Goal: Task Accomplishment & Management: Complete application form

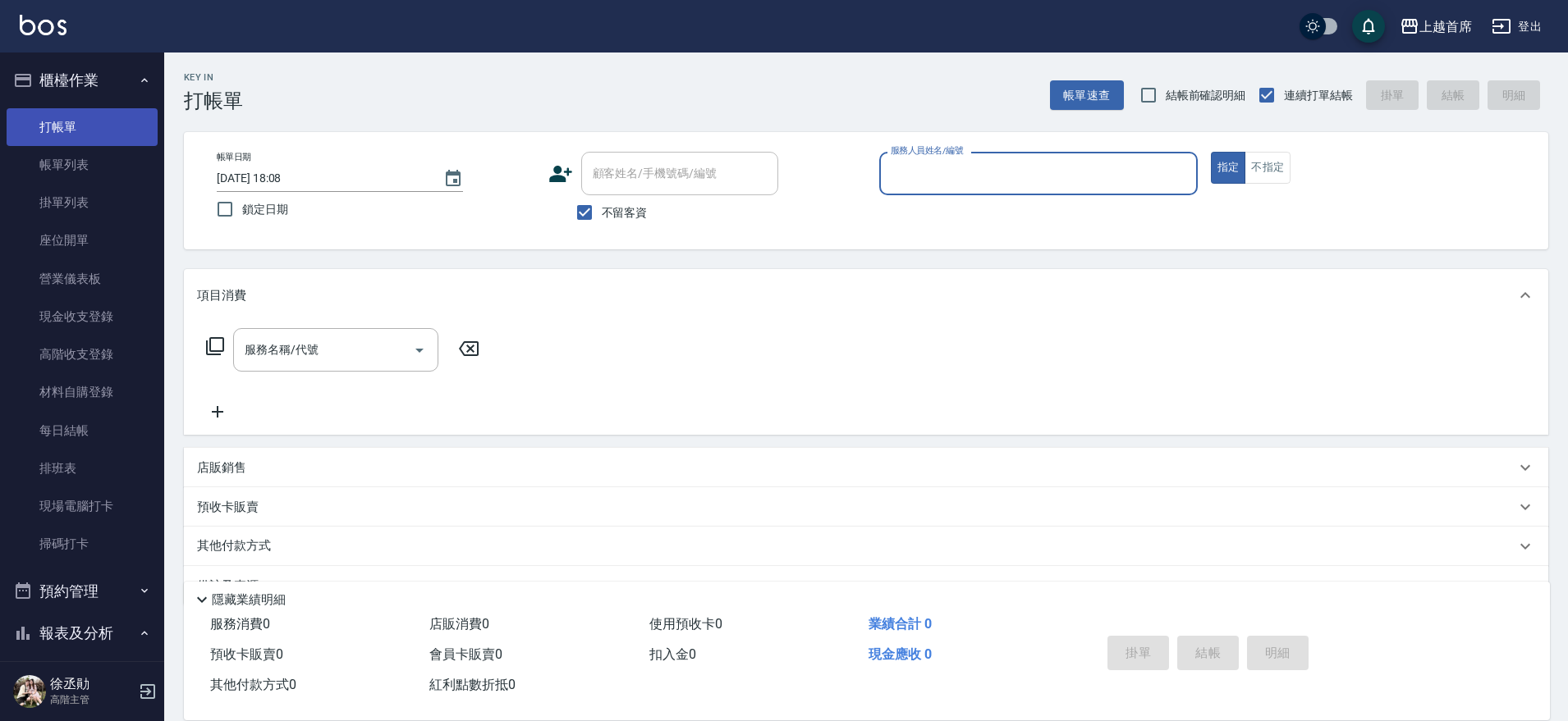
click at [139, 122] on link "打帳單" at bounding box center [81, 126] width 151 height 37
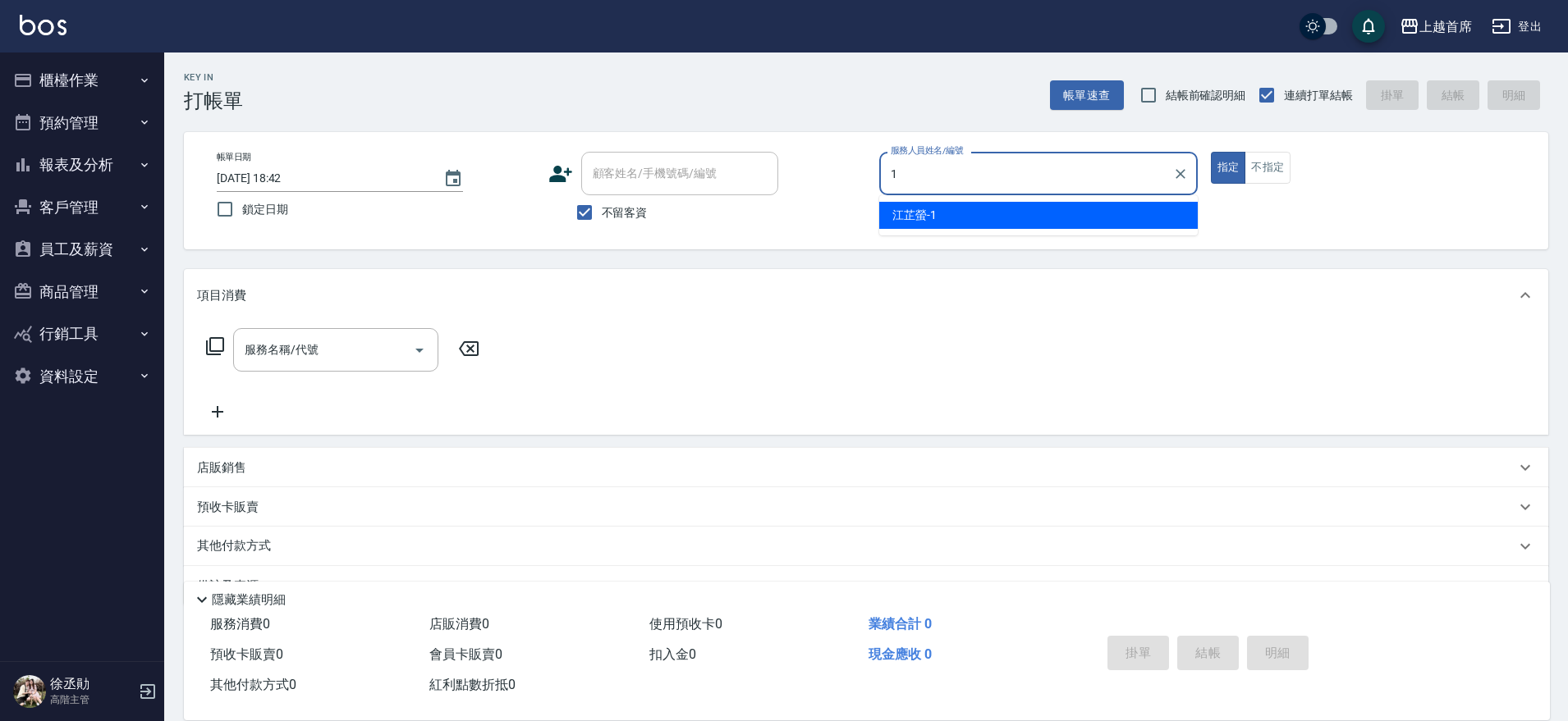
type input "[PERSON_NAME]-1"
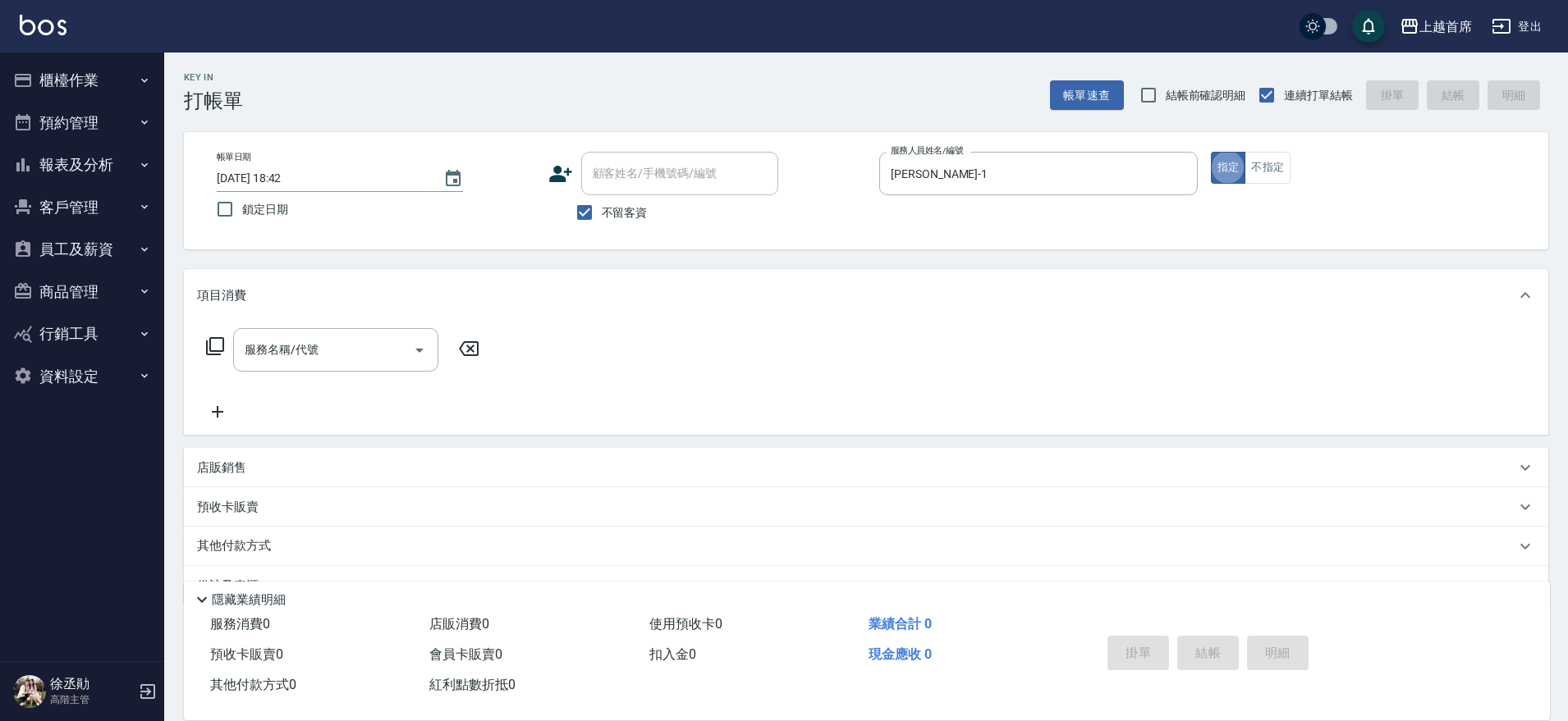
type button "true"
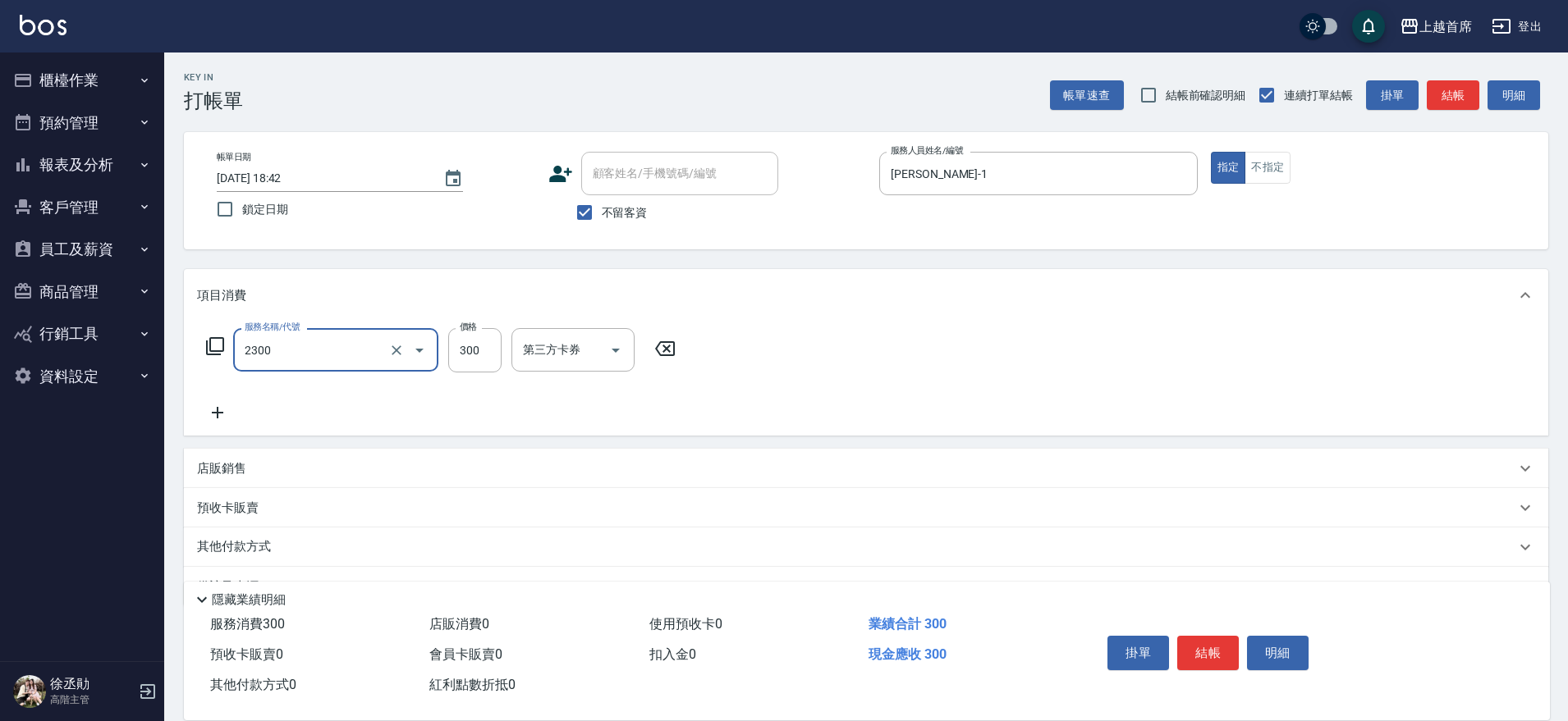
type input "單剪指定300(2300)"
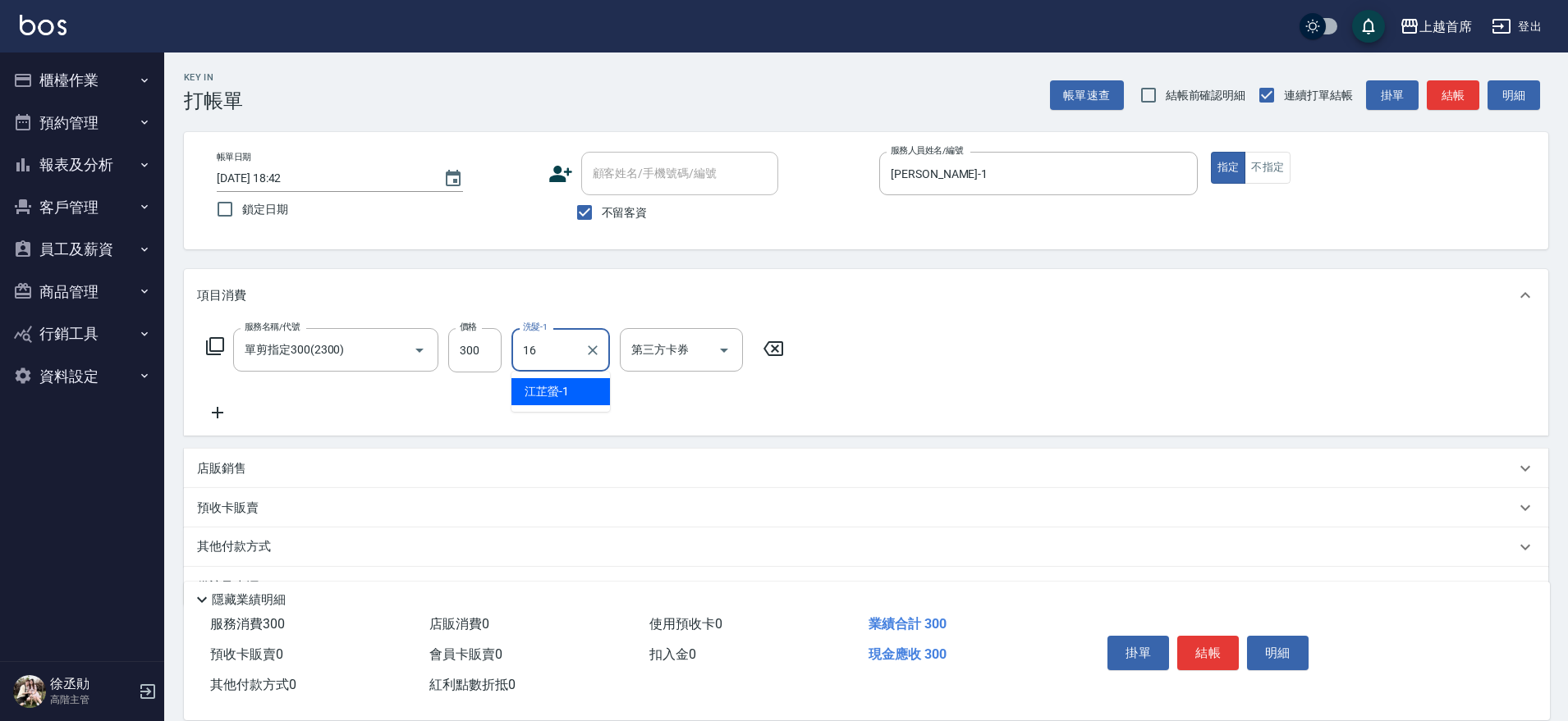
type input "[PERSON_NAME]-16"
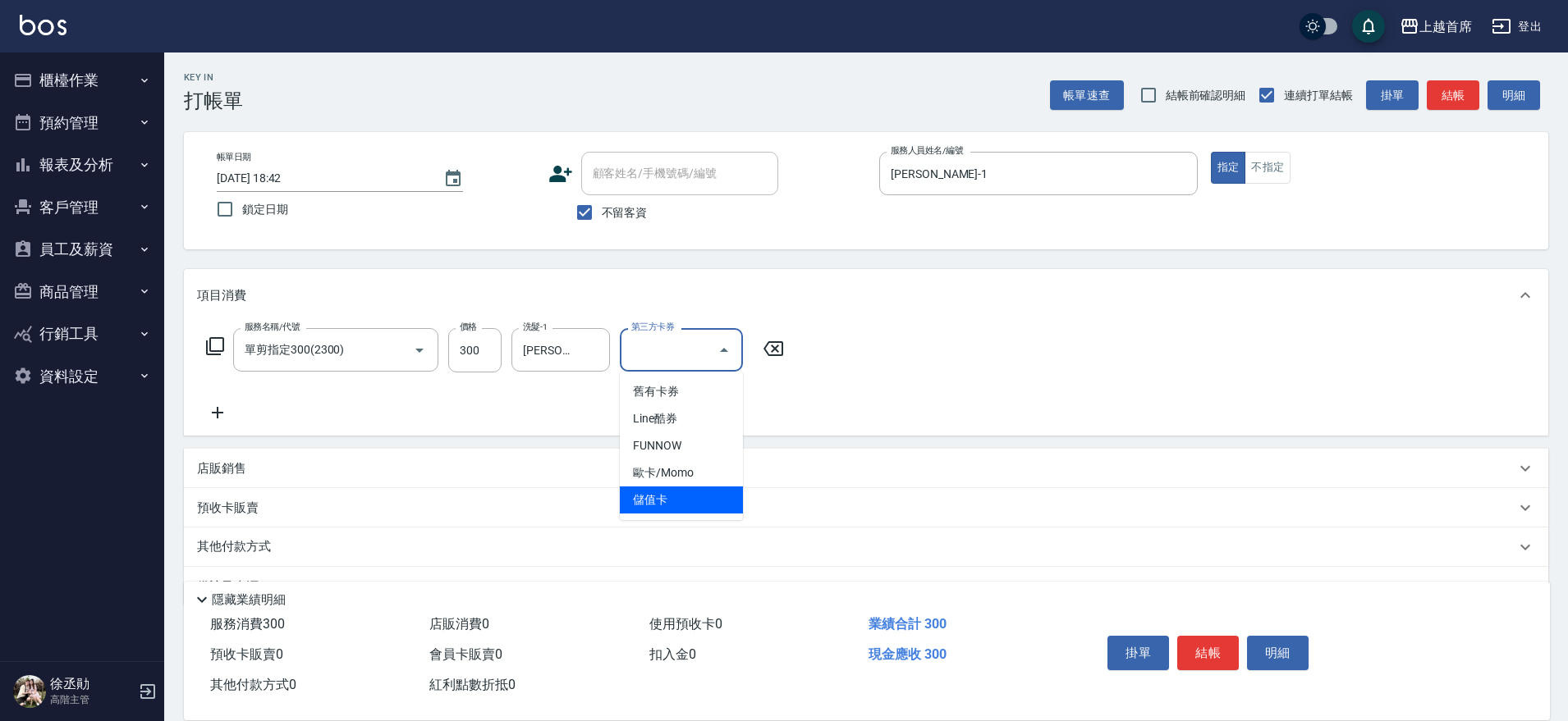
type input "儲值卡"
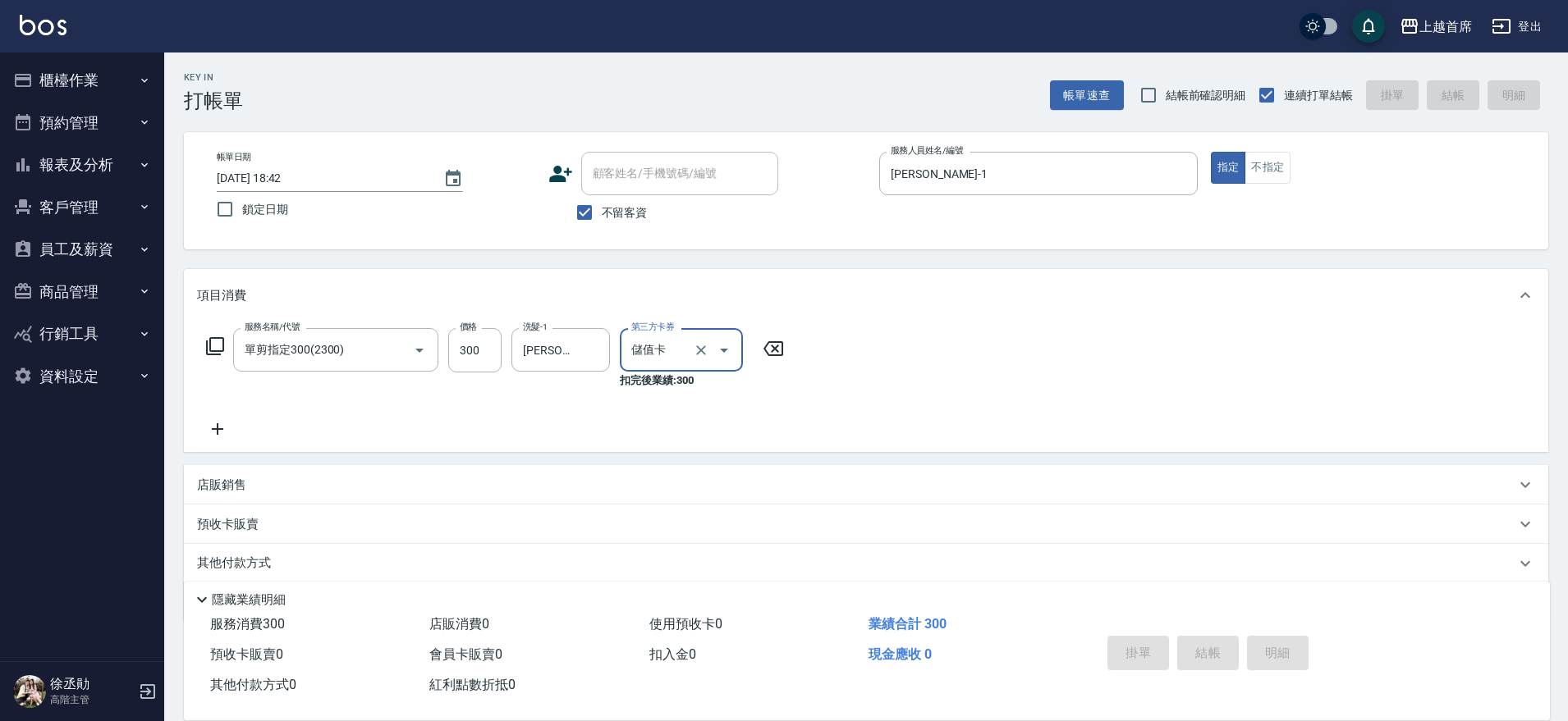
type input "[DATE] 18:43"
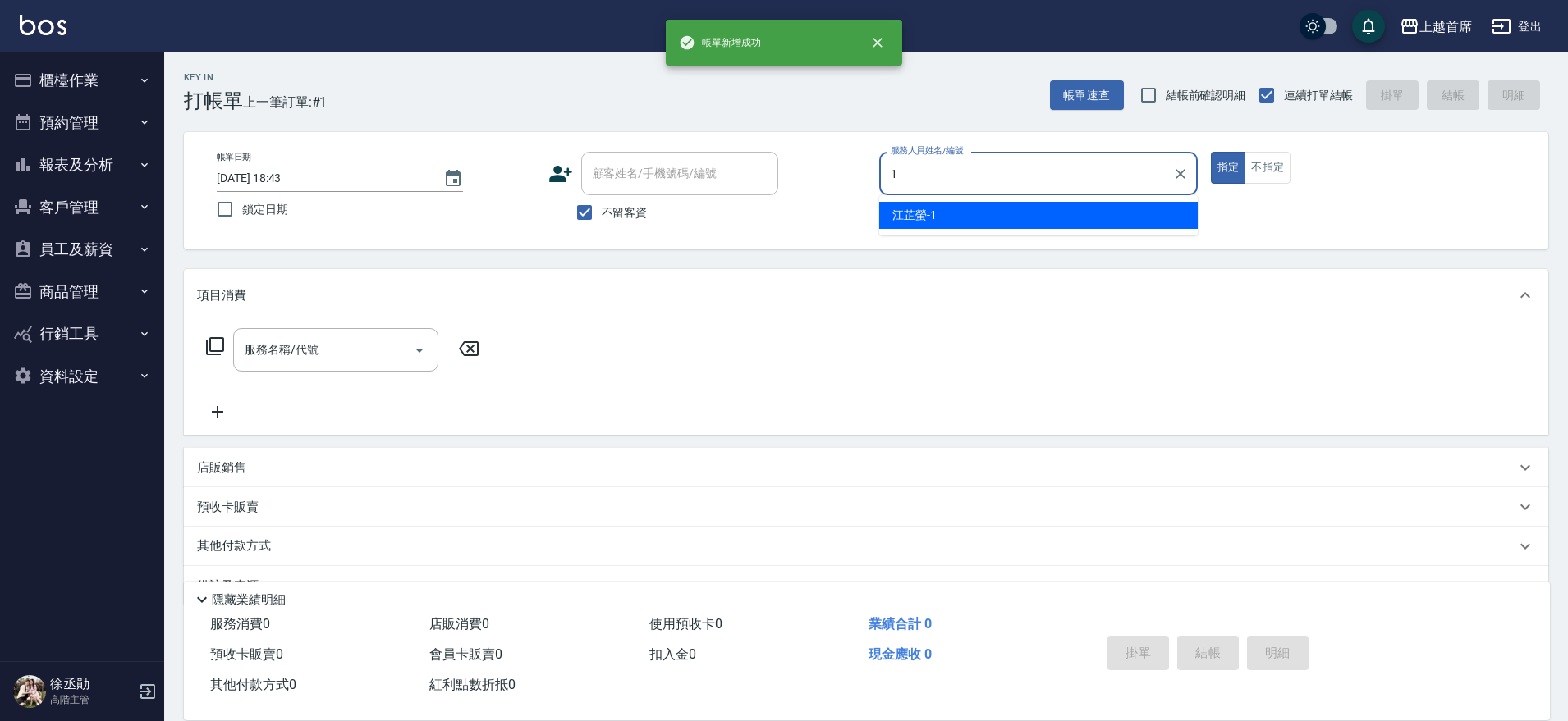
type input "[PERSON_NAME]-1"
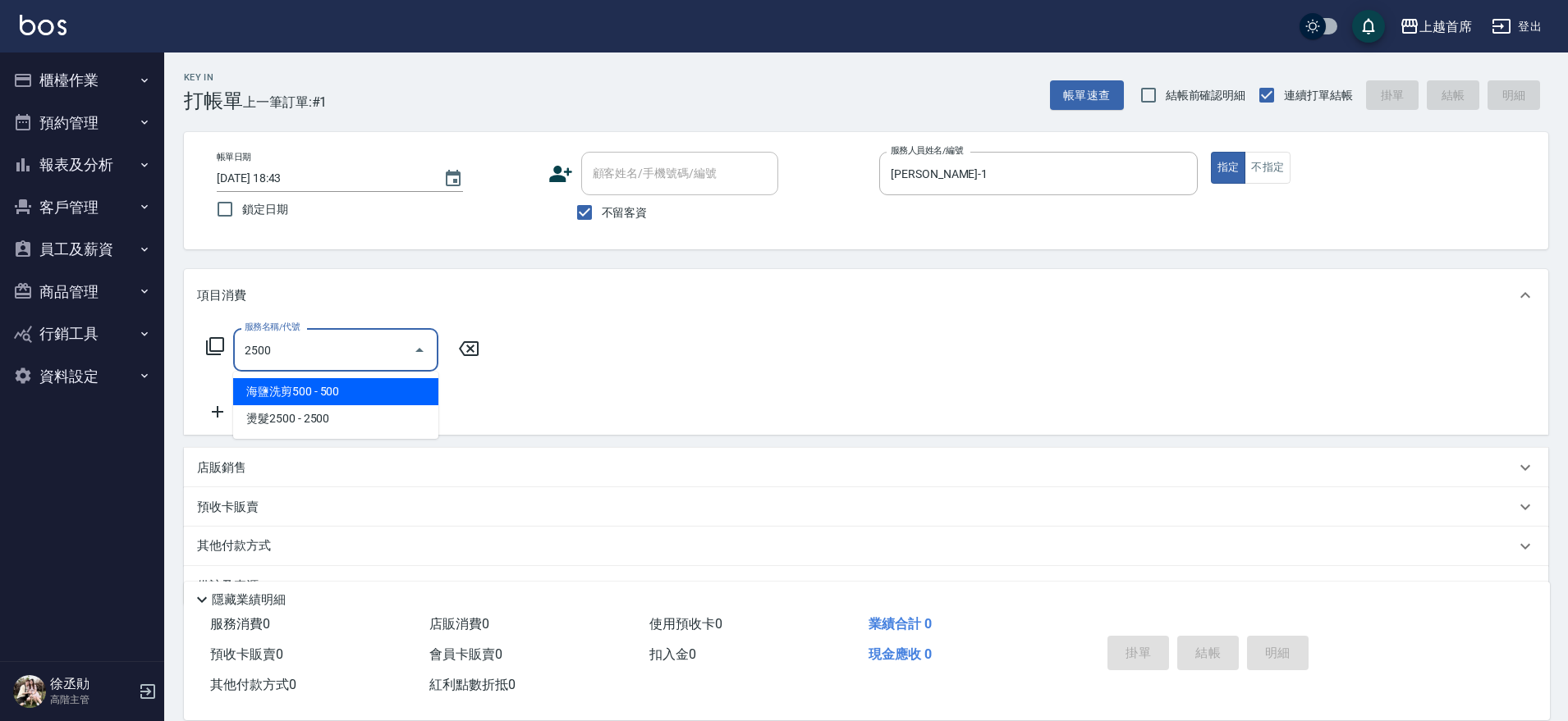
type input "海鹽洗剪500(2500)"
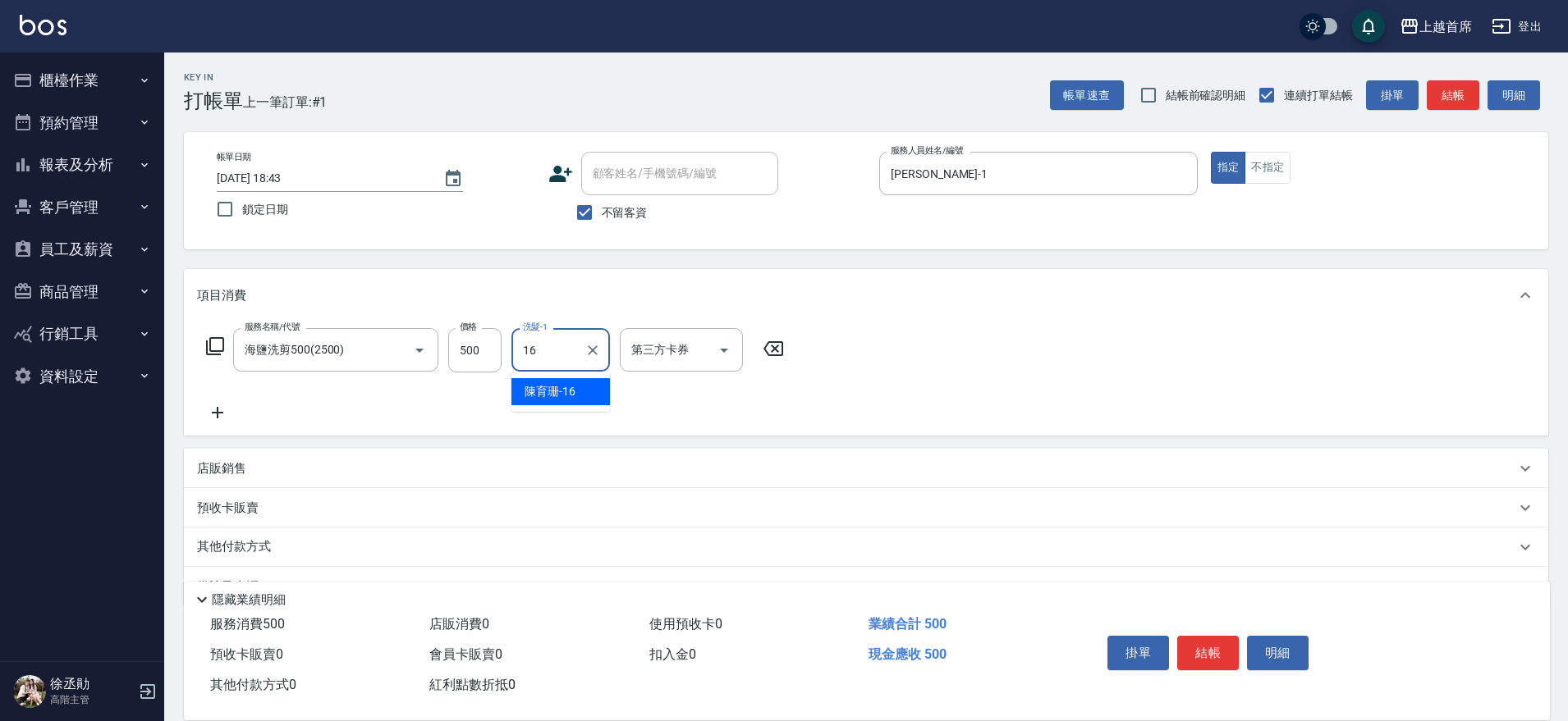
type input "[PERSON_NAME]-16"
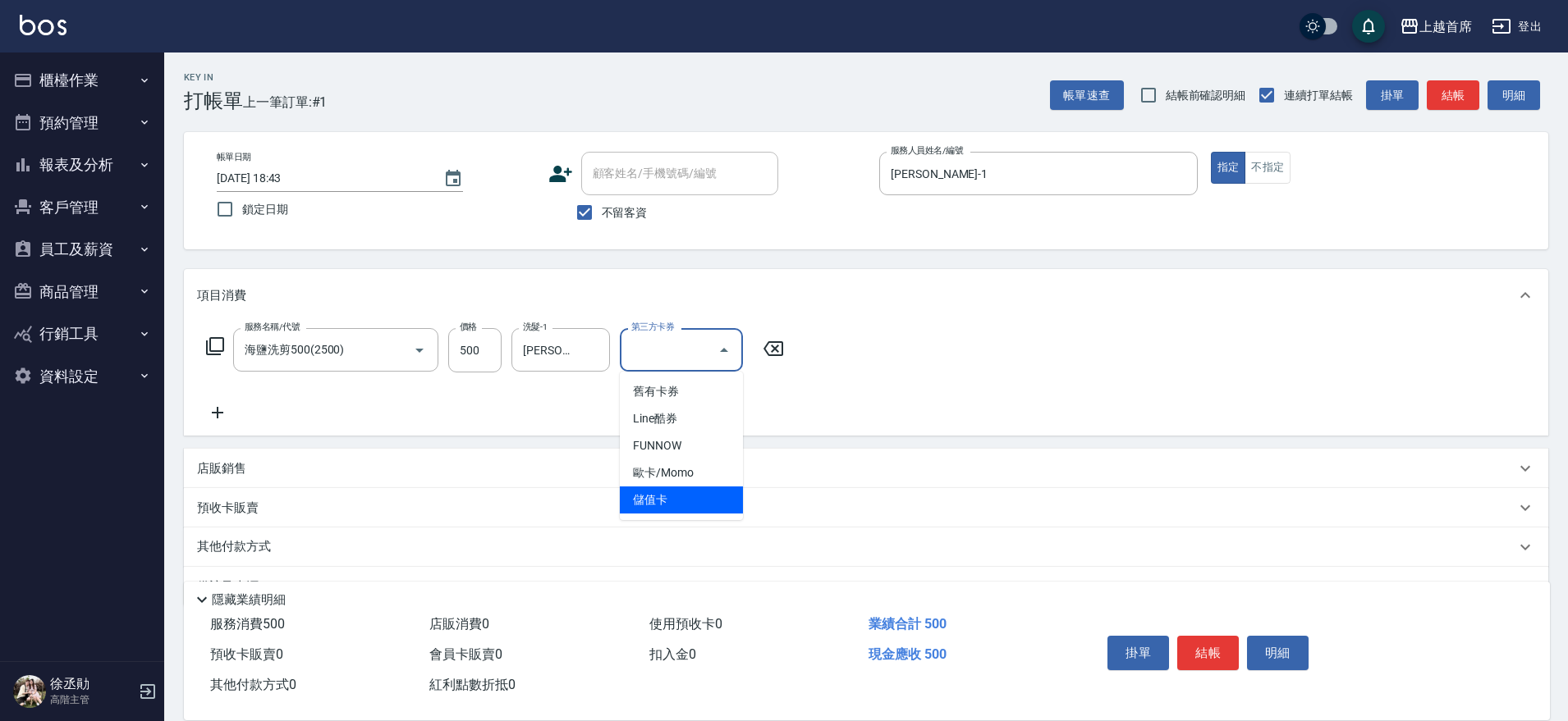
type input "儲值卡"
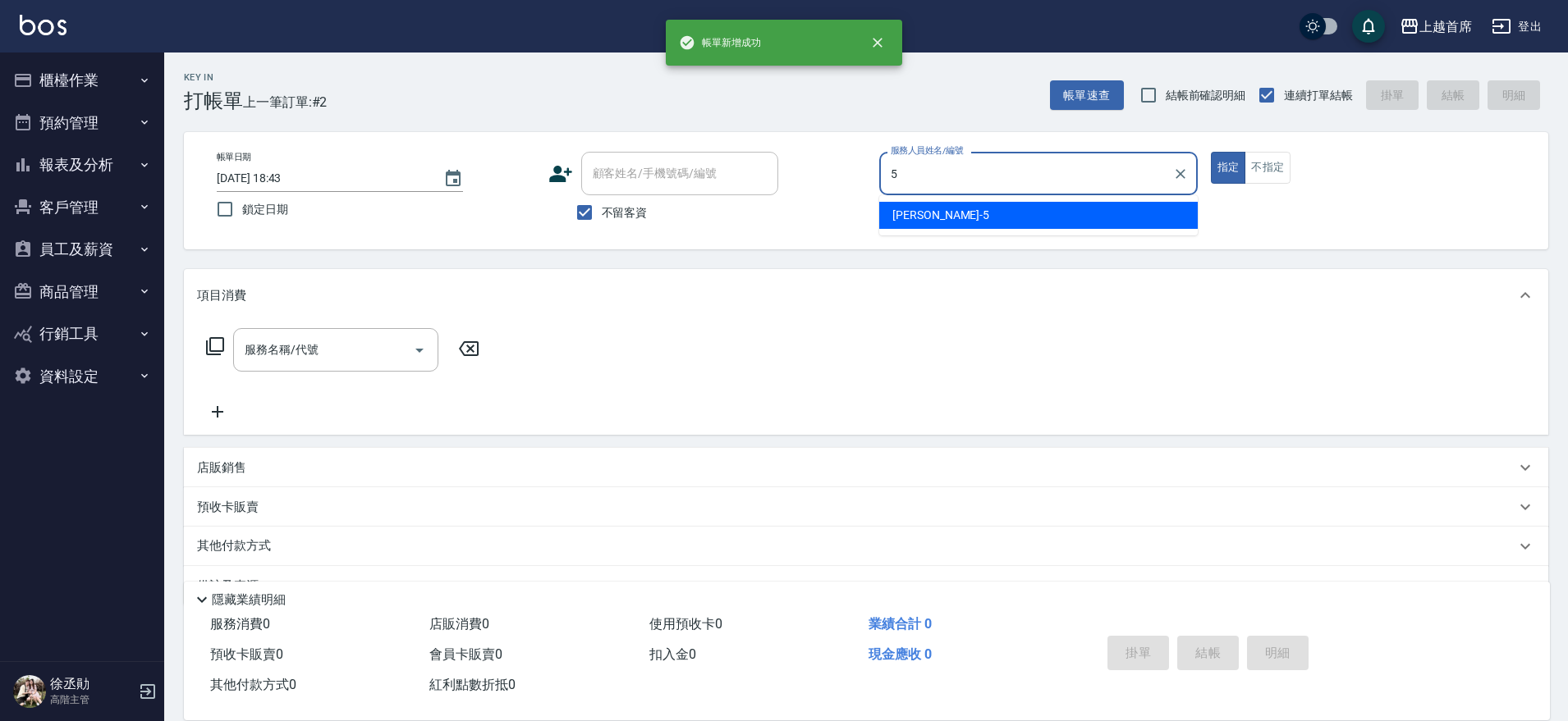
type input "[PERSON_NAME]-5"
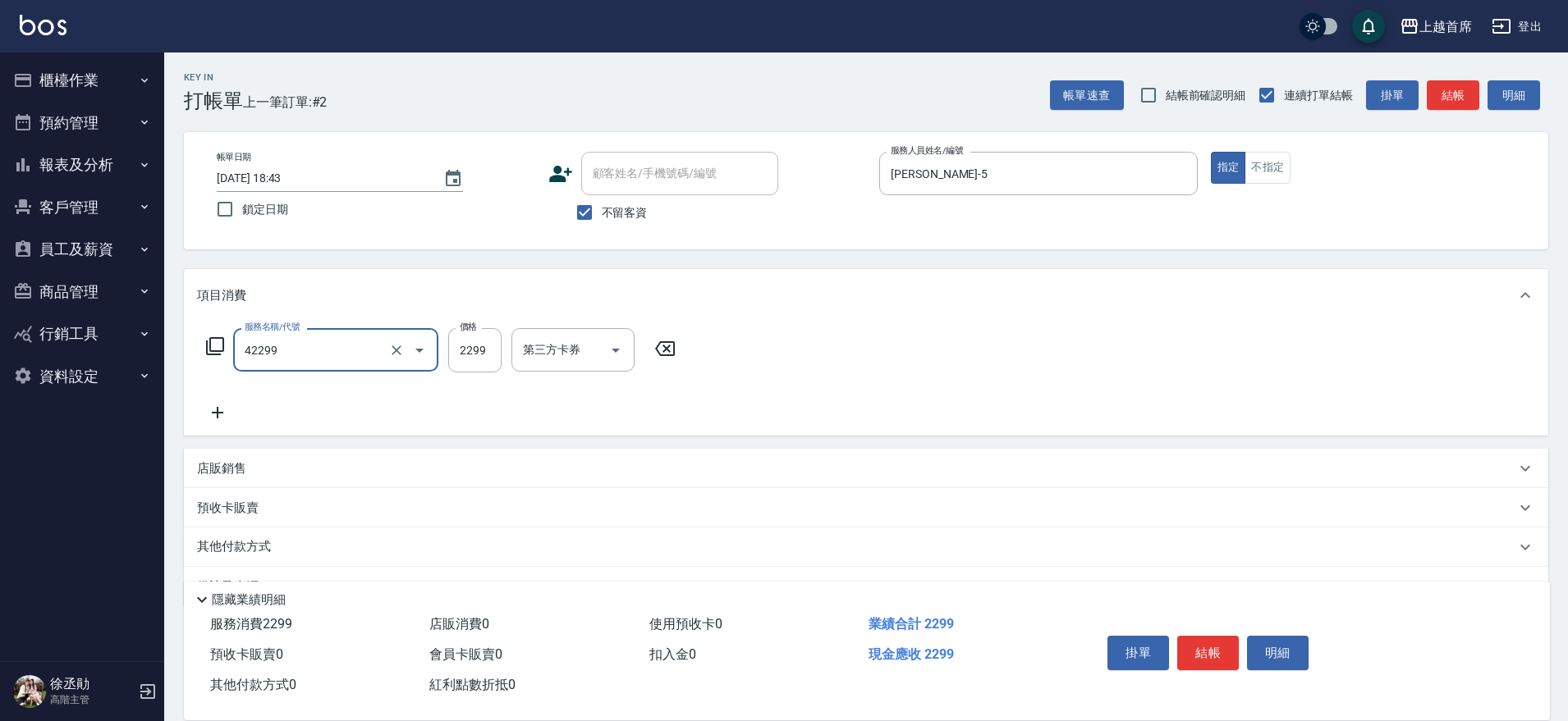
type input "染髮C餐(42299)"
type input "2149"
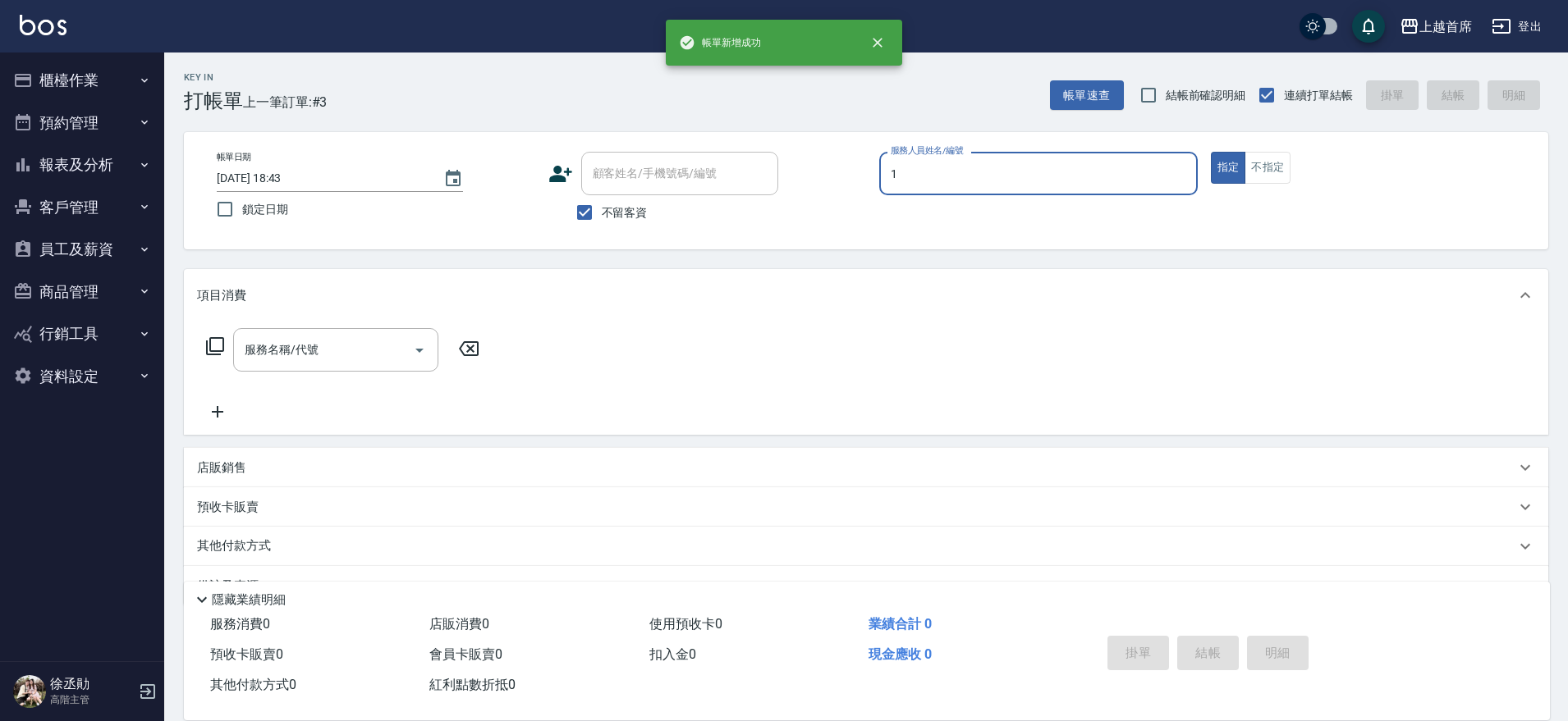
type input "[PERSON_NAME]-1"
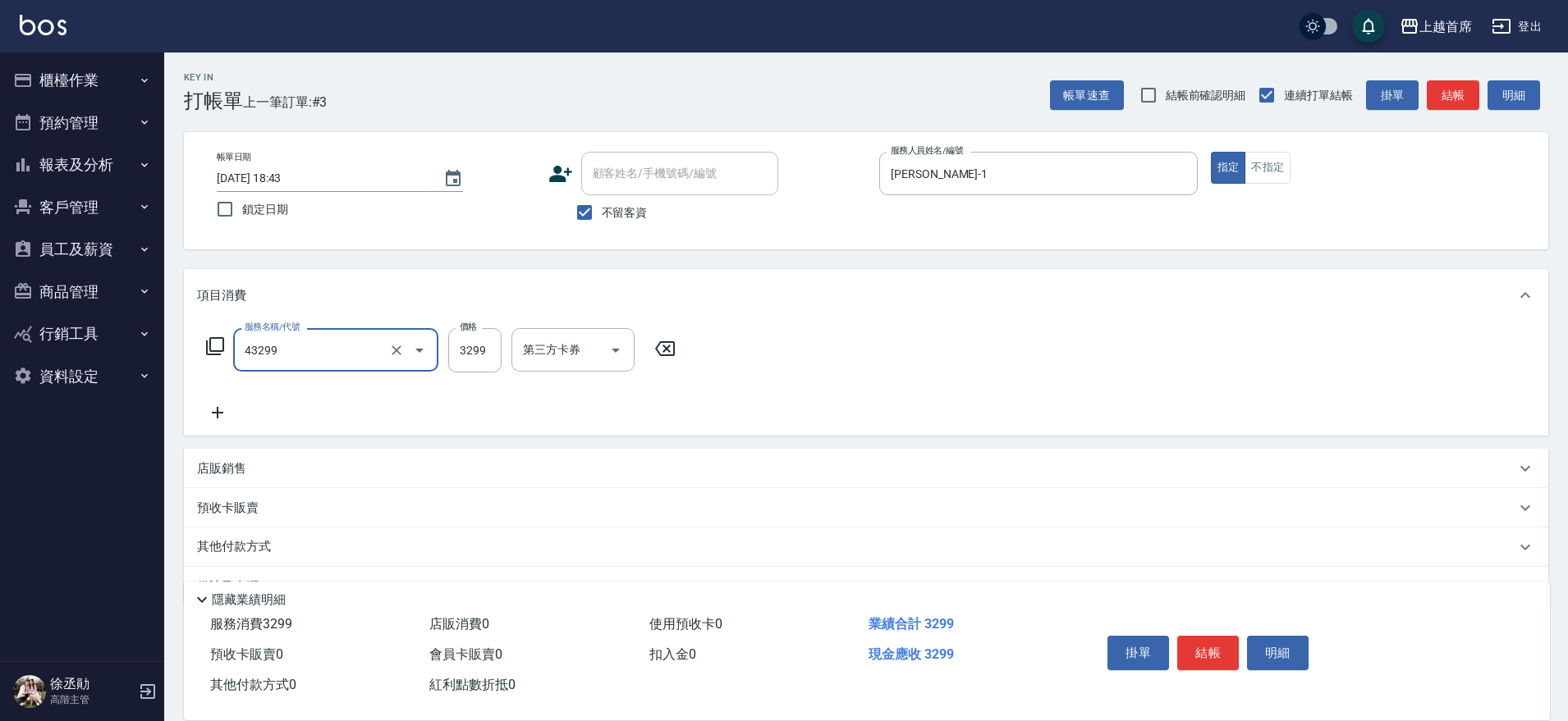
type input "染髮A餐(43299)"
type input "3000"
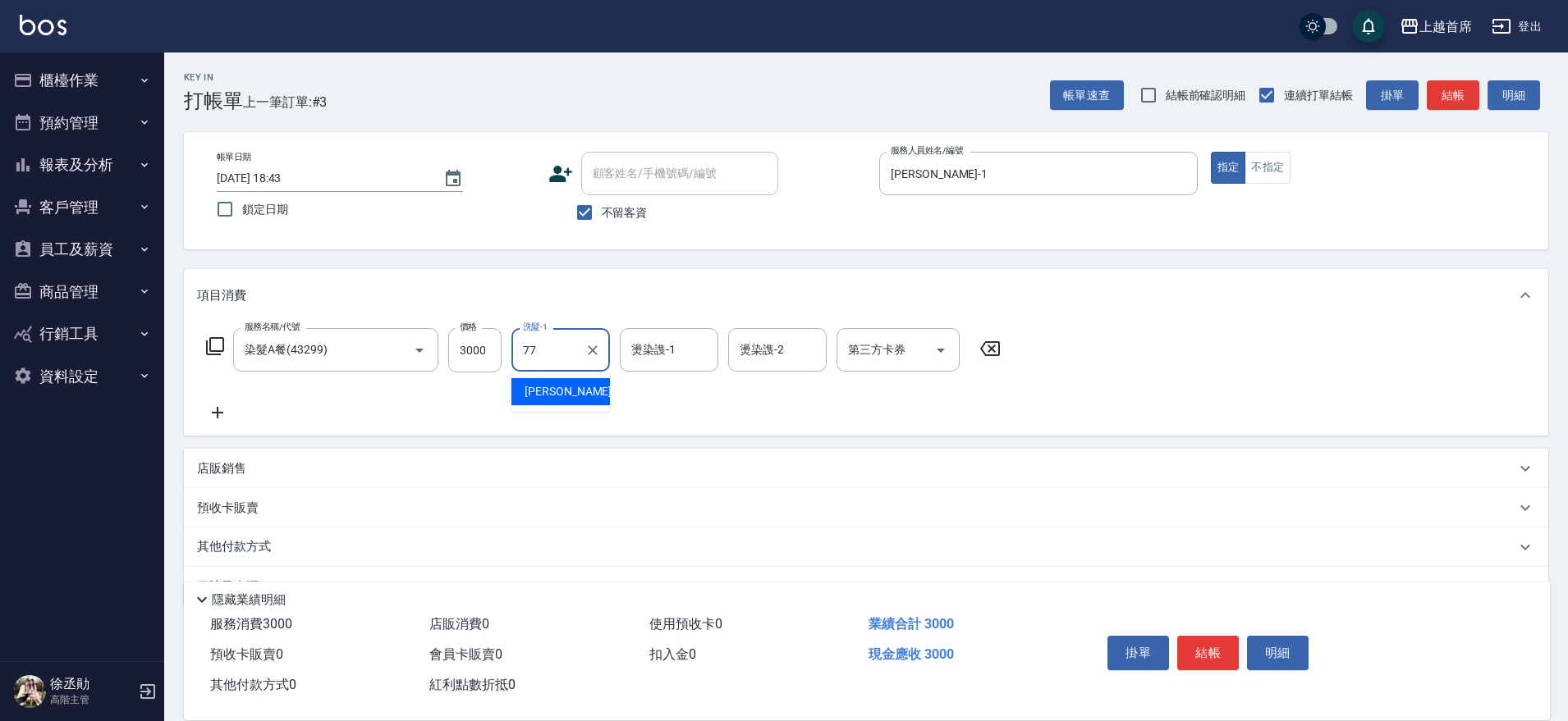
type input "[PERSON_NAME]-77"
type input "[PERSON_NAME]-39"
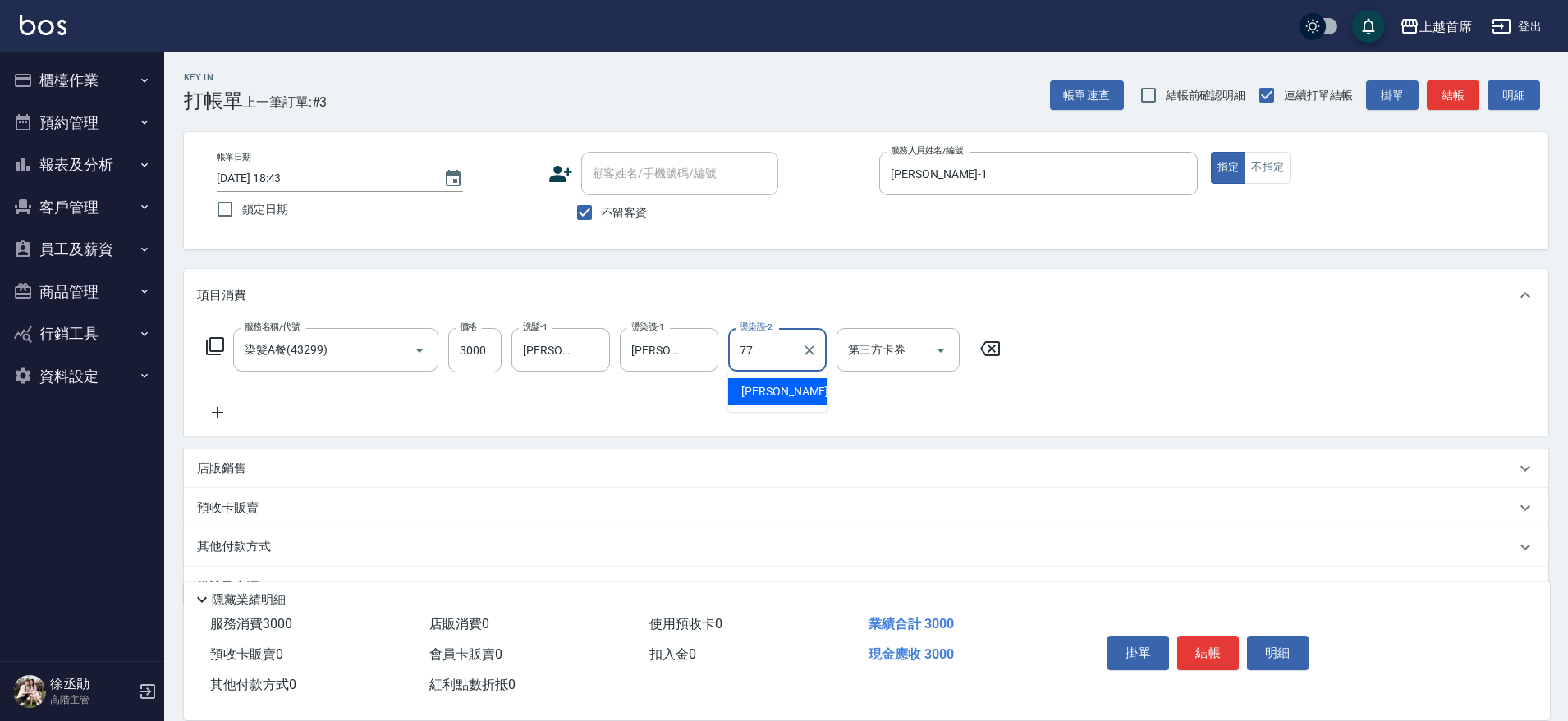
type input "[PERSON_NAME]-77"
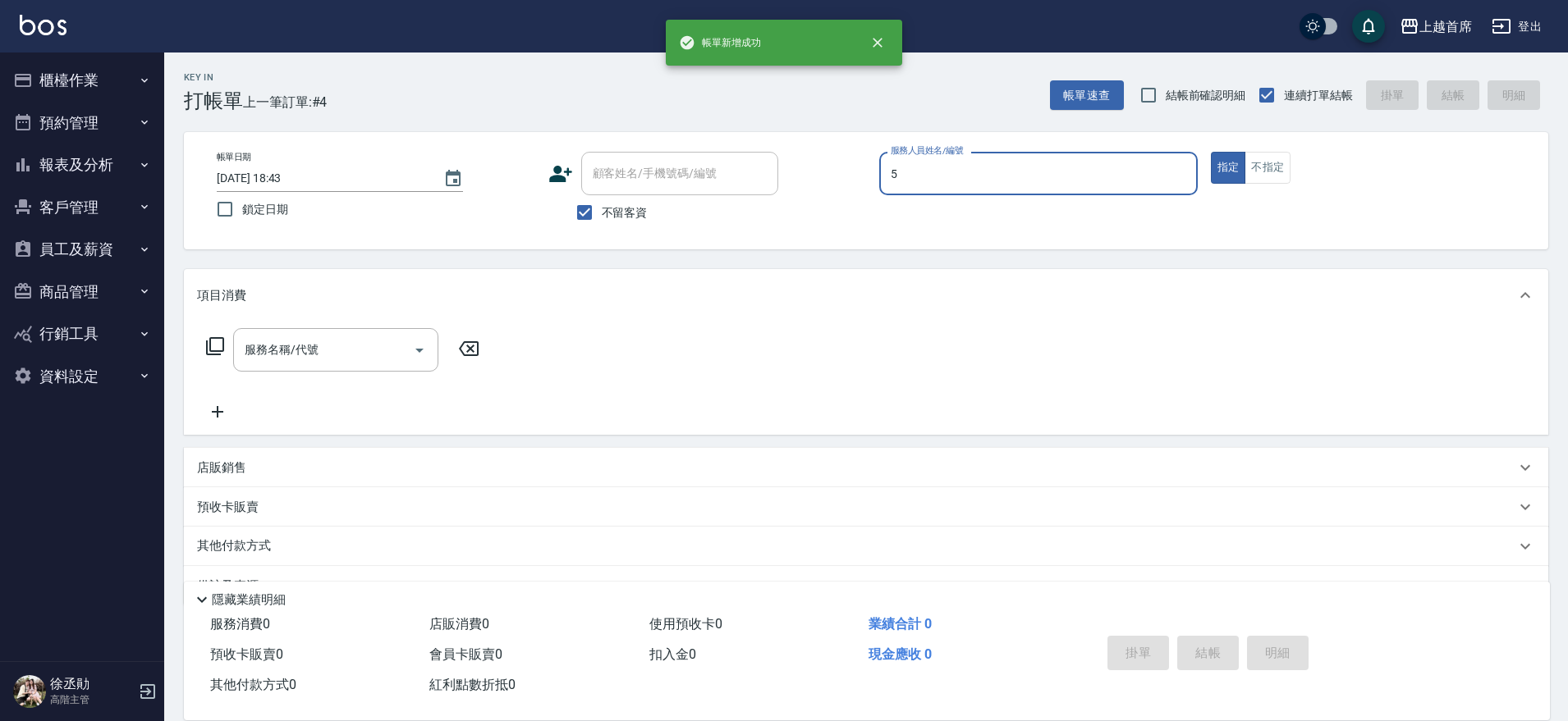
type input "[PERSON_NAME]-5"
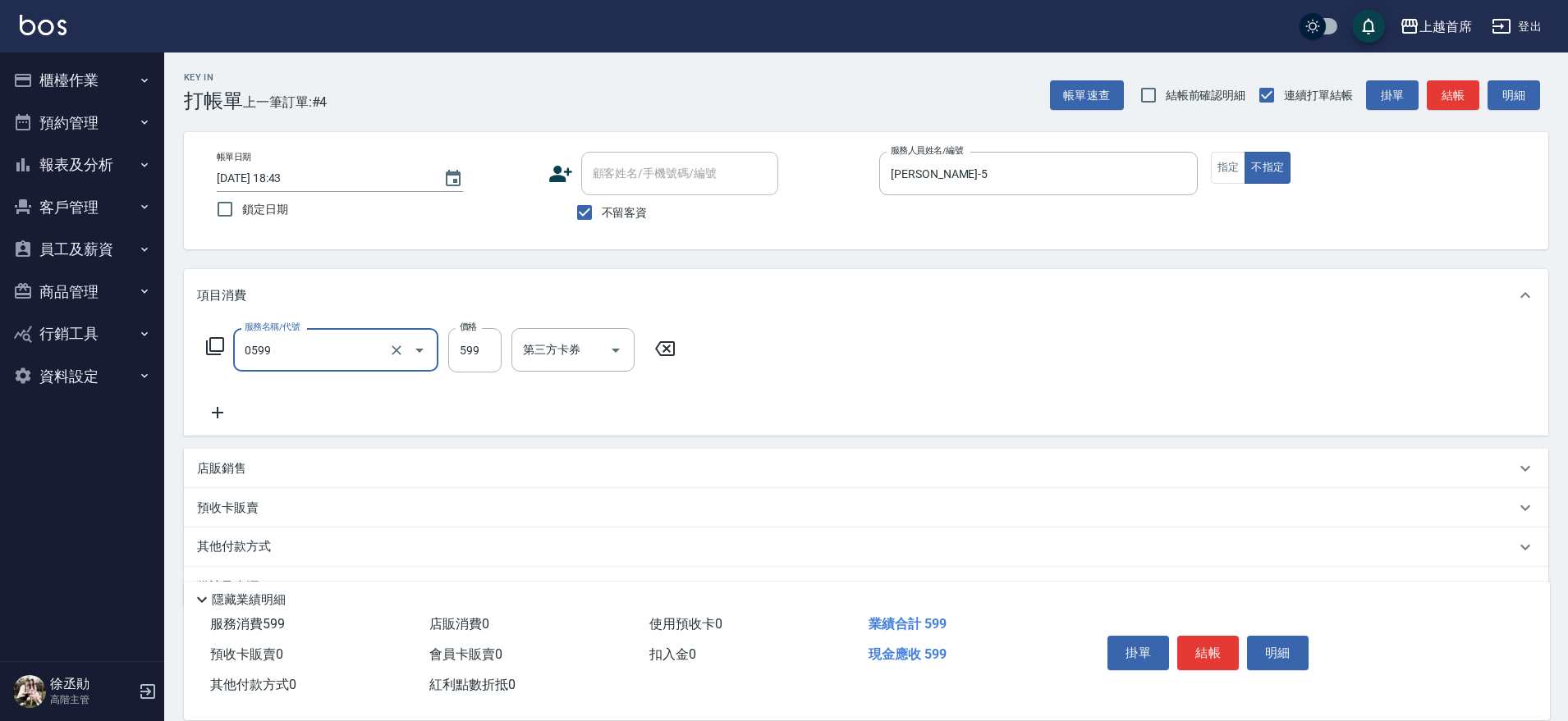
type input "[PERSON_NAME]spa(0599)"
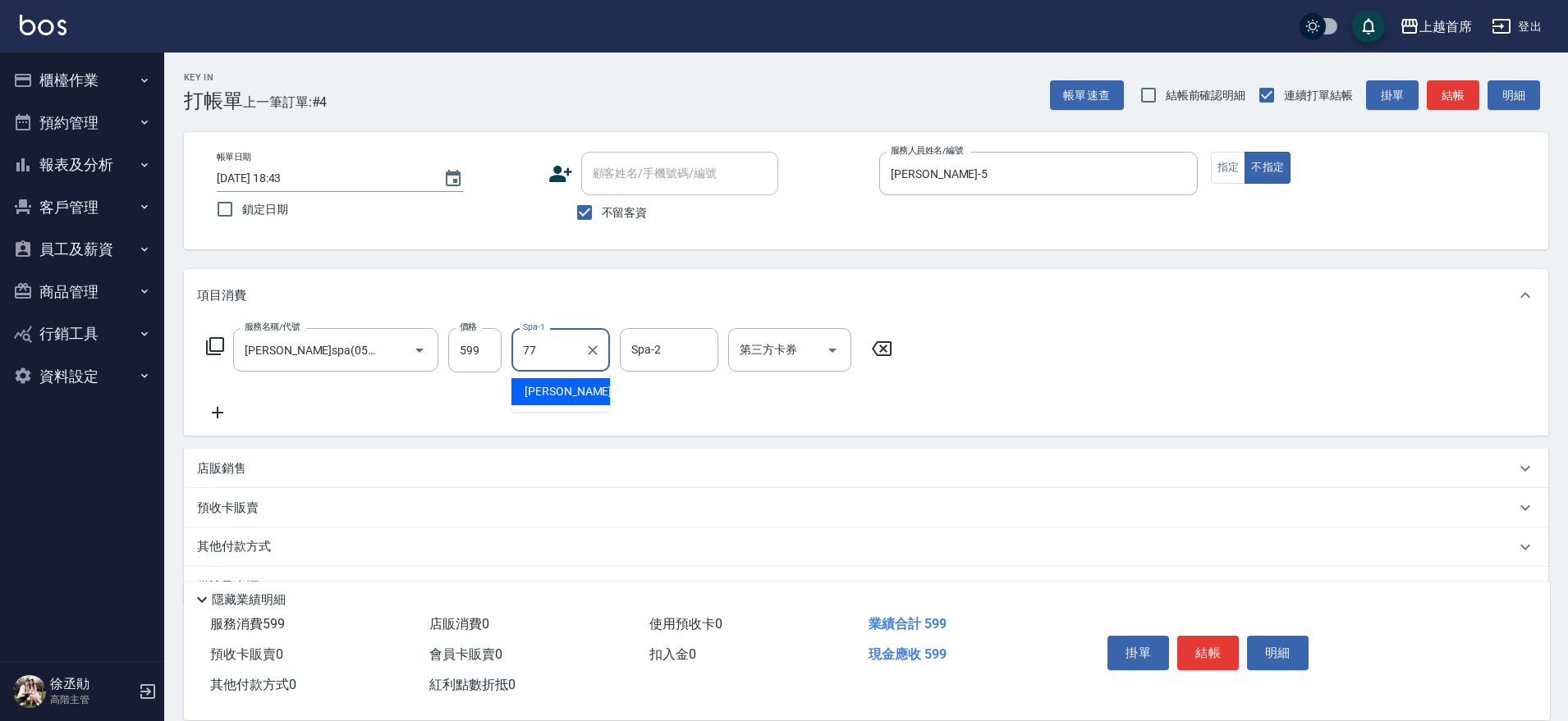
type input "[PERSON_NAME]-77"
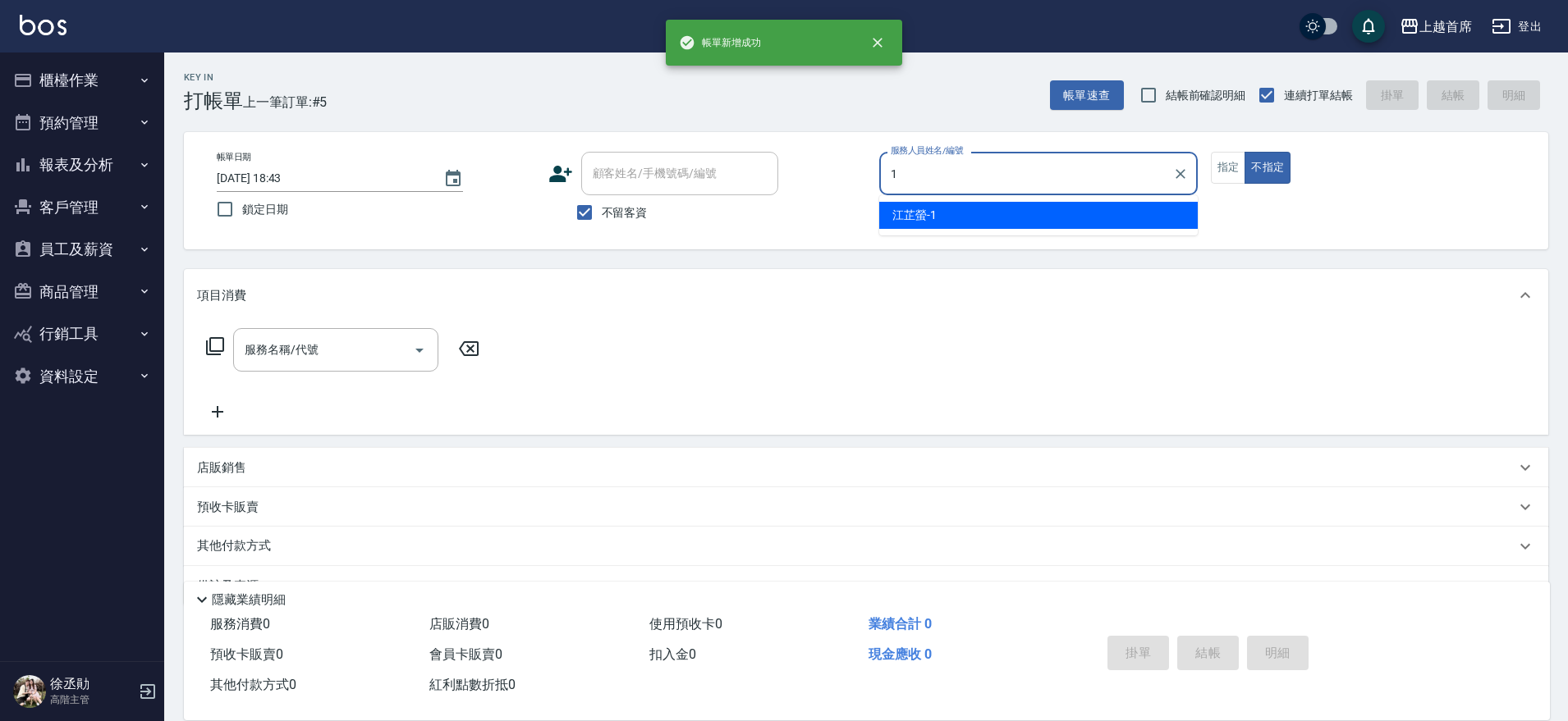
type input "[PERSON_NAME]-1"
type button "false"
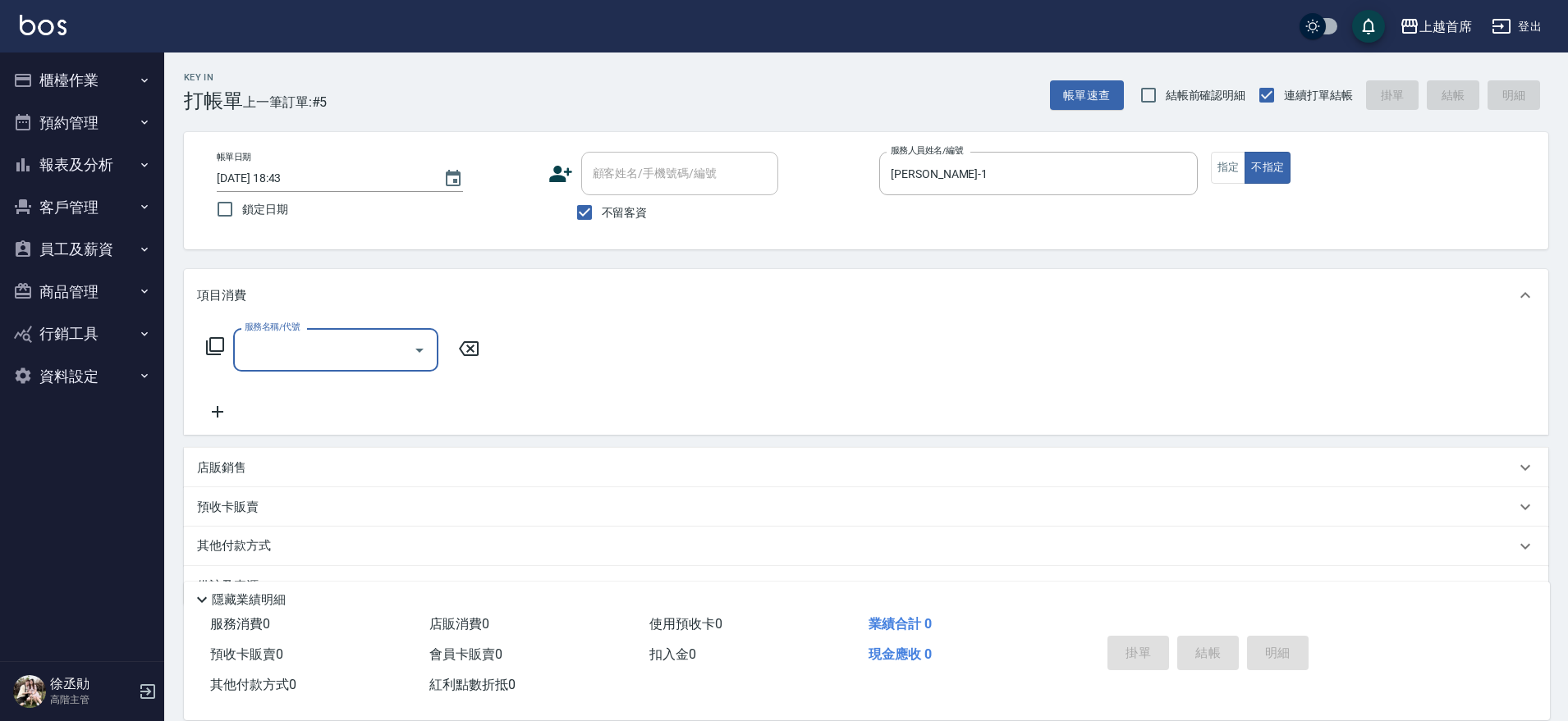
type input "2"
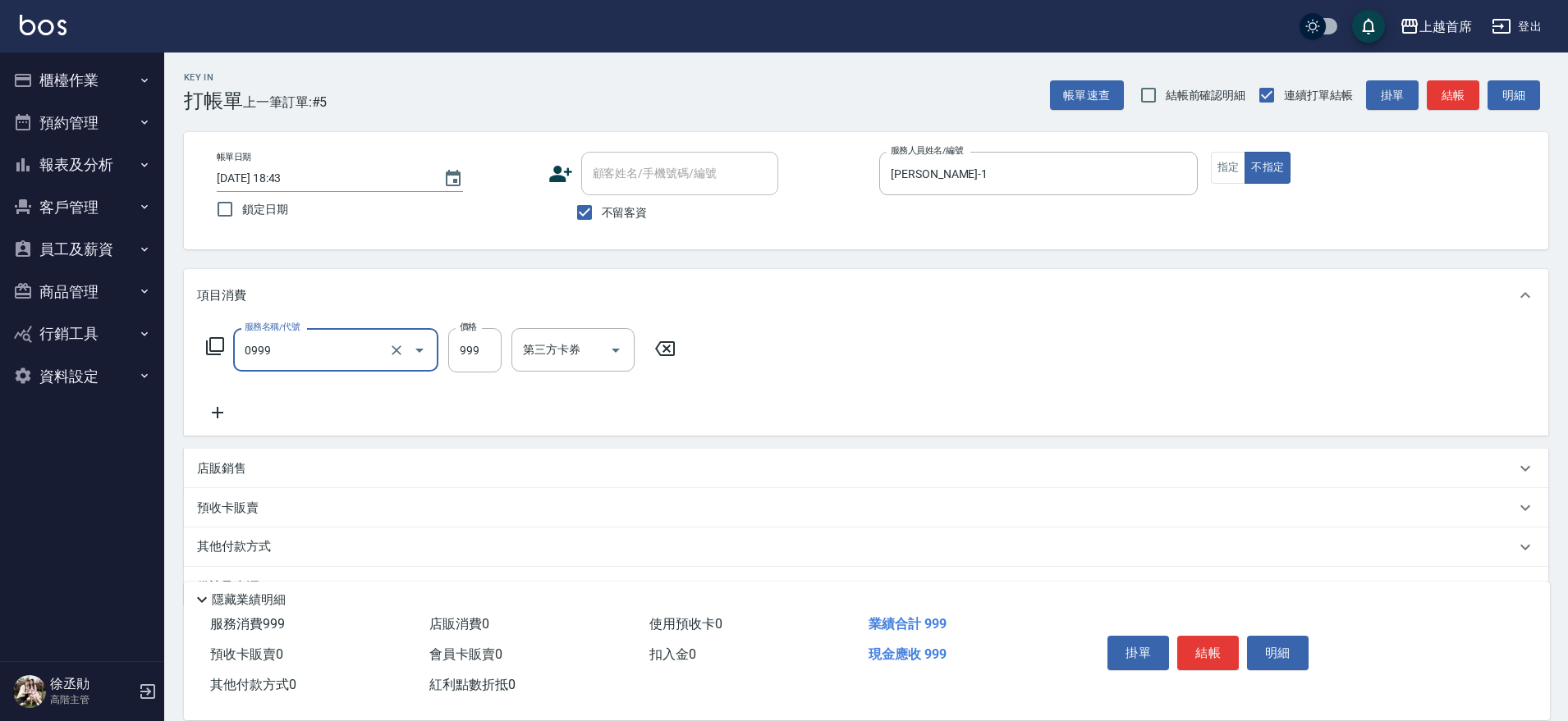
type input "REVIVRE(0999)"
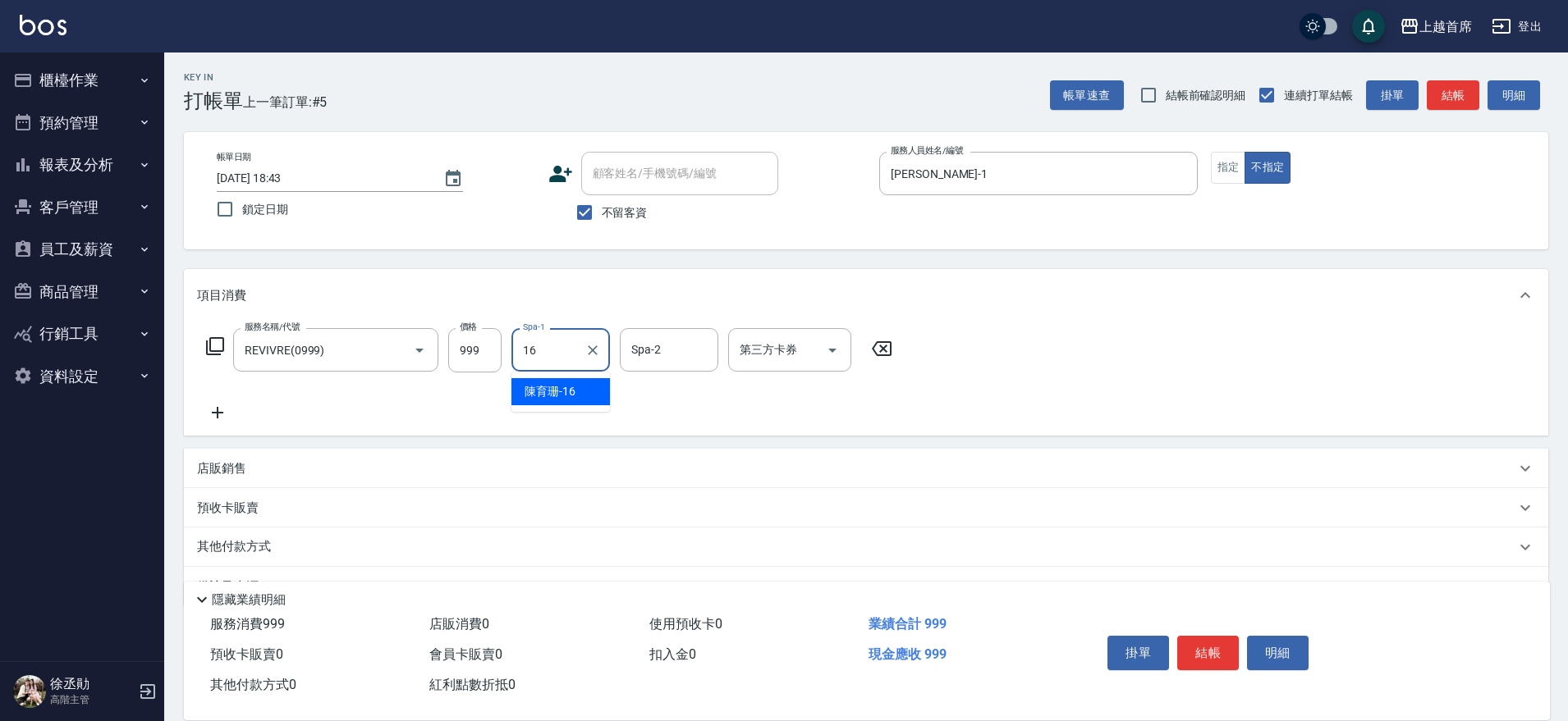
type input "[PERSON_NAME]-16"
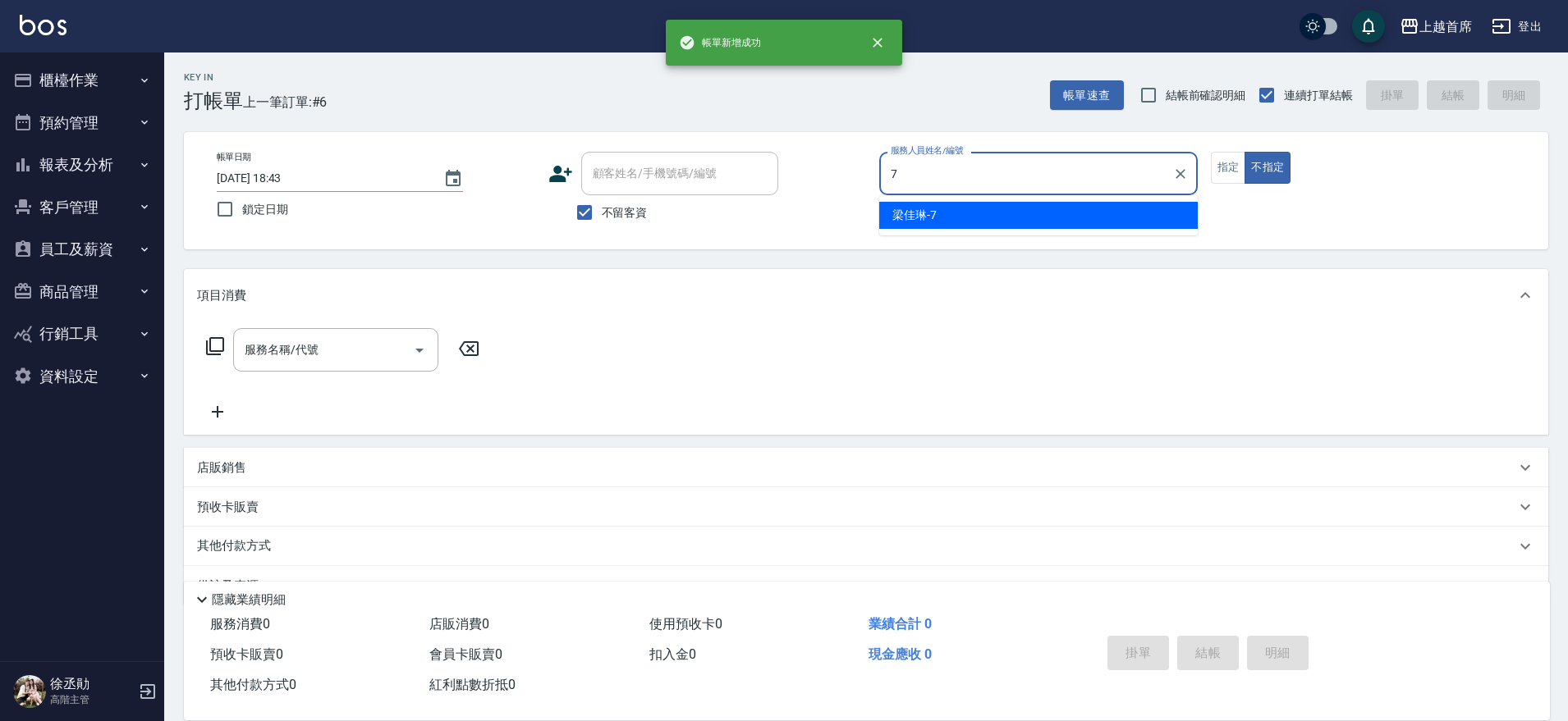
type input "[PERSON_NAME]-7"
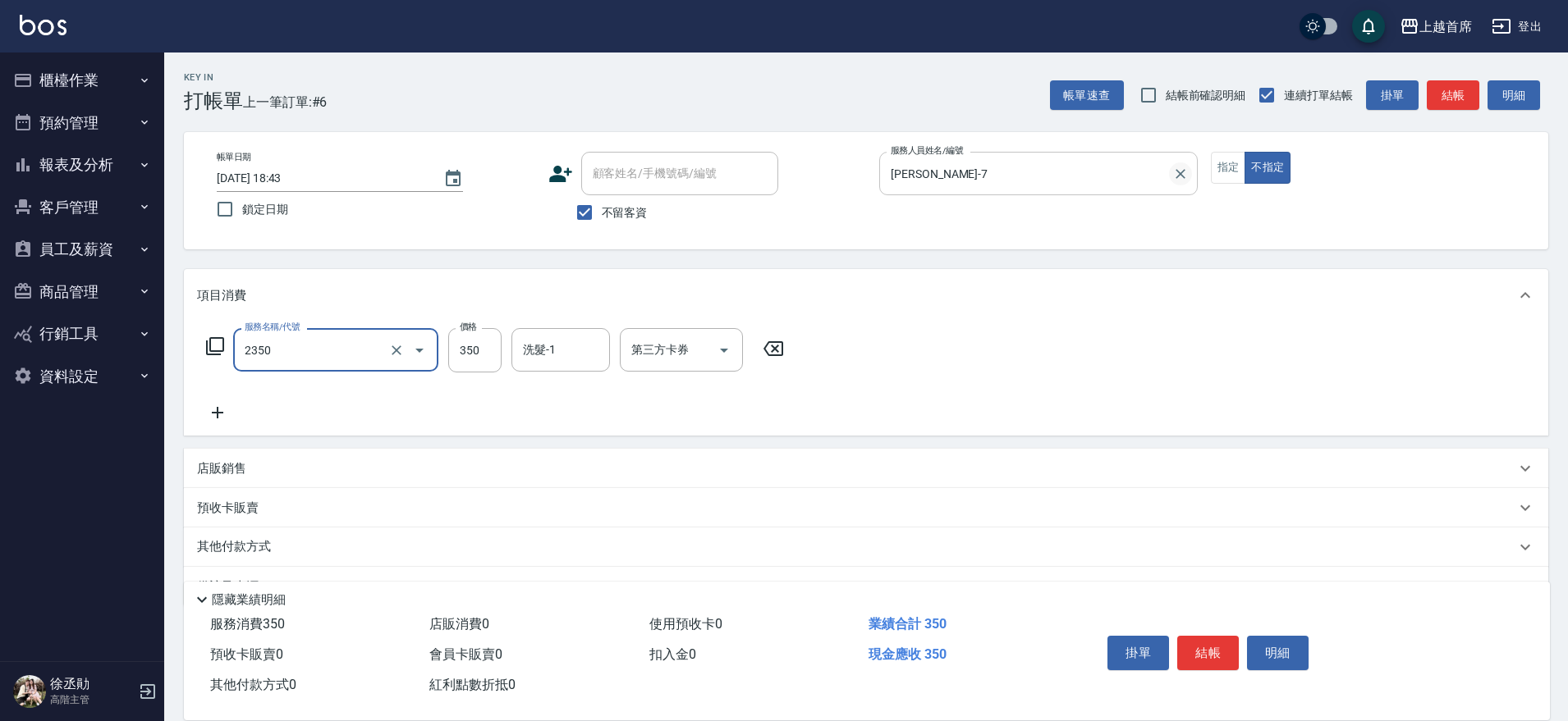
click at [1175, 175] on icon "Clear" at bounding box center [1180, 174] width 16 height 16
type input "2350"
type input "不指定洗剪350(2350)"
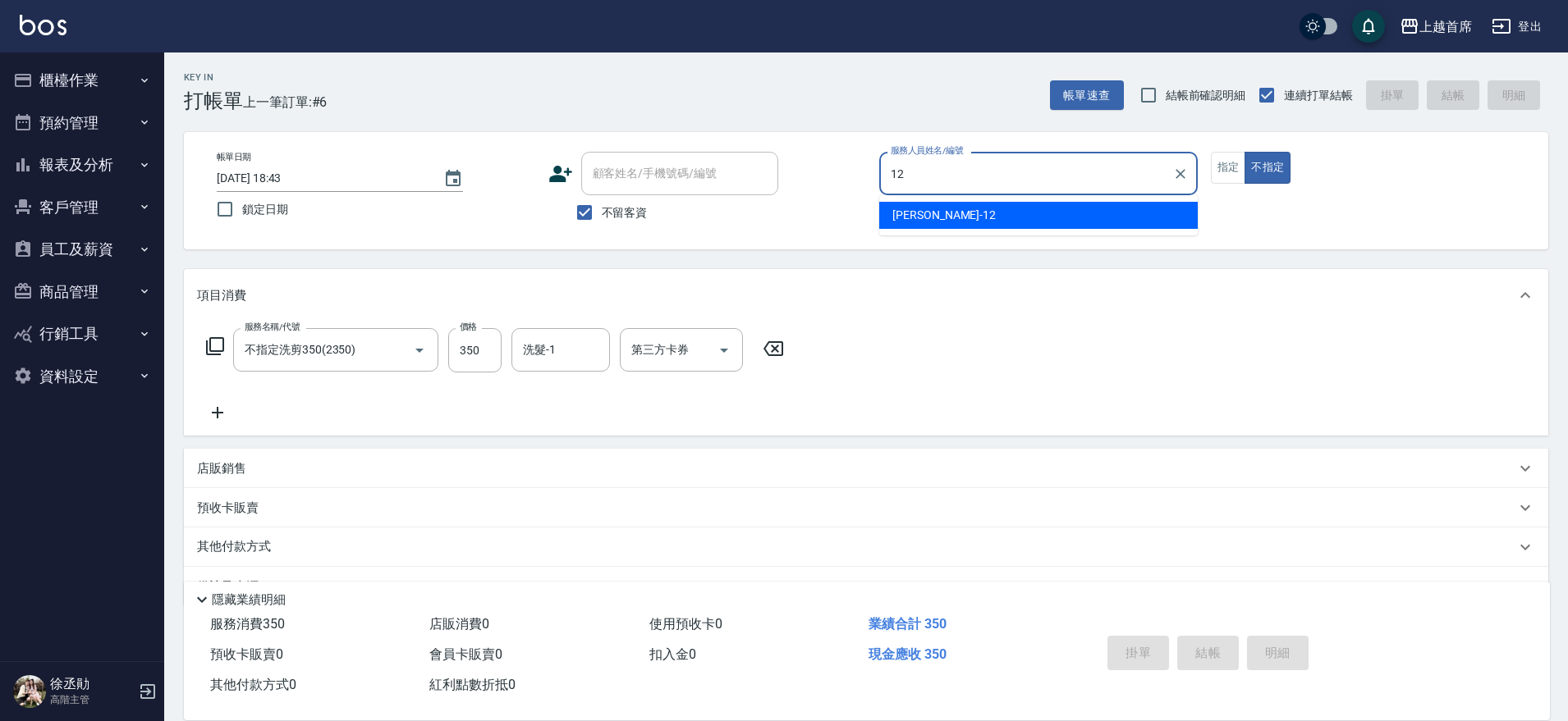
type input "[PERSON_NAME]-12"
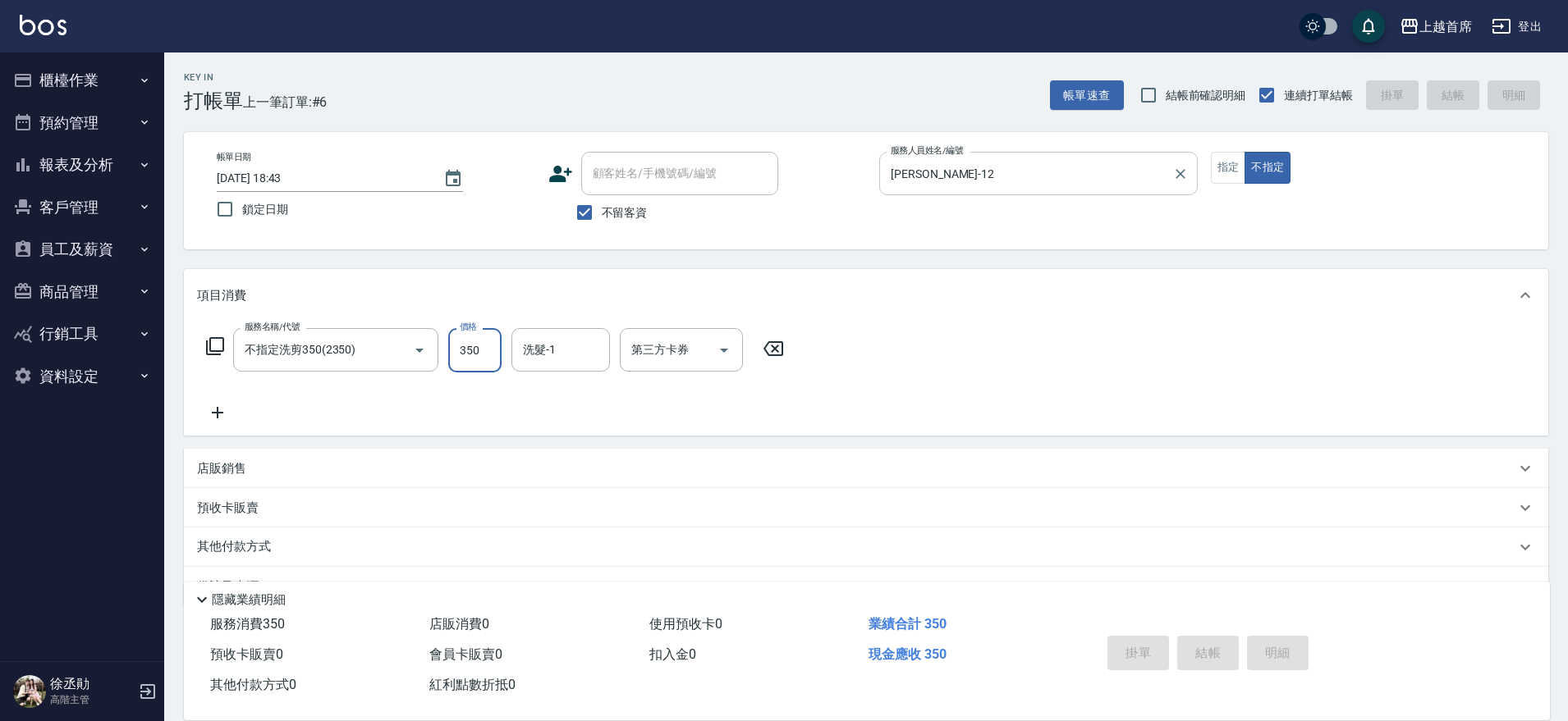
type input "[DATE] 18:44"
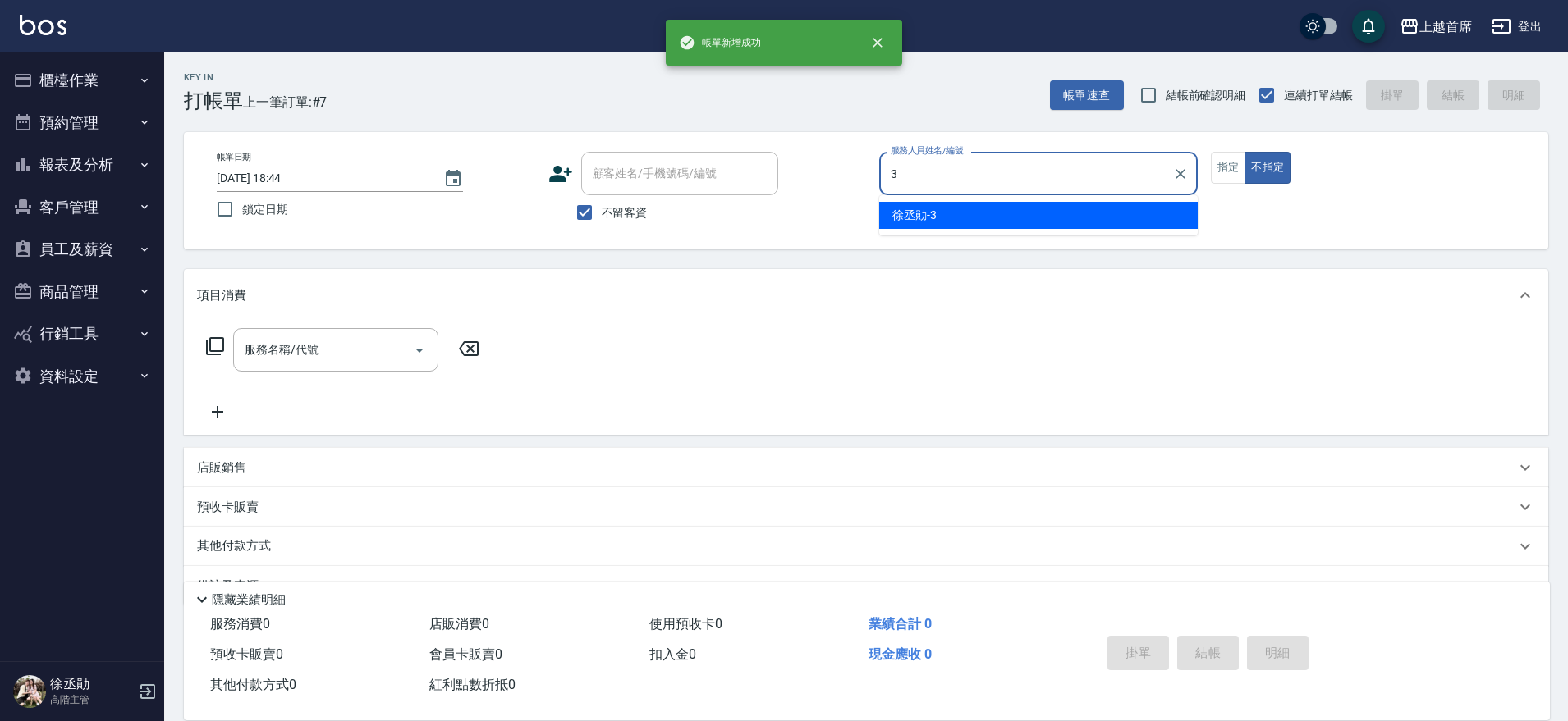
type input "[PERSON_NAME]-3"
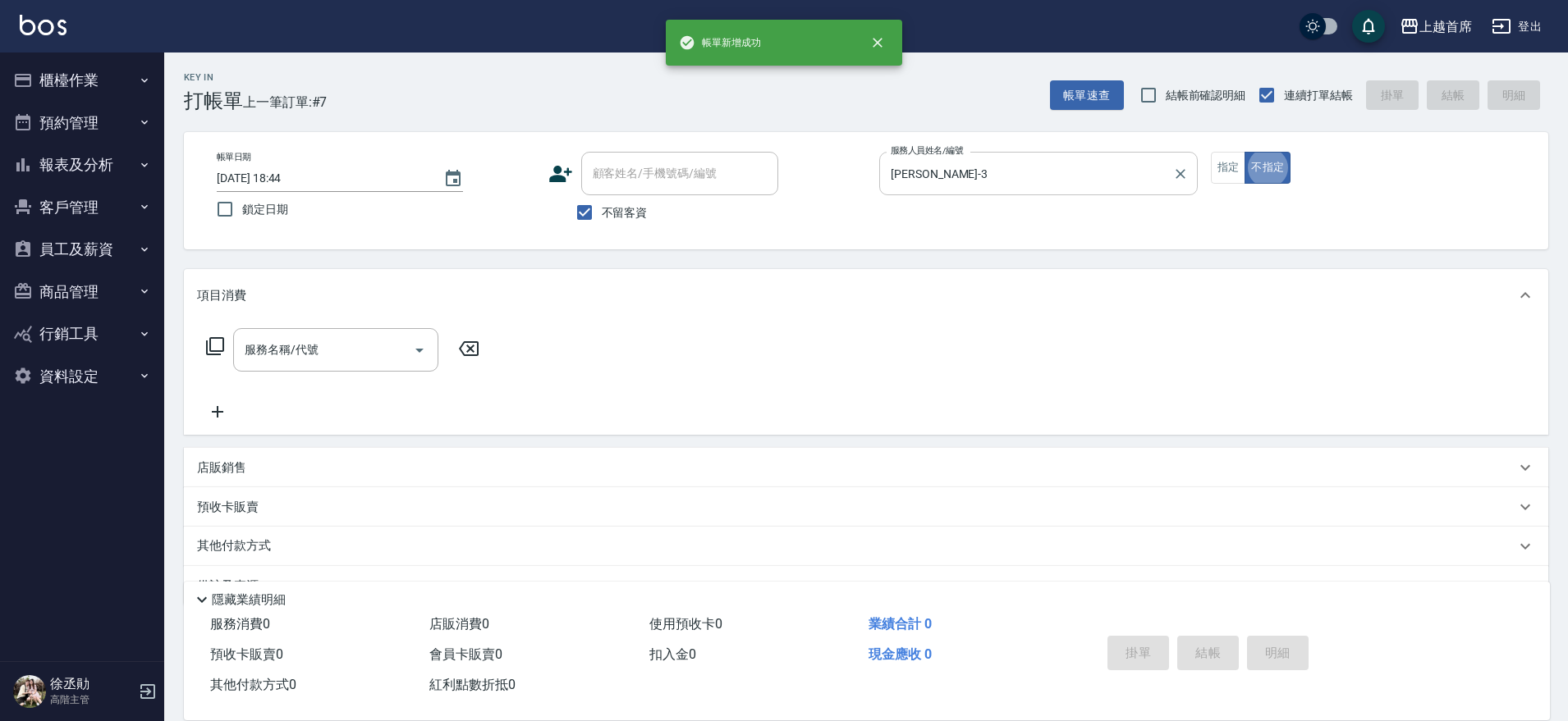
scroll to position [41, 0]
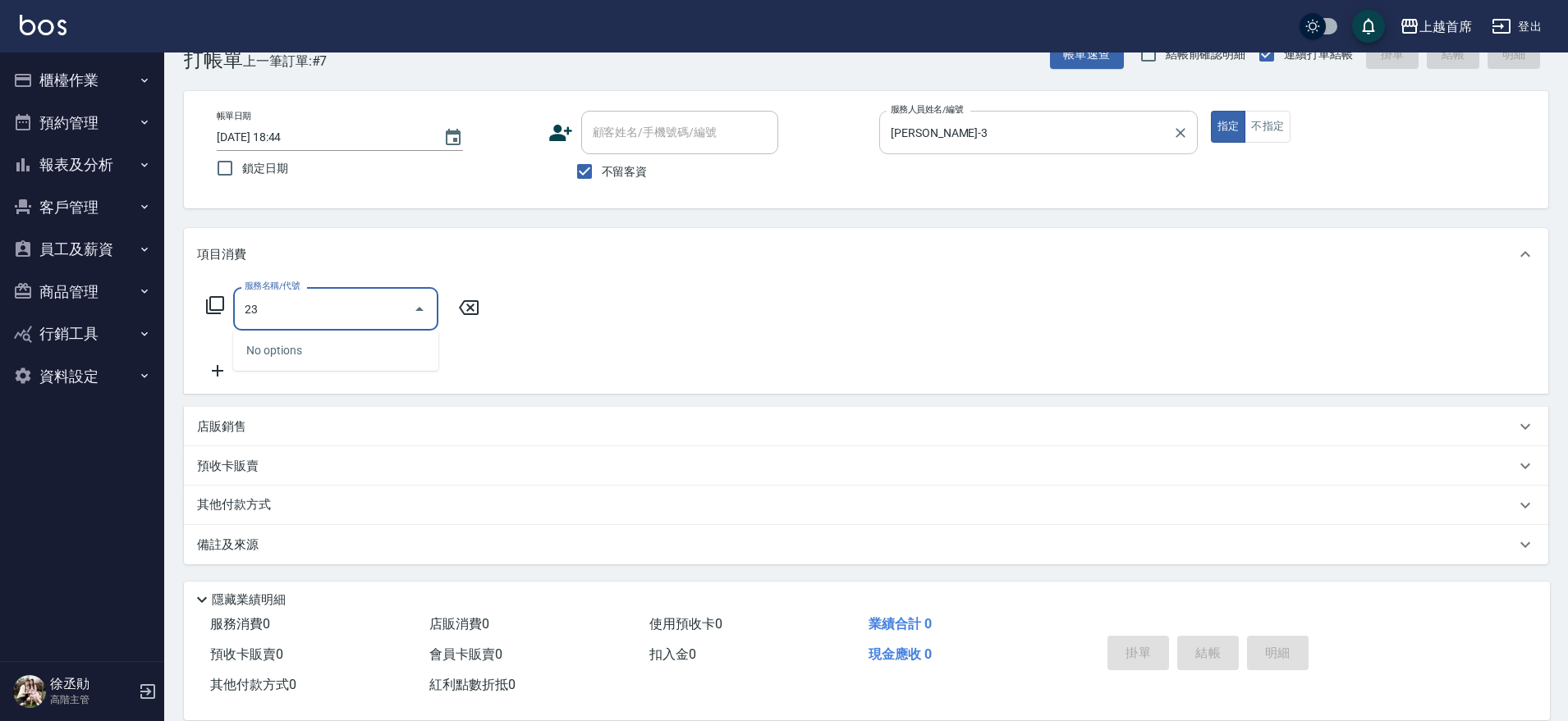
type input "2"
type input "單剪指定300(2300)"
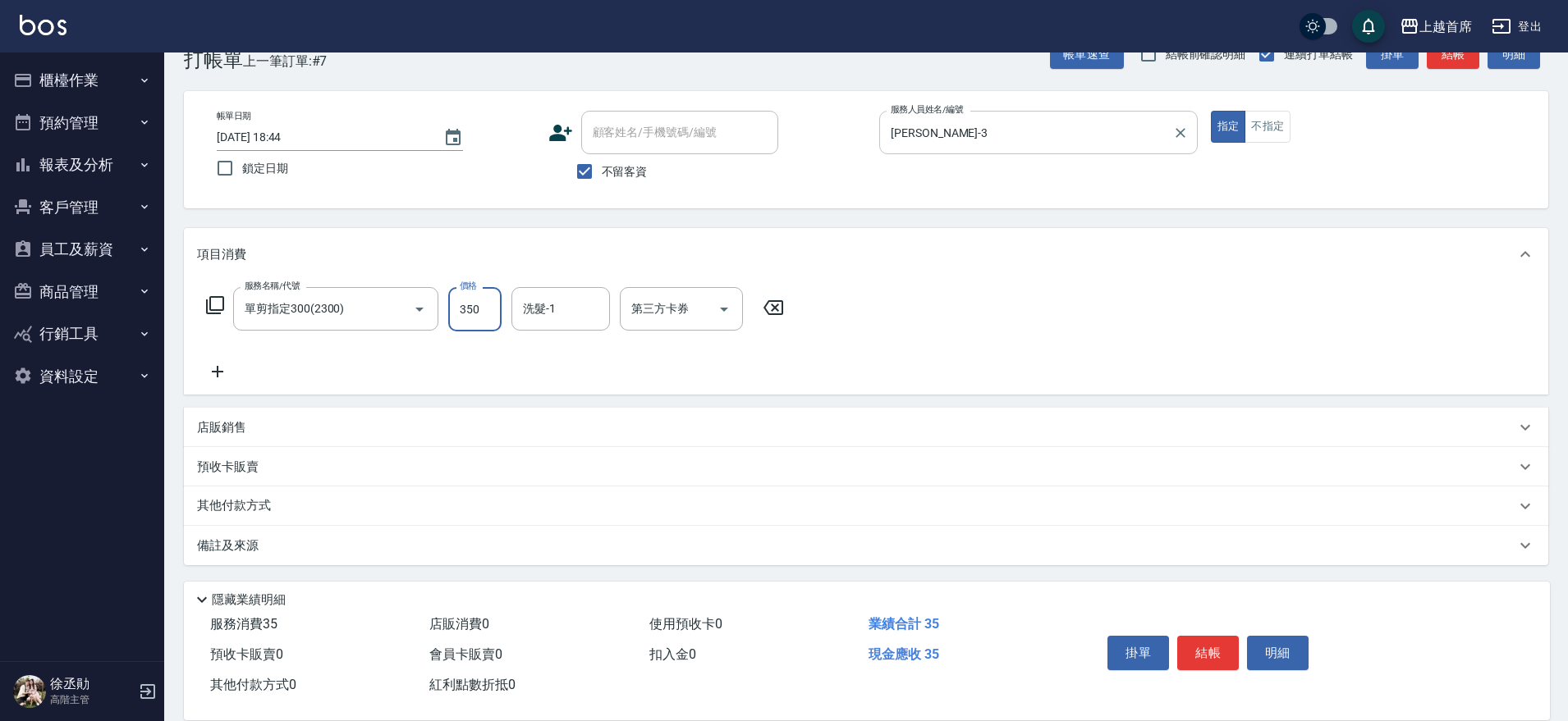
type input "350"
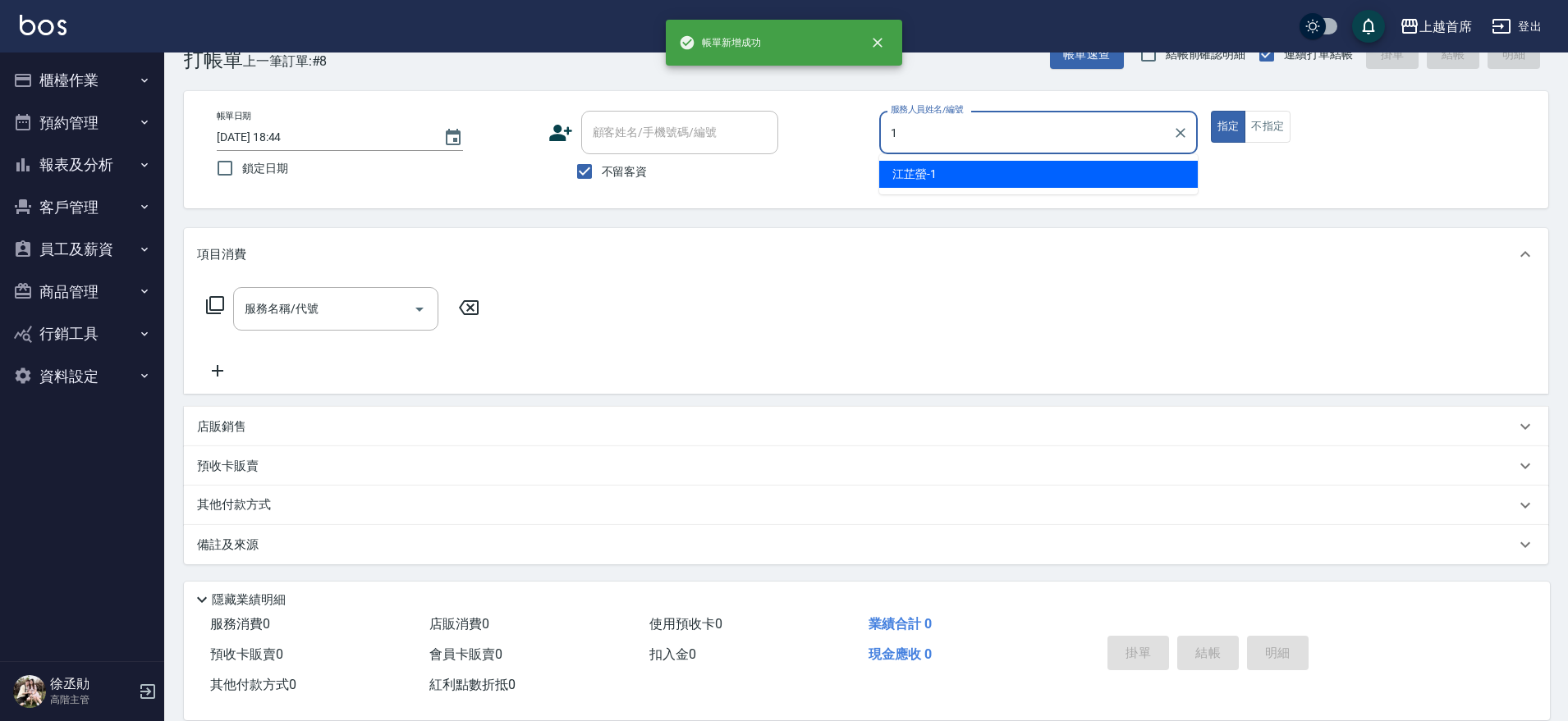
type input "[PERSON_NAME]-1"
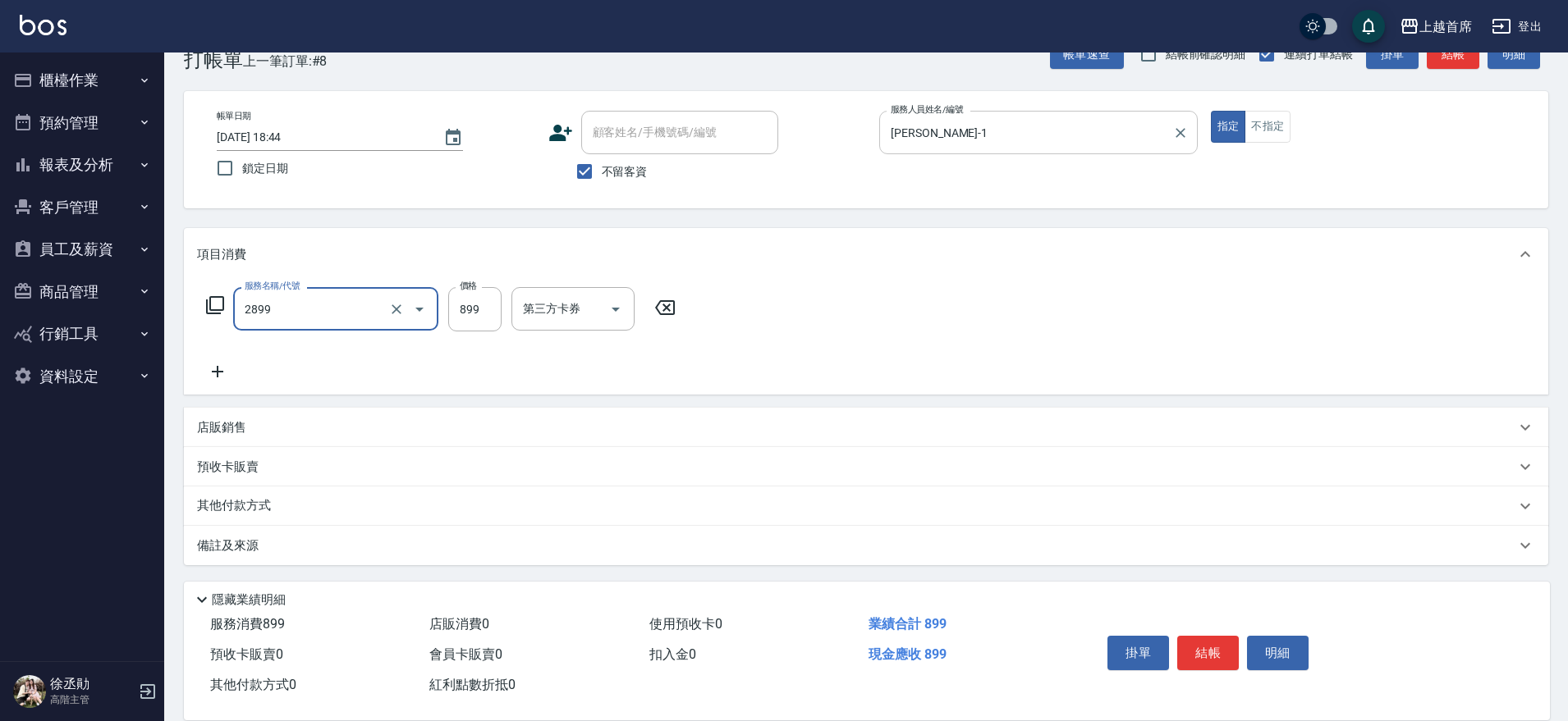
type input "899洗剪去角質套餐(2899)"
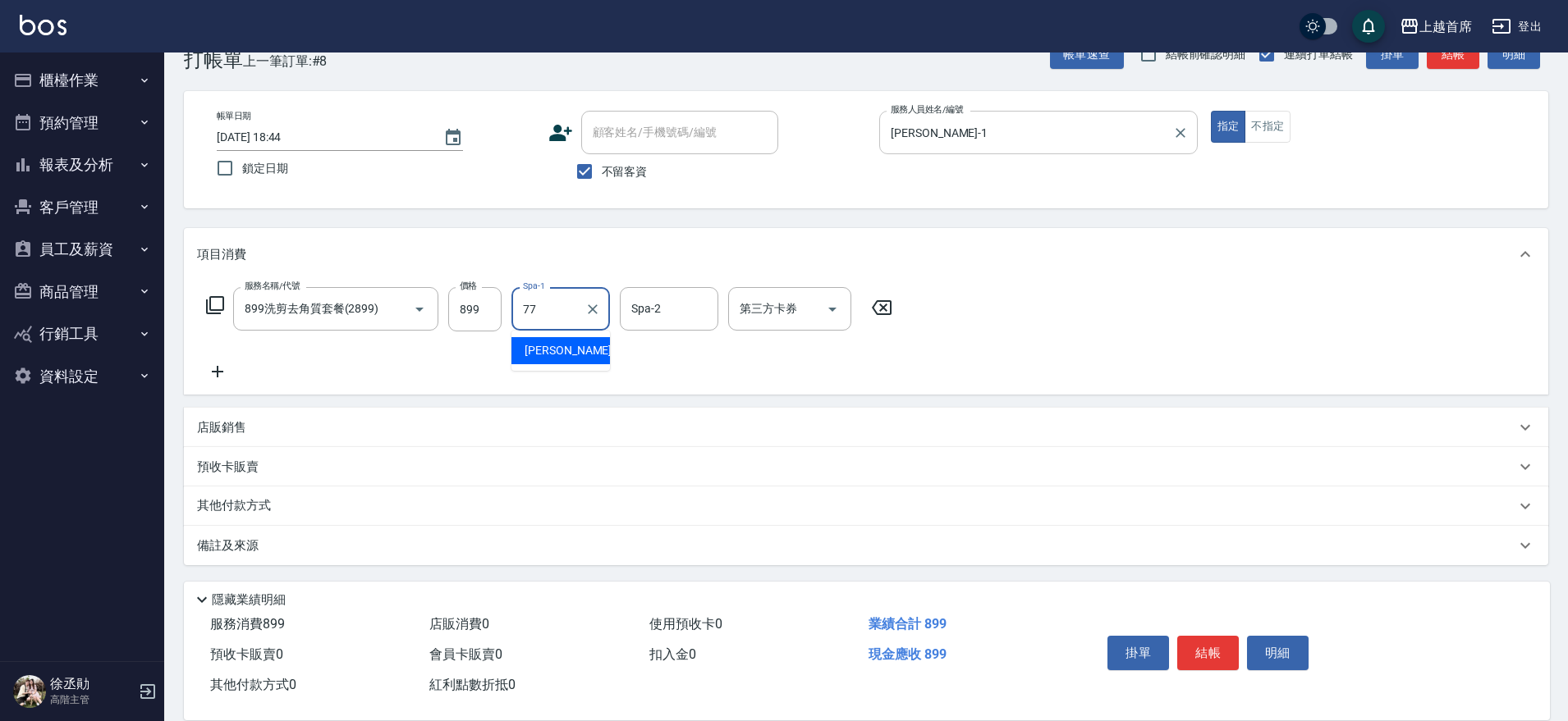
type input "[PERSON_NAME]-77"
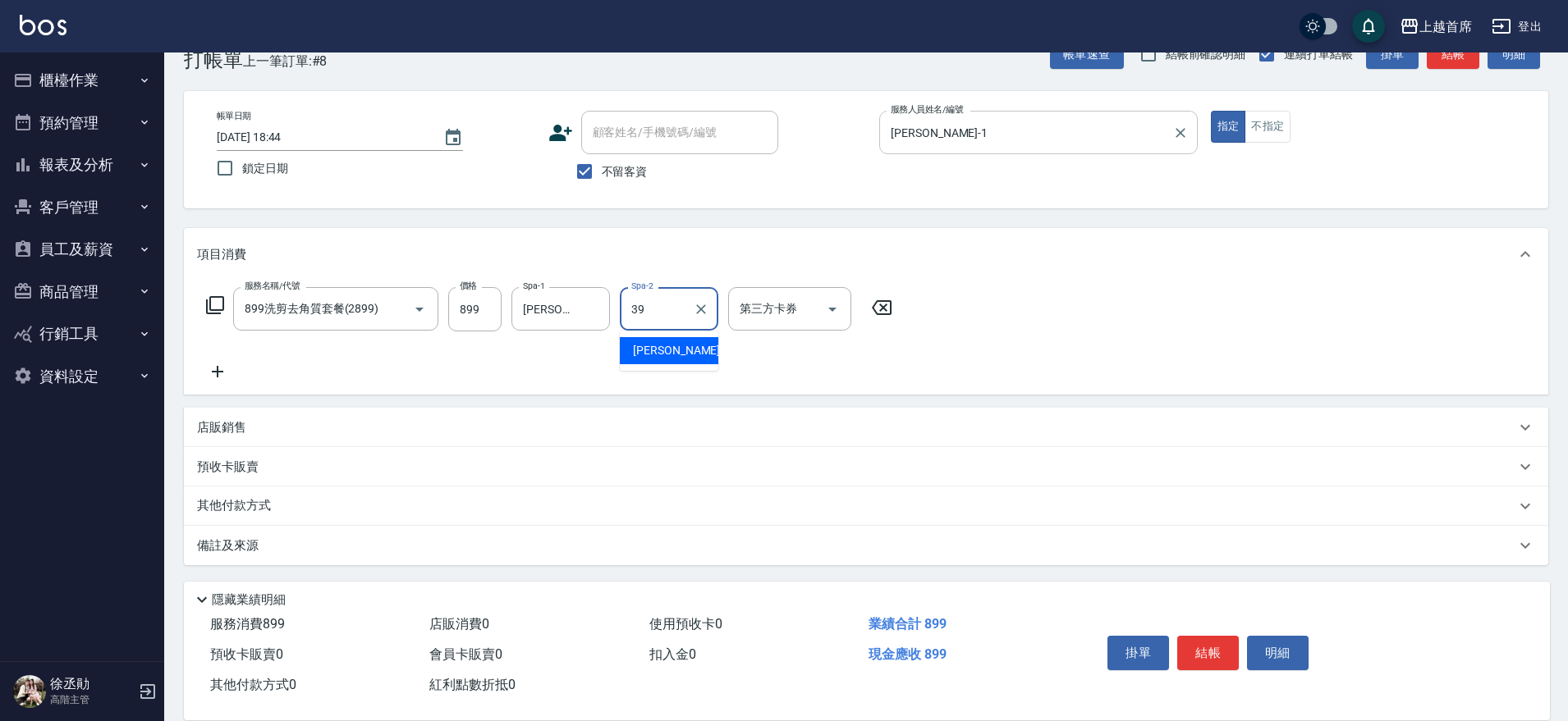
type input "[PERSON_NAME]-39"
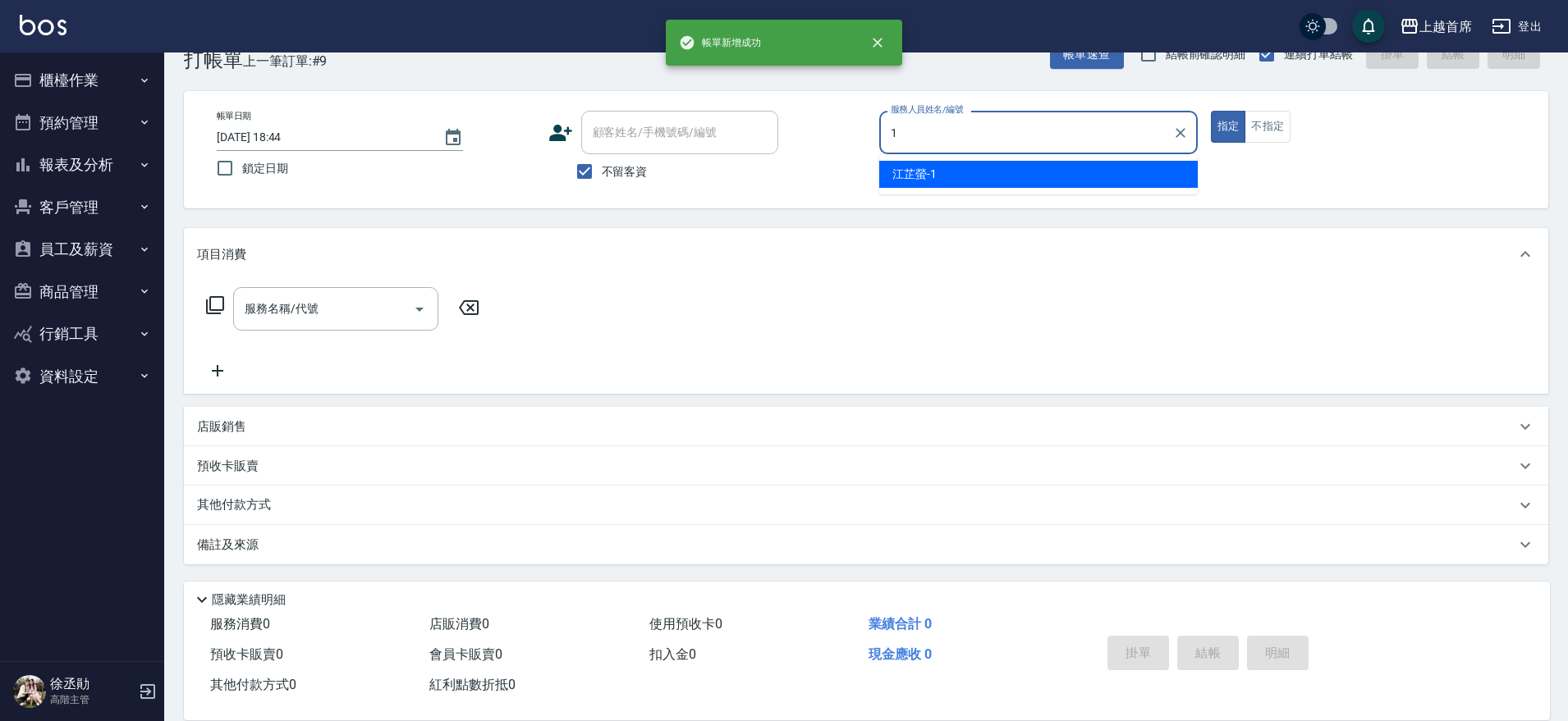
type input "[PERSON_NAME]-1"
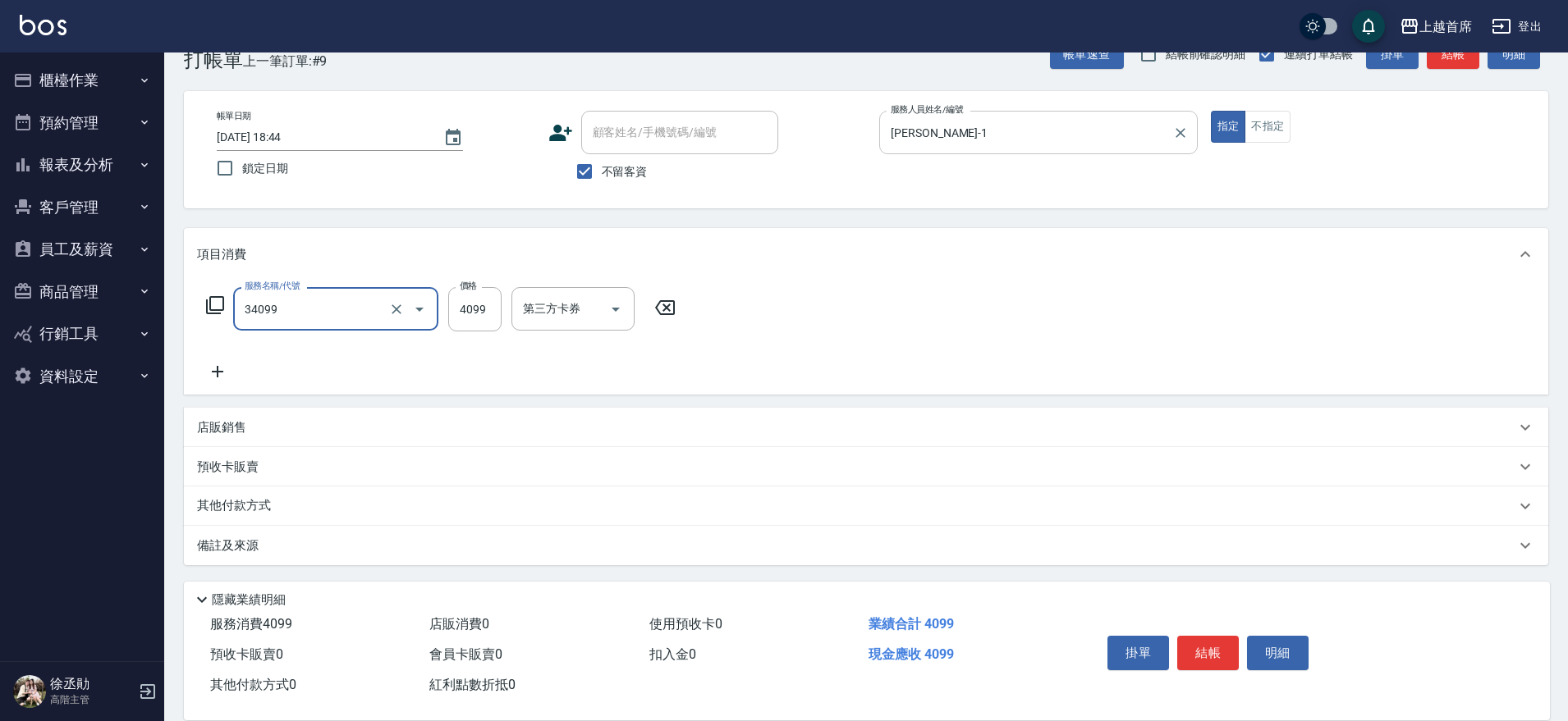
type input "燙髮A餐(34099)"
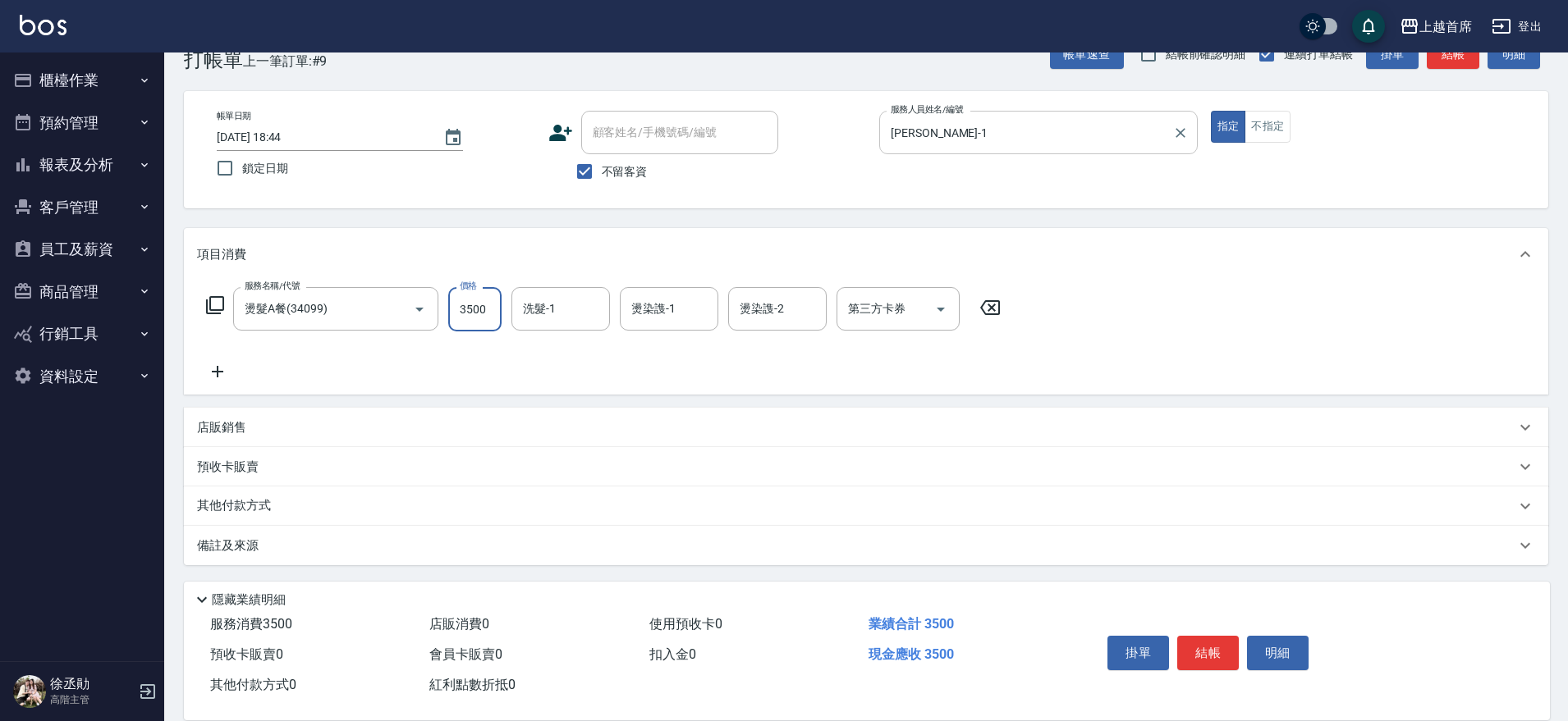
type input "3500"
type input "[PERSON_NAME]-39"
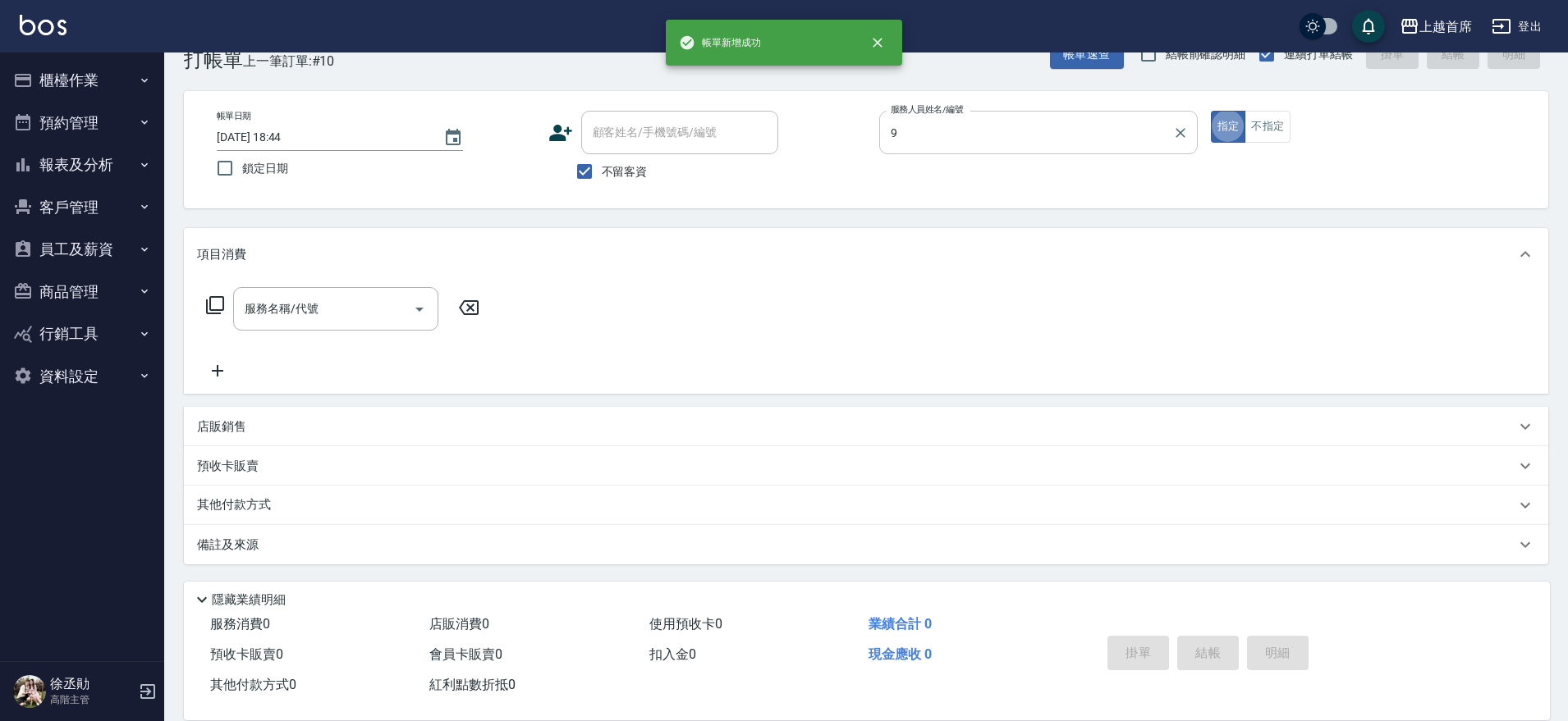
type input "[PERSON_NAME]-9"
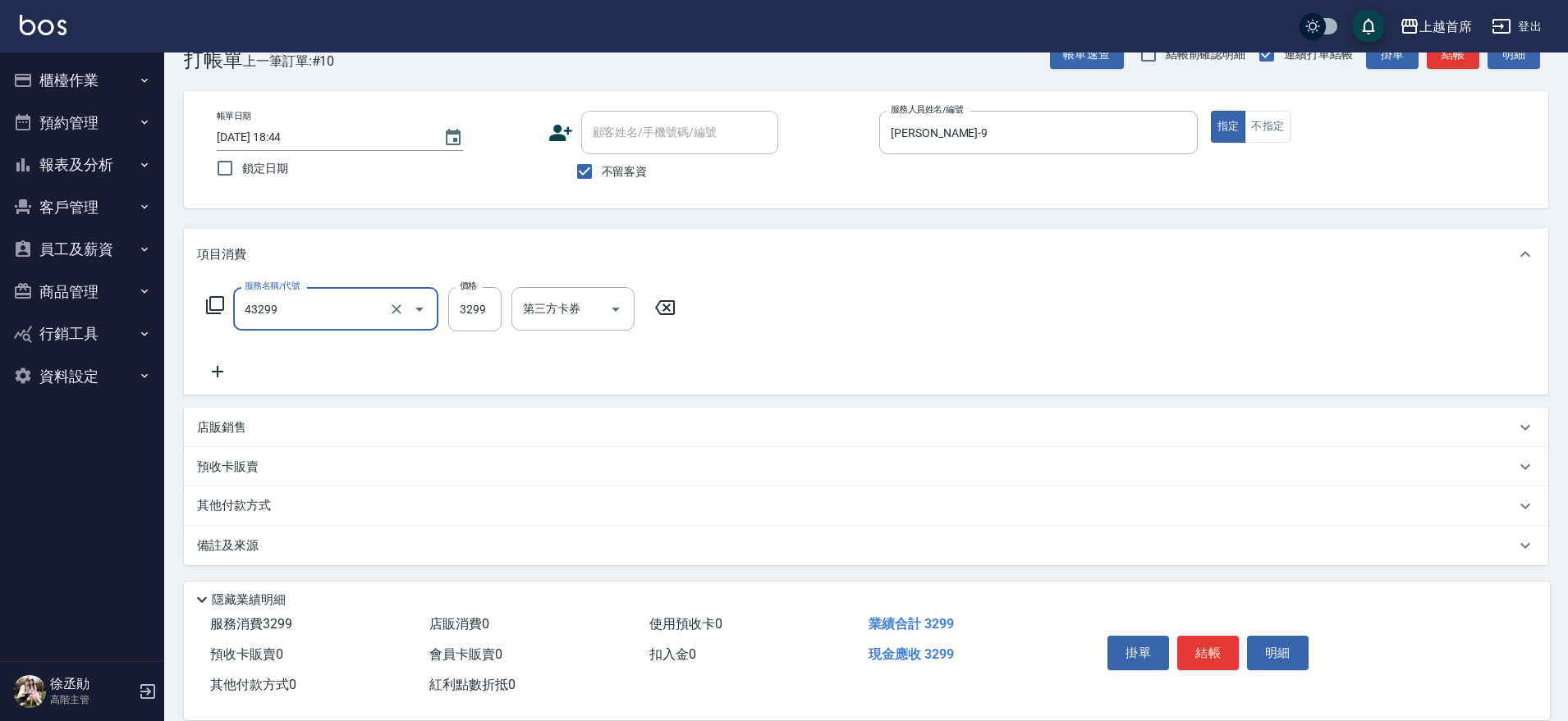
type input "染髮A餐(43299)"
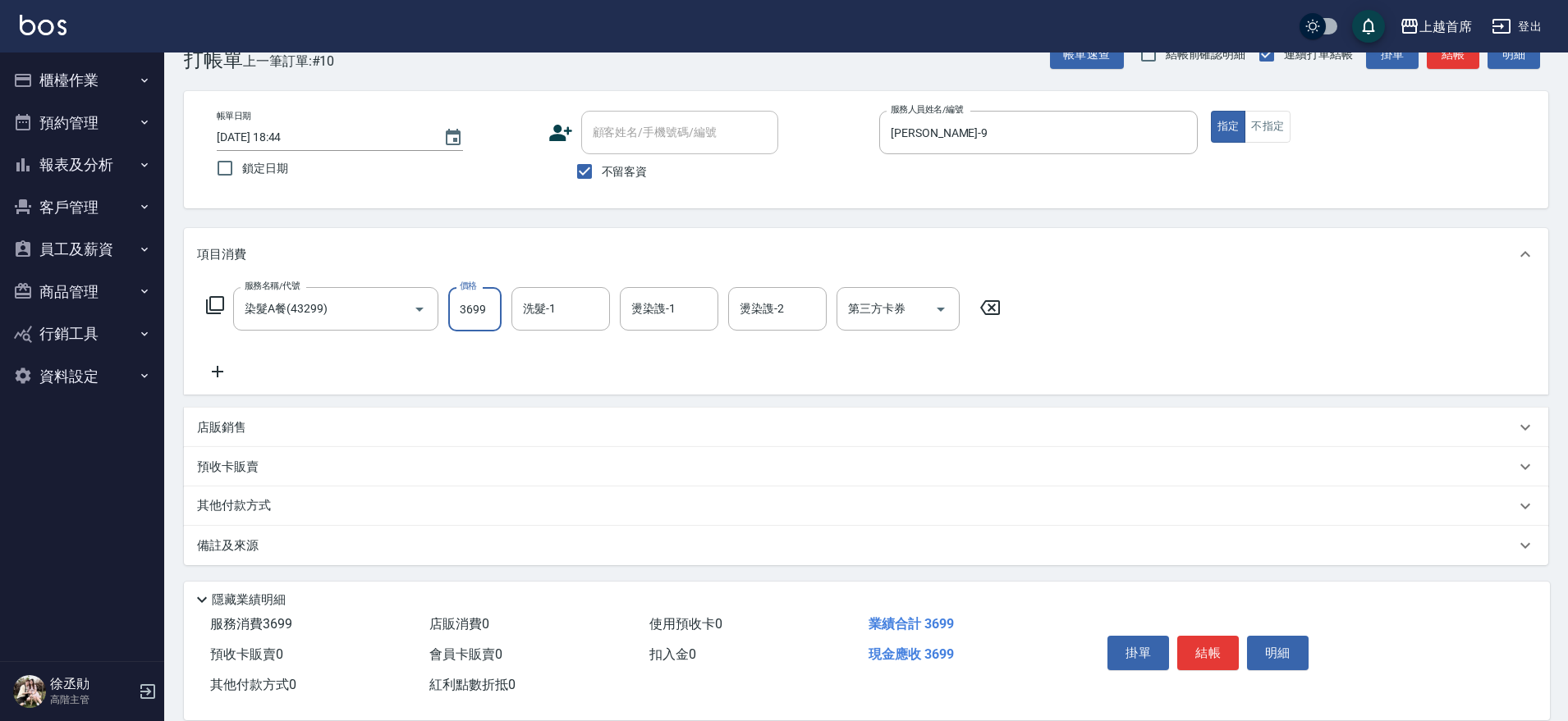
type input "3699"
type input "[PERSON_NAME]-20"
click at [302, 512] on div "其他付款方式" at bounding box center [856, 506] width 1318 height 18
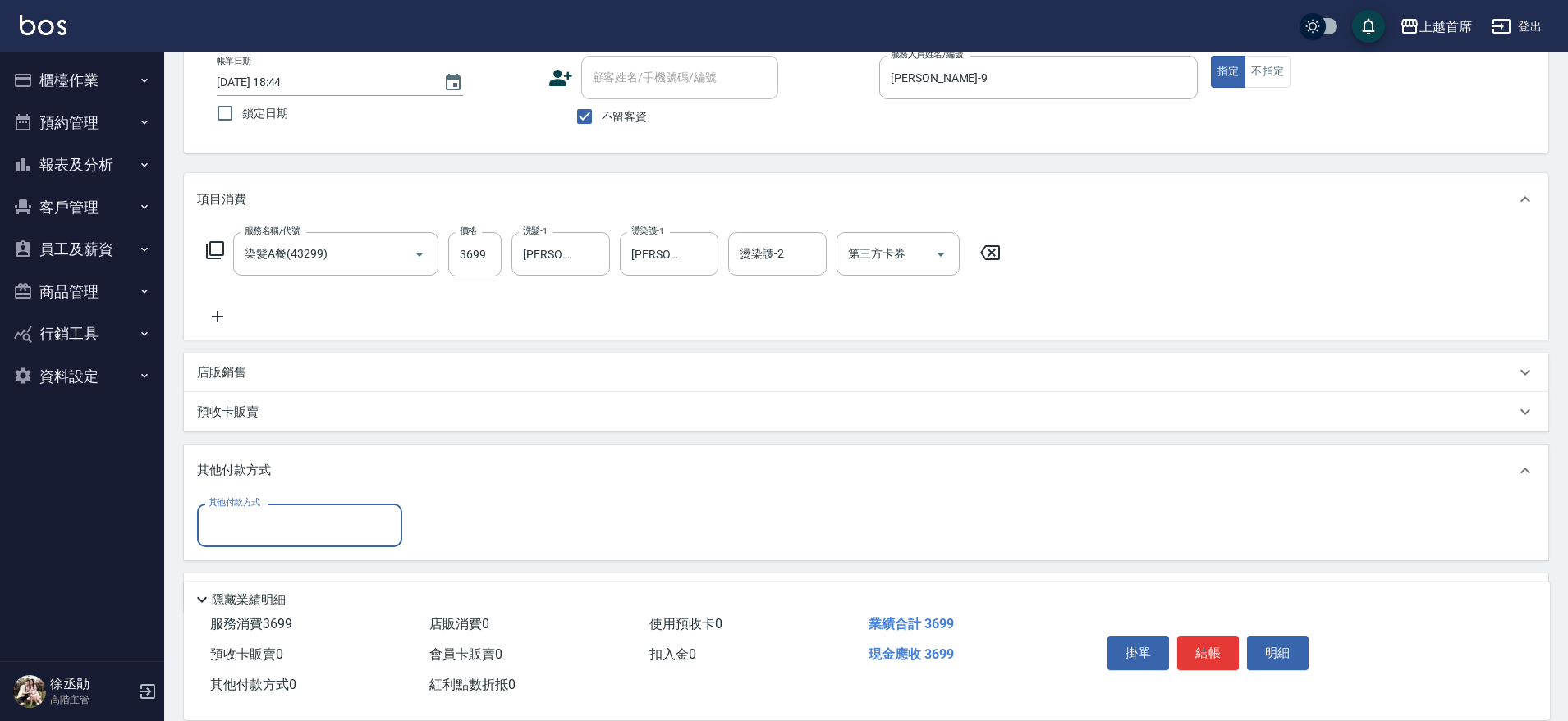
scroll to position [144, 0]
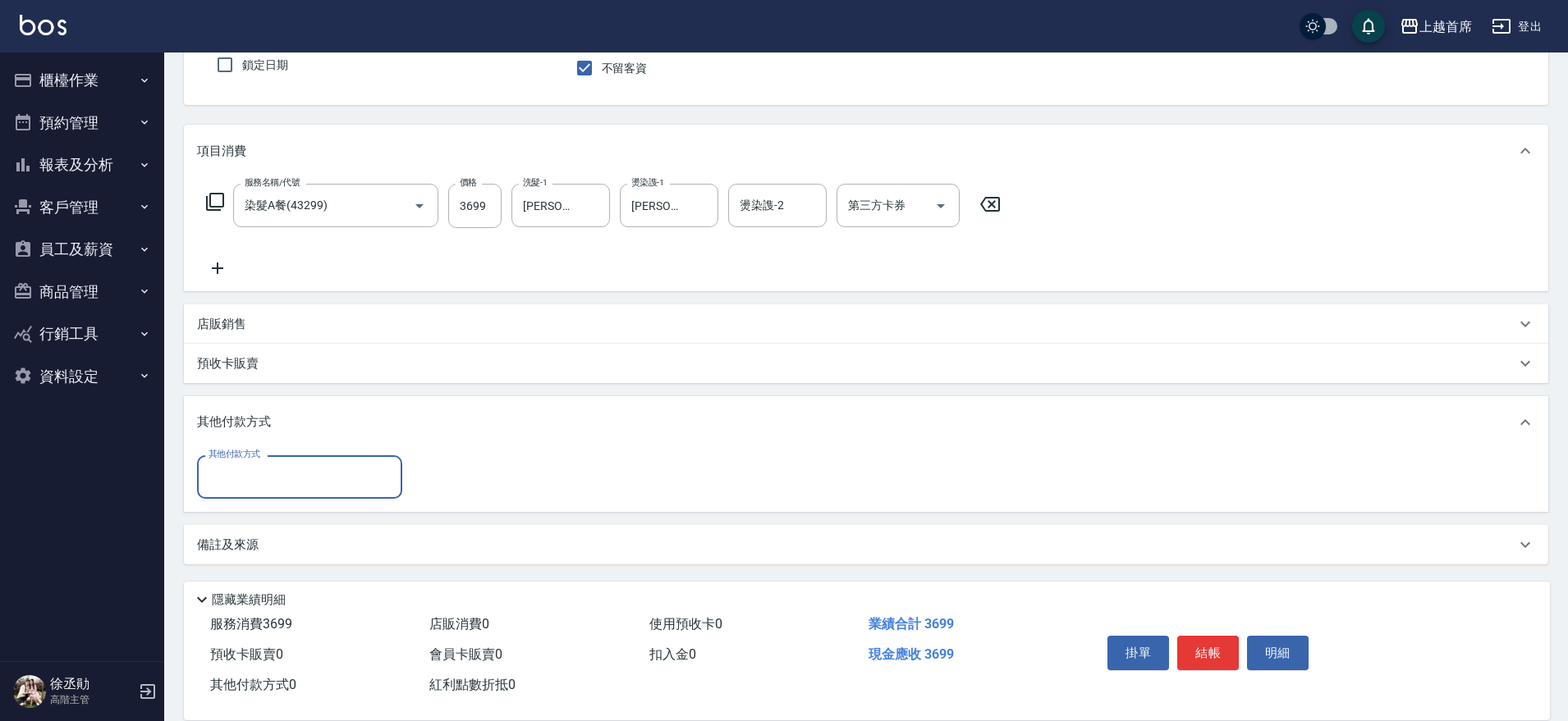
click at [300, 476] on input "其他付款方式" at bounding box center [300, 476] width 190 height 28
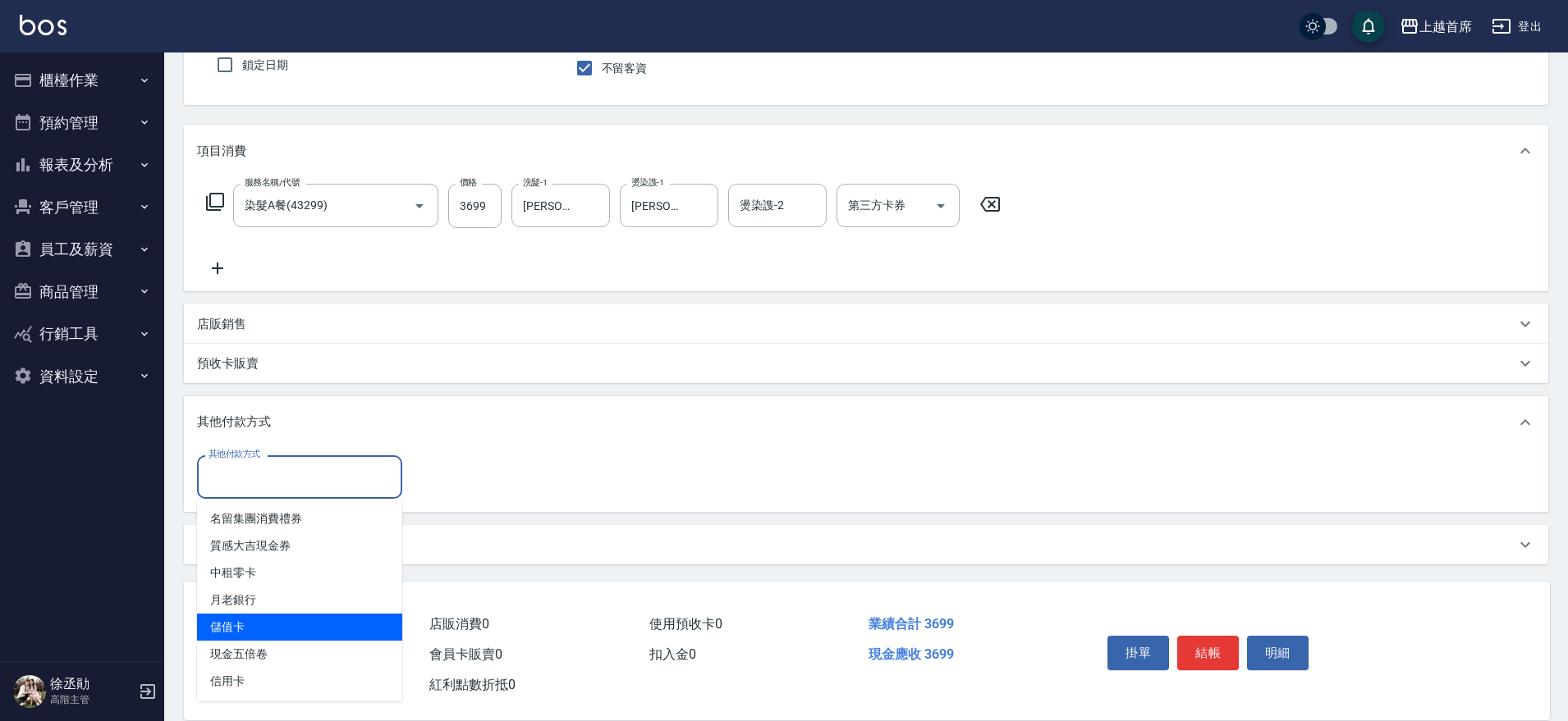
click at [299, 625] on span "儲值卡" at bounding box center [299, 627] width 205 height 27
type input "儲值卡"
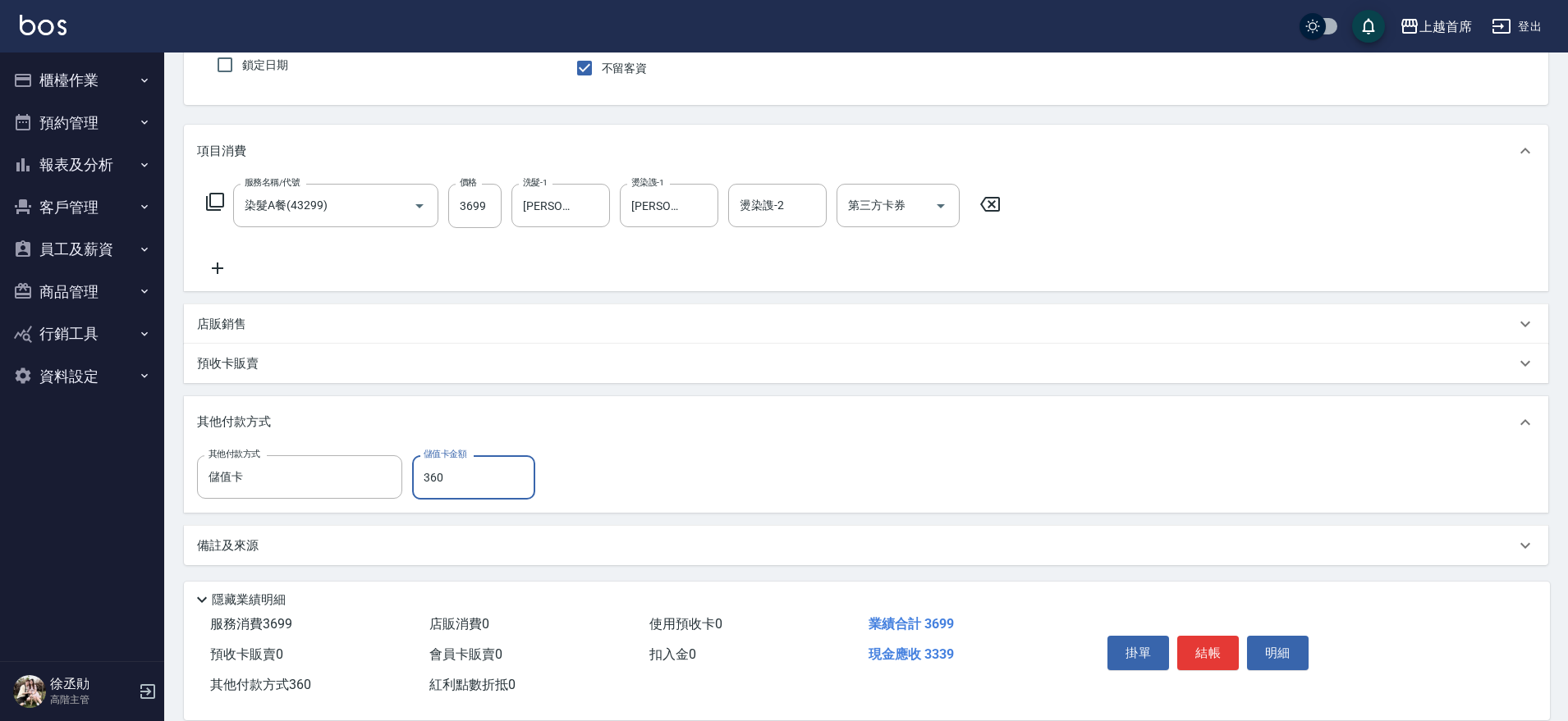
type input "3602"
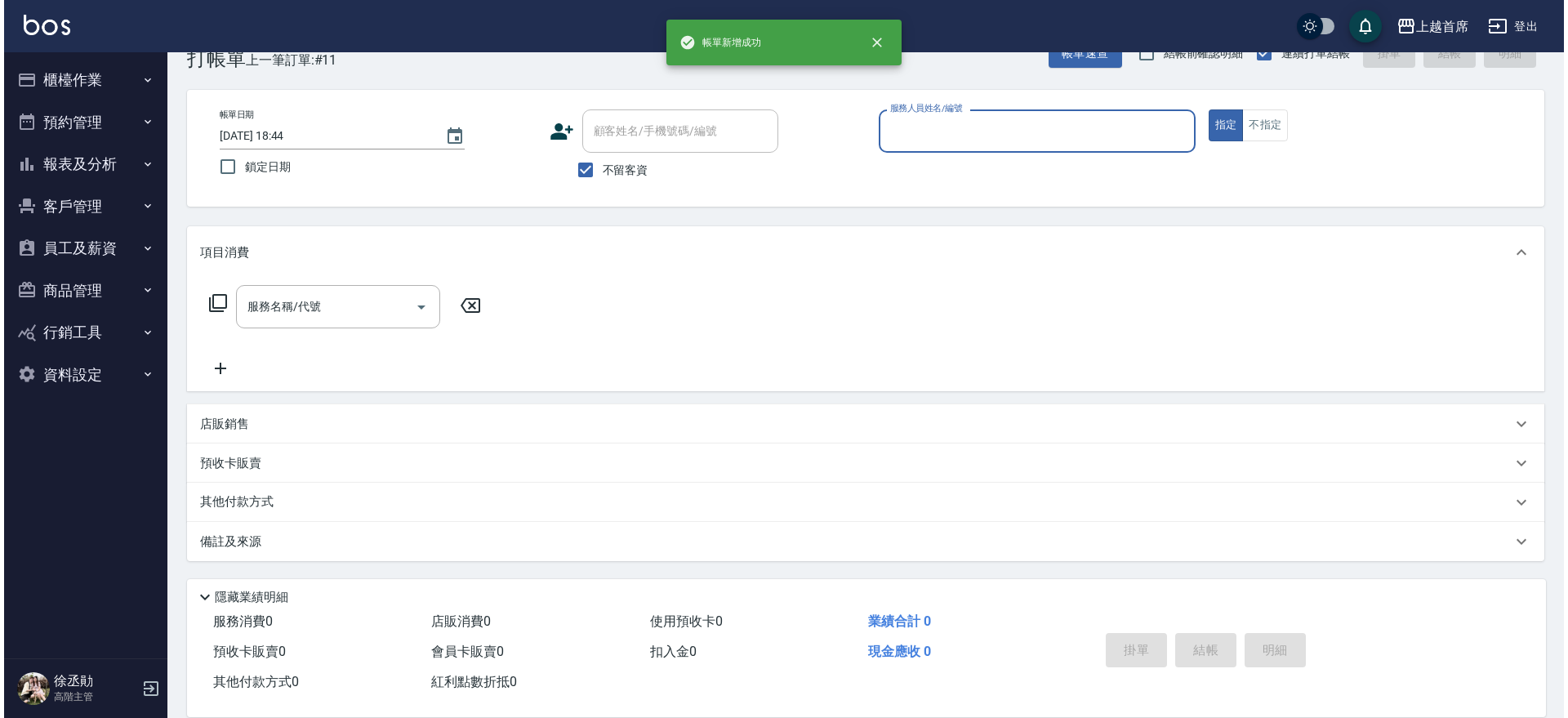
scroll to position [42, 0]
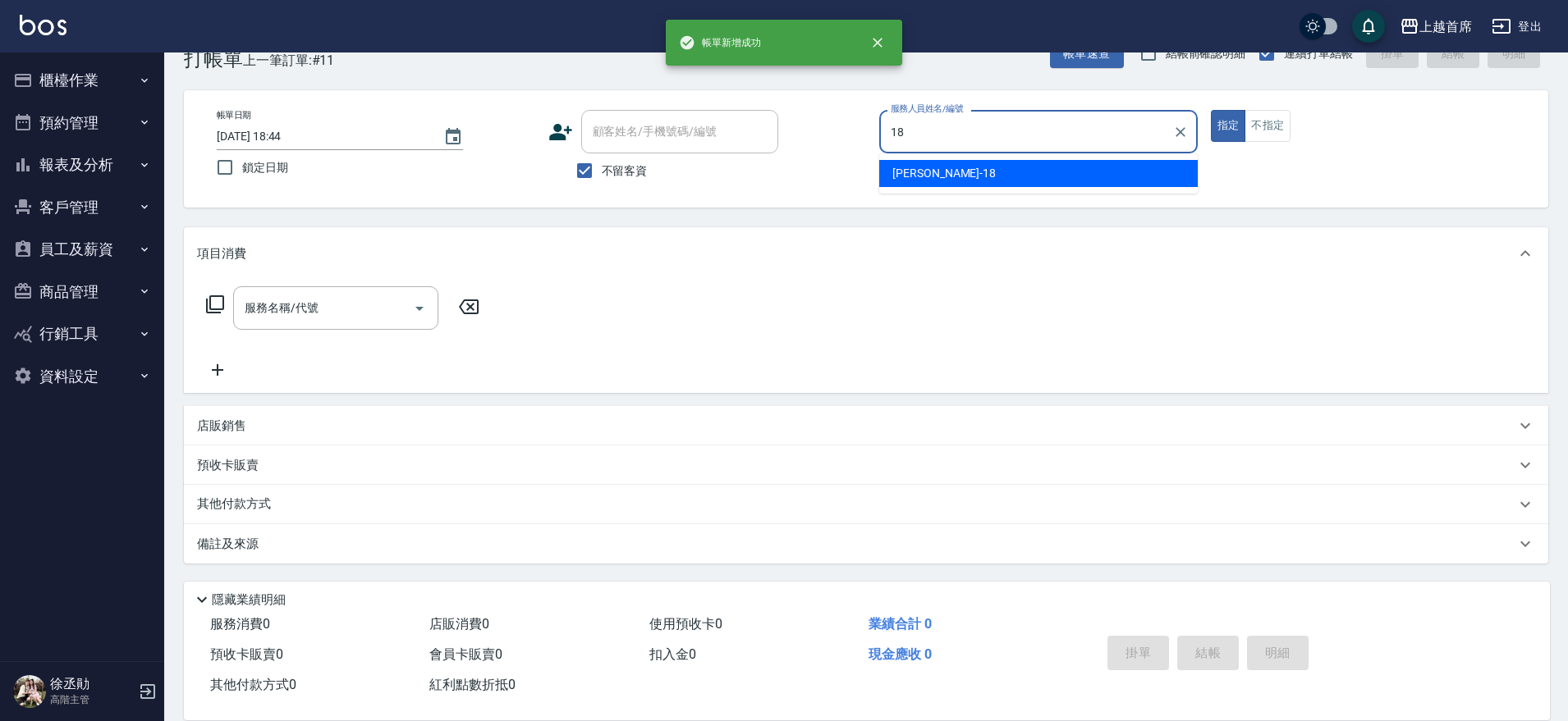
type input "Linda-18"
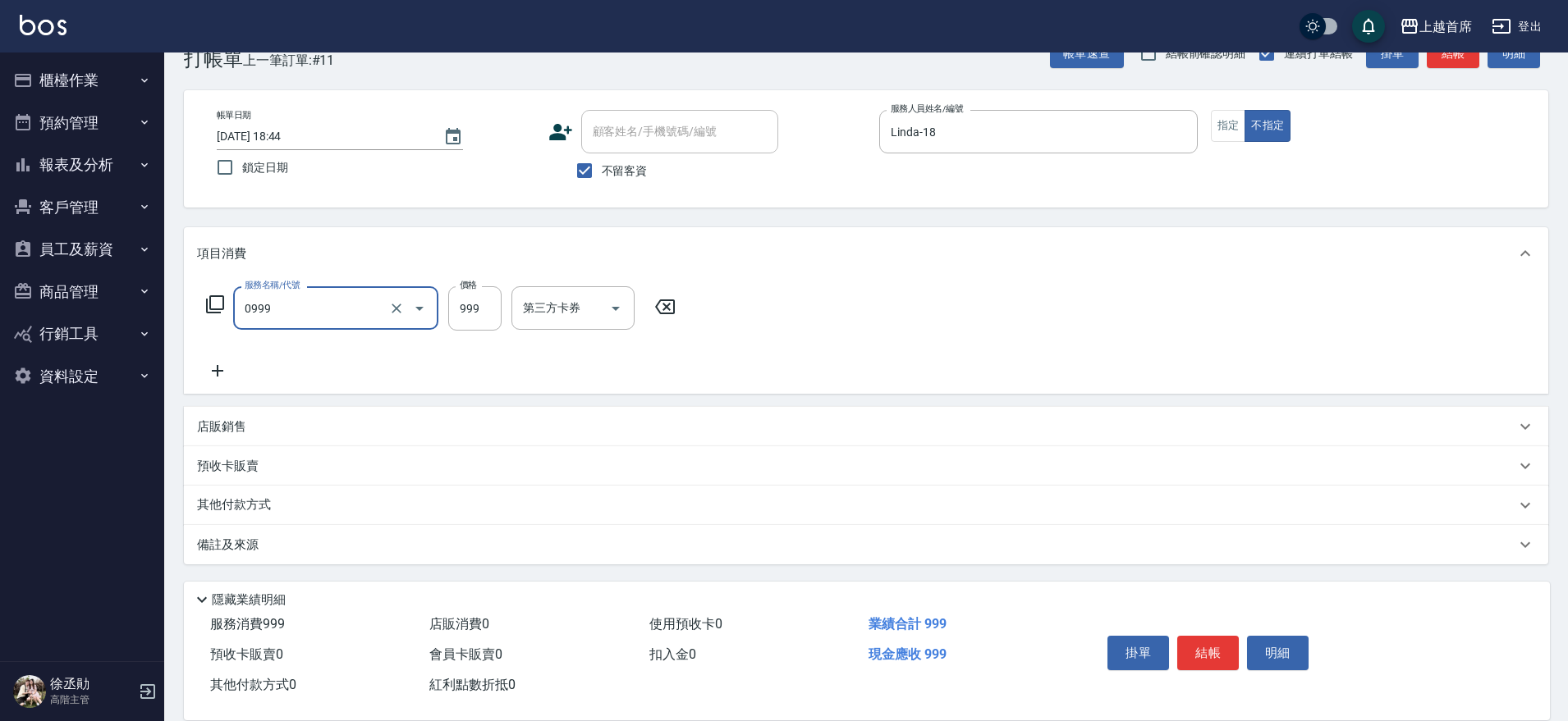
type input "REVIVRE(0999)"
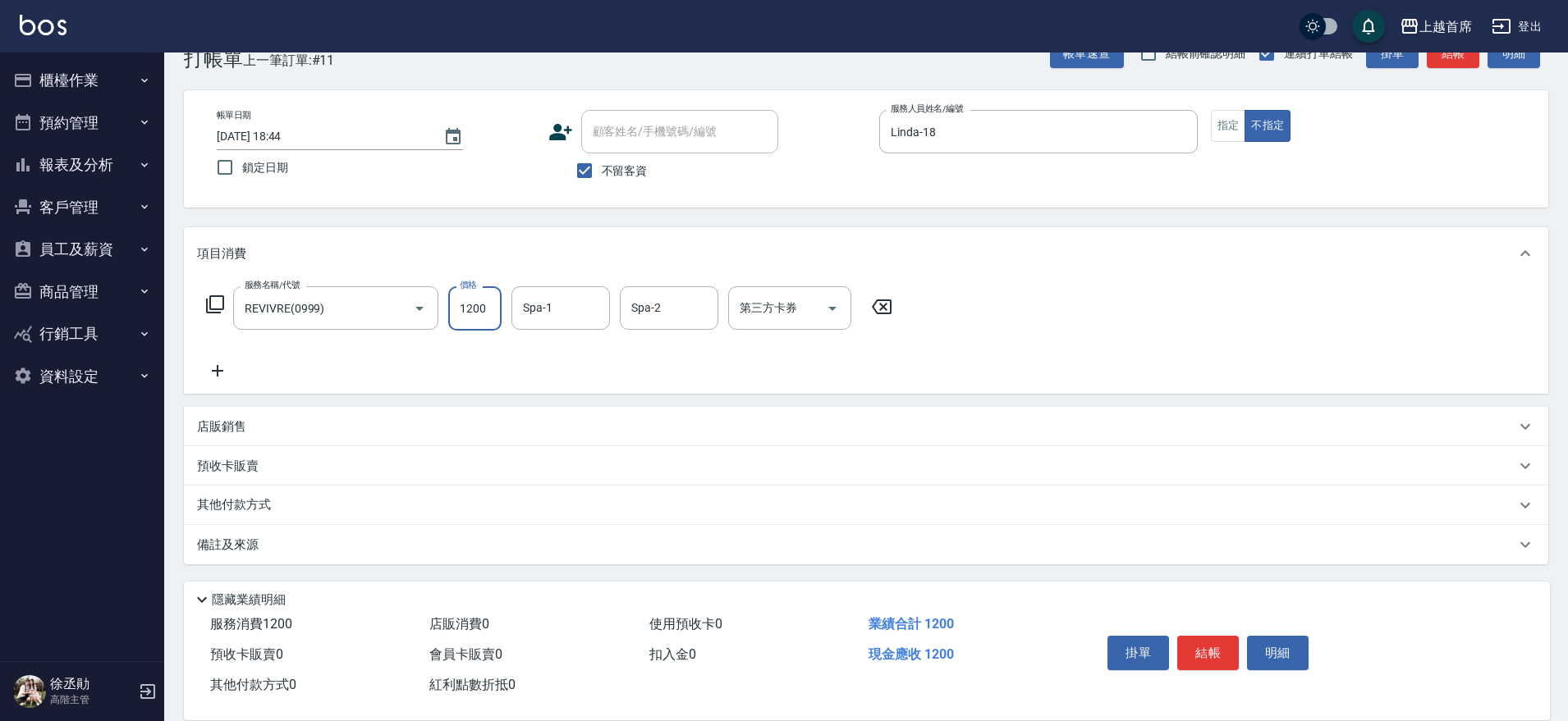
type input "1200"
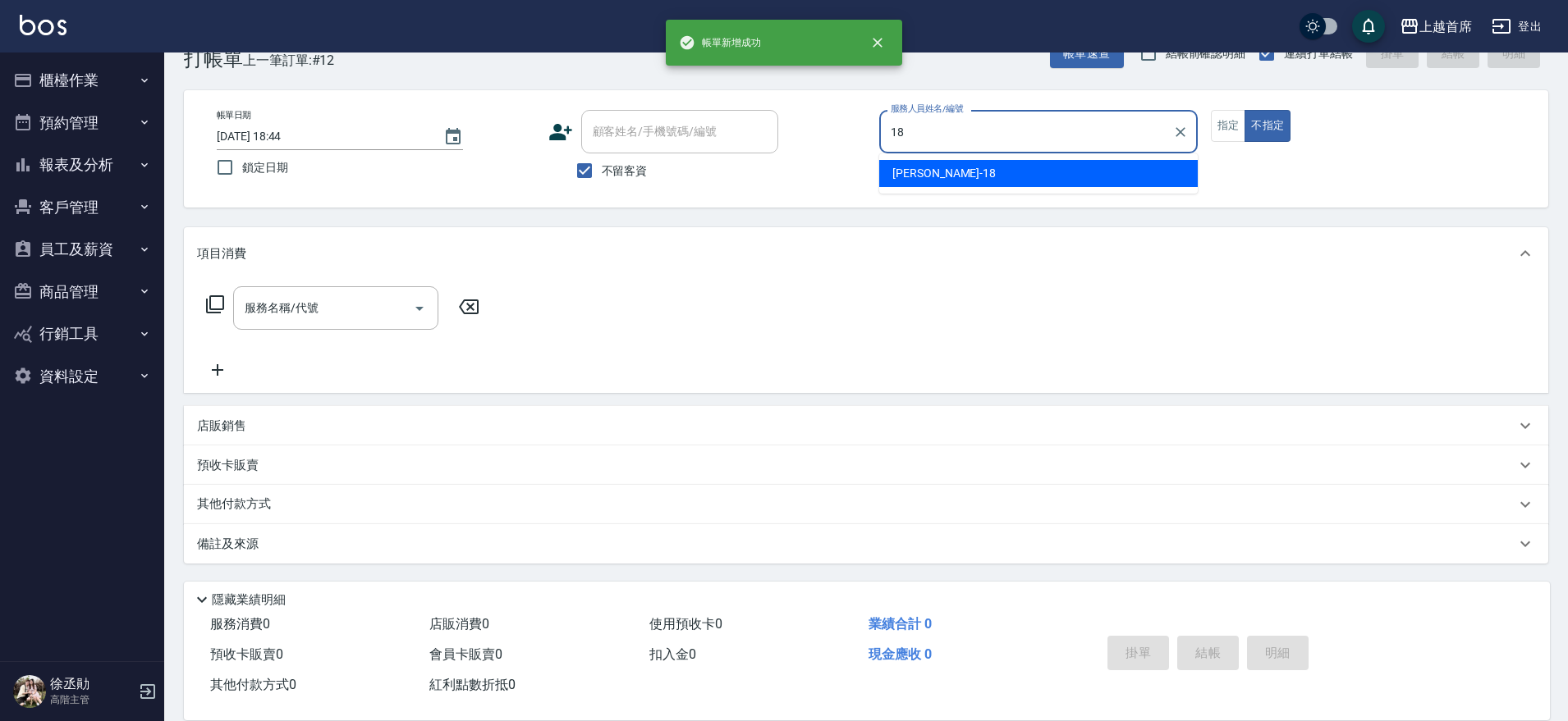
type input "Linda-18"
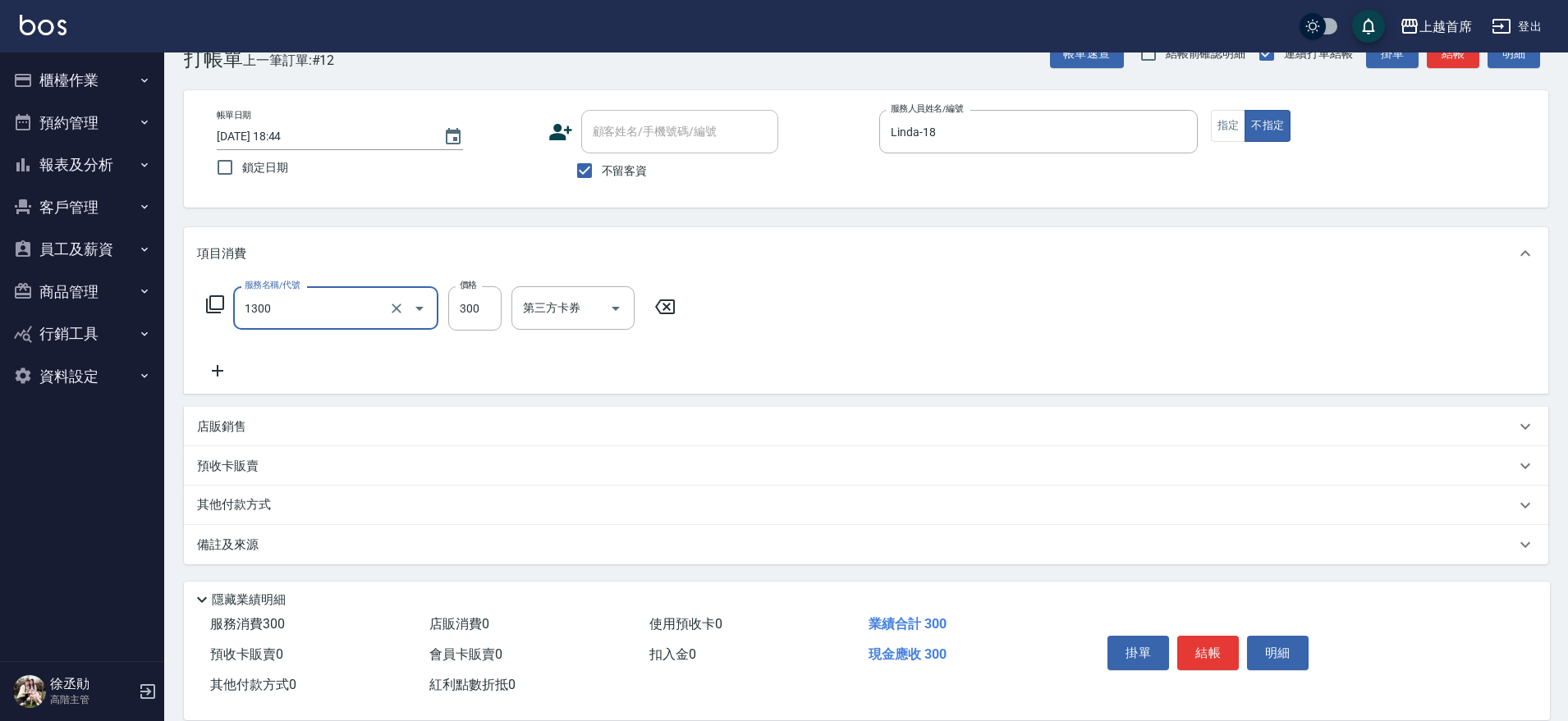
type input "洗髮(1300)"
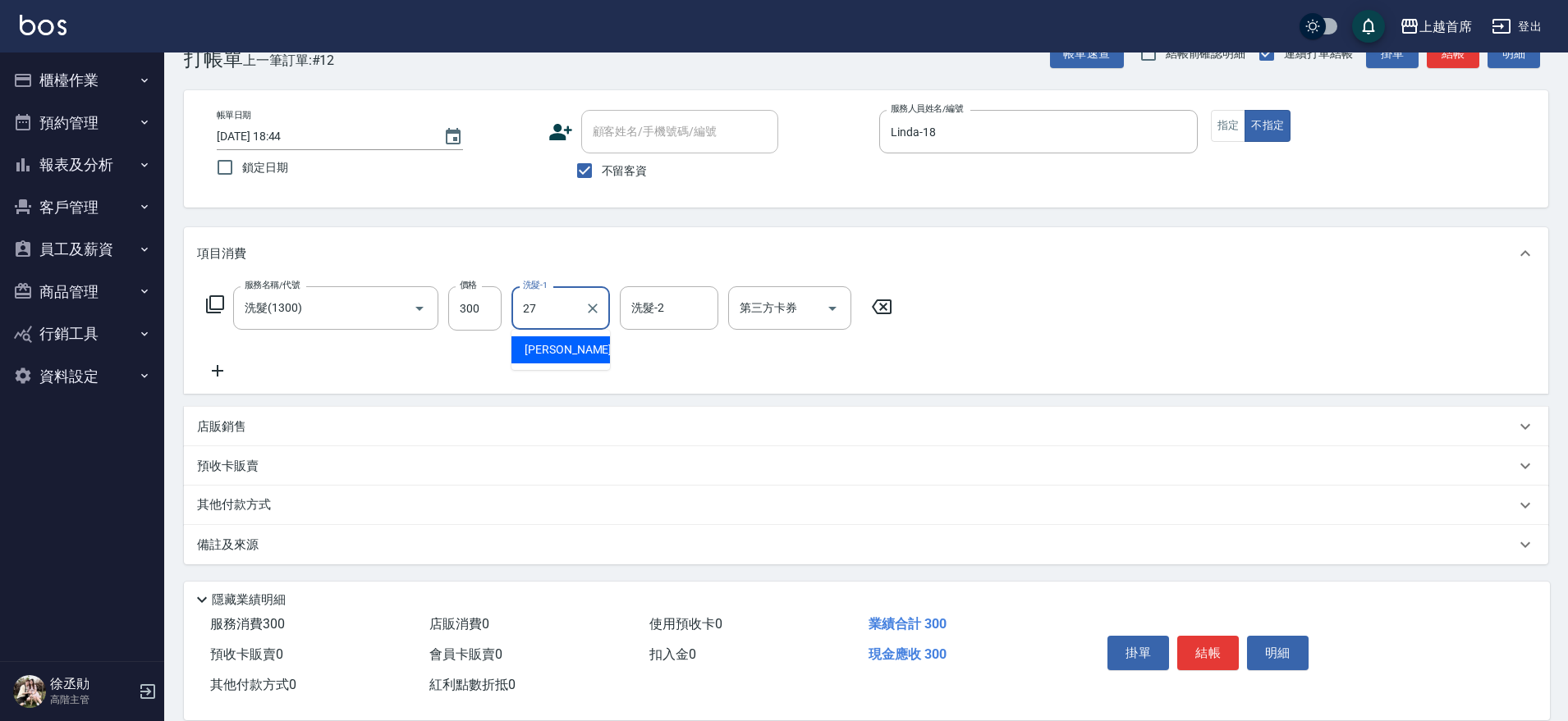
type input "[PERSON_NAME]-27"
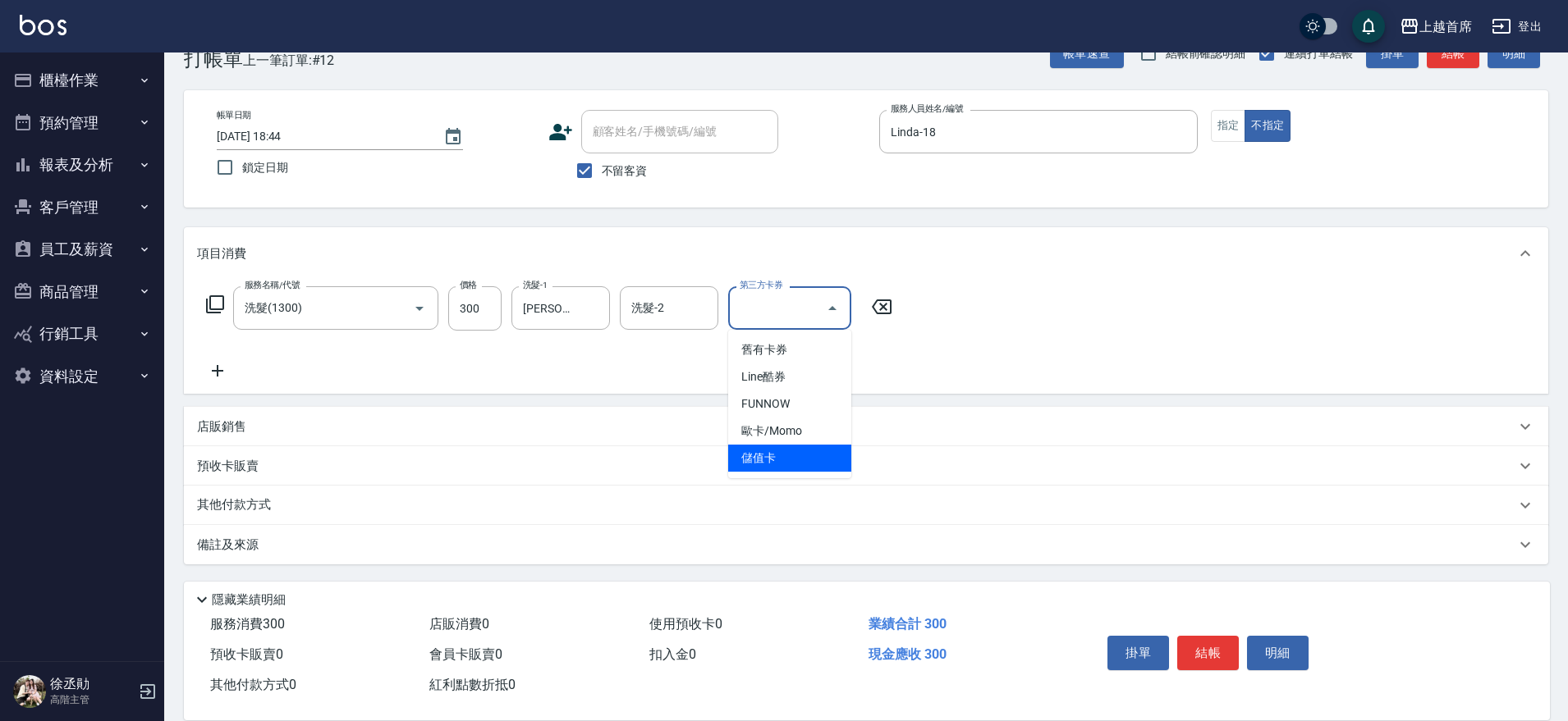
type input "儲值卡"
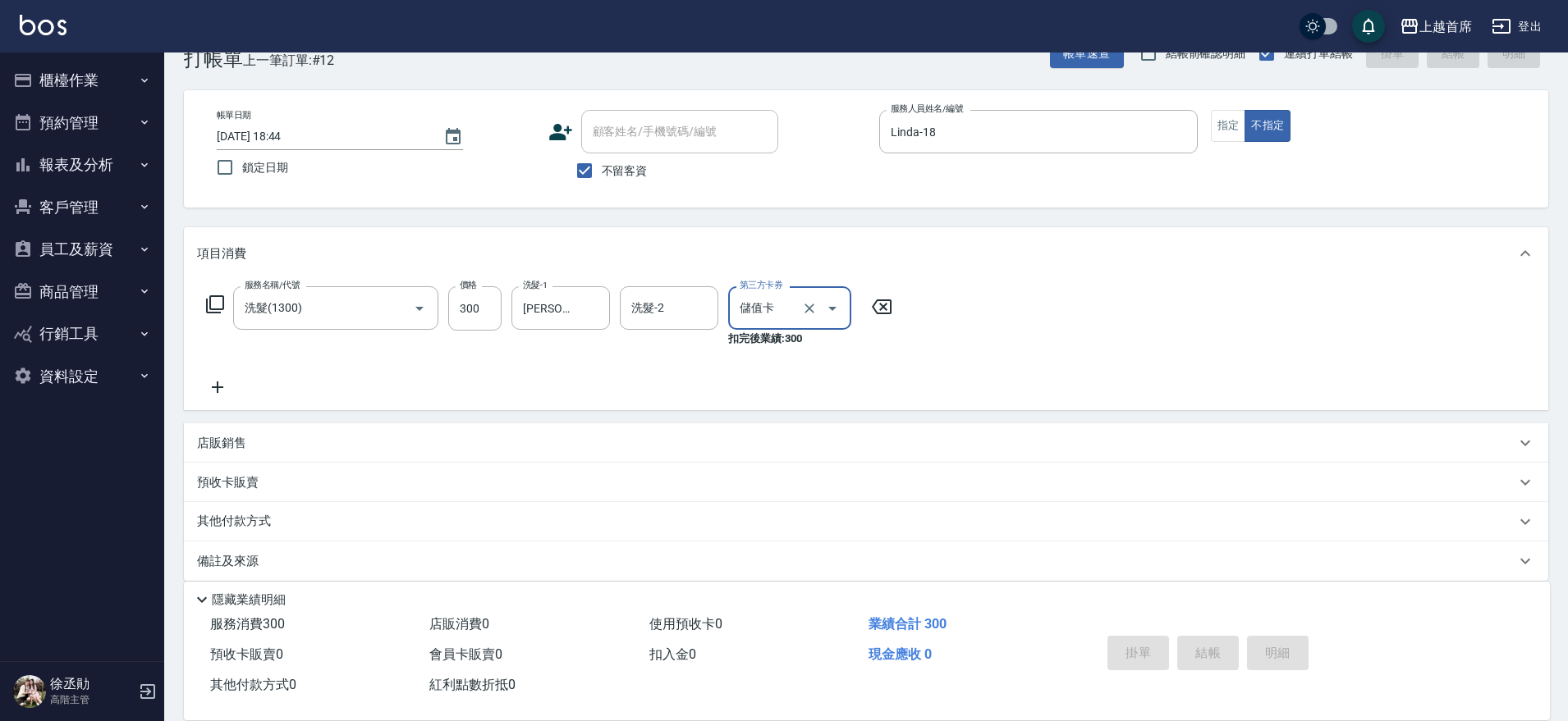
type input "[DATE] 18:45"
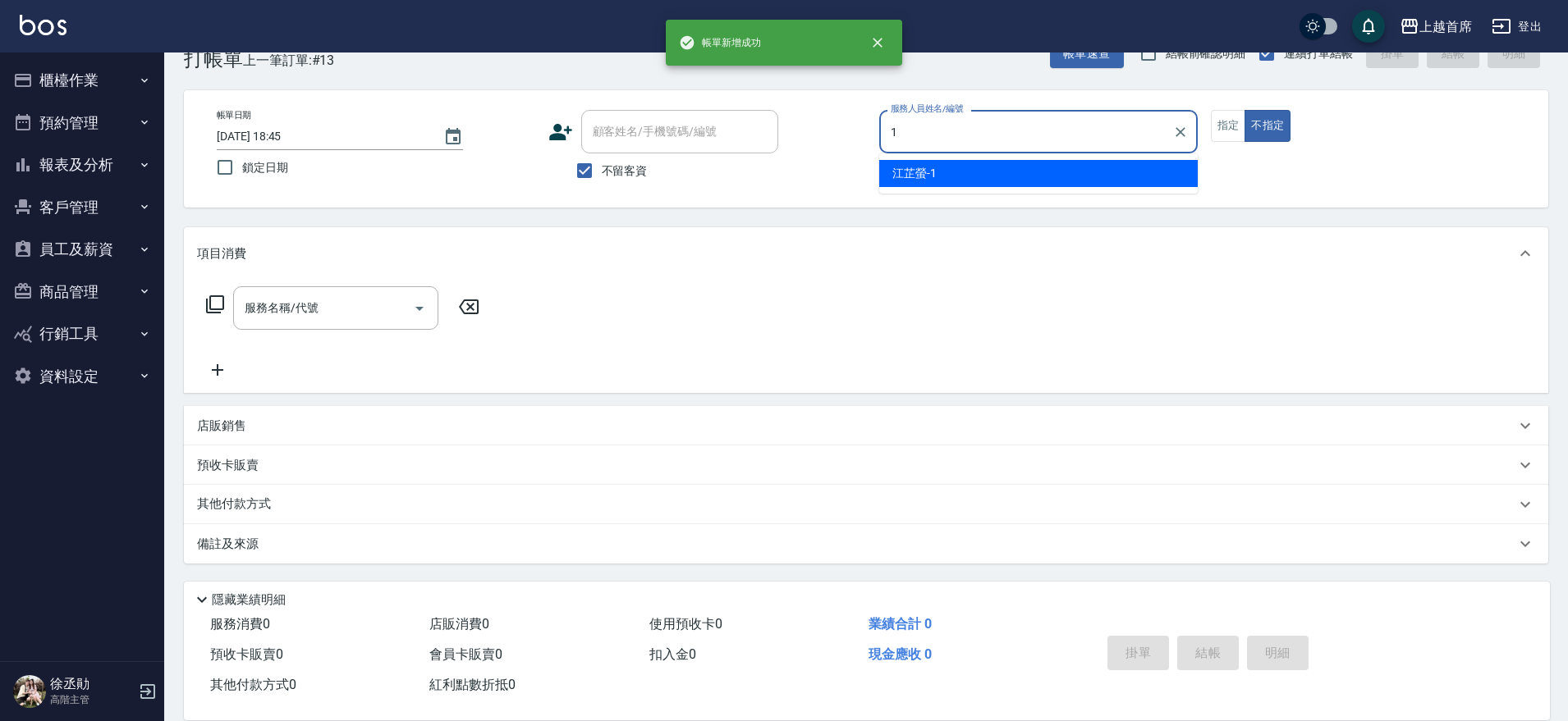
type input "[PERSON_NAME]-1"
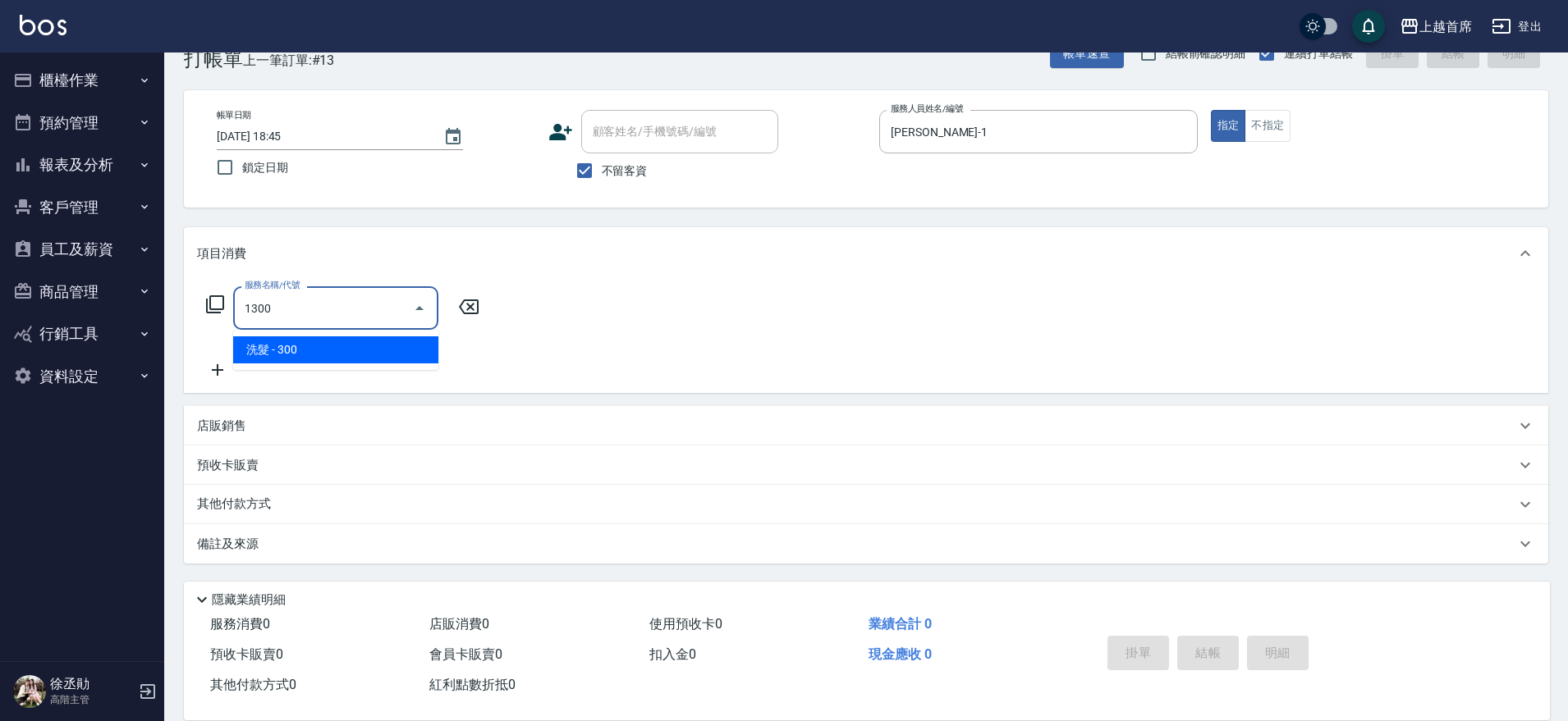
type input "洗髮(1300)"
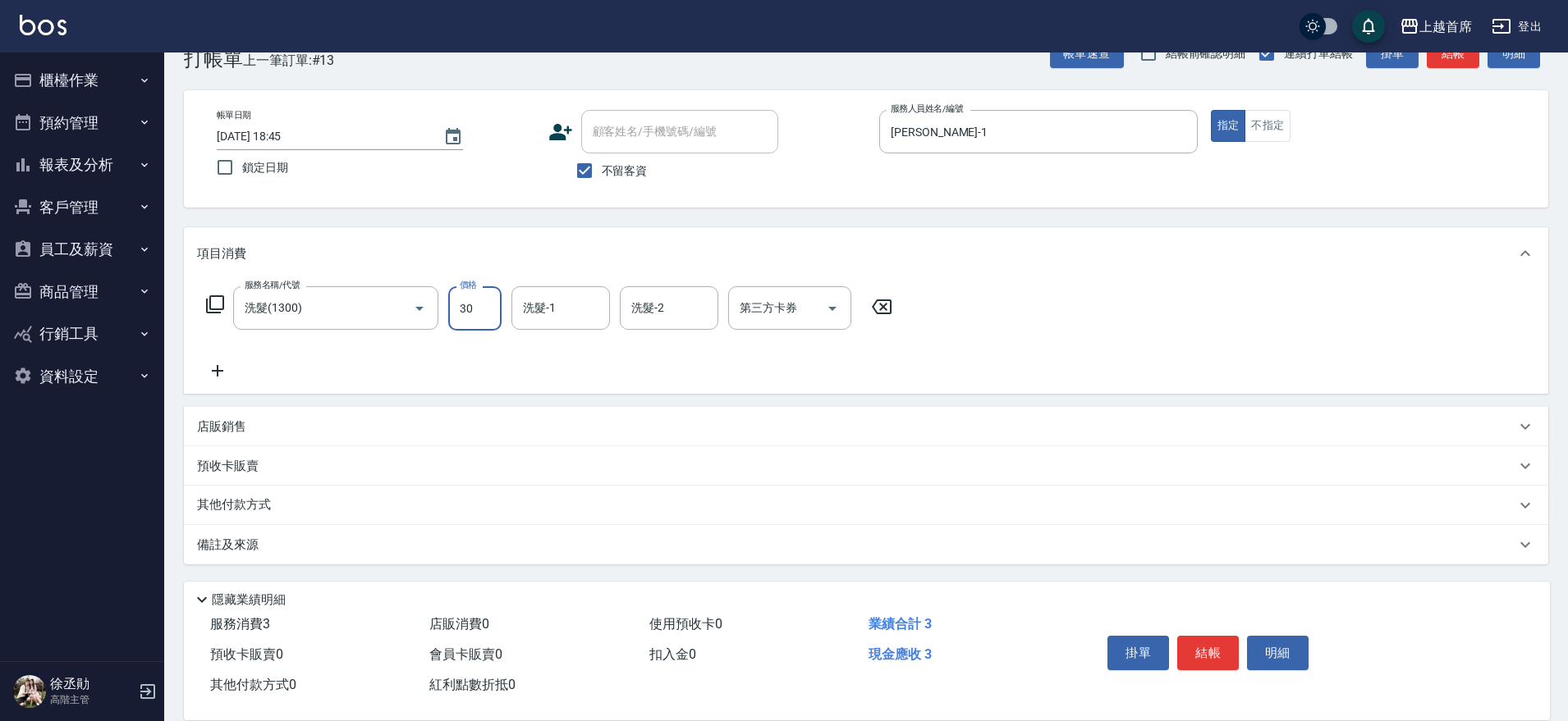
type input "300"
type input "[PERSON_NAME]-39"
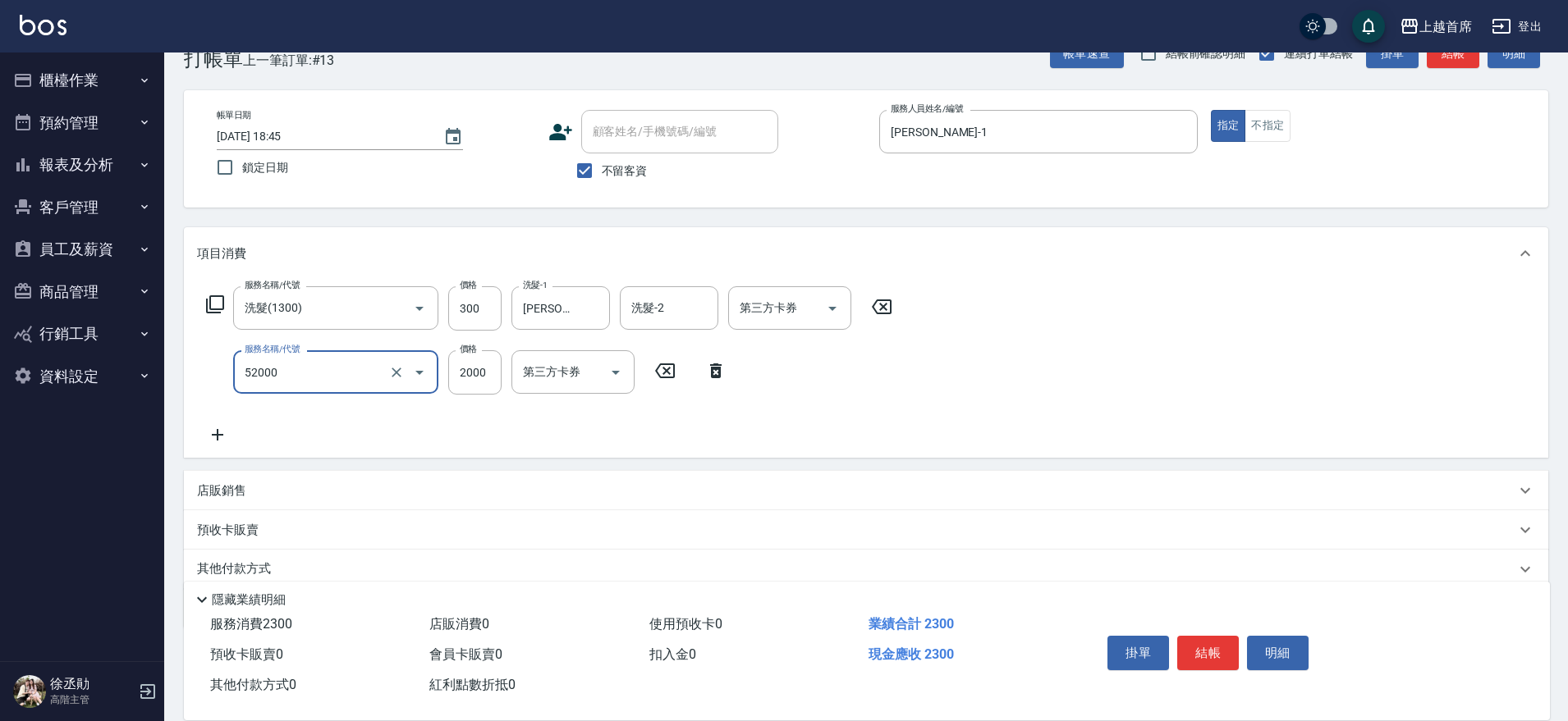
type input "黑耀光護髮(52000)"
type input "1980"
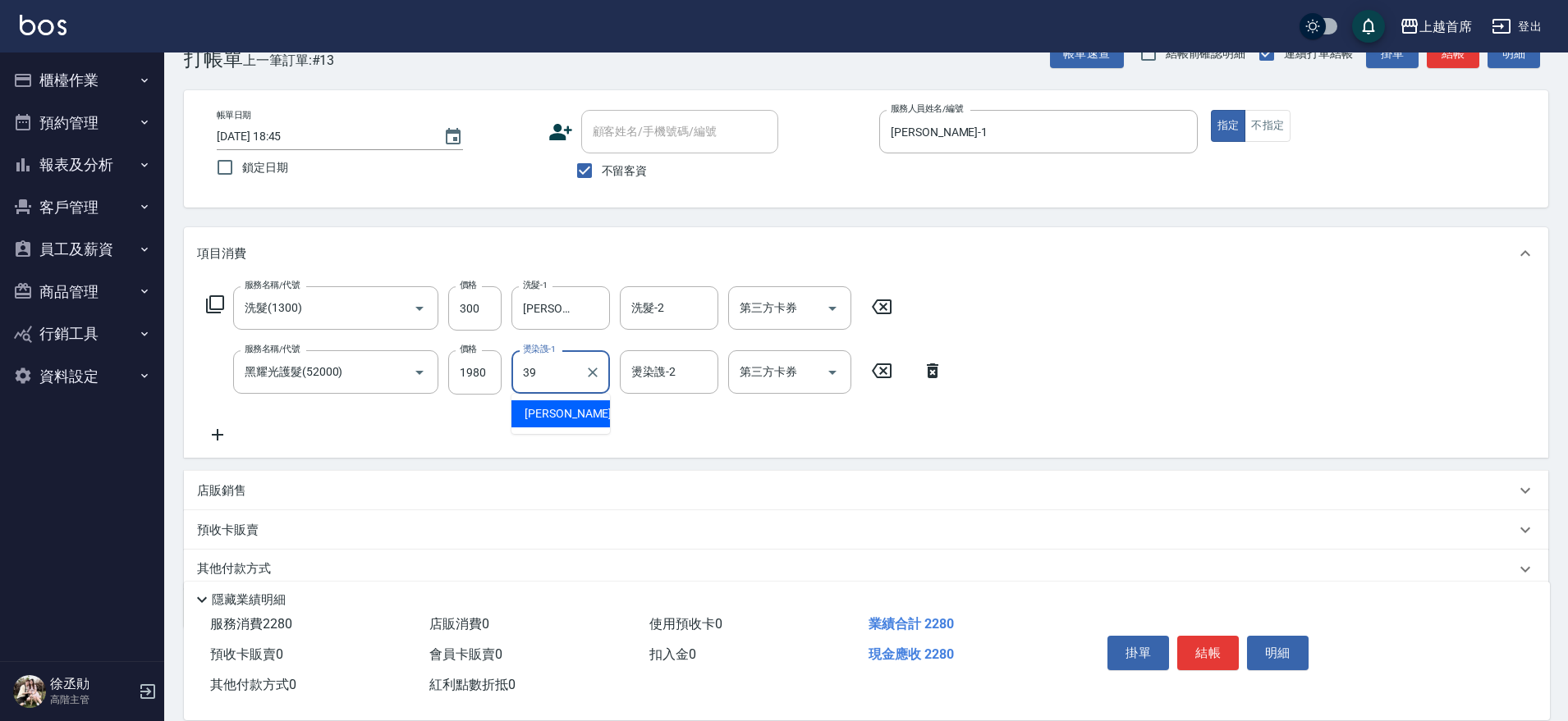
type input "[PERSON_NAME]-39"
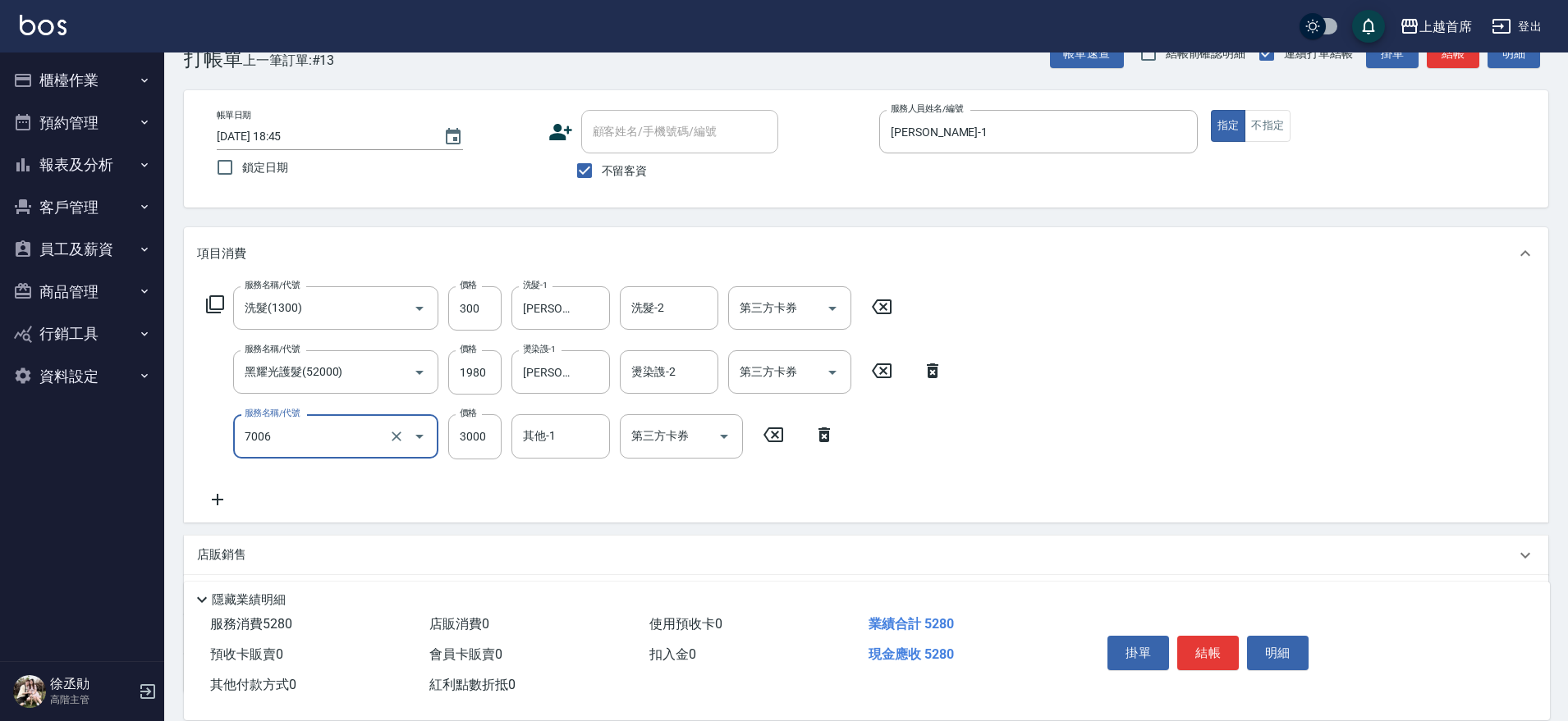
type input "重整1組20片(7006)"
type input "2500"
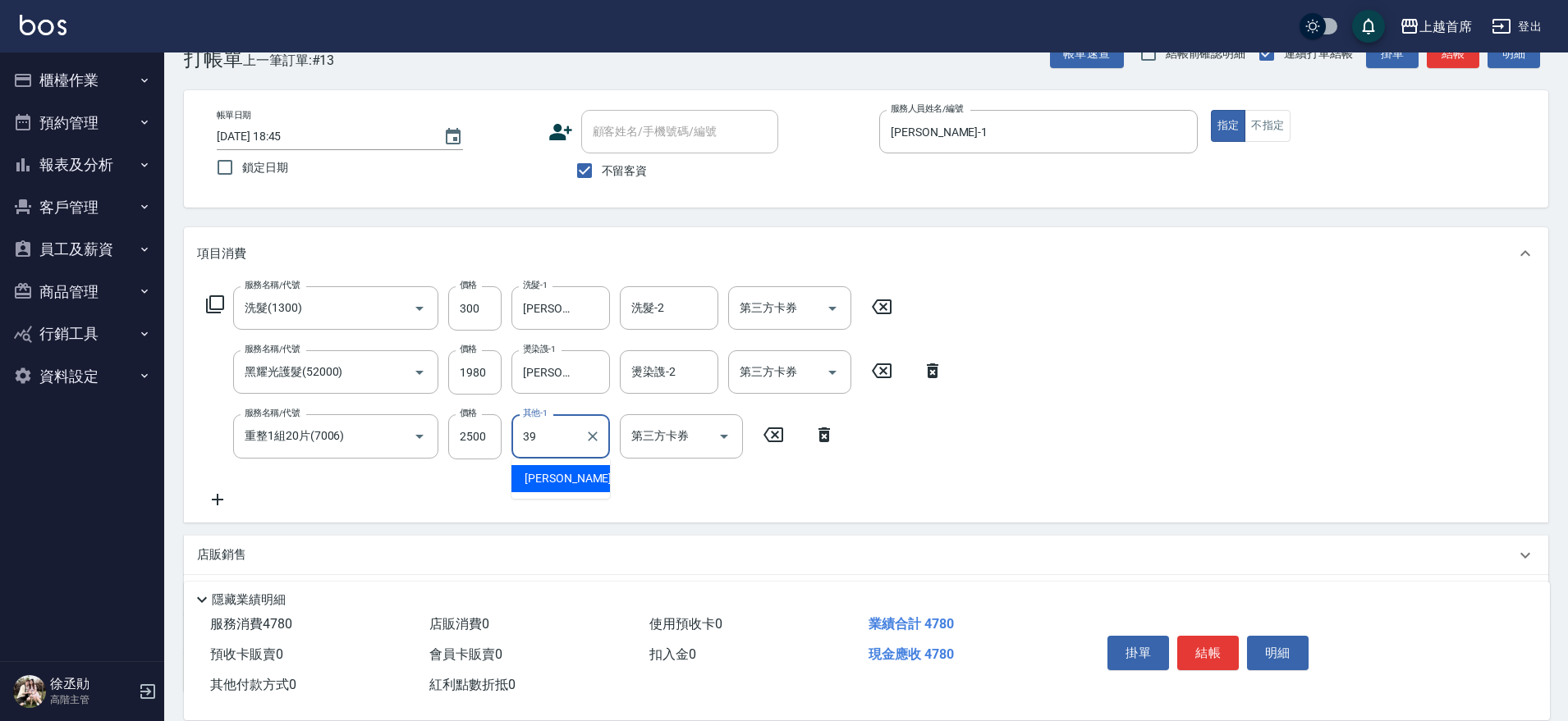
type input "[PERSON_NAME]-39"
click at [221, 501] on icon at bounding box center [217, 500] width 41 height 20
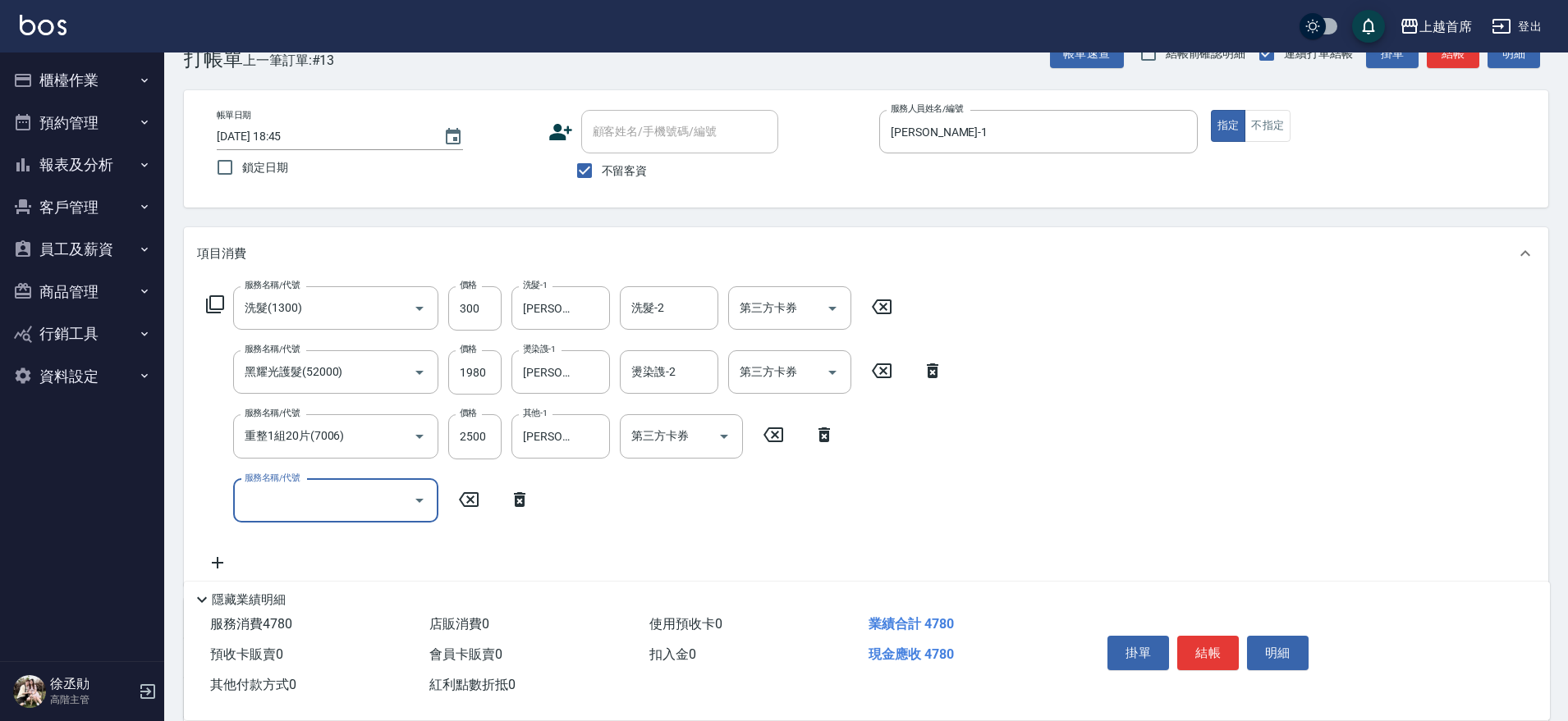
click at [520, 501] on icon at bounding box center [519, 500] width 41 height 20
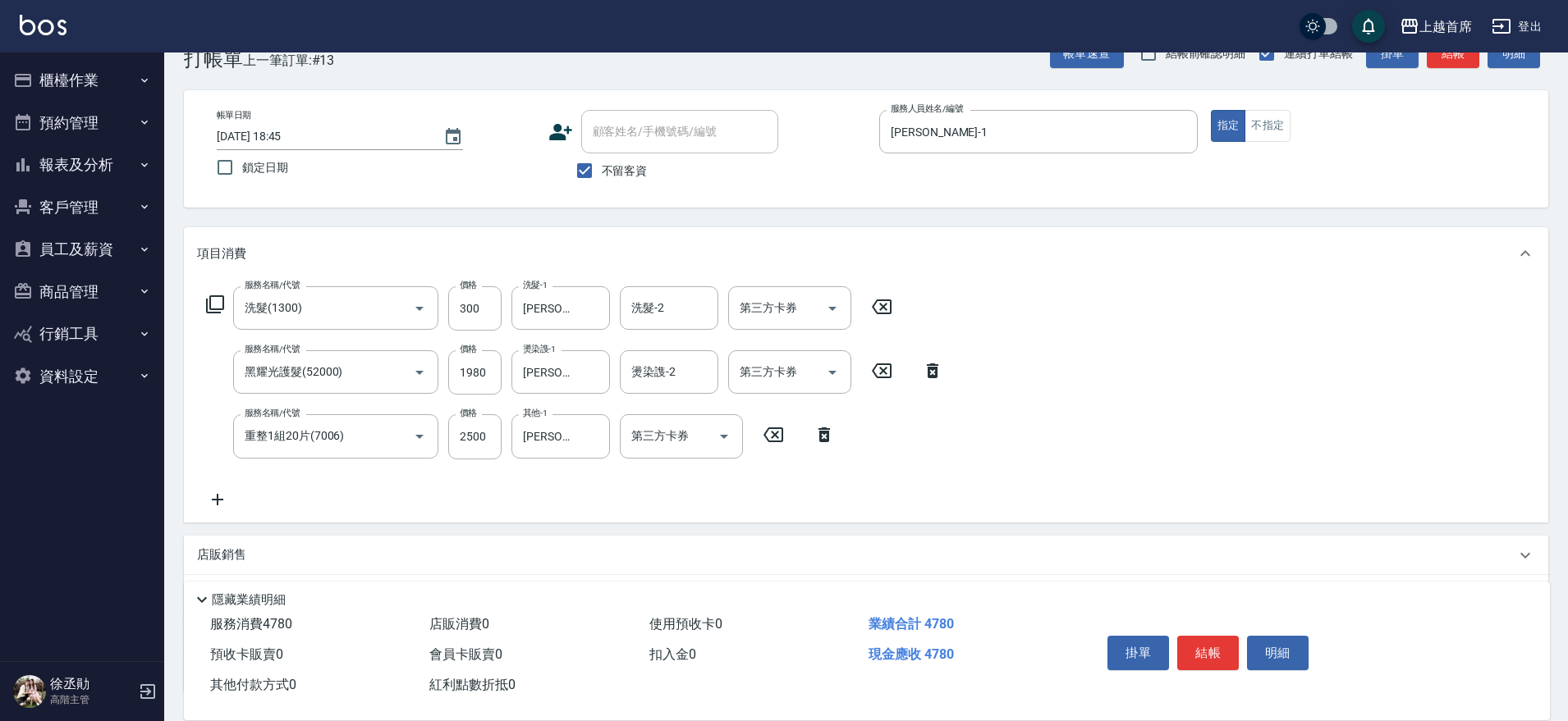
click at [215, 301] on icon at bounding box center [215, 304] width 20 height 20
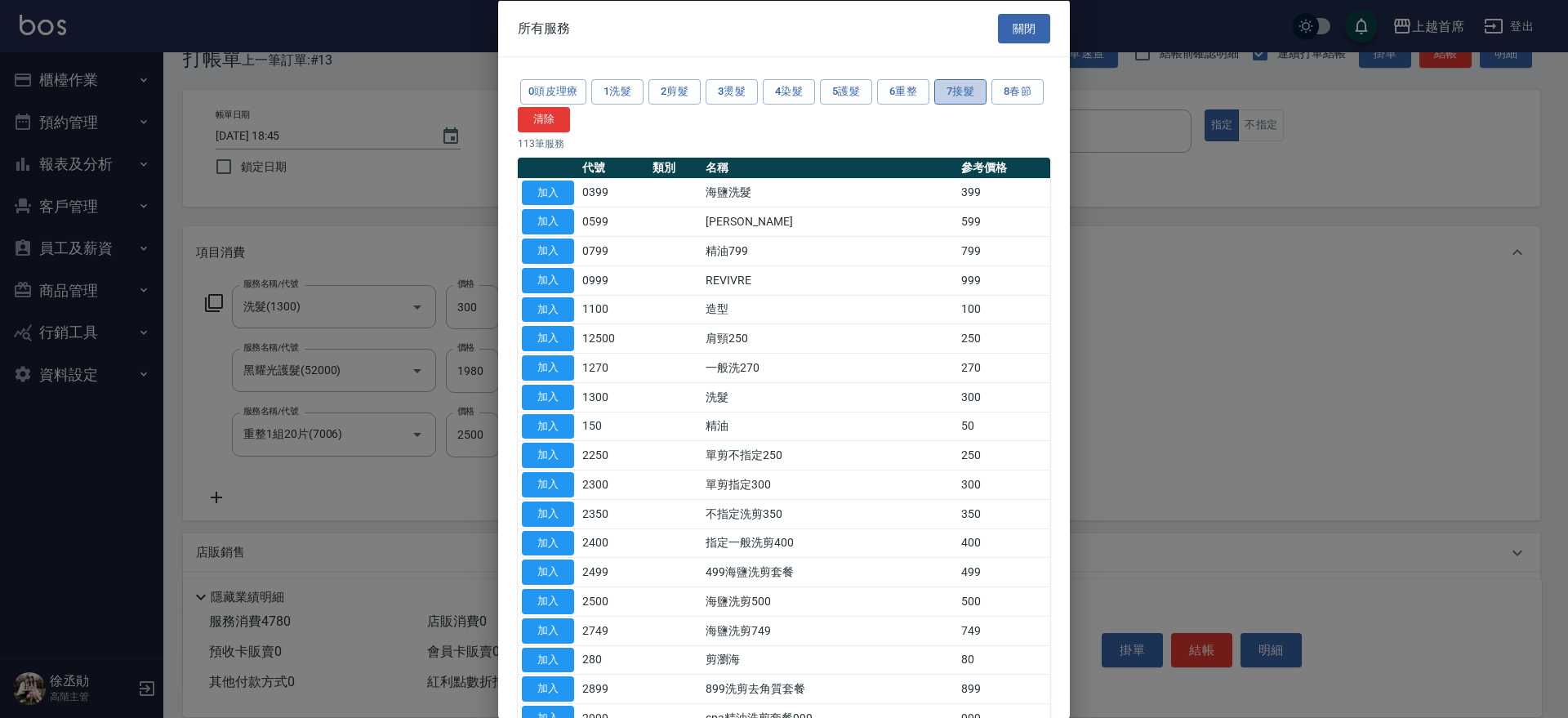
drag, startPoint x: 970, startPoint y: 92, endPoint x: 1018, endPoint y: 116, distance: 53.7
click at [970, 90] on button "7接髮" at bounding box center [960, 92] width 52 height 25
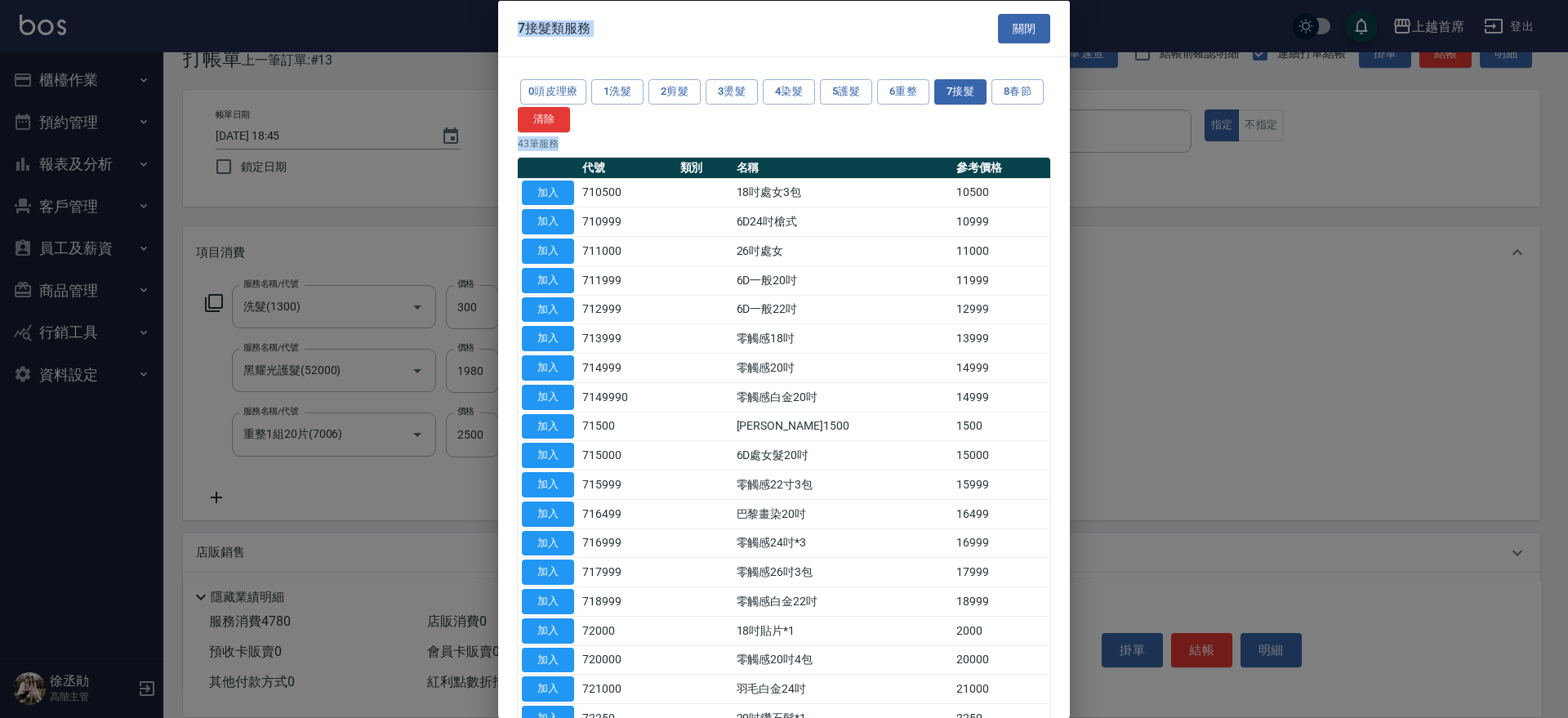
drag, startPoint x: 1060, startPoint y: 196, endPoint x: 1071, endPoint y: 257, distance: 62.0
click at [1071, 257] on div "7接髮類服務 關閉 0頭皮理療 1洗髮 2剪髮 3燙髮 4染髮 5護髮 6重整 7接髮 8春節 清除 43 筆服務 代號 類別 名稱 參考價格 加入 7105…" at bounding box center [784, 359] width 1568 height 718
click at [1029, 339] on td "13999" at bounding box center [1001, 338] width 98 height 29
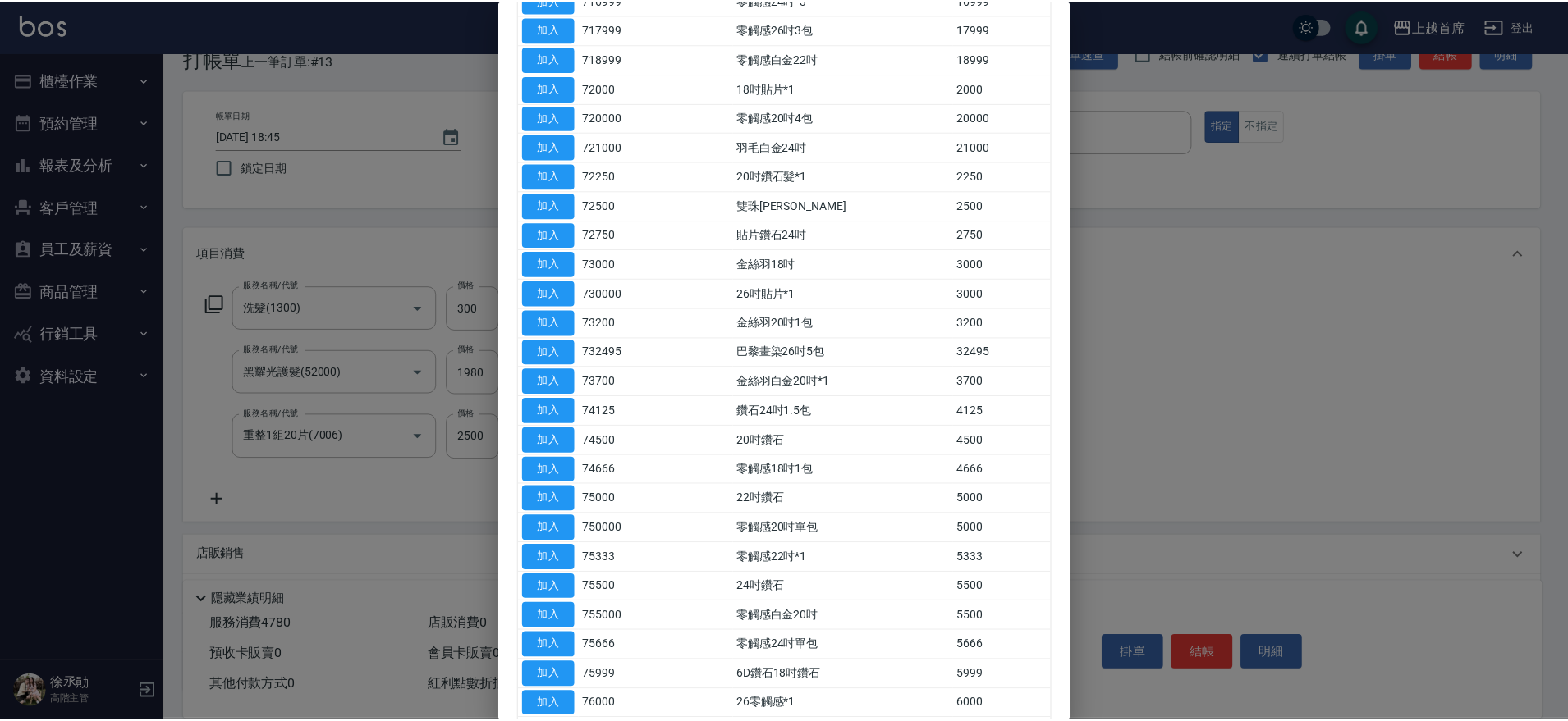
scroll to position [569, 0]
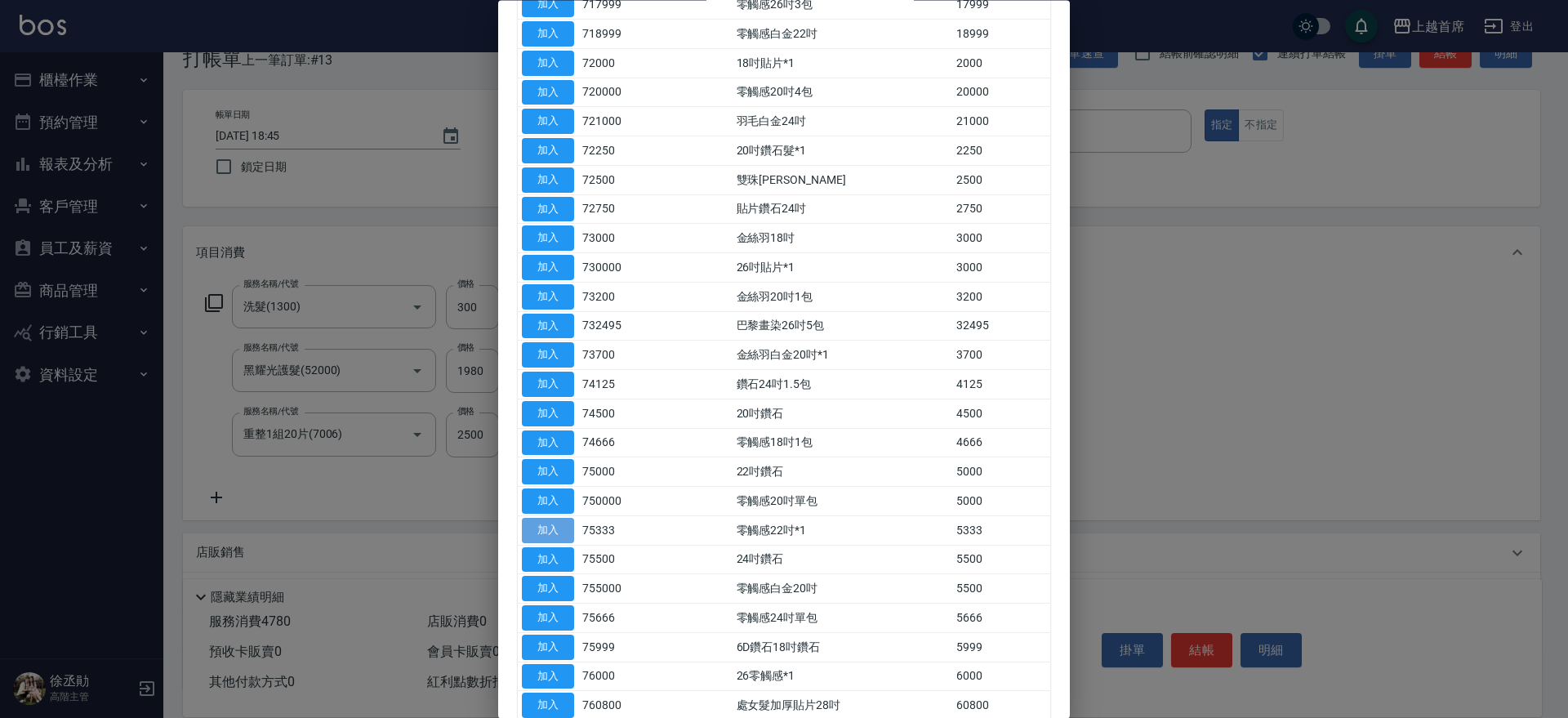
click at [552, 531] on button "加入" at bounding box center [548, 531] width 52 height 25
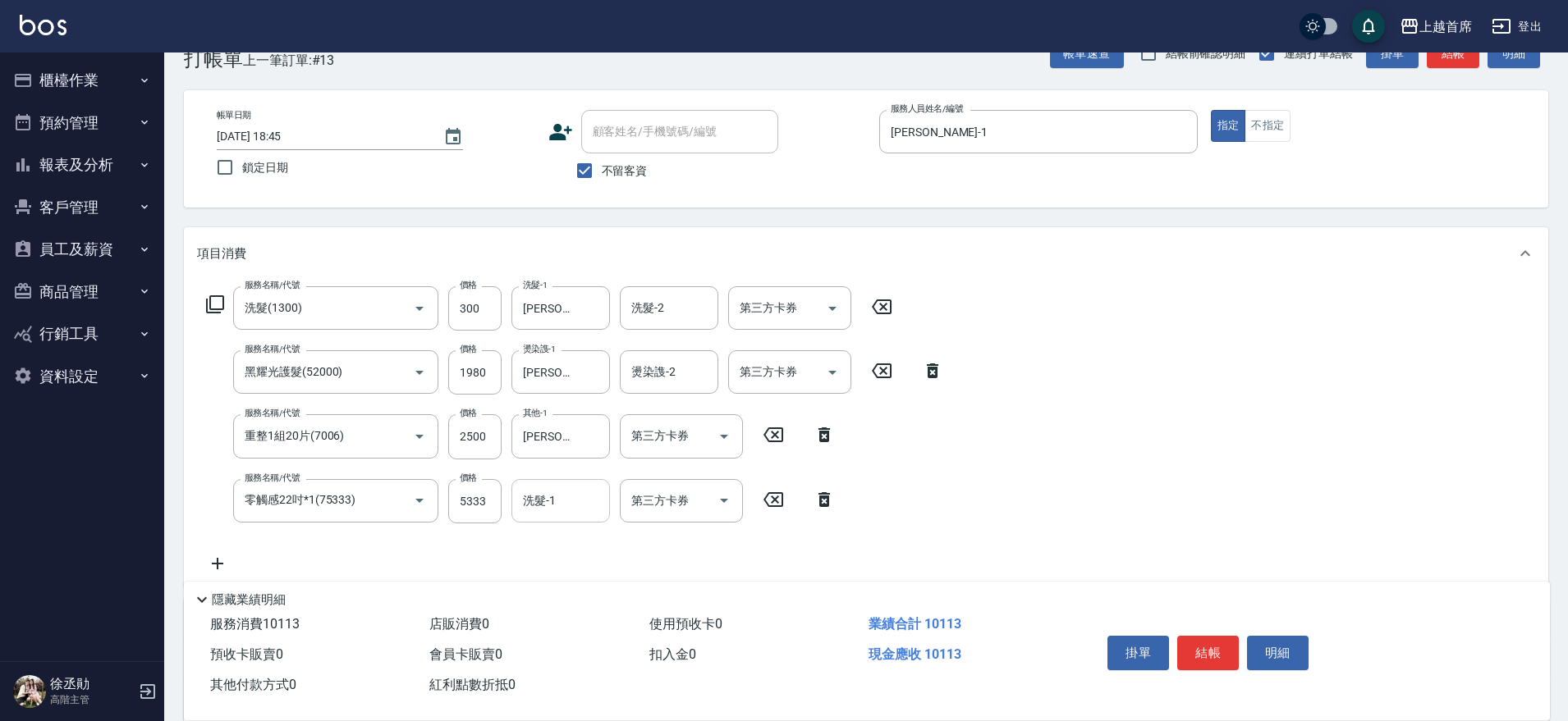
click at [561, 502] on input "洗髮-1" at bounding box center [560, 500] width 84 height 28
type input "[PERSON_NAME]-39"
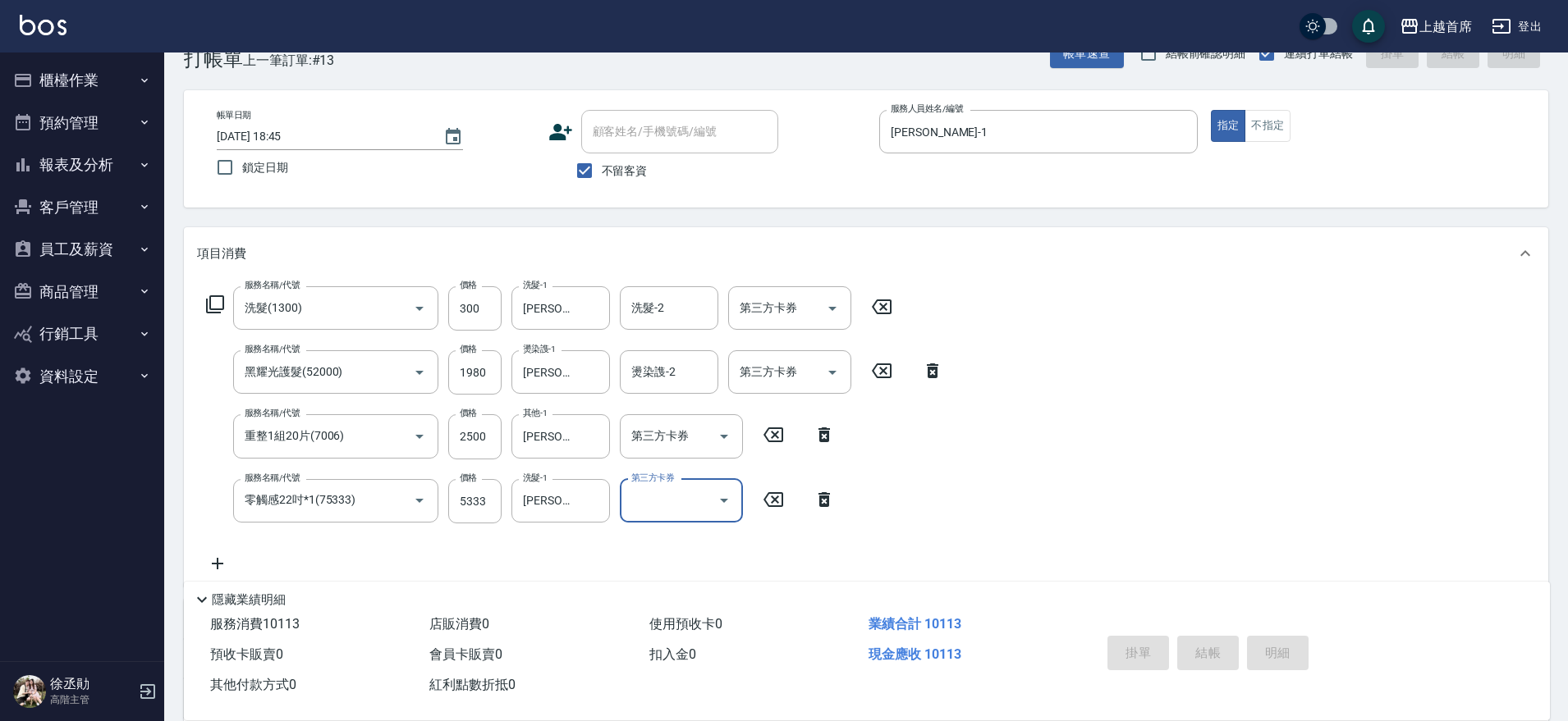
type input "[DATE] 18:46"
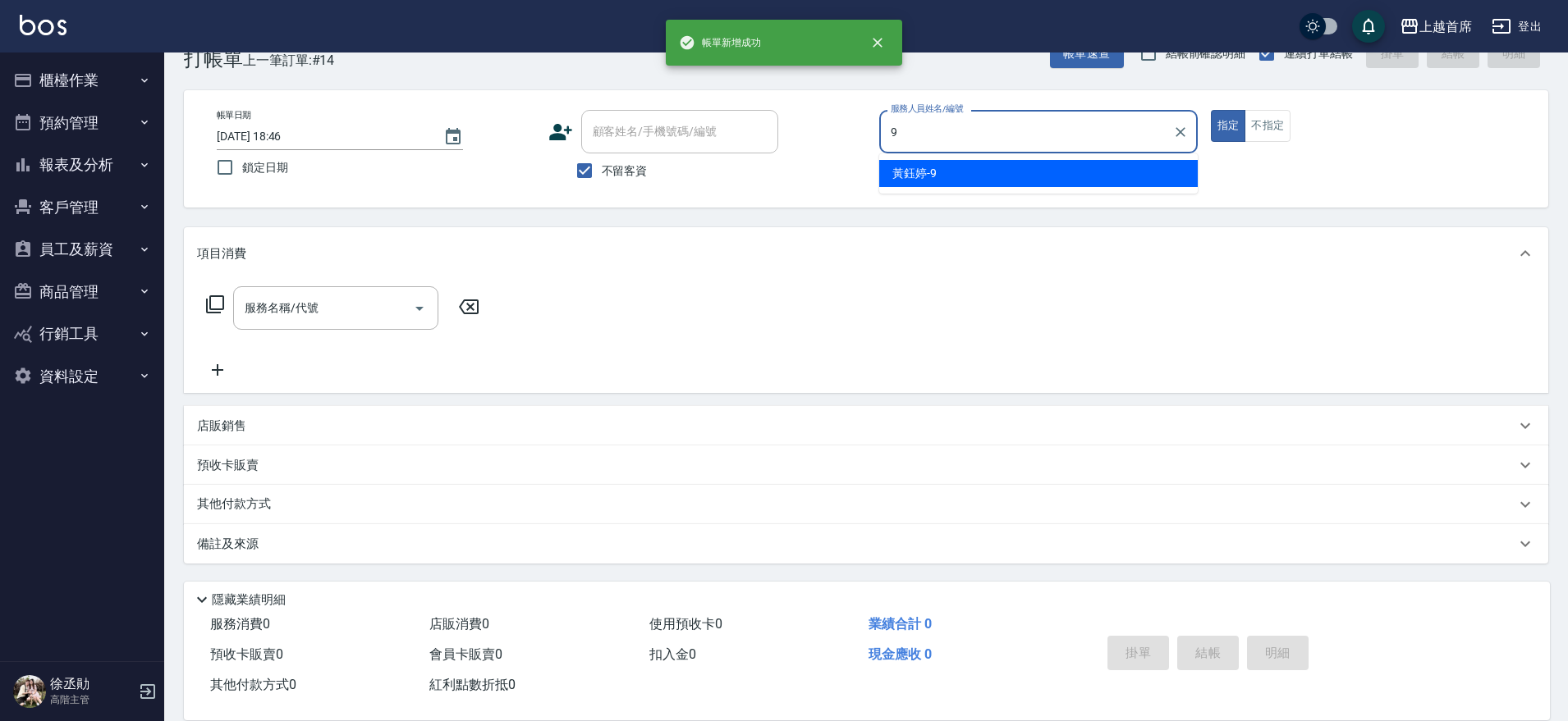
type input "[PERSON_NAME]-9"
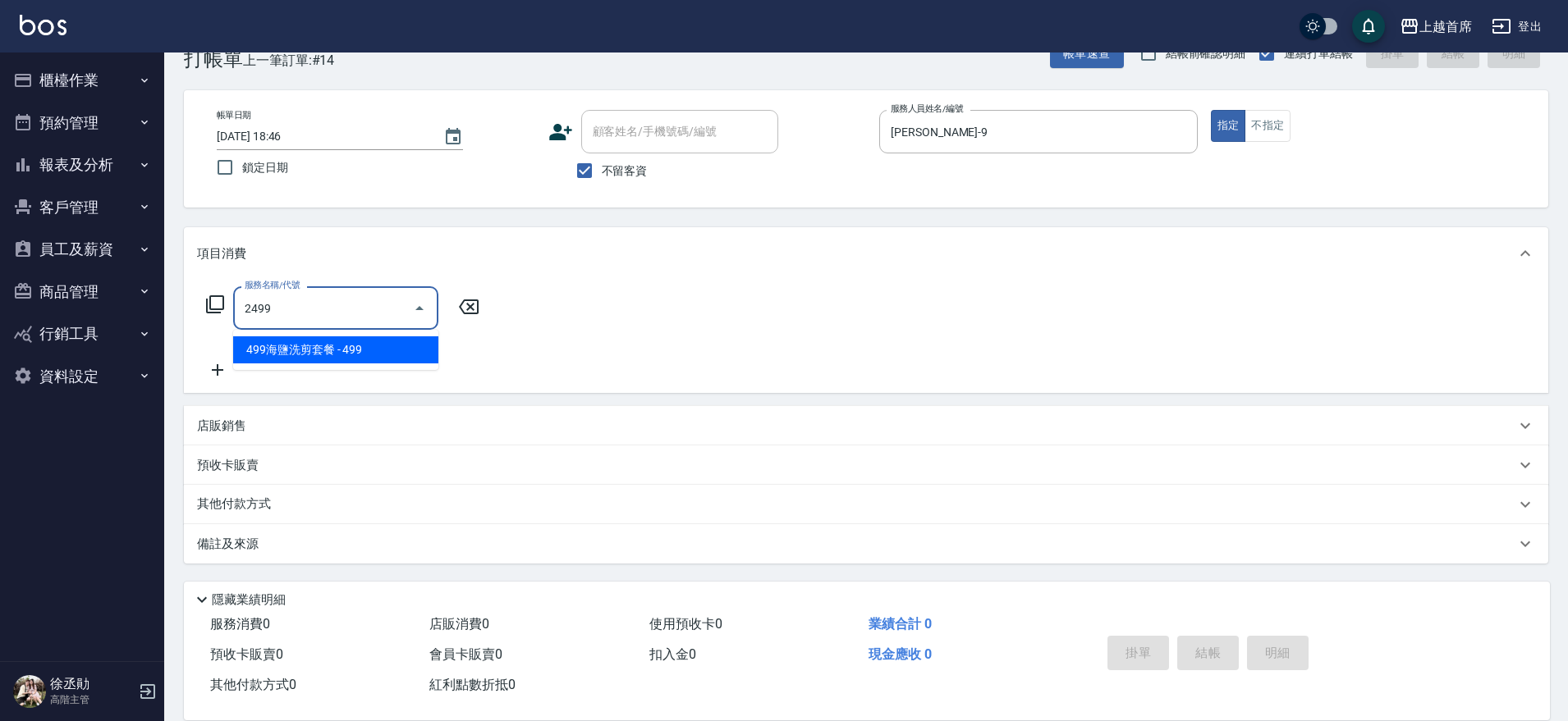
type input "499海鹽洗剪套餐(2499)"
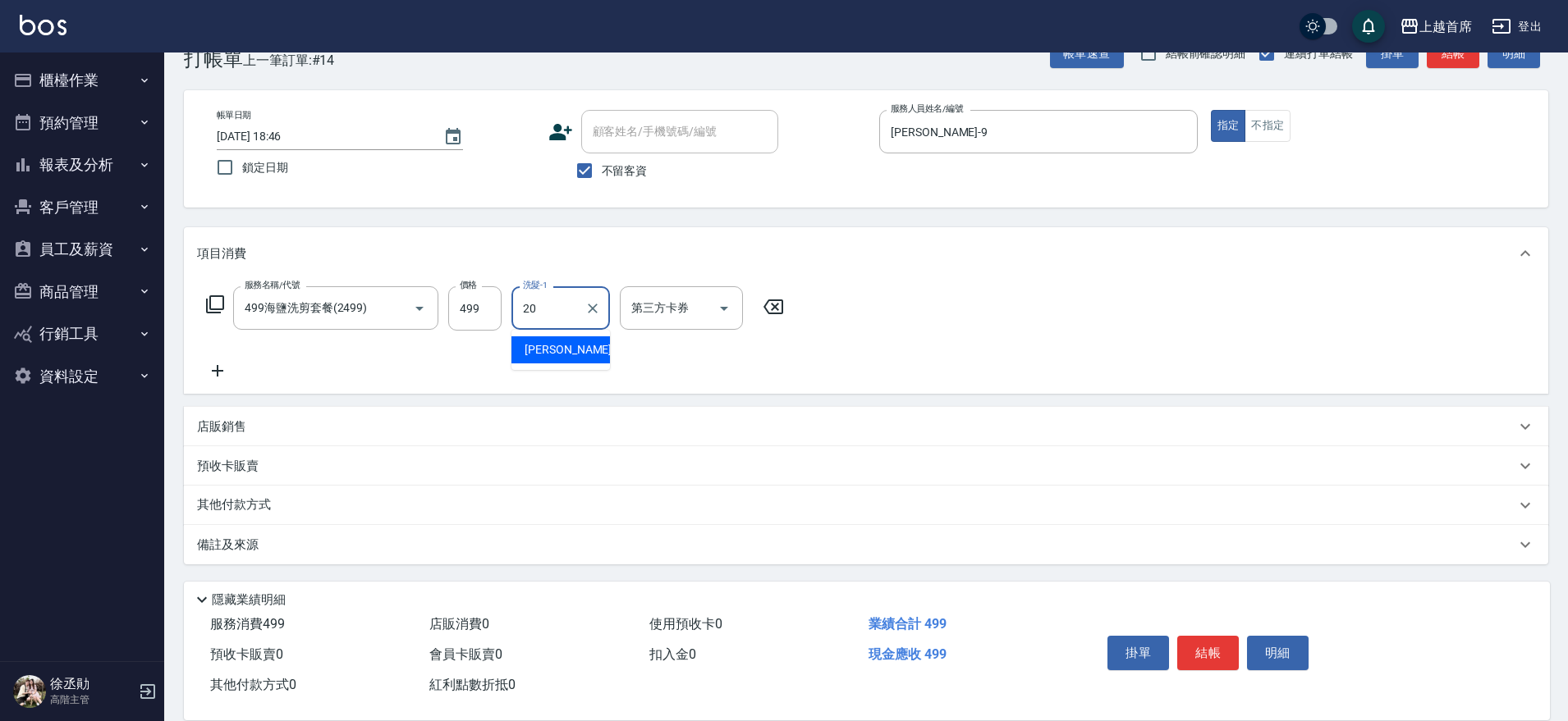
type input "[PERSON_NAME]-20"
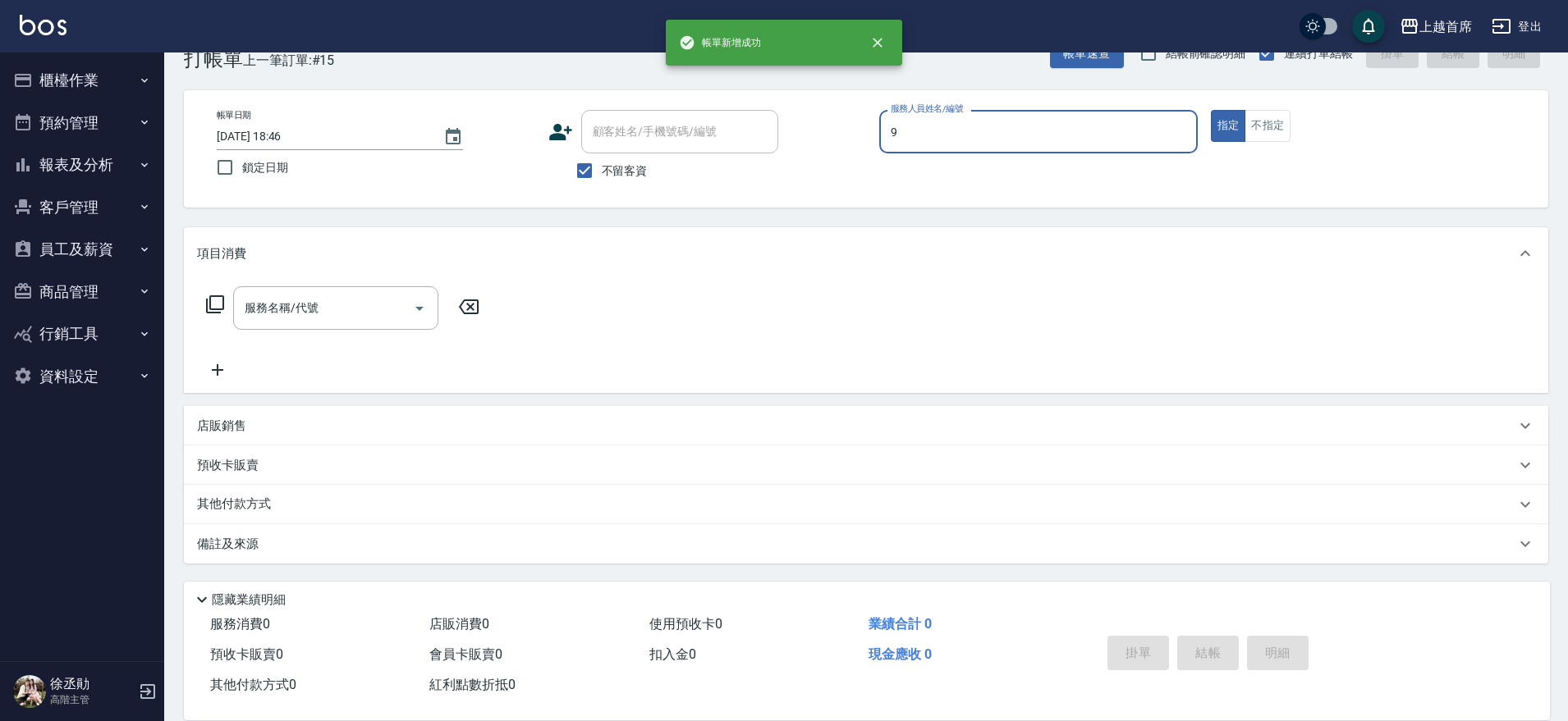
type input "[PERSON_NAME]-9"
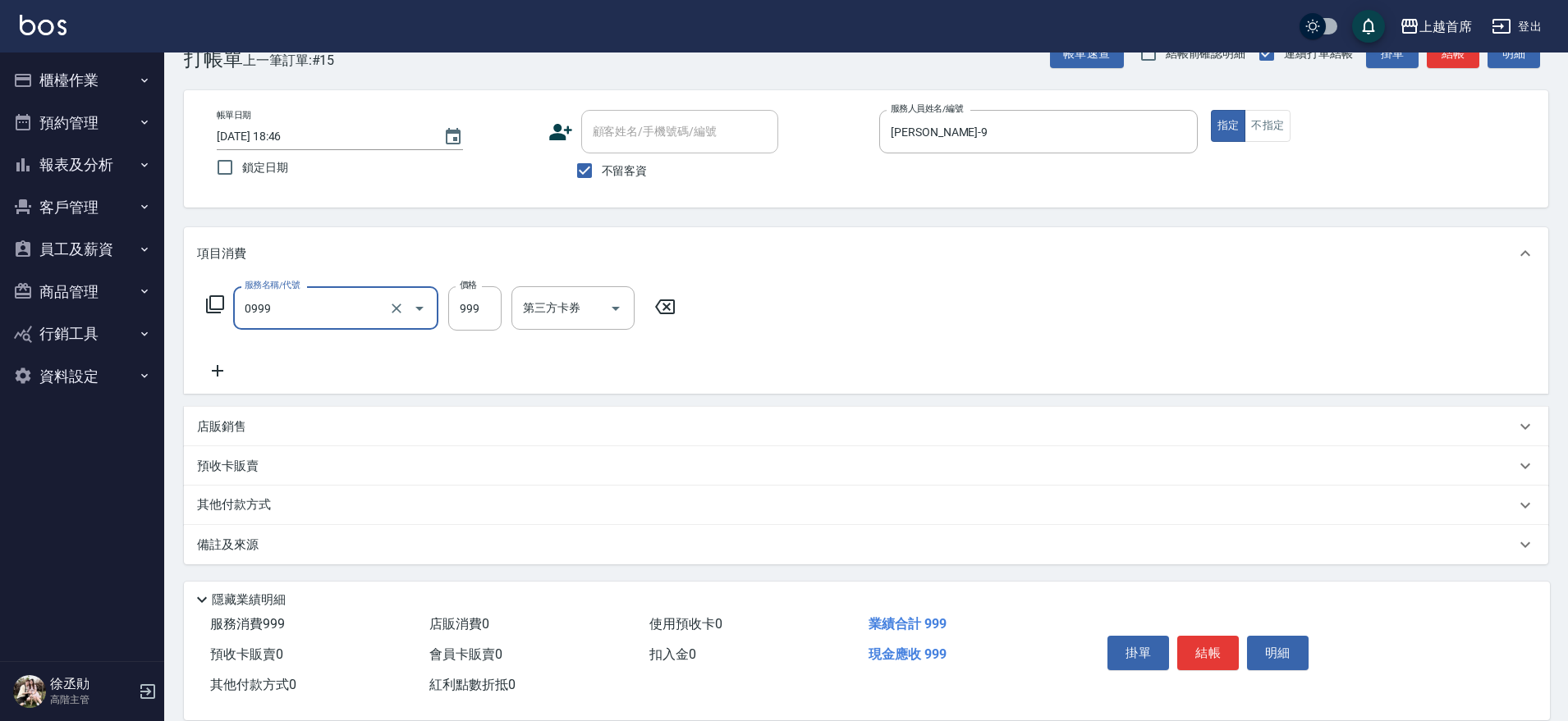
type input "REVIVRE(0999)"
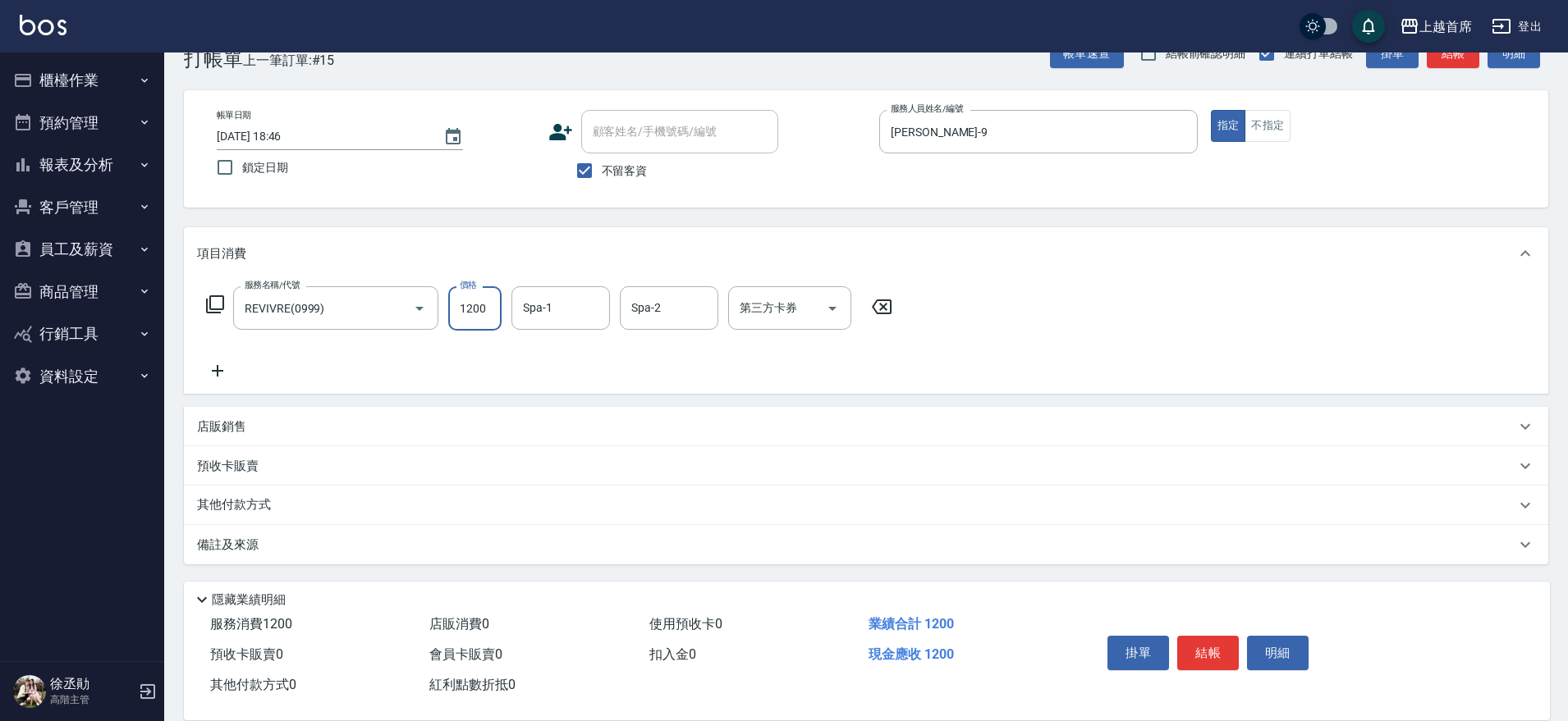
type input "1200"
type input "[PERSON_NAME]-20"
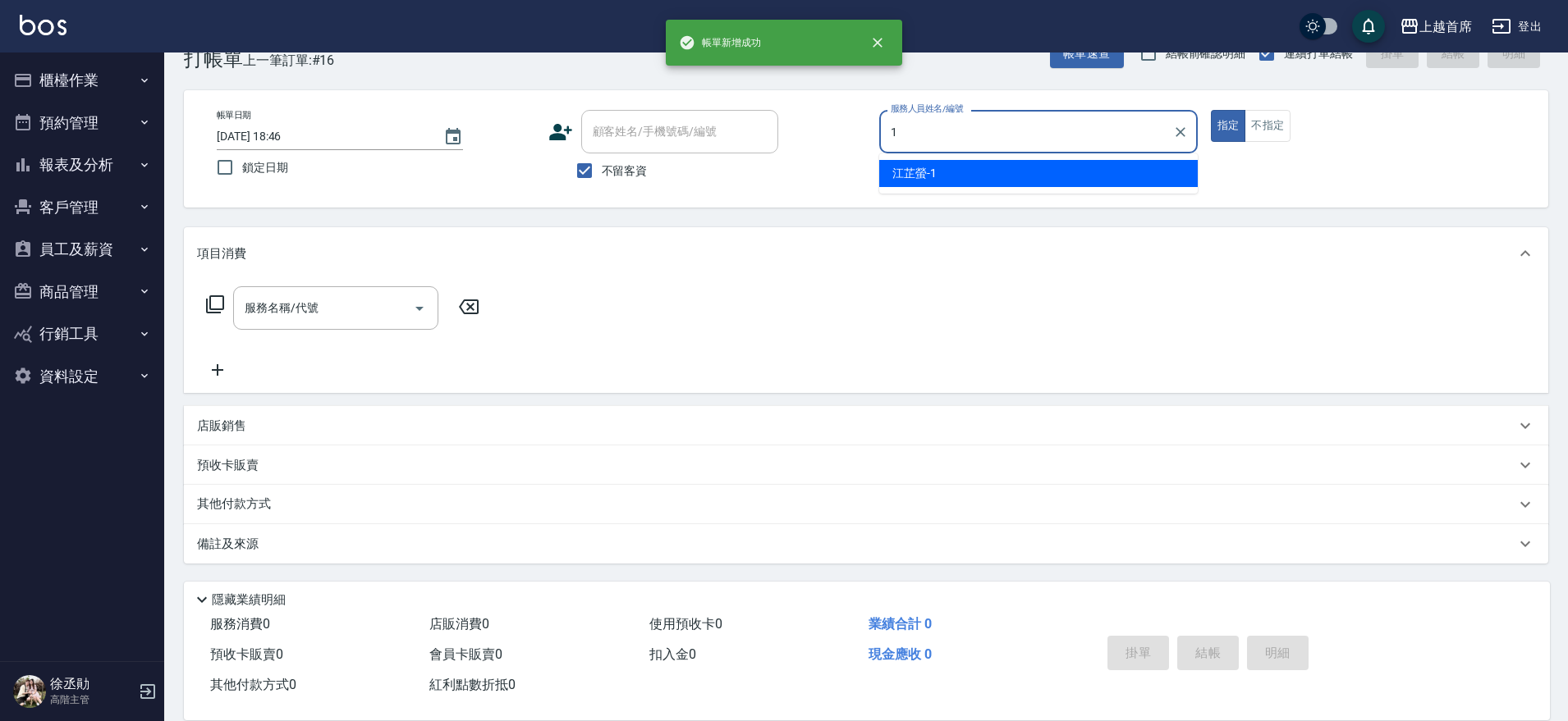
type input "[PERSON_NAME]-1"
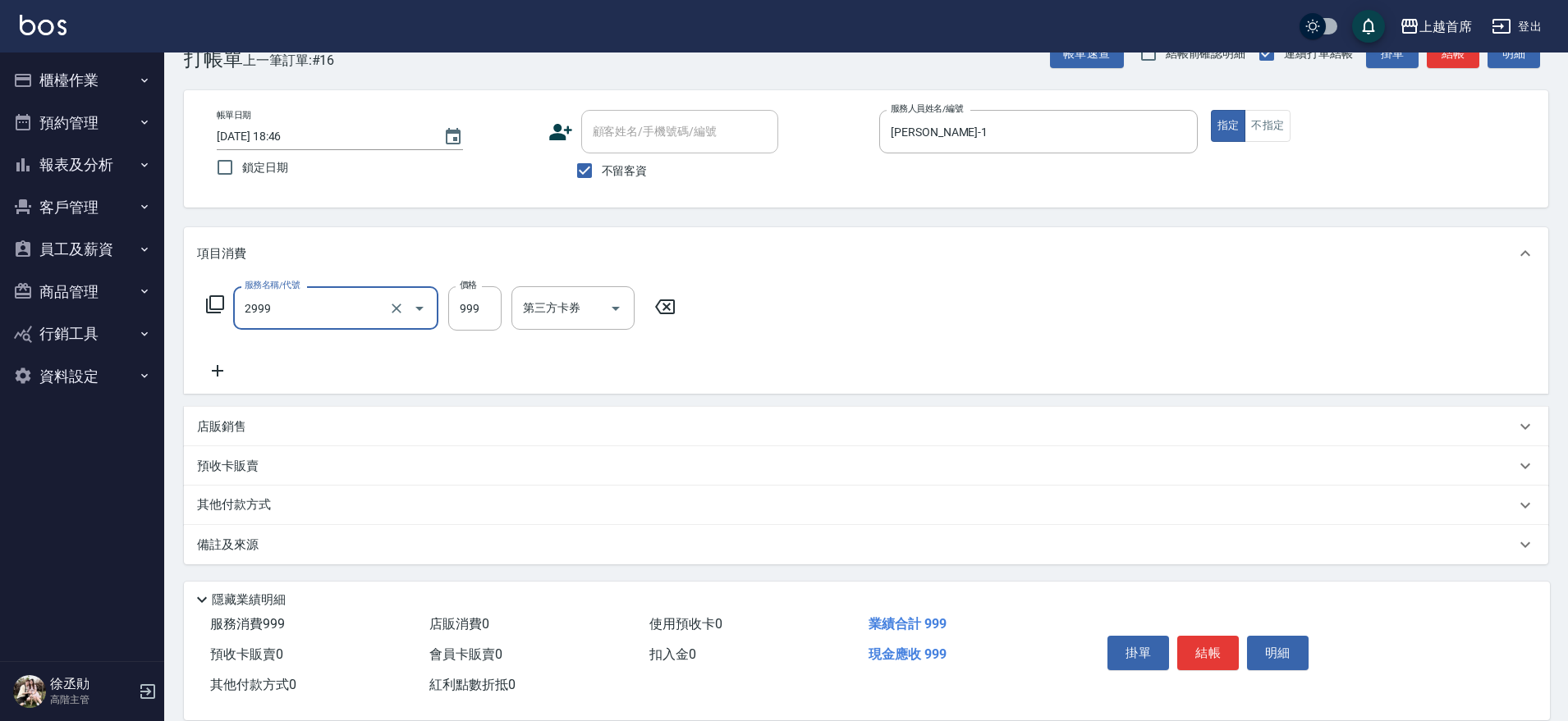
type input "spa精油洗剪套餐999(2999)"
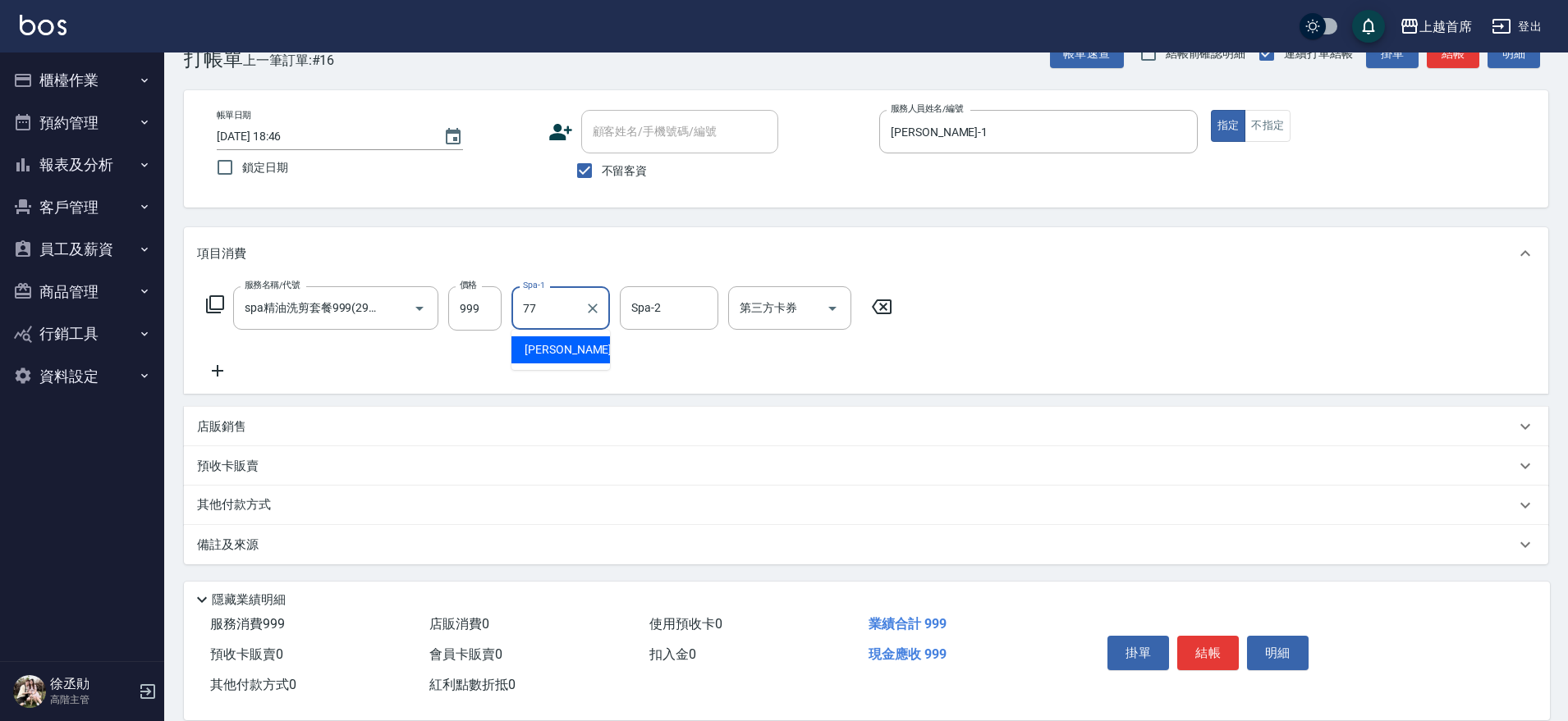
type input "[PERSON_NAME]-77"
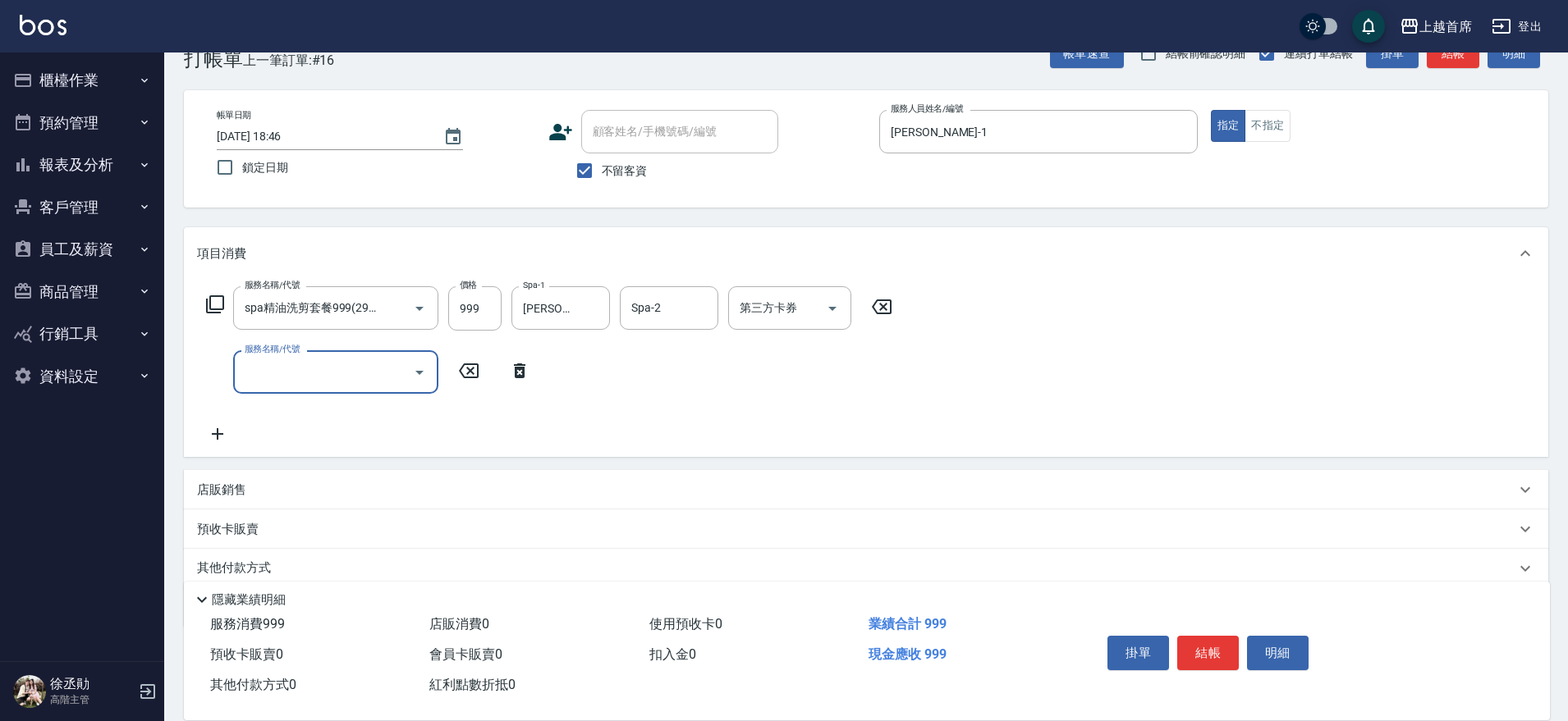
scroll to position [0, 0]
type input "黑耀光護髮(52000)"
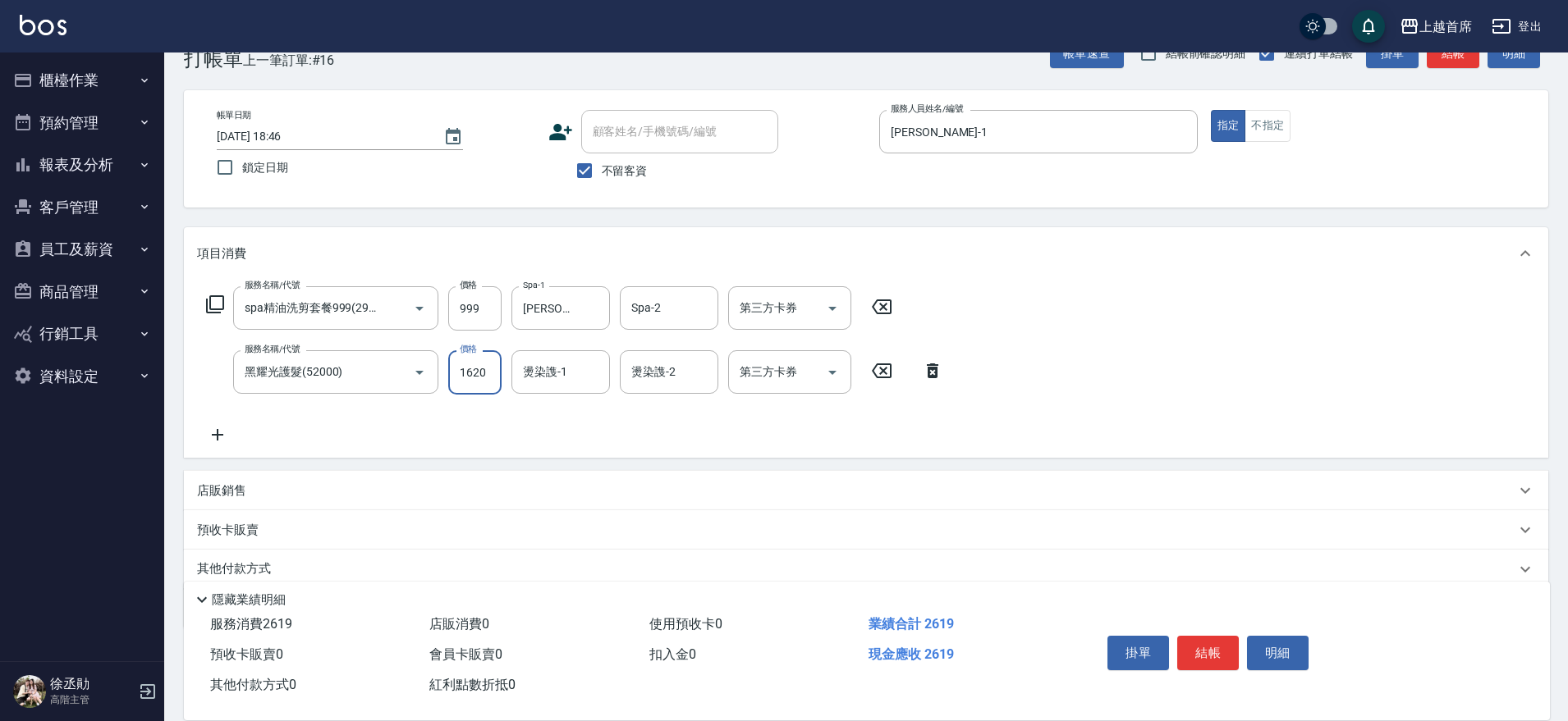
type input "1620"
type input "[PERSON_NAME]-77"
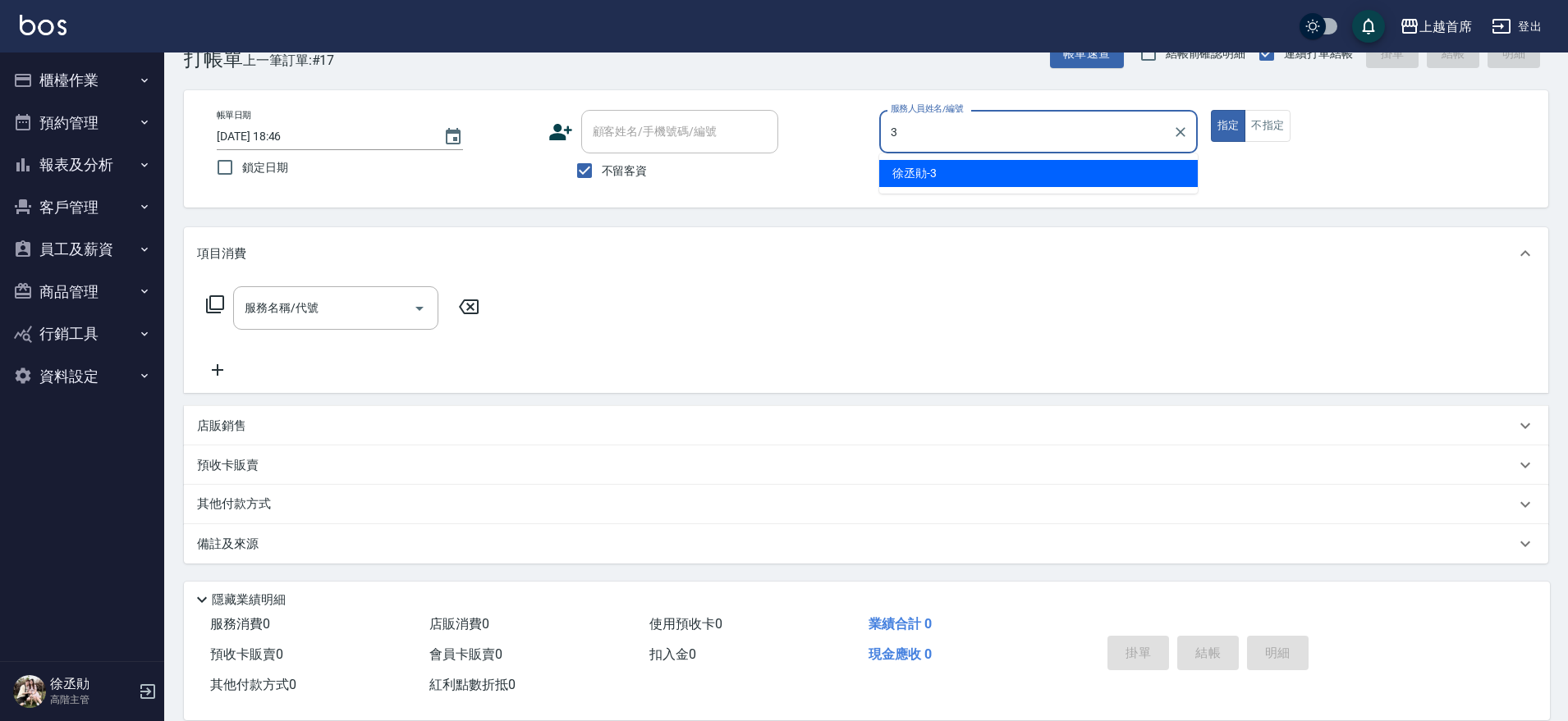
type input "[PERSON_NAME]-3"
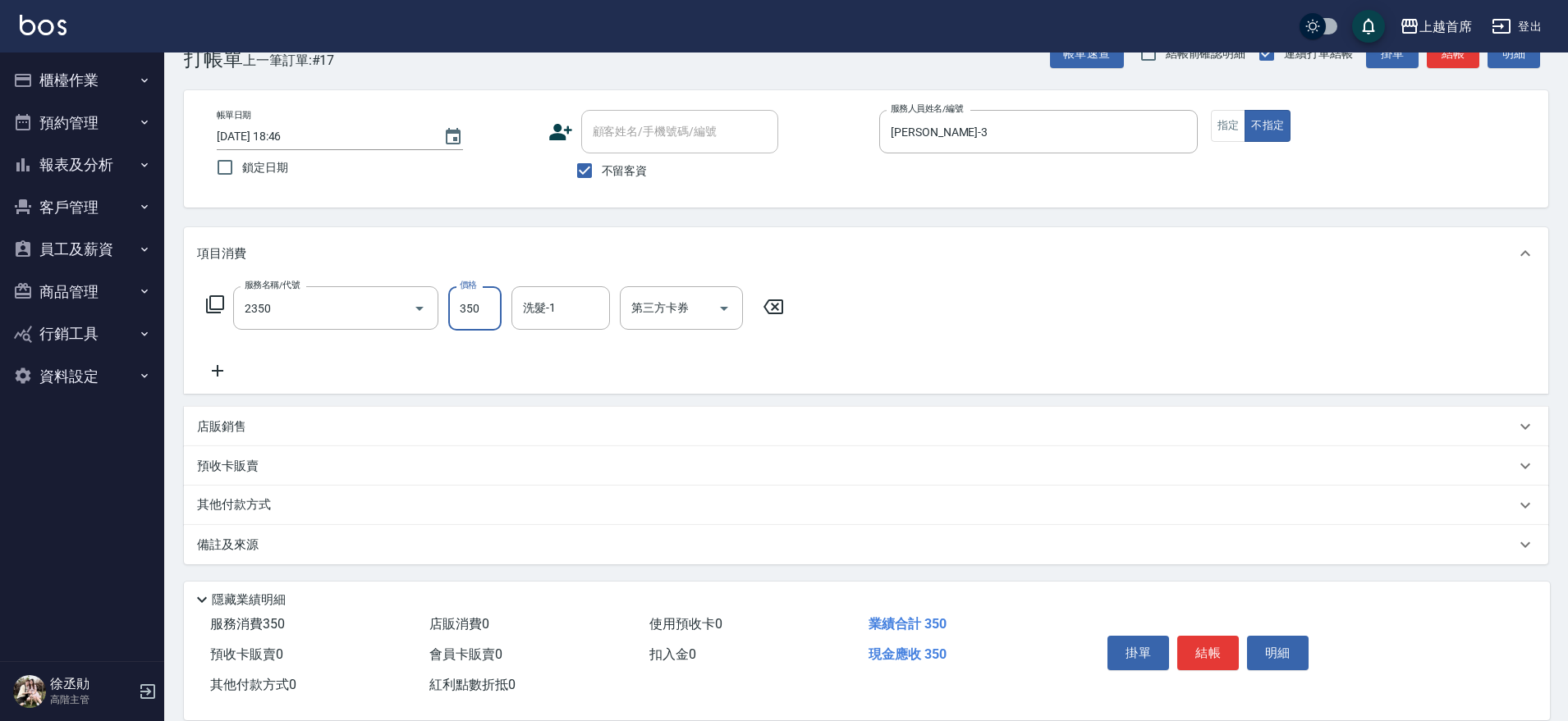
type input "不指定洗剪350(2350)"
type input "[PERSON_NAME]-27"
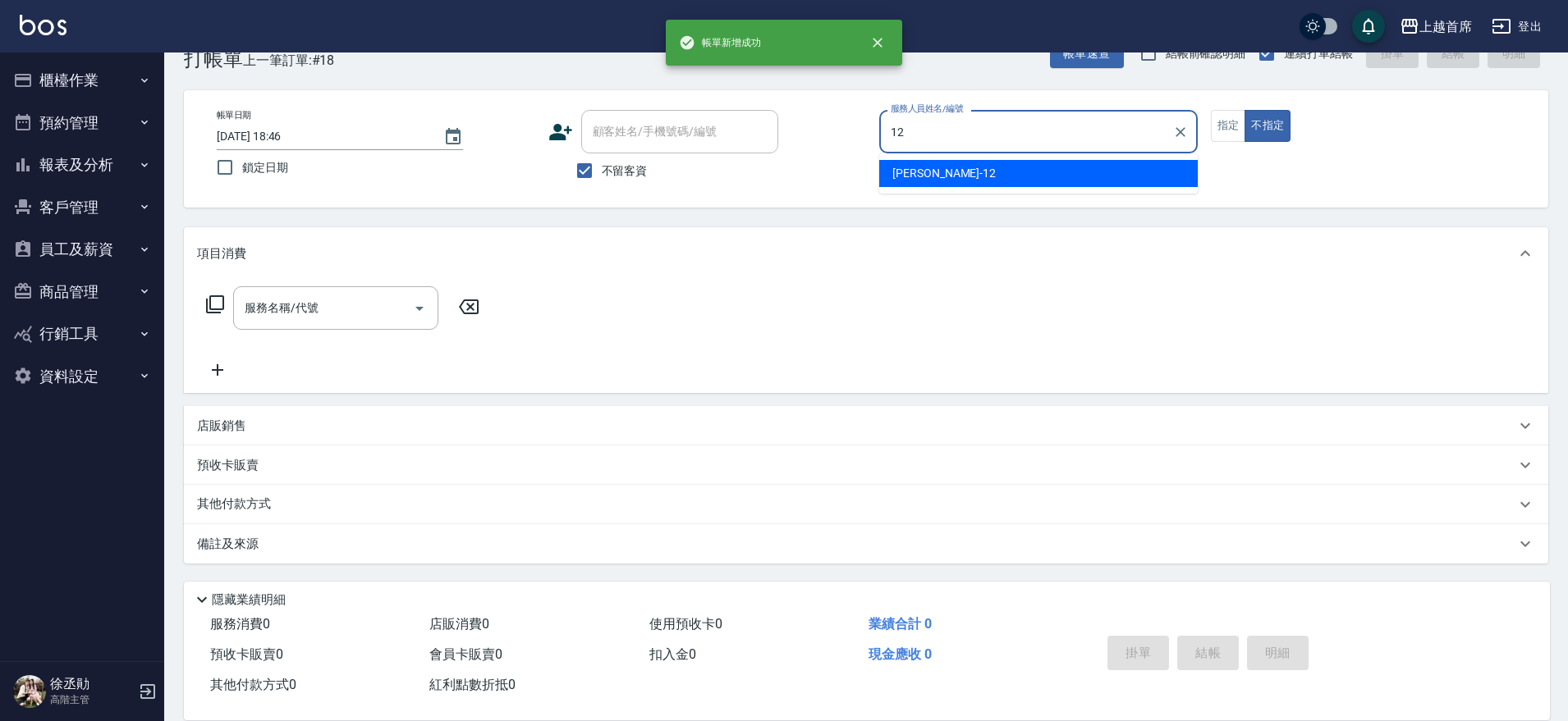
type input "[PERSON_NAME]-12"
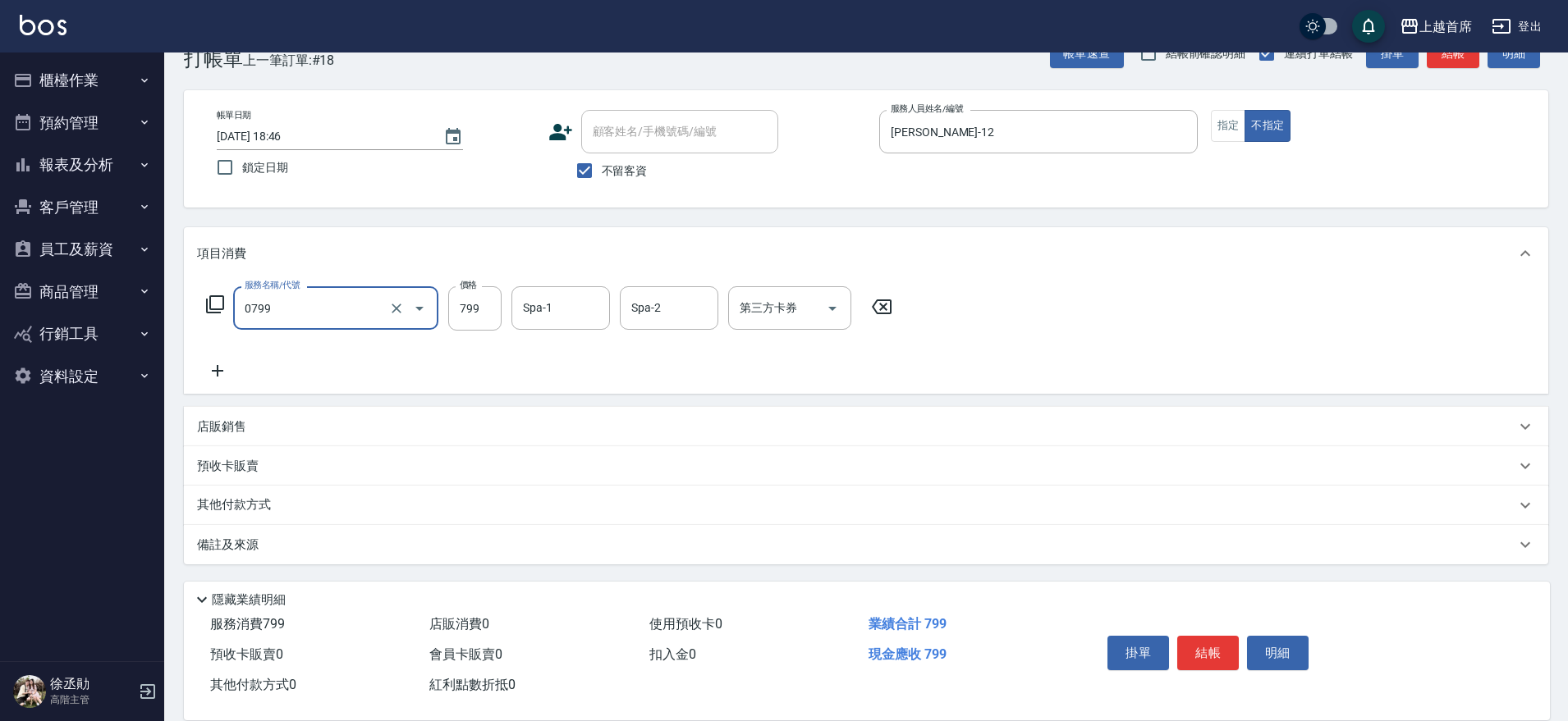
type input "精油799(0799)"
click at [576, 499] on div "其他付款方式" at bounding box center [856, 505] width 1318 height 18
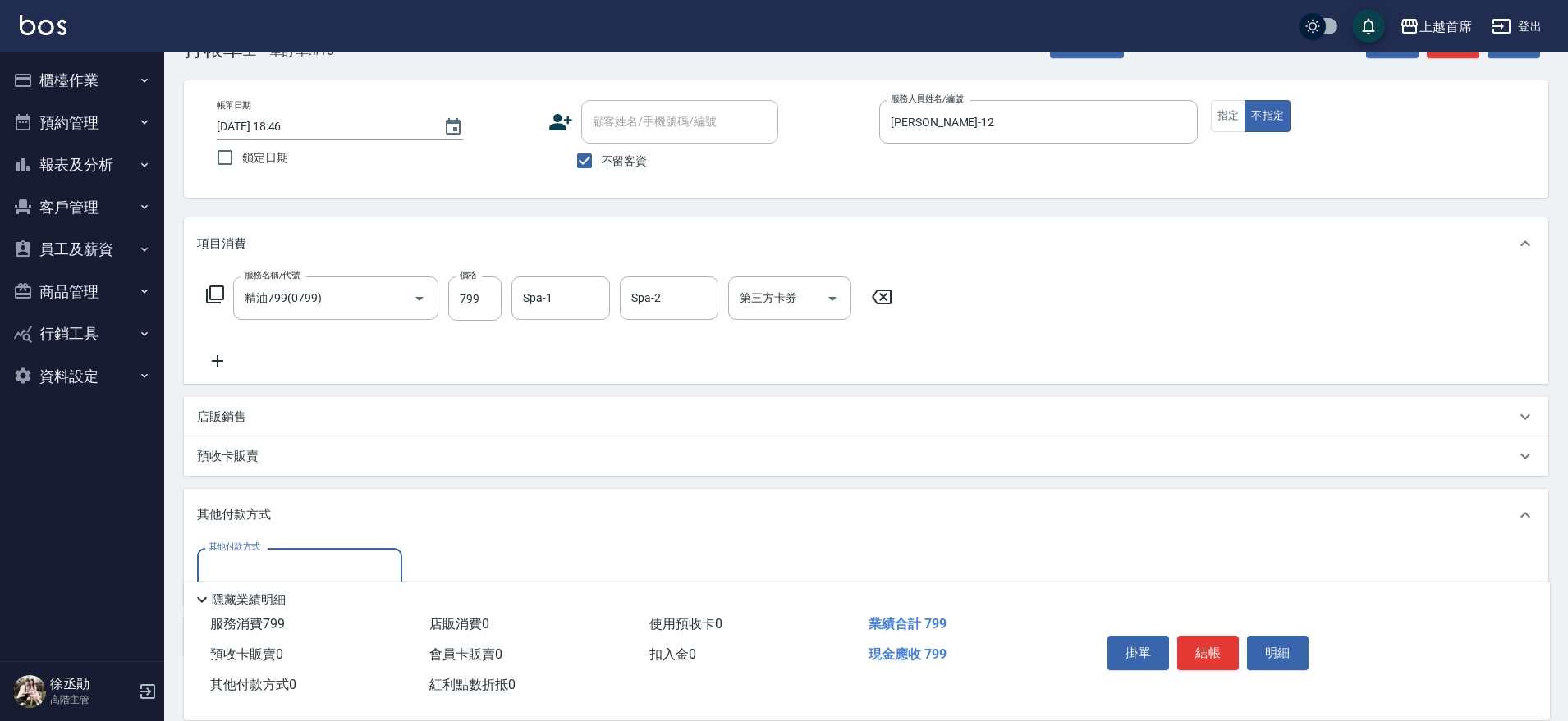
scroll to position [42, 0]
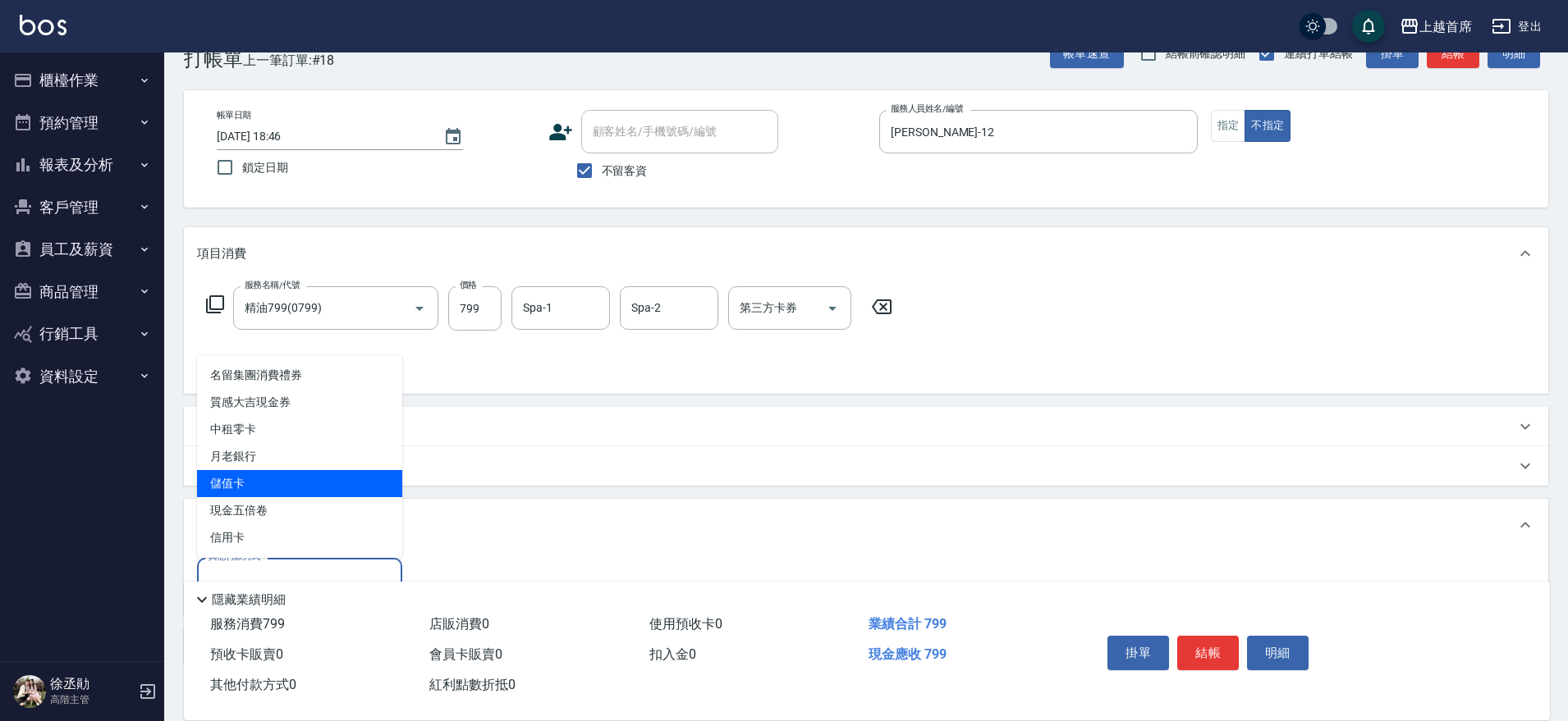
type input "儲值卡"
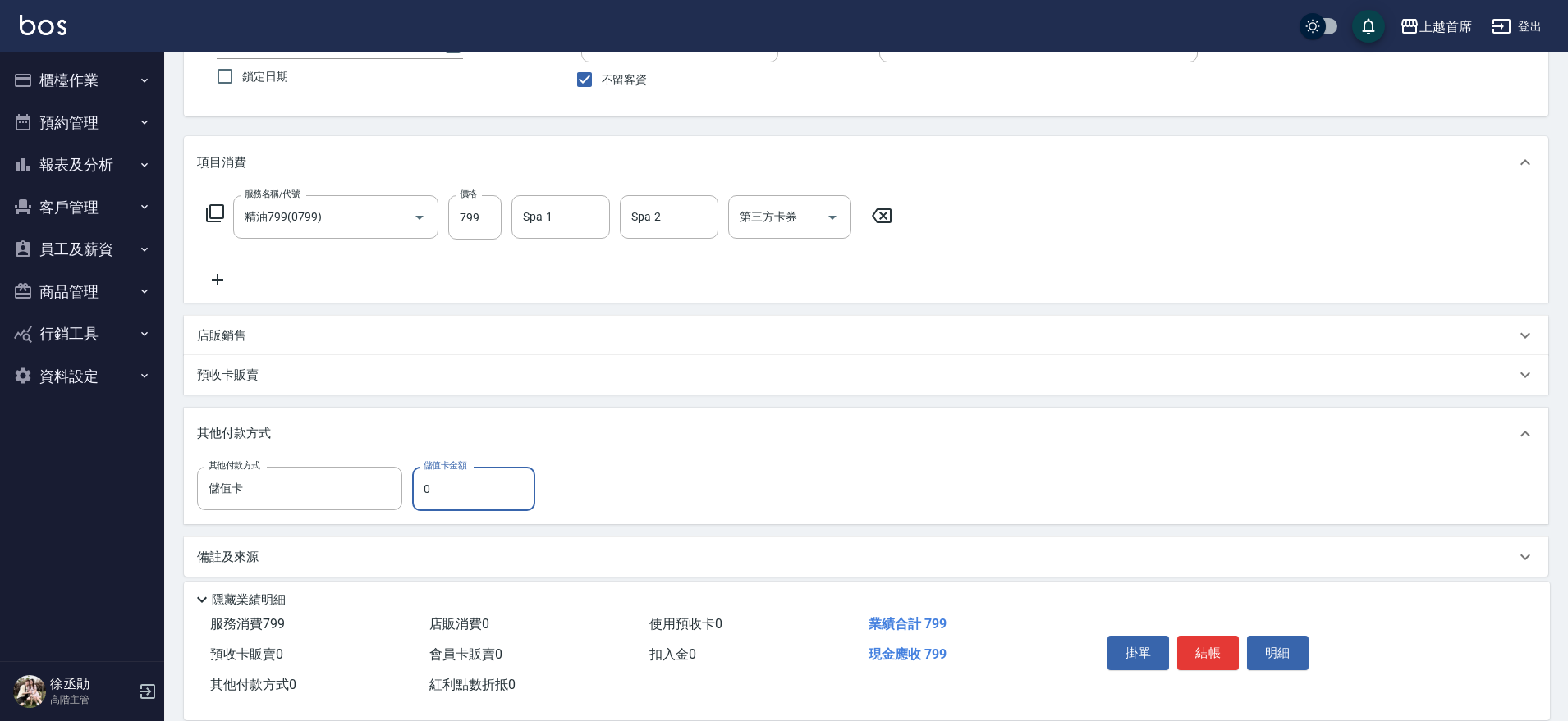
scroll to position [146, 0]
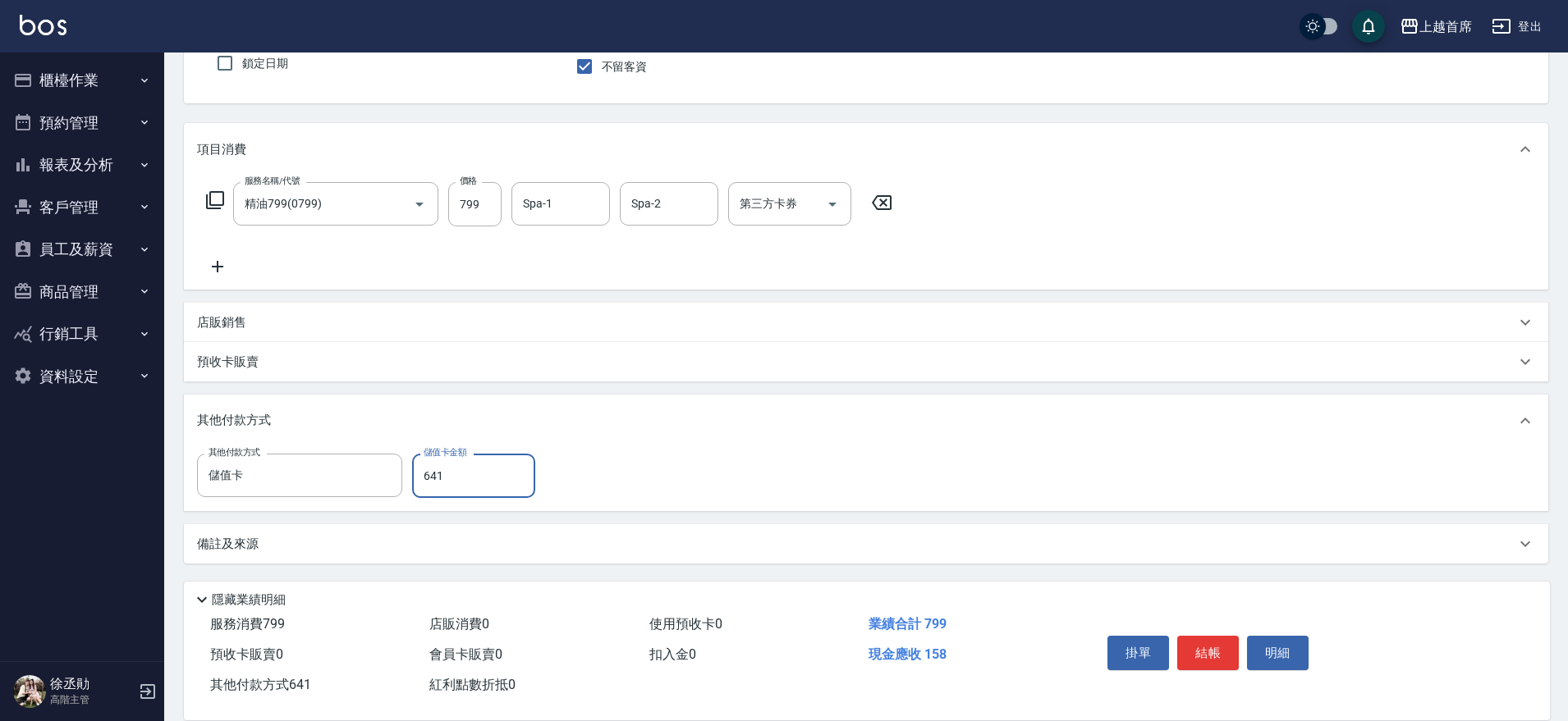
type input "641"
type input "[DATE] 18:47"
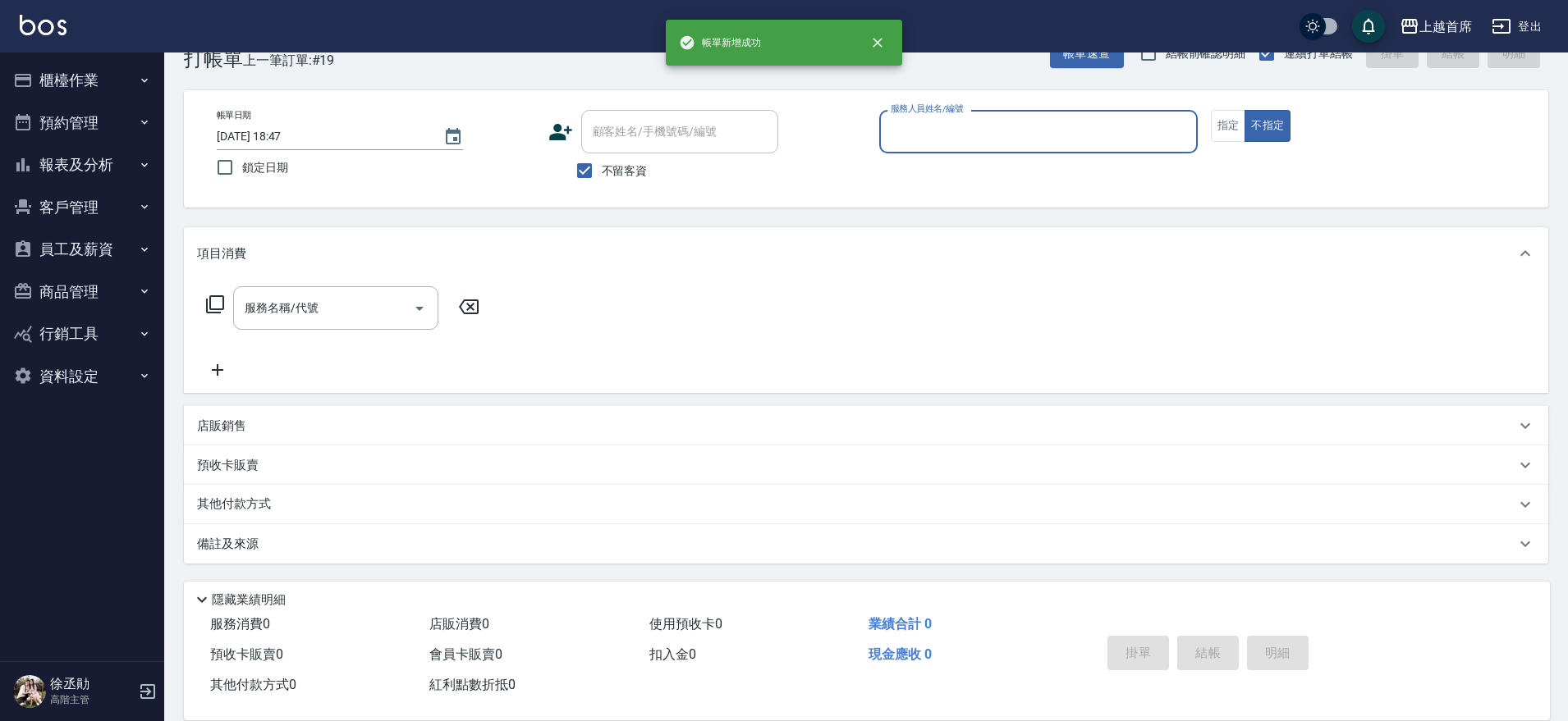
scroll to position [42, 0]
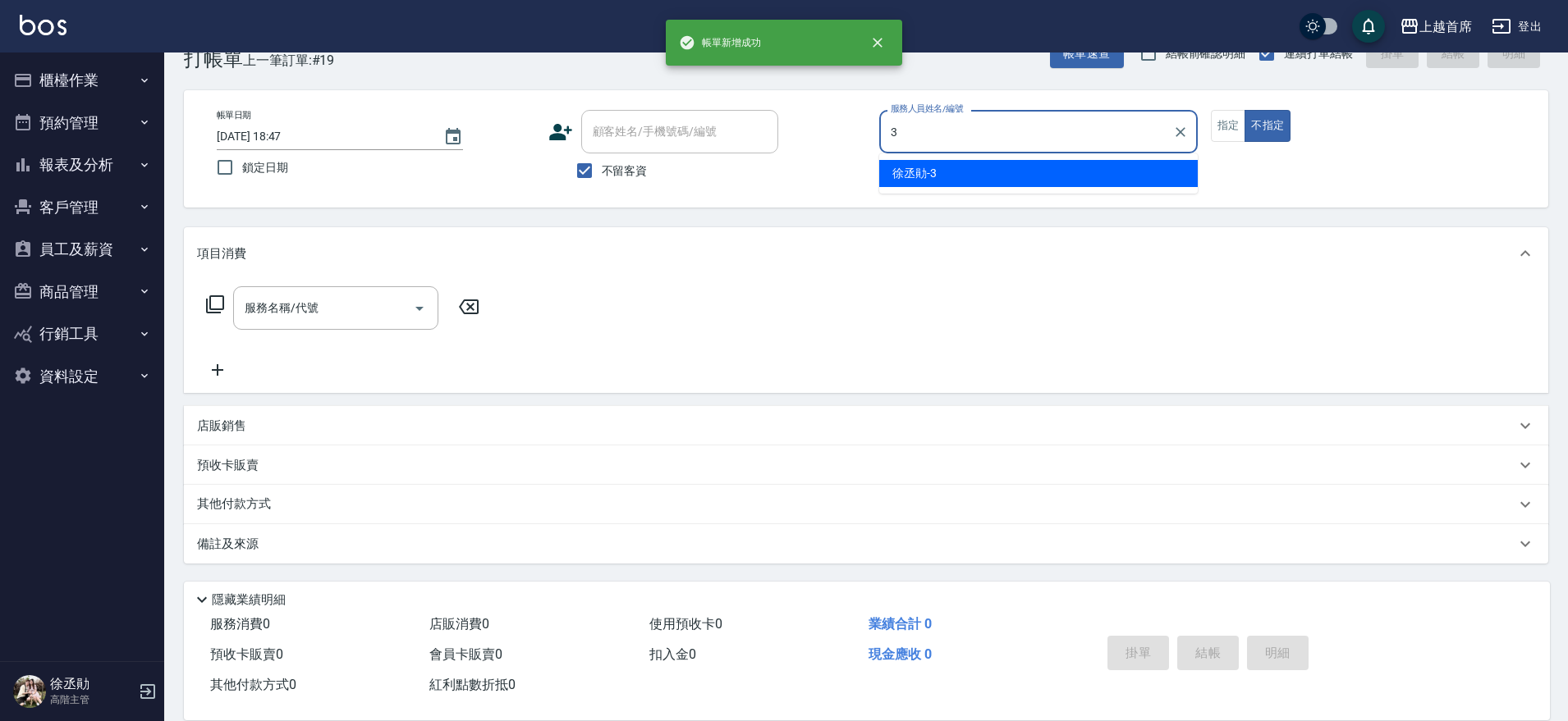
type input "[PERSON_NAME]-3"
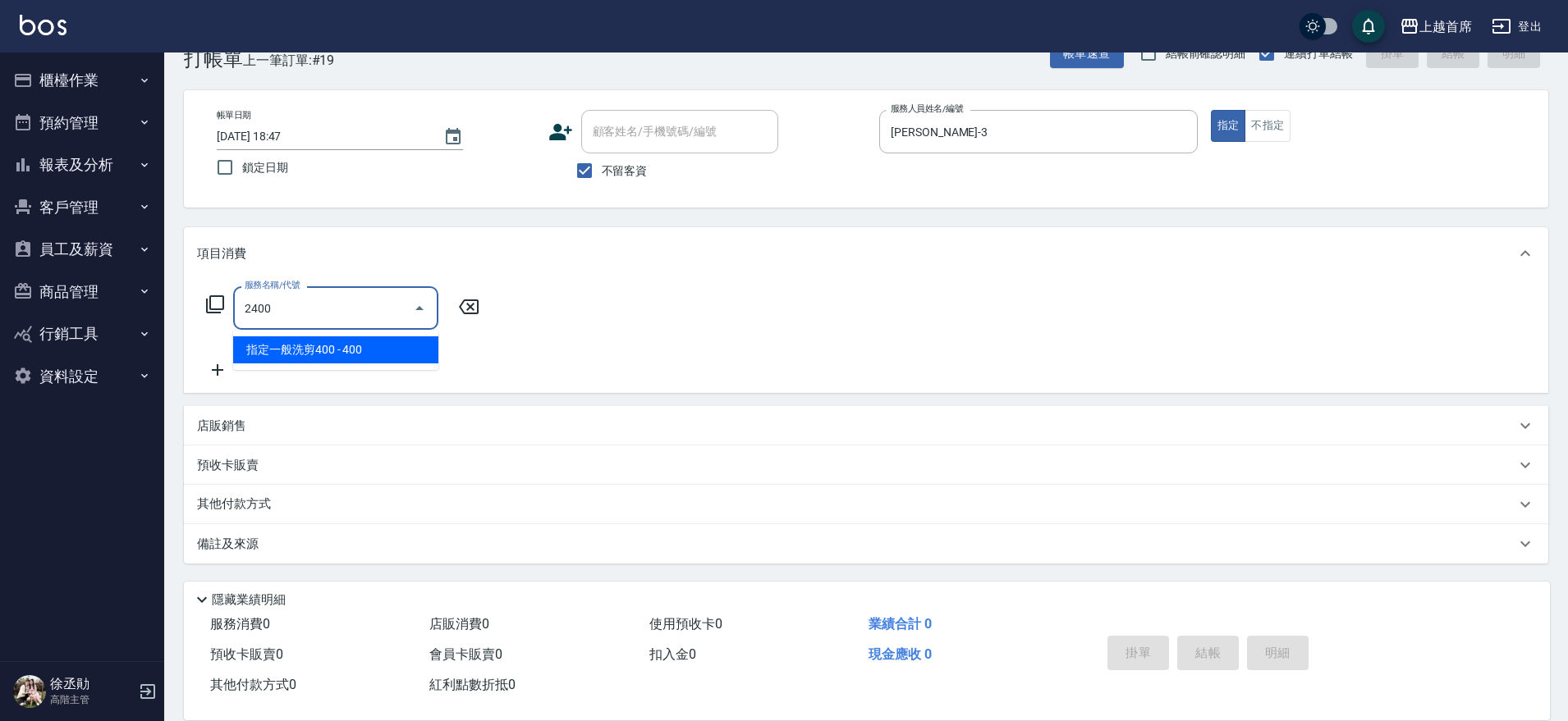
type input "指定一般洗剪400(2400)"
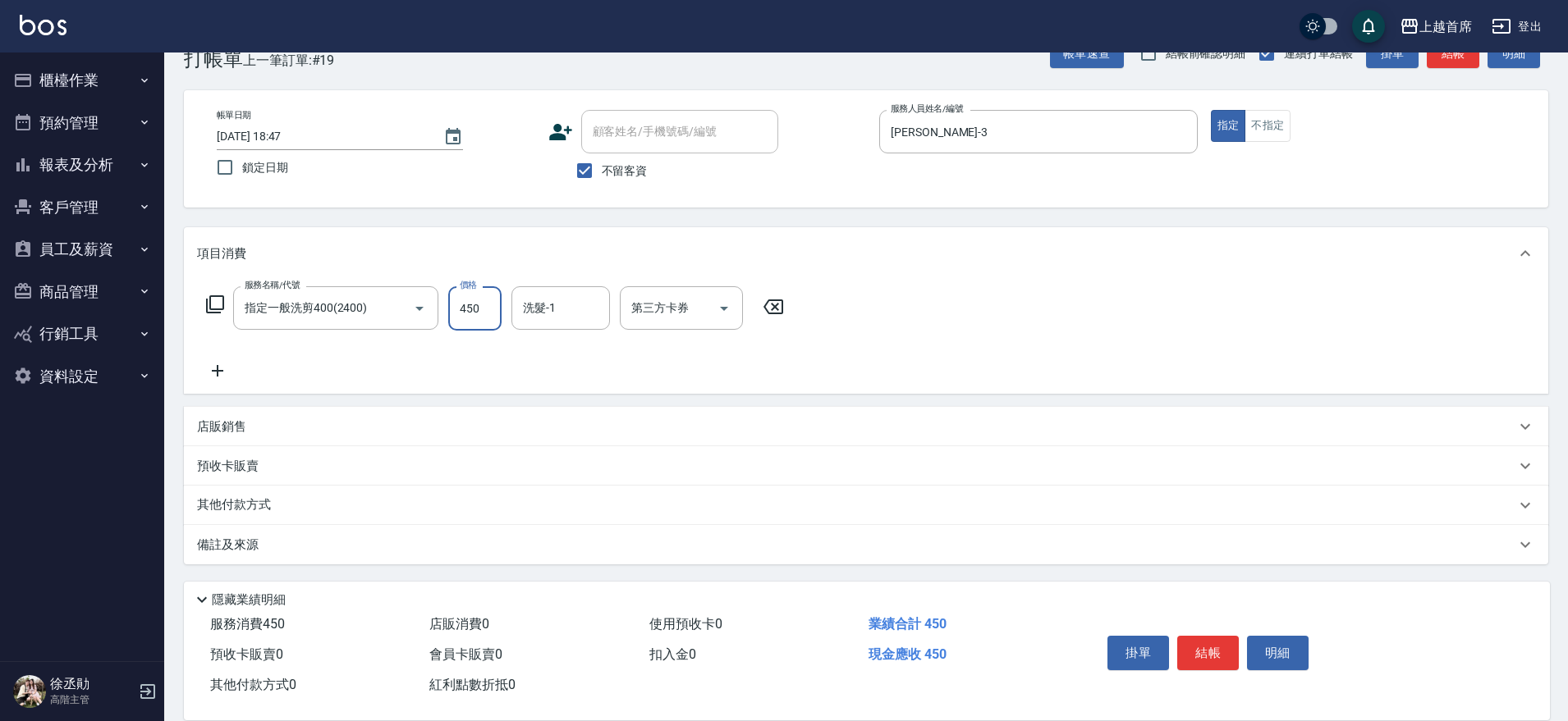
type input "450"
type input "2"
click at [554, 317] on input "洗髮-1" at bounding box center [560, 307] width 84 height 28
type input "[PERSON_NAME]-23"
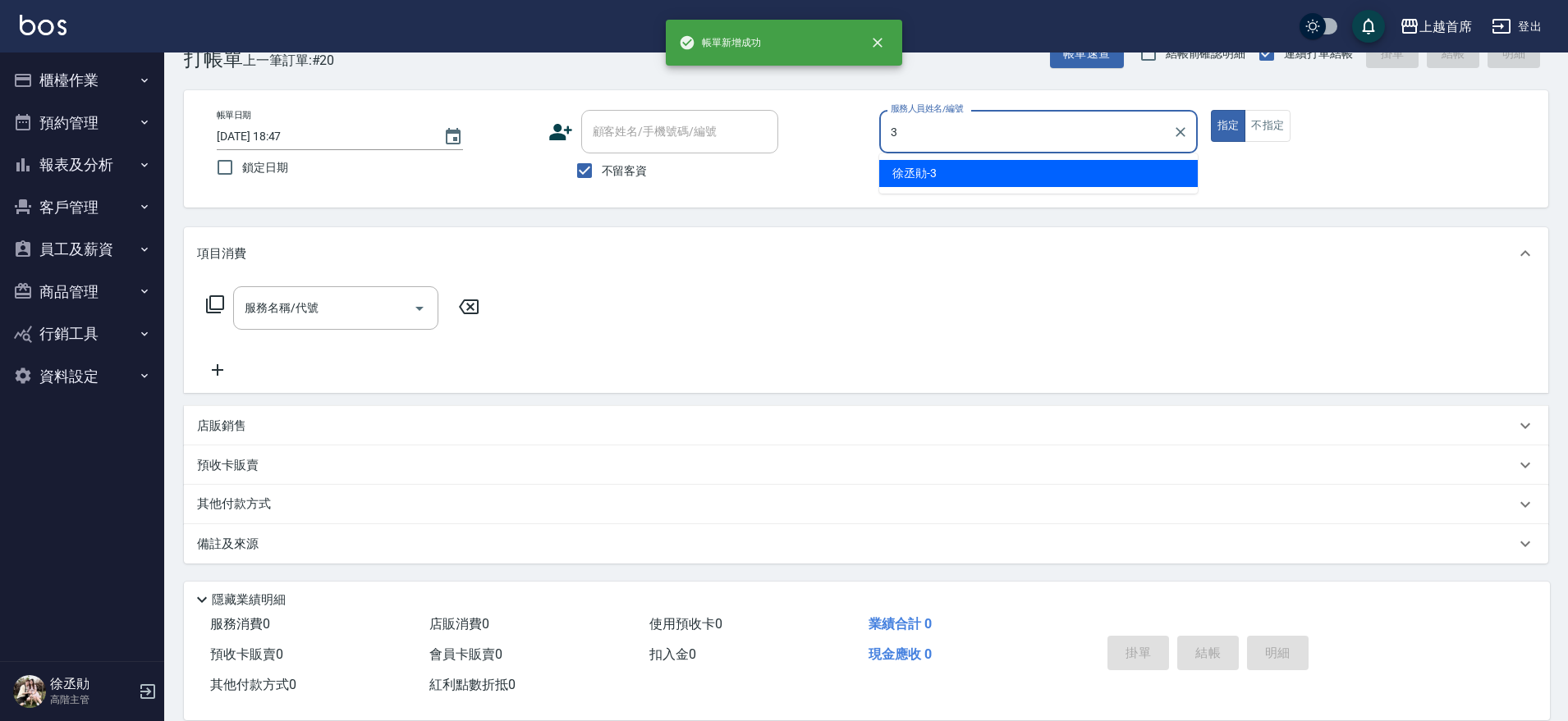
type input "[PERSON_NAME]-3"
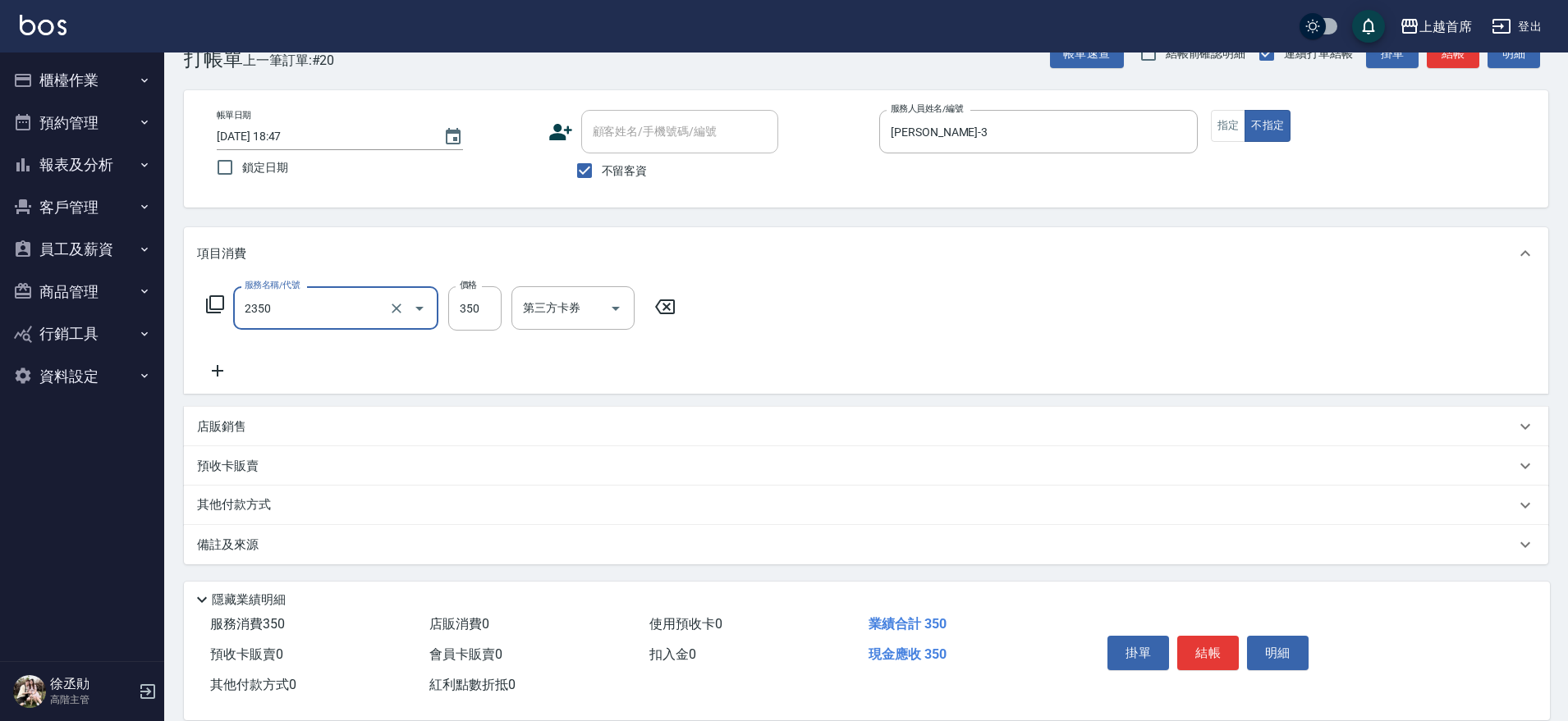
type input "不指定洗剪350(2350)"
type input "350"
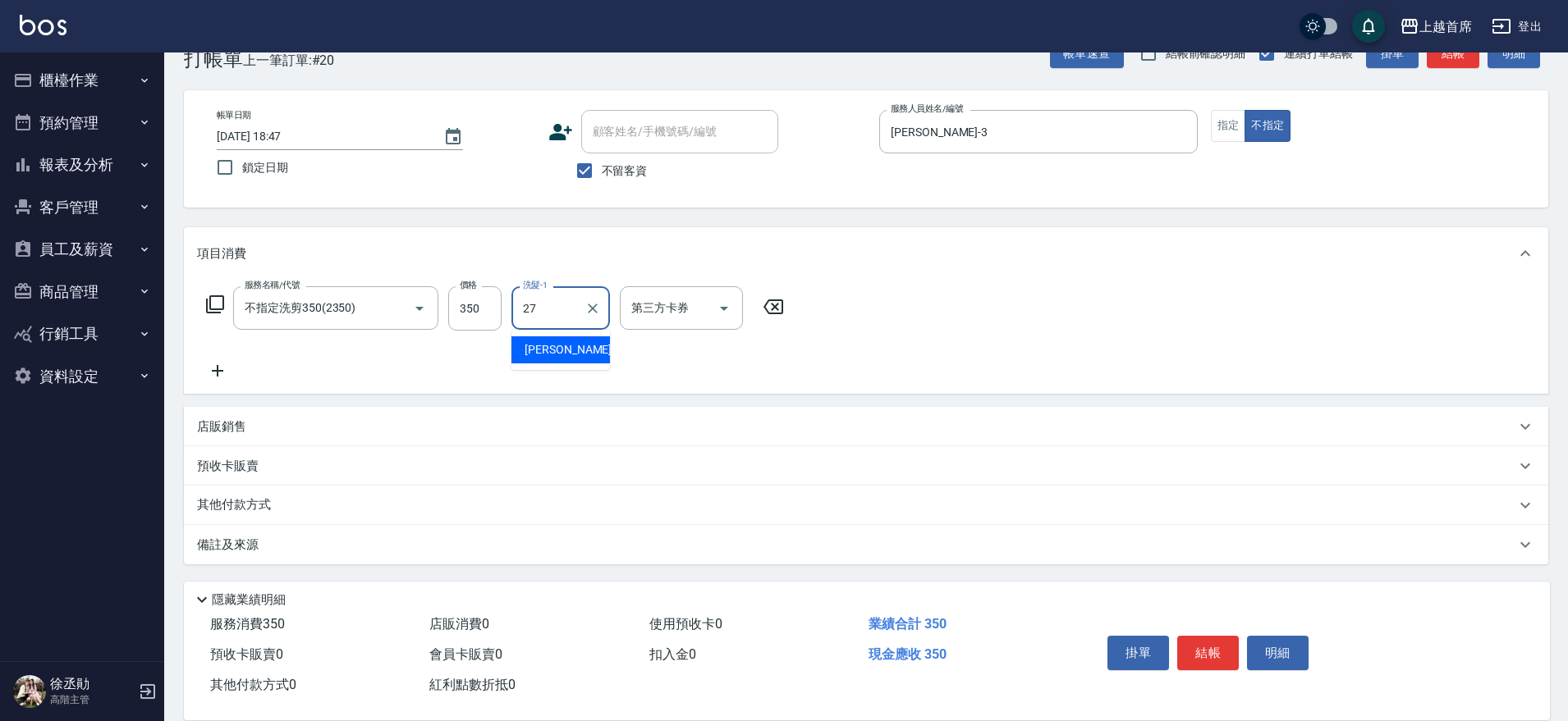
type input "[PERSON_NAME]-27"
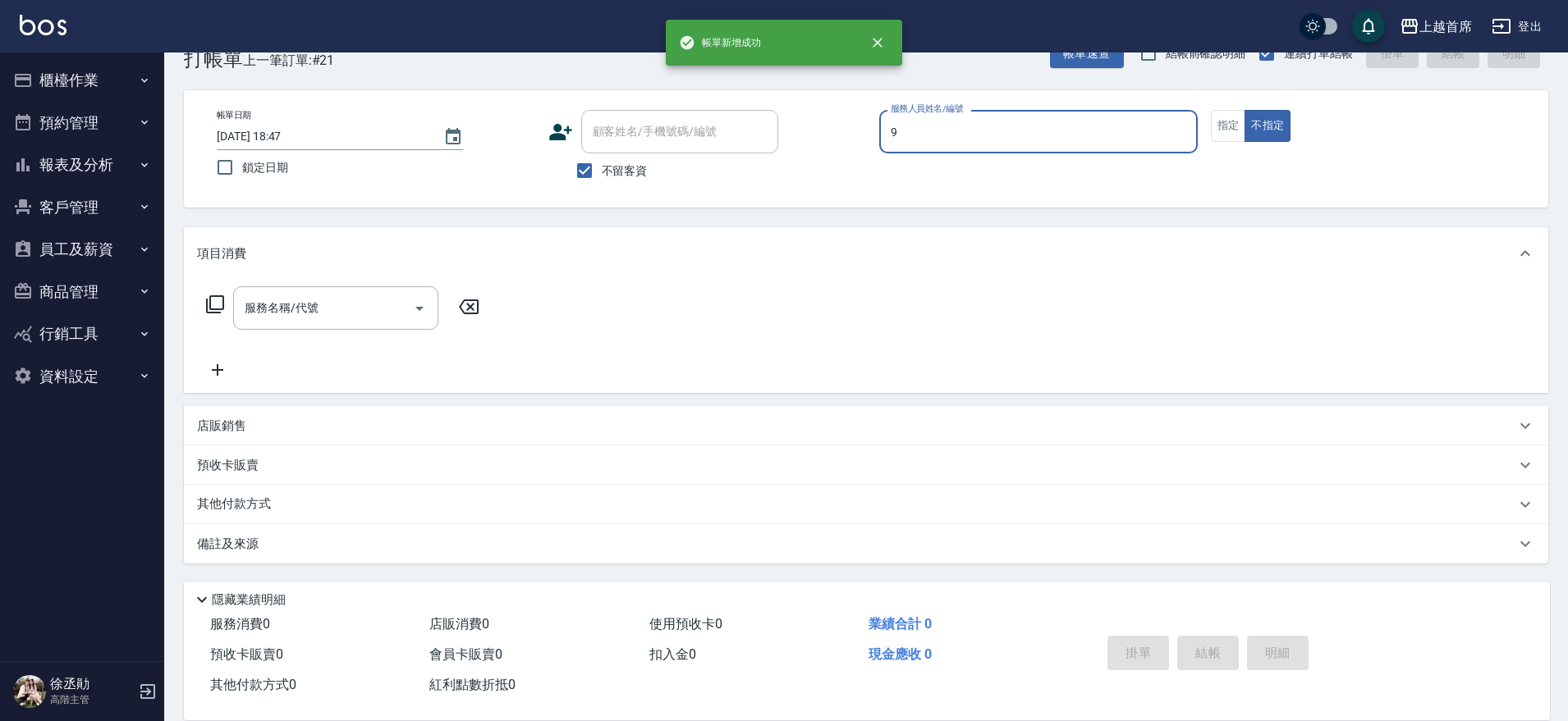
type input "[PERSON_NAME]-9"
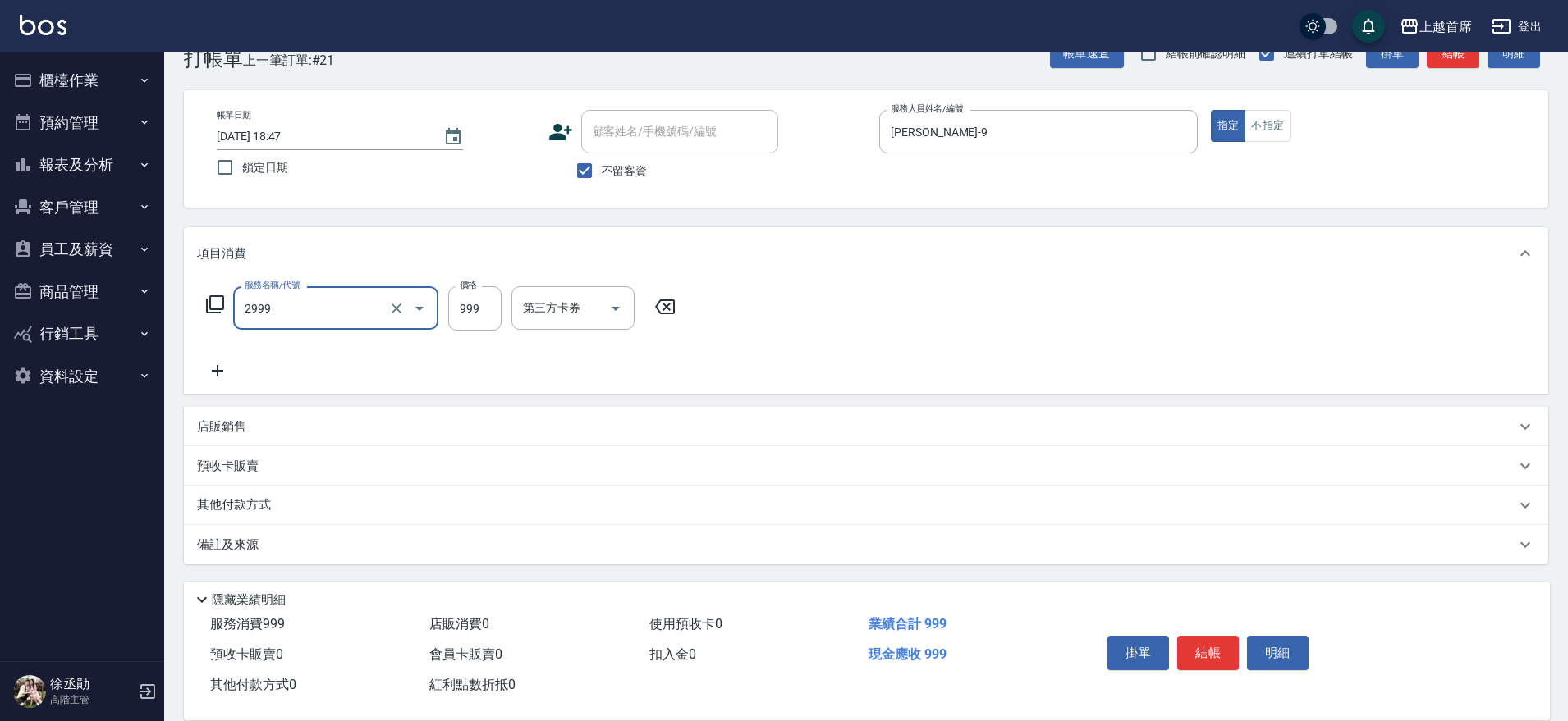
type input "spa精油洗剪套餐999(2999)"
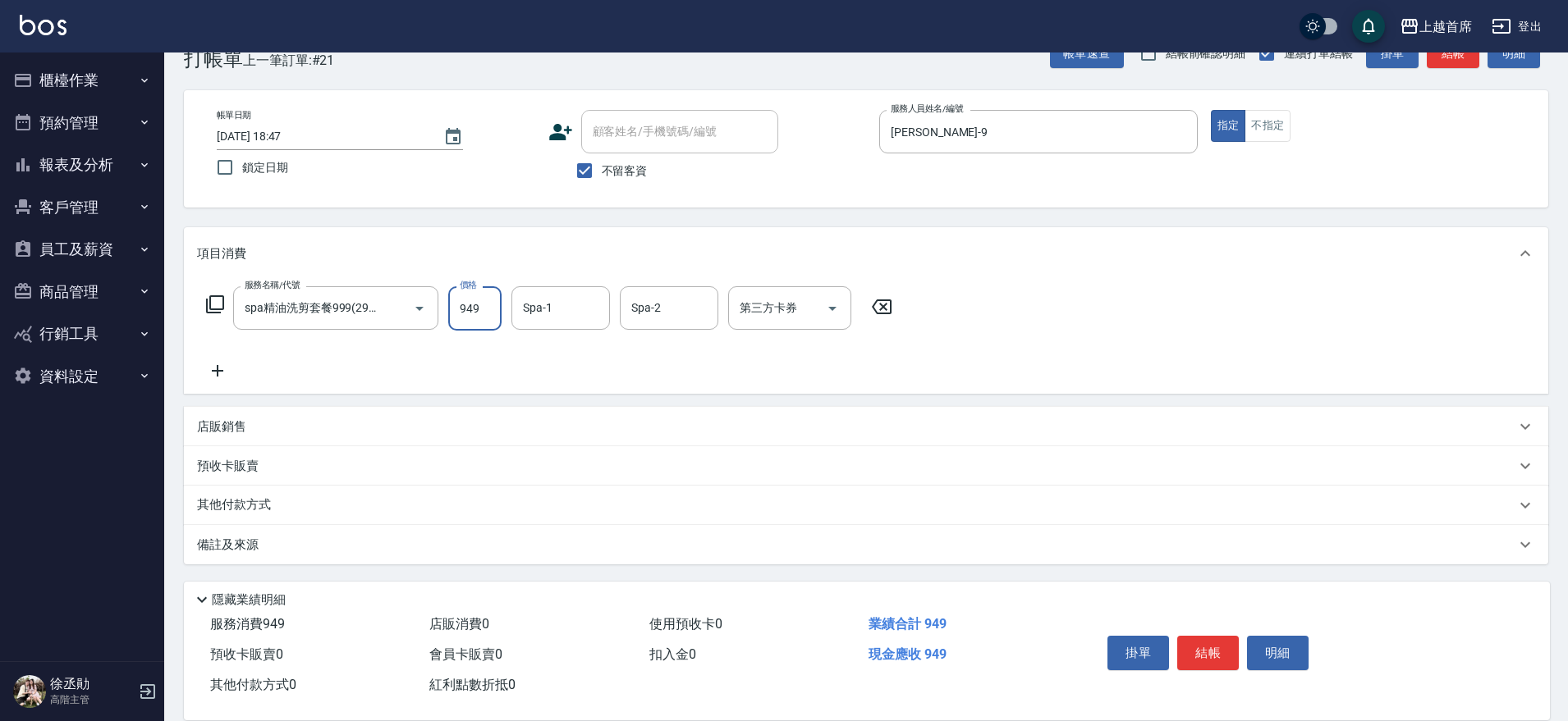
type input "949"
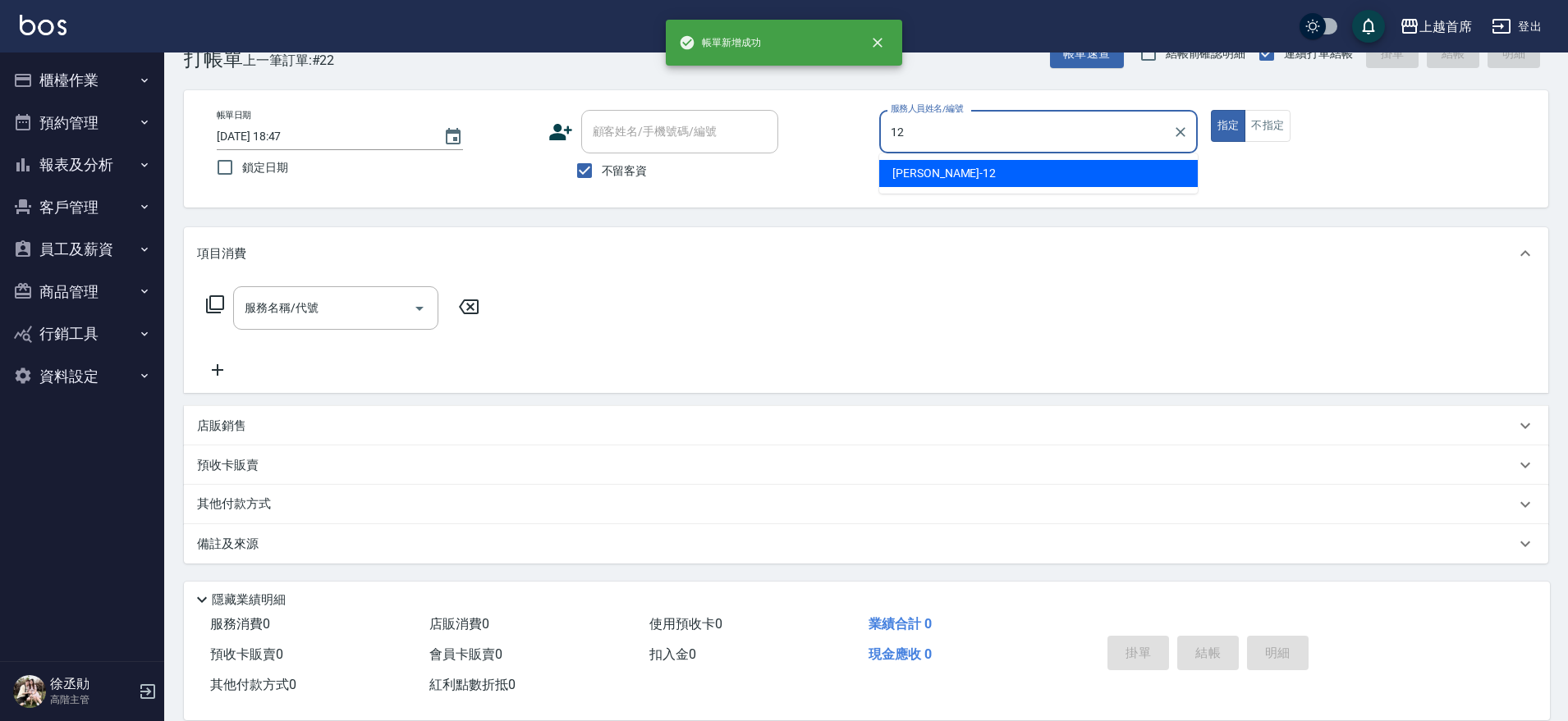
type input "[PERSON_NAME]-12"
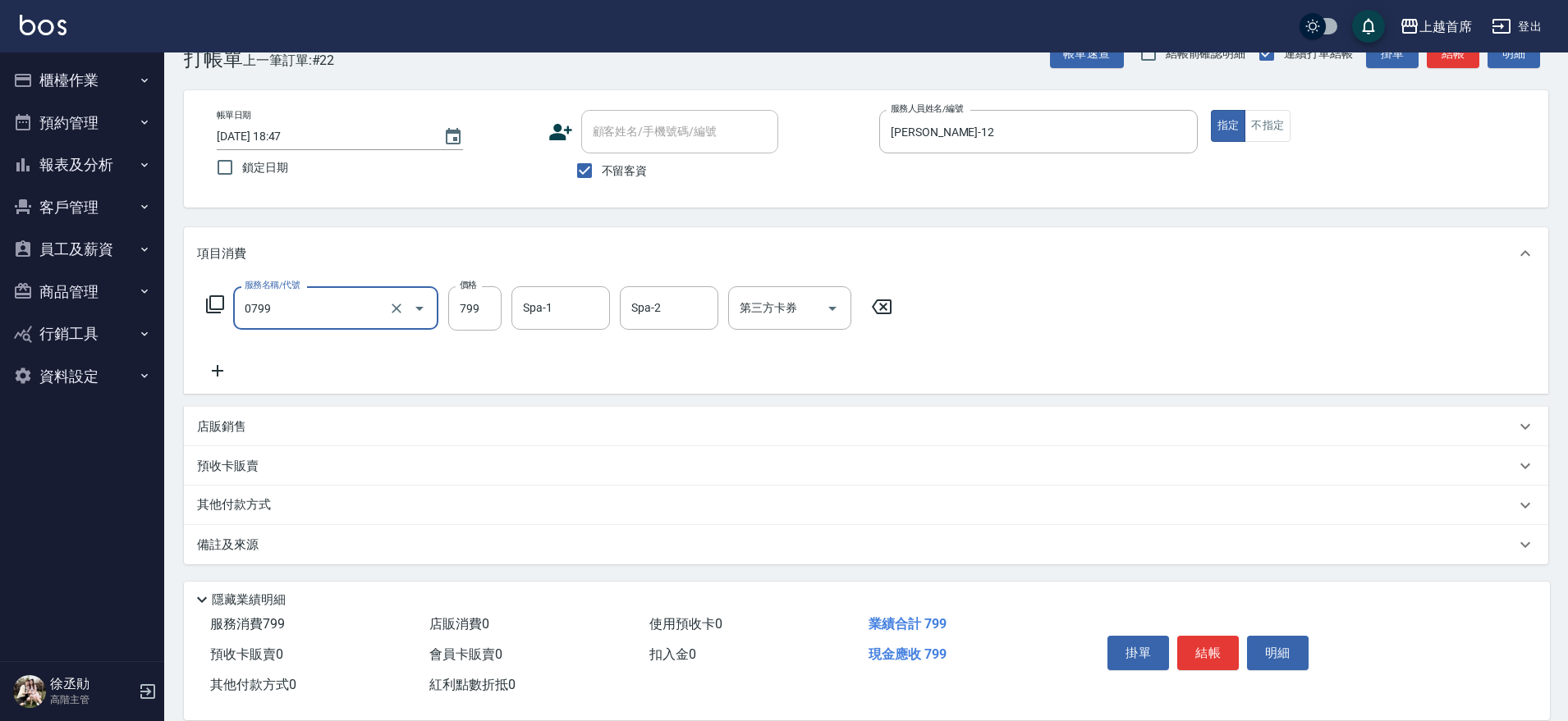
type input "精油799(0799)"
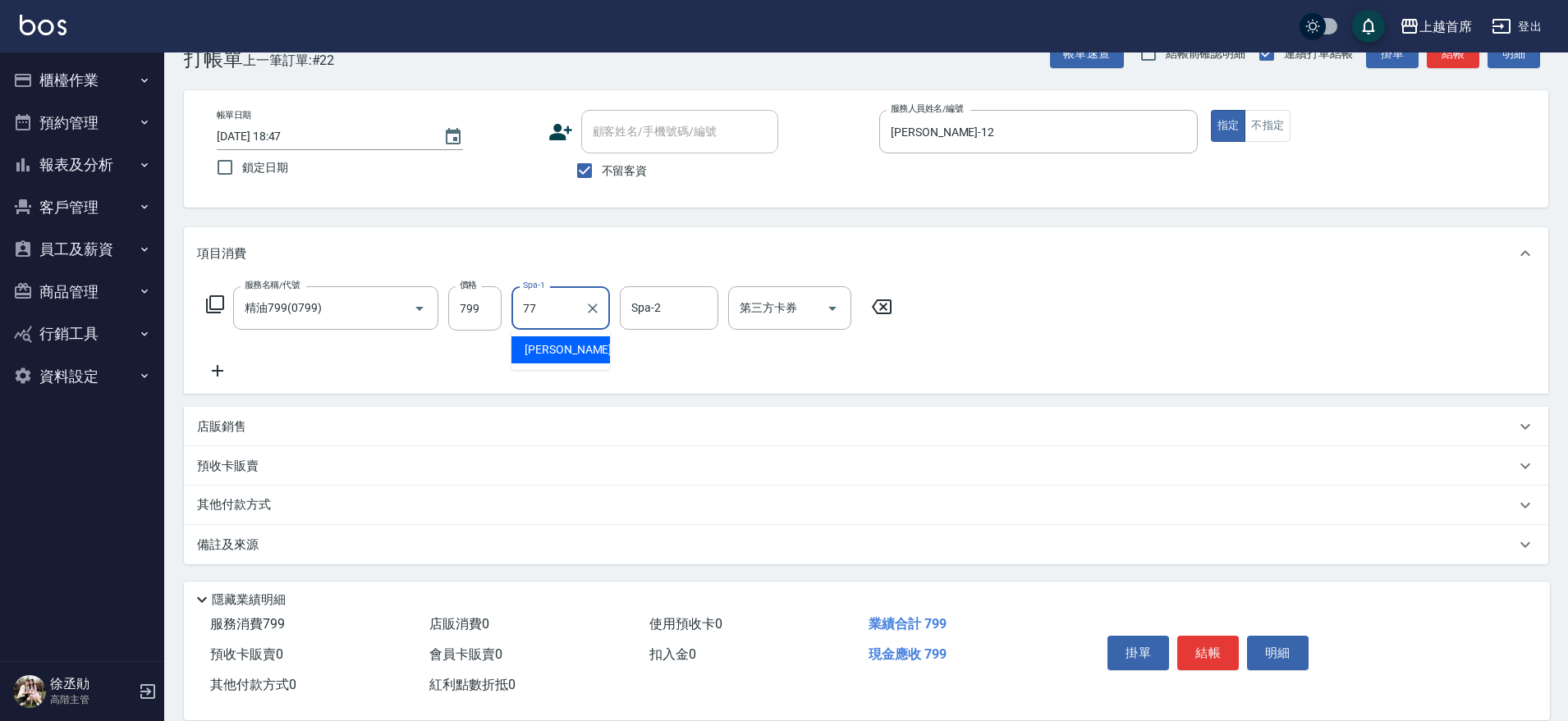
type input "[PERSON_NAME]-77"
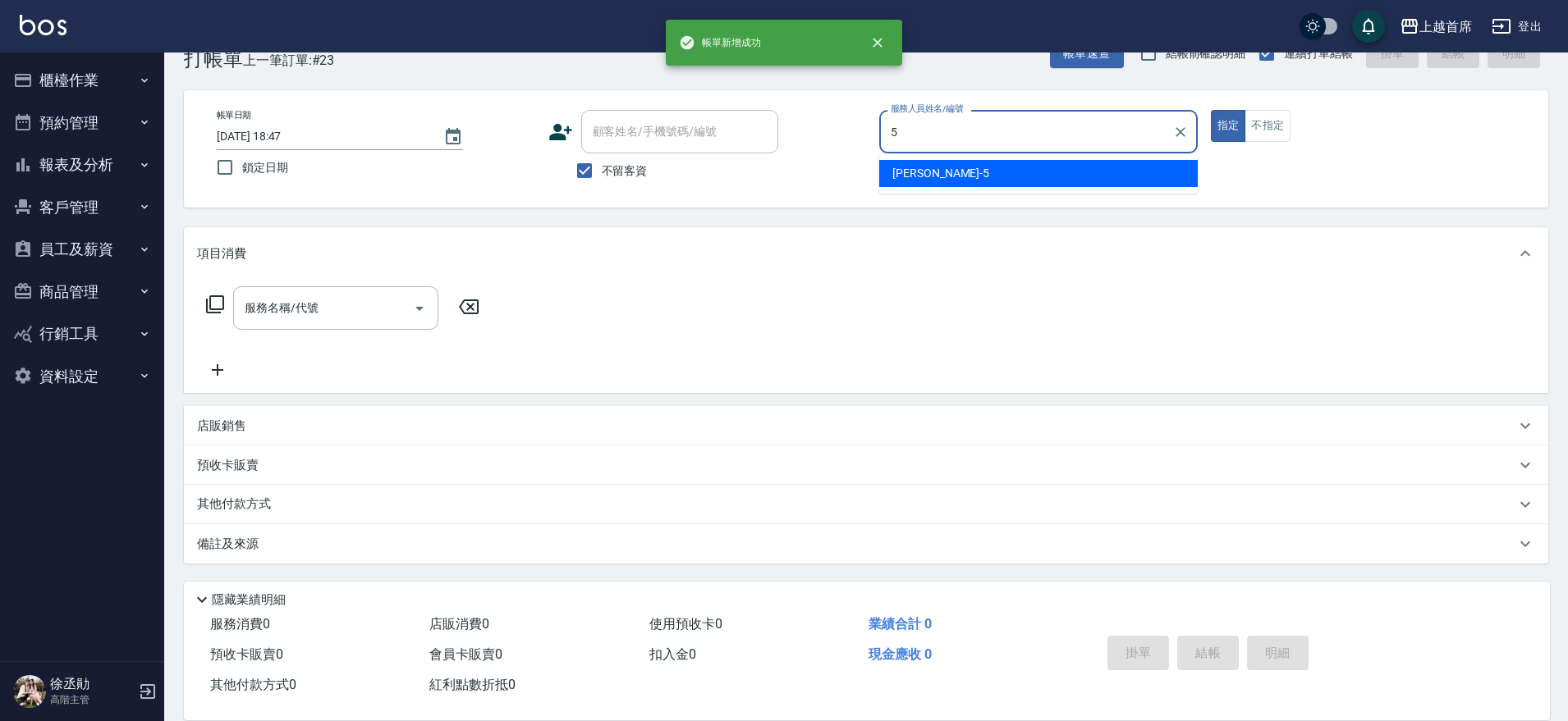
type input "[PERSON_NAME]-5"
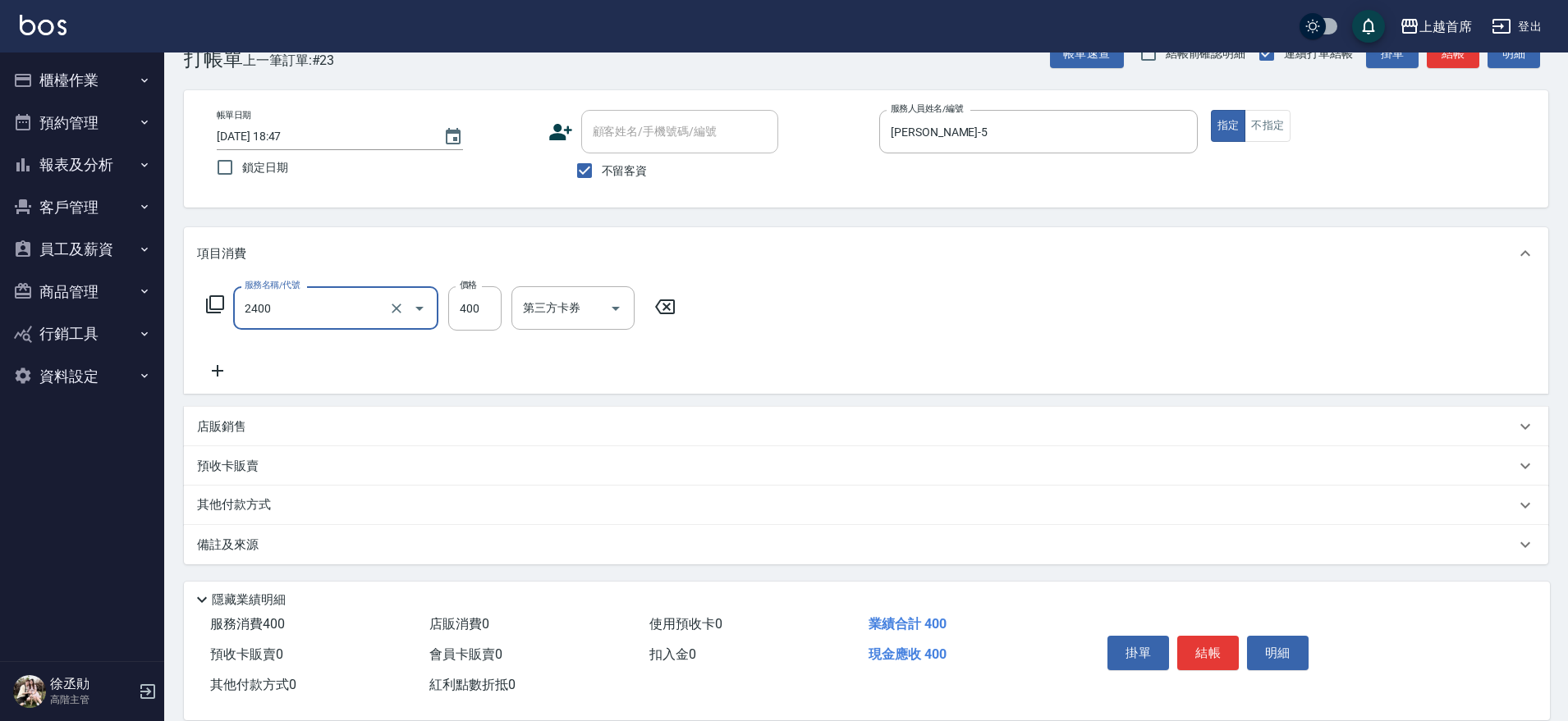
type input "指定一般洗剪400(2400)"
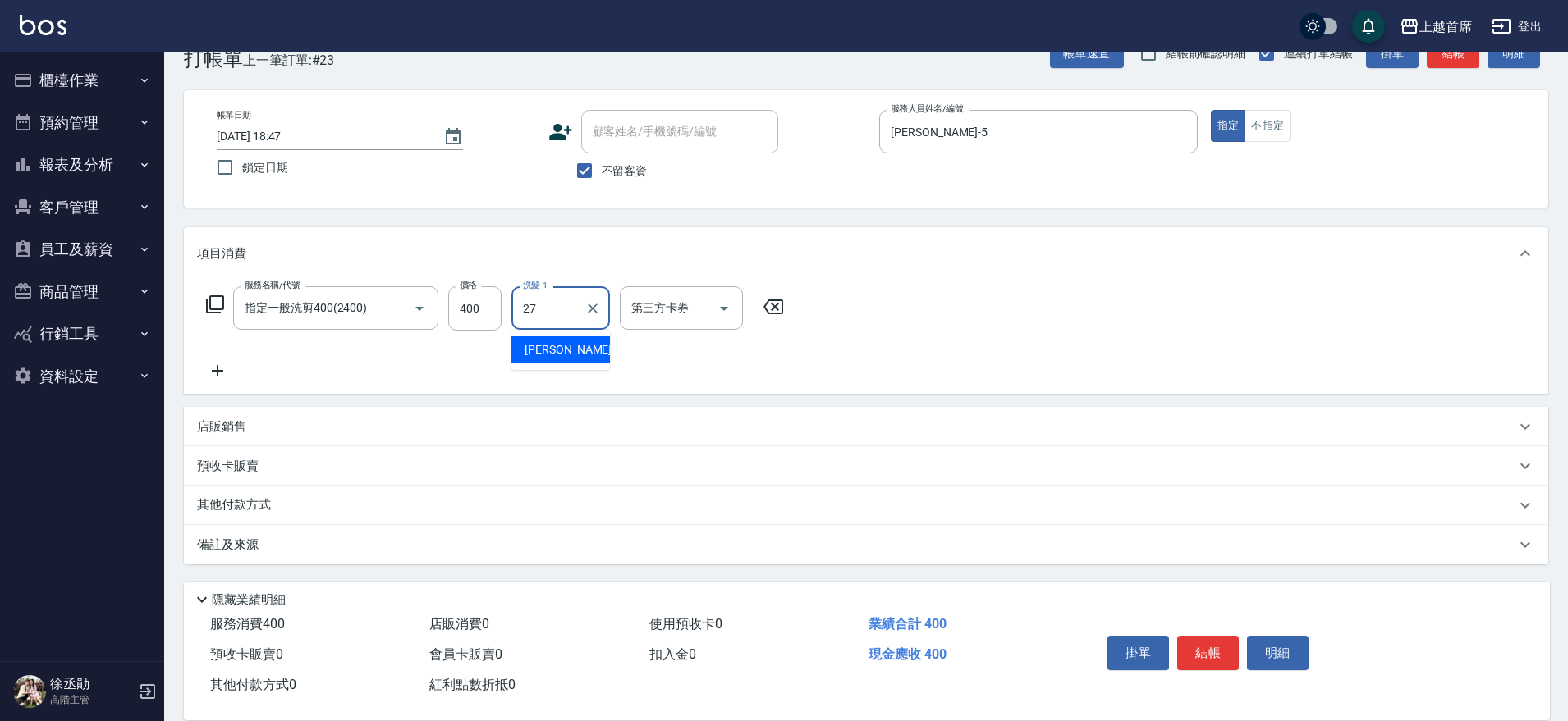
type input "[PERSON_NAME]-27"
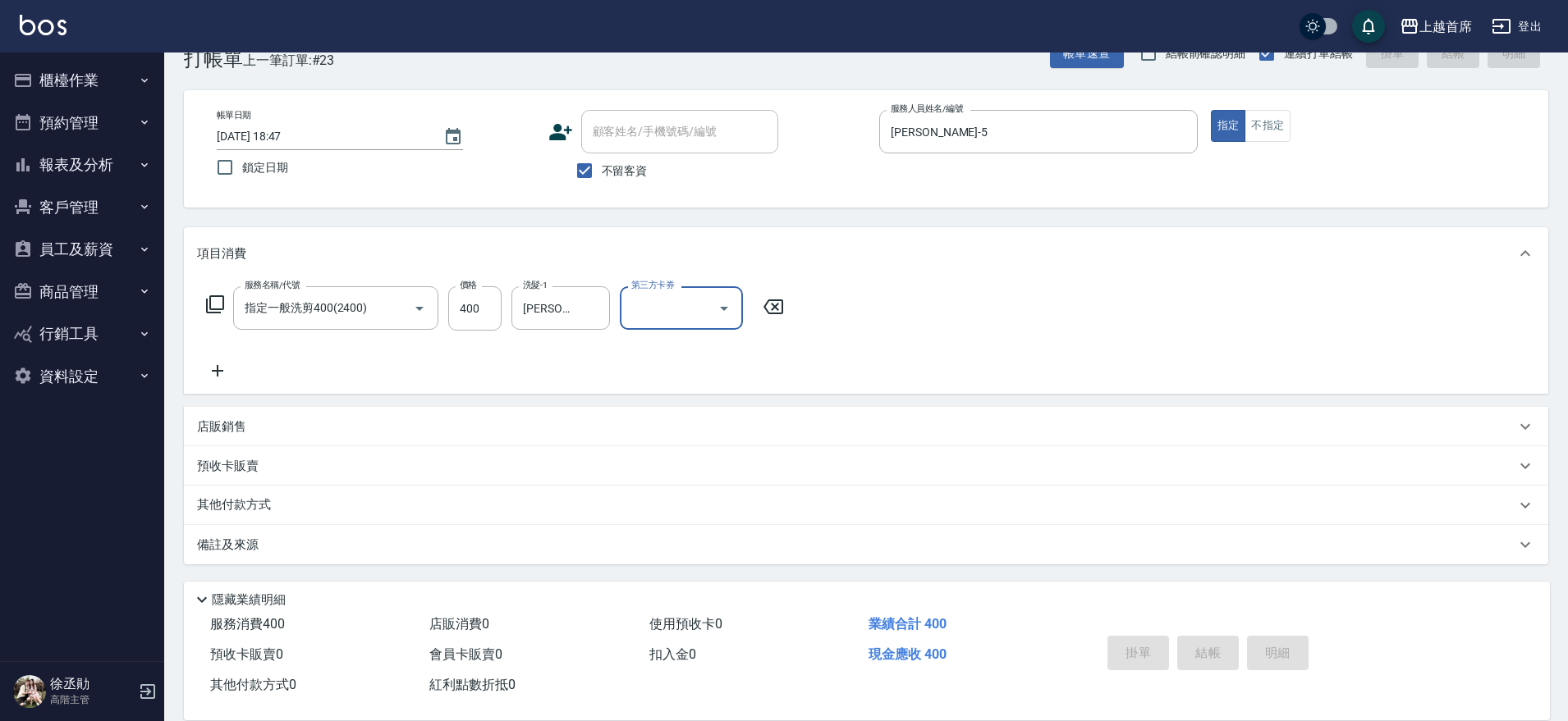
type input "[DATE] 18:48"
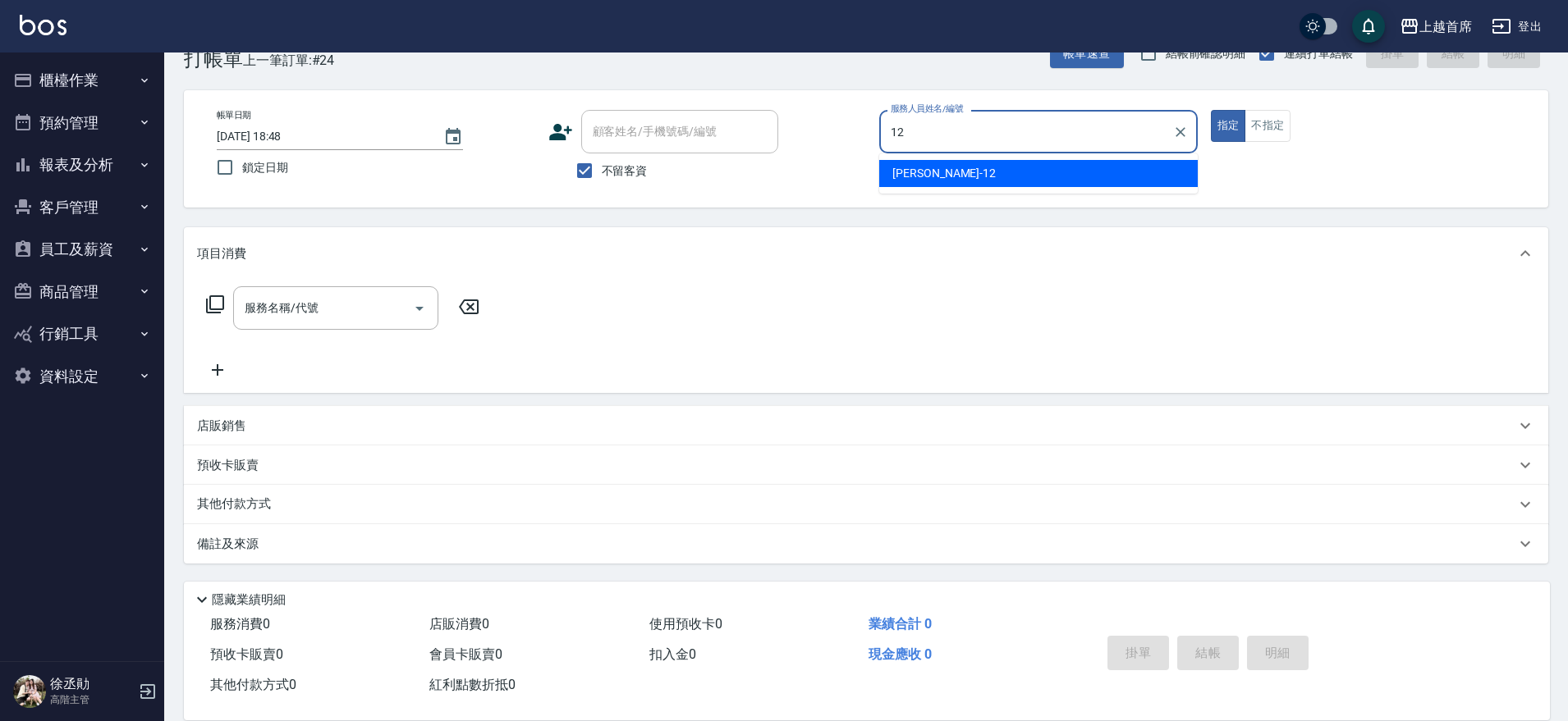
type input "[PERSON_NAME]-12"
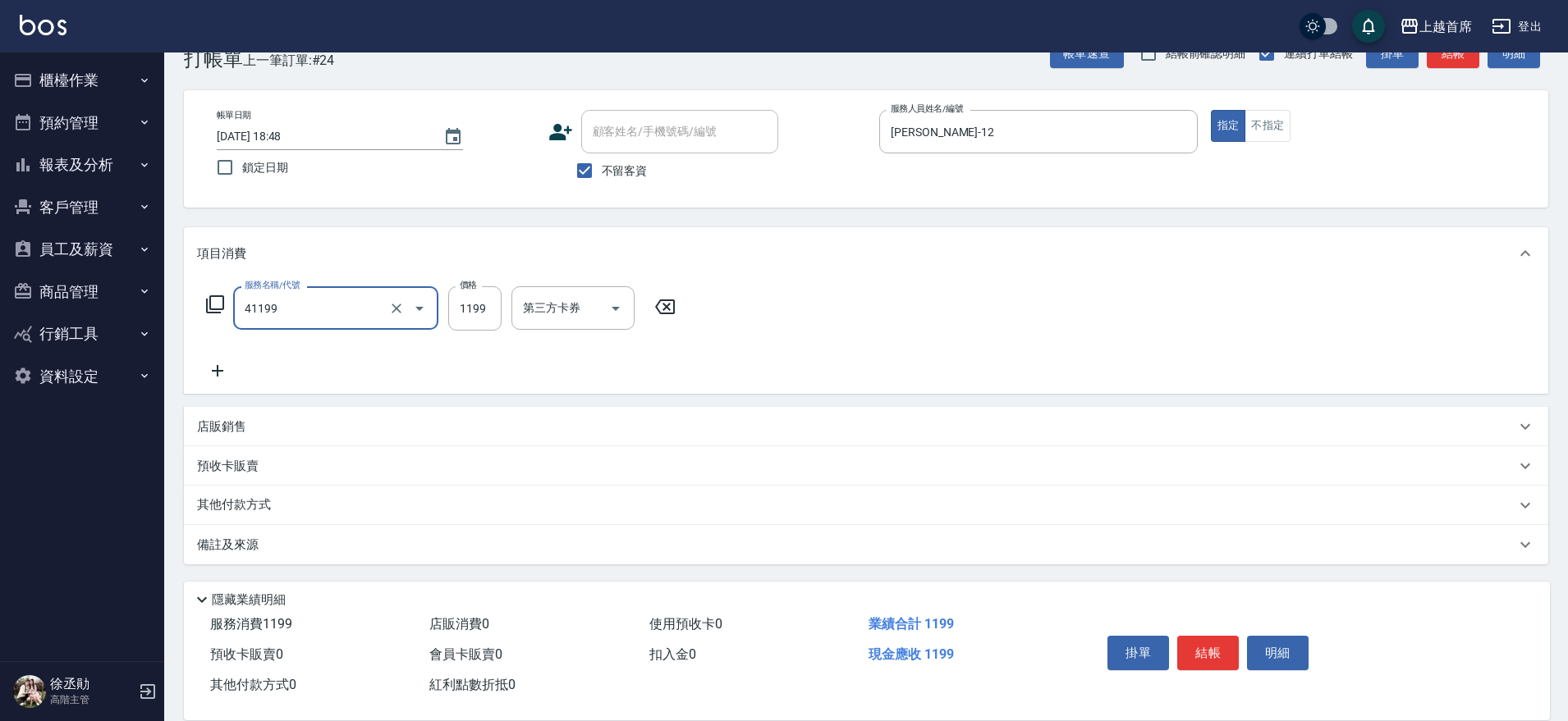
type input "長髮染髮(41199)"
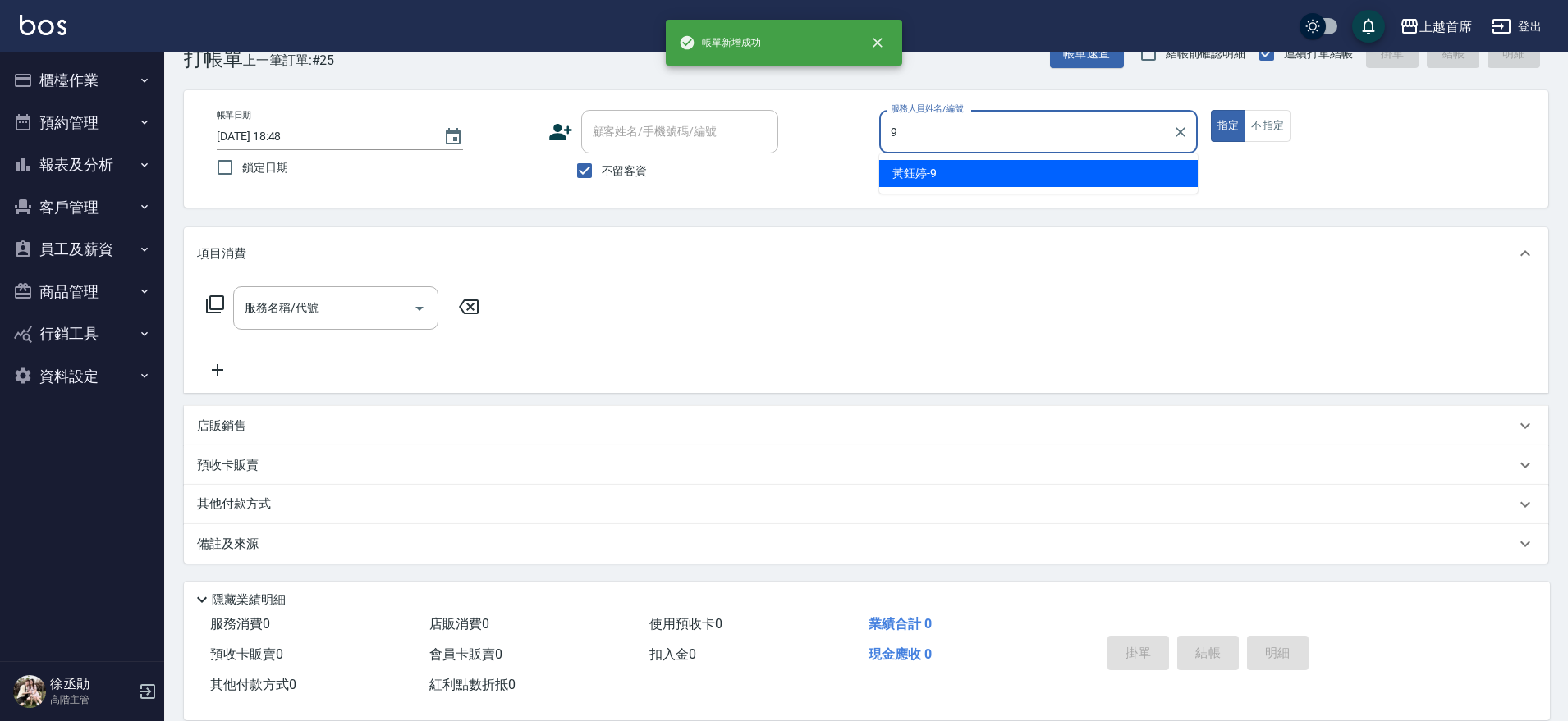
type input "[PERSON_NAME]-9"
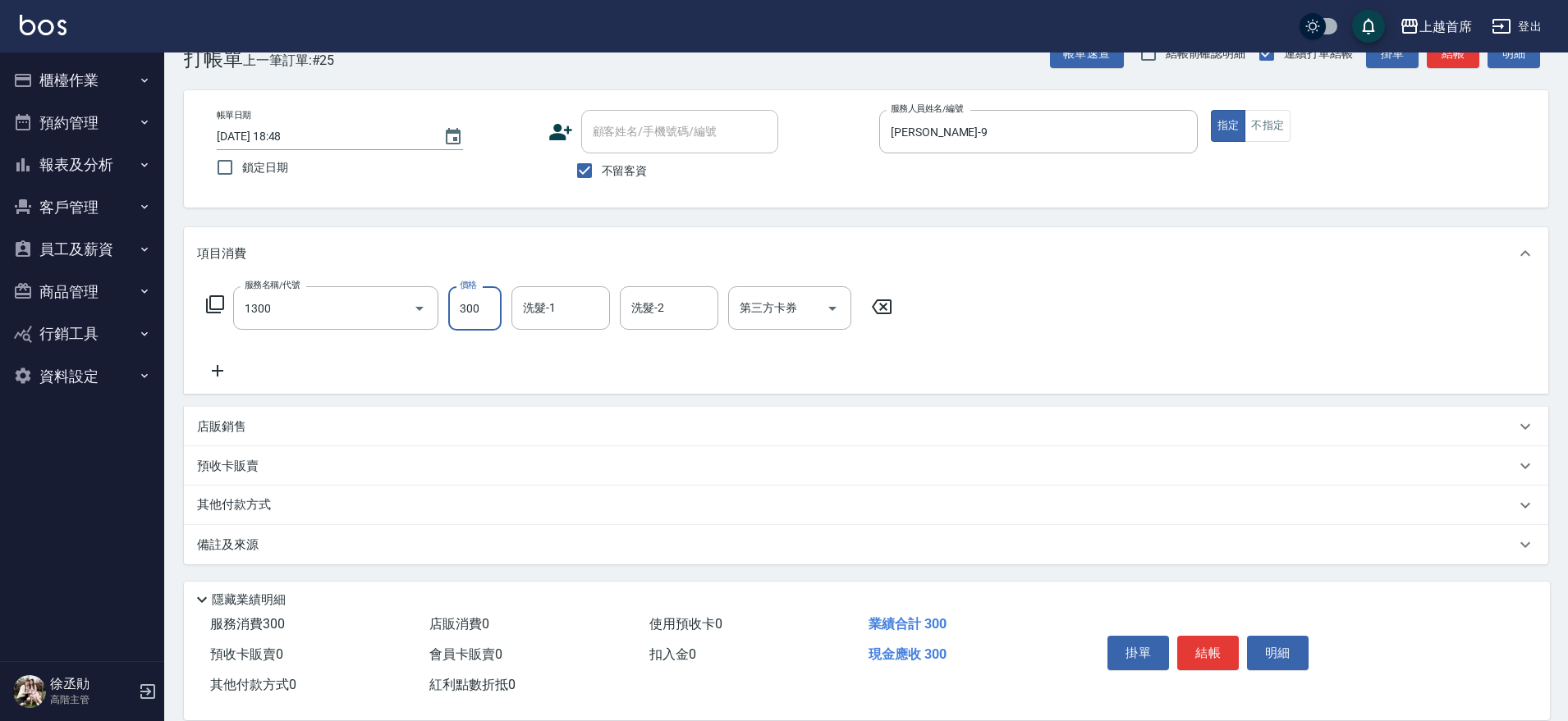
type input "洗髮(1300)"
type input "[PERSON_NAME]-20"
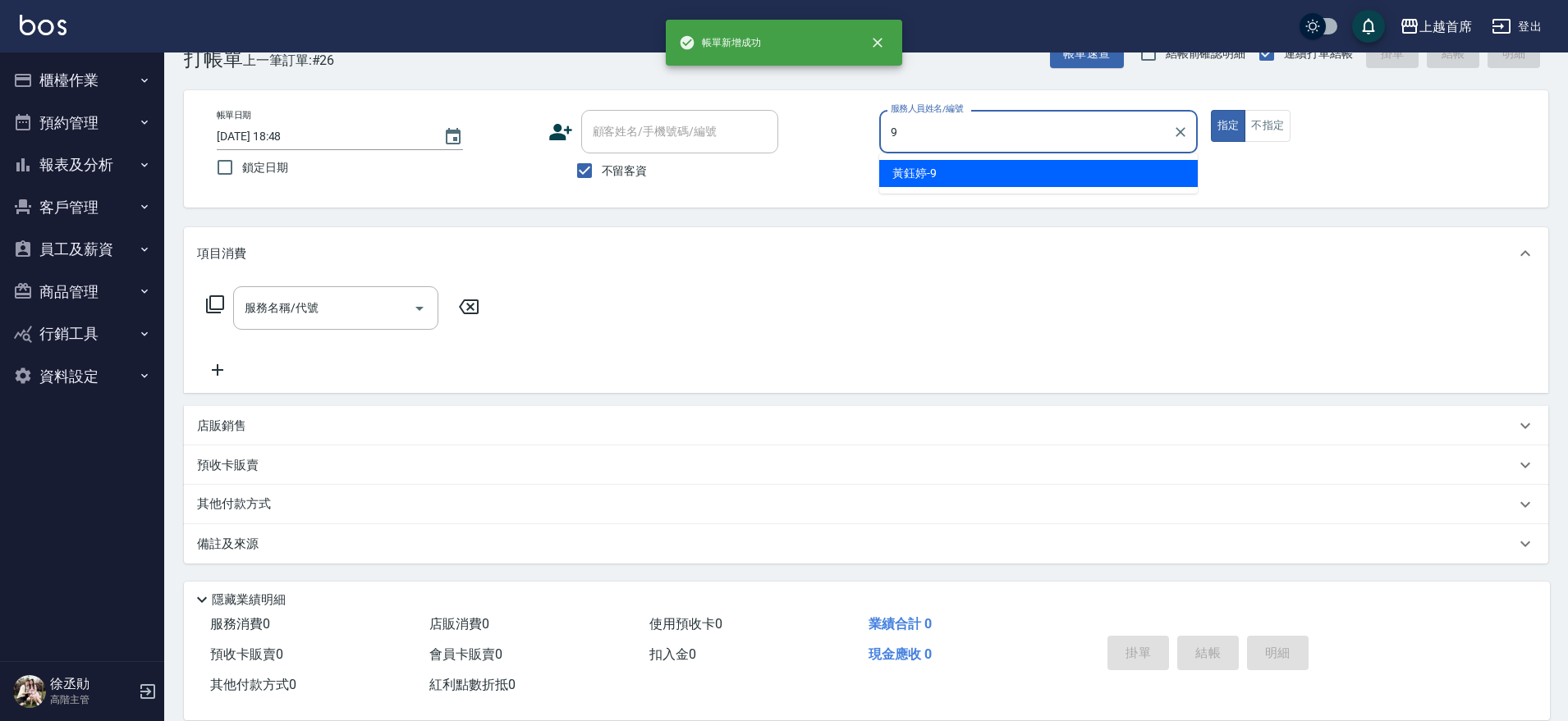
type input "[PERSON_NAME]-9"
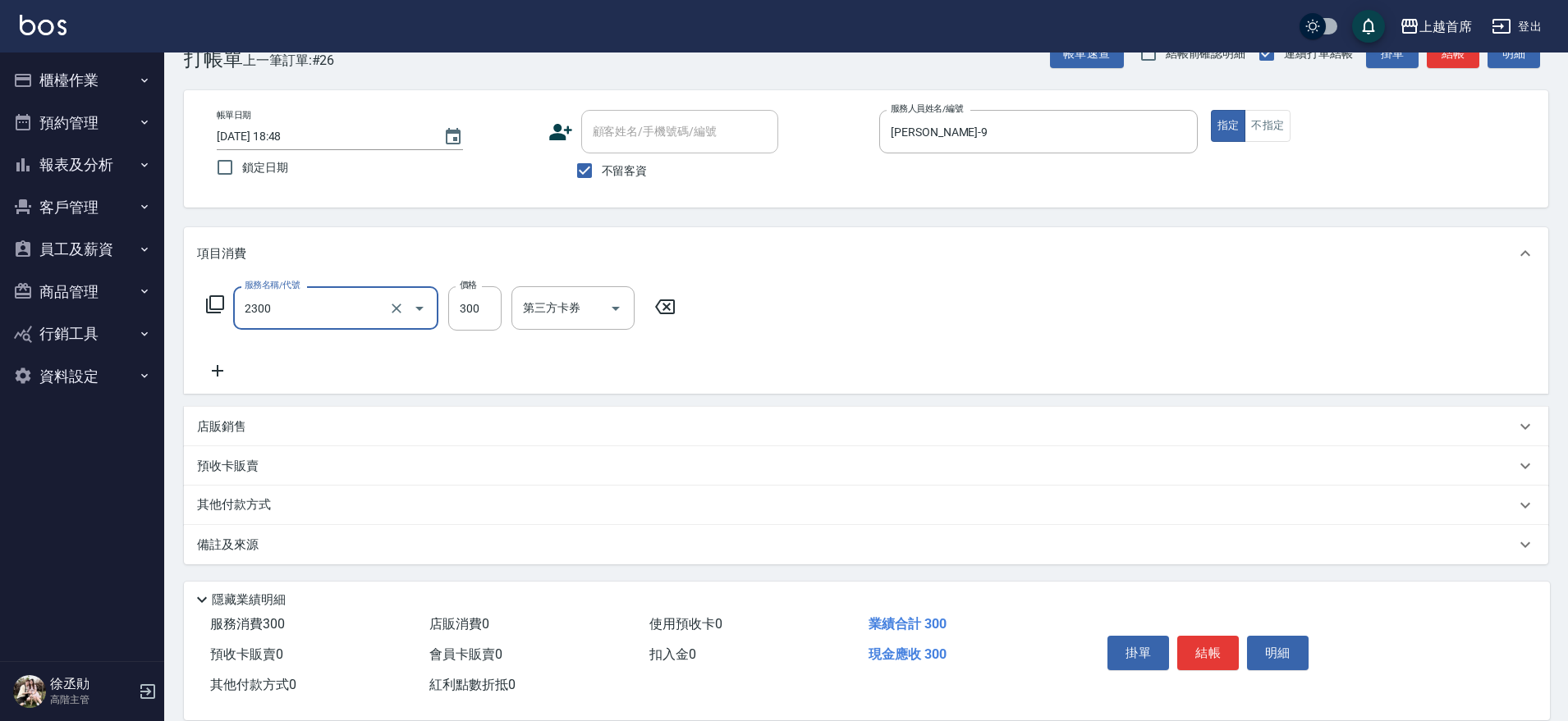
type input "單剪指定300(2300)"
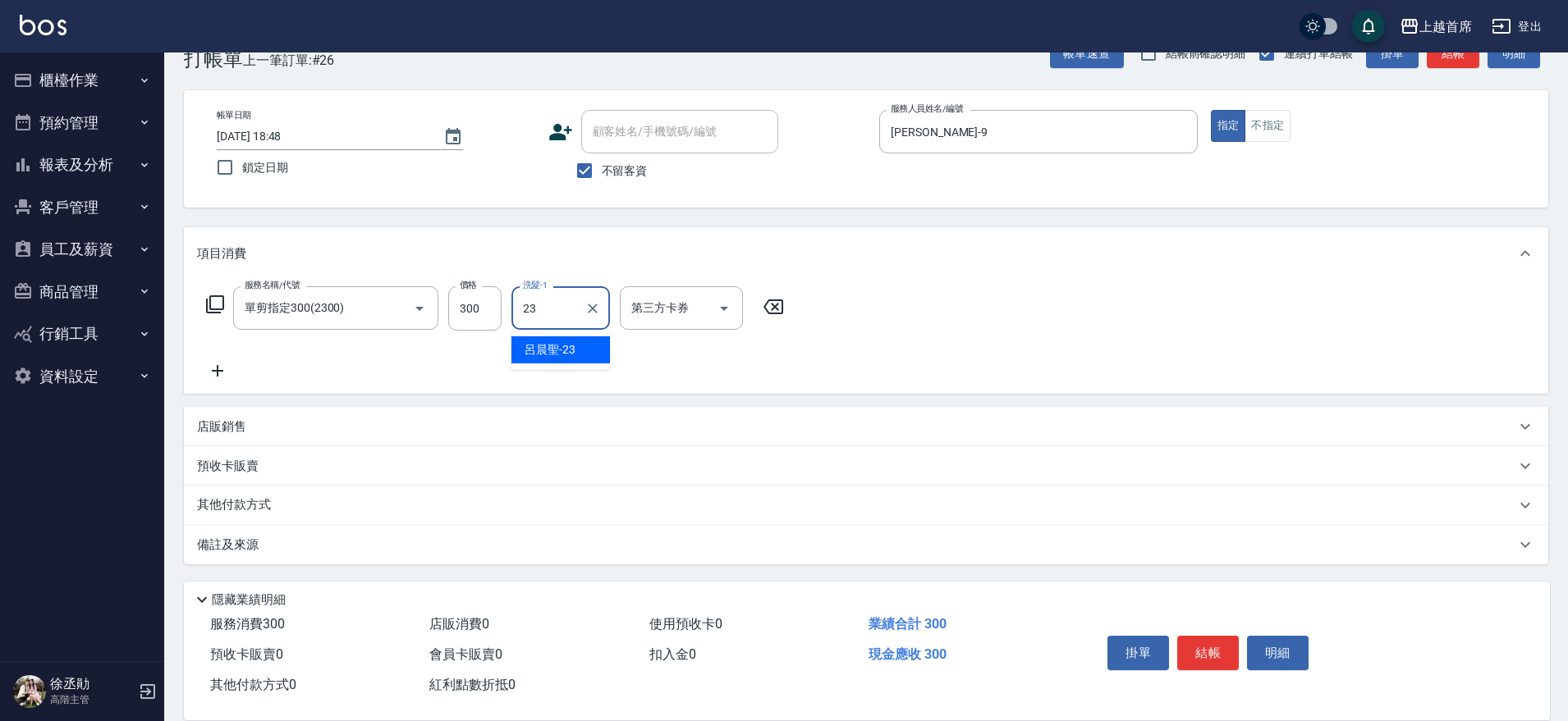
type input "[PERSON_NAME]-23"
click at [393, 309] on icon "Clear" at bounding box center [397, 309] width 16 height 16
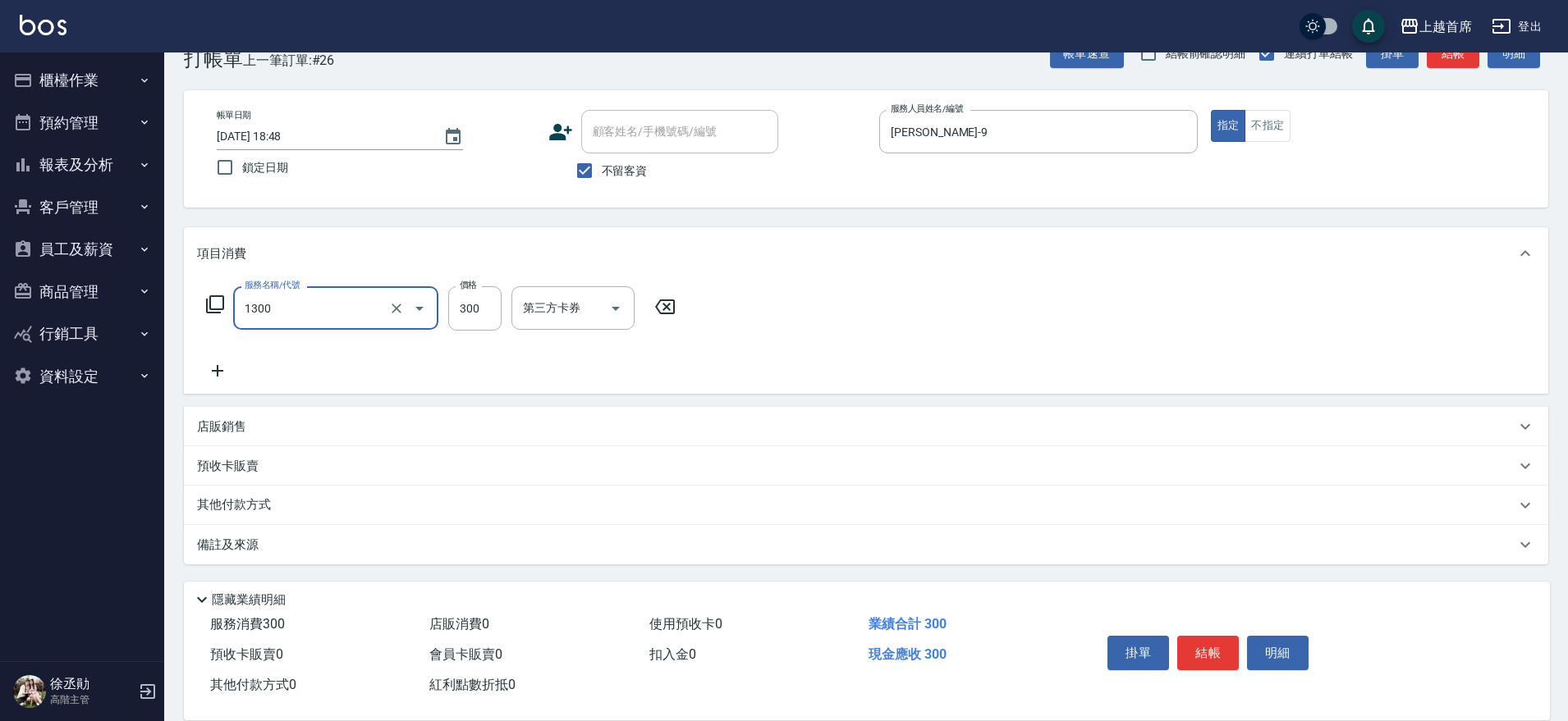
type input "洗髮(1300)"
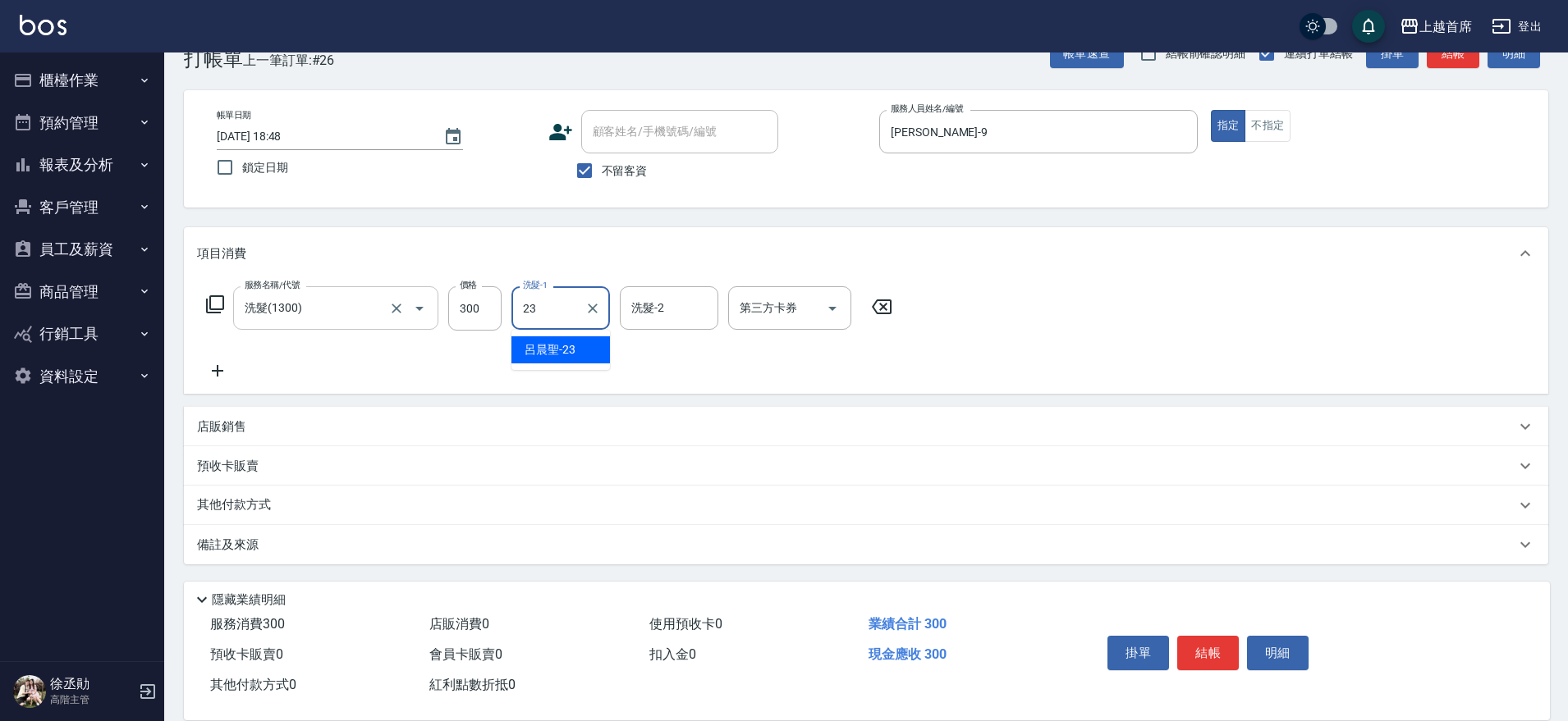
type input "[PERSON_NAME]-23"
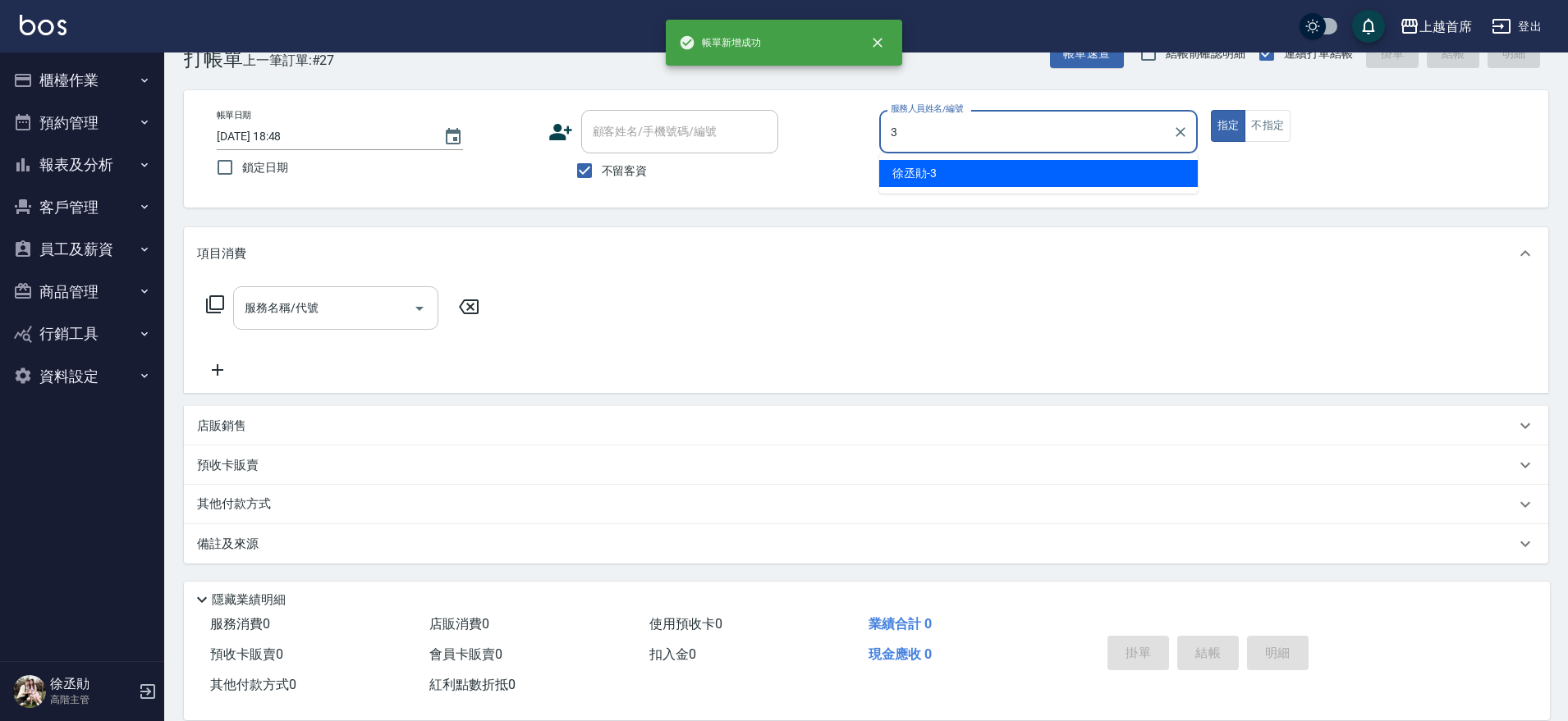
type input "[PERSON_NAME]-3"
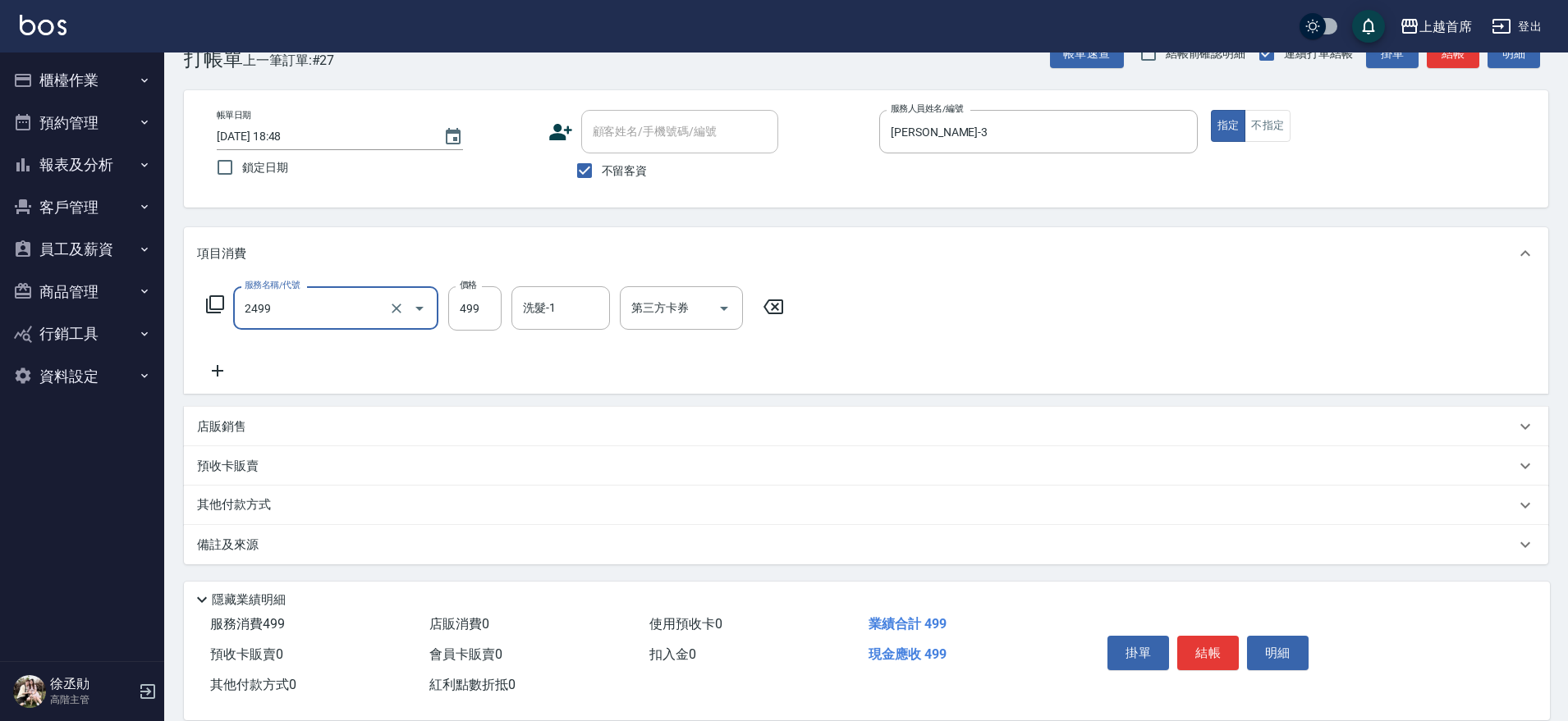
type input "499海鹽洗剪套餐(2499)"
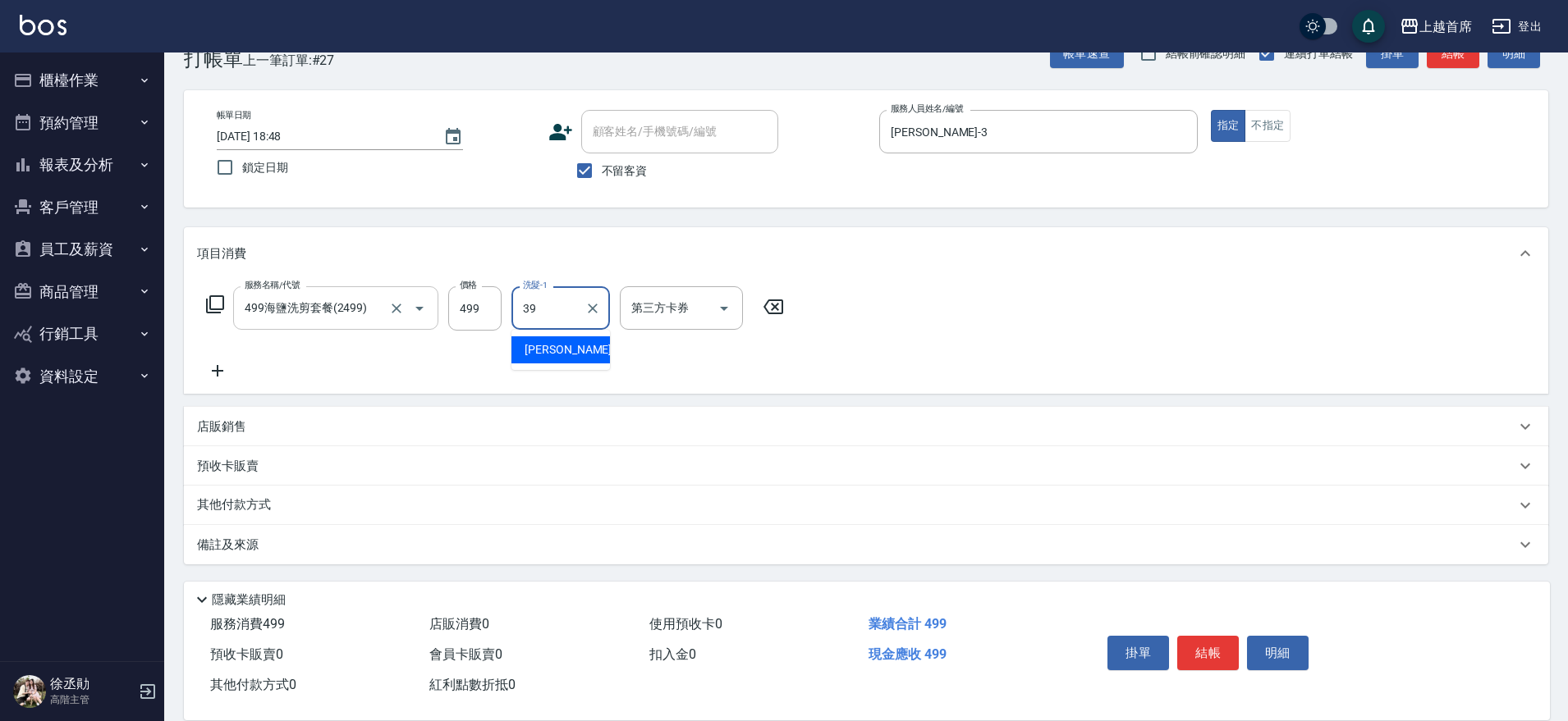
type input "[PERSON_NAME]-39"
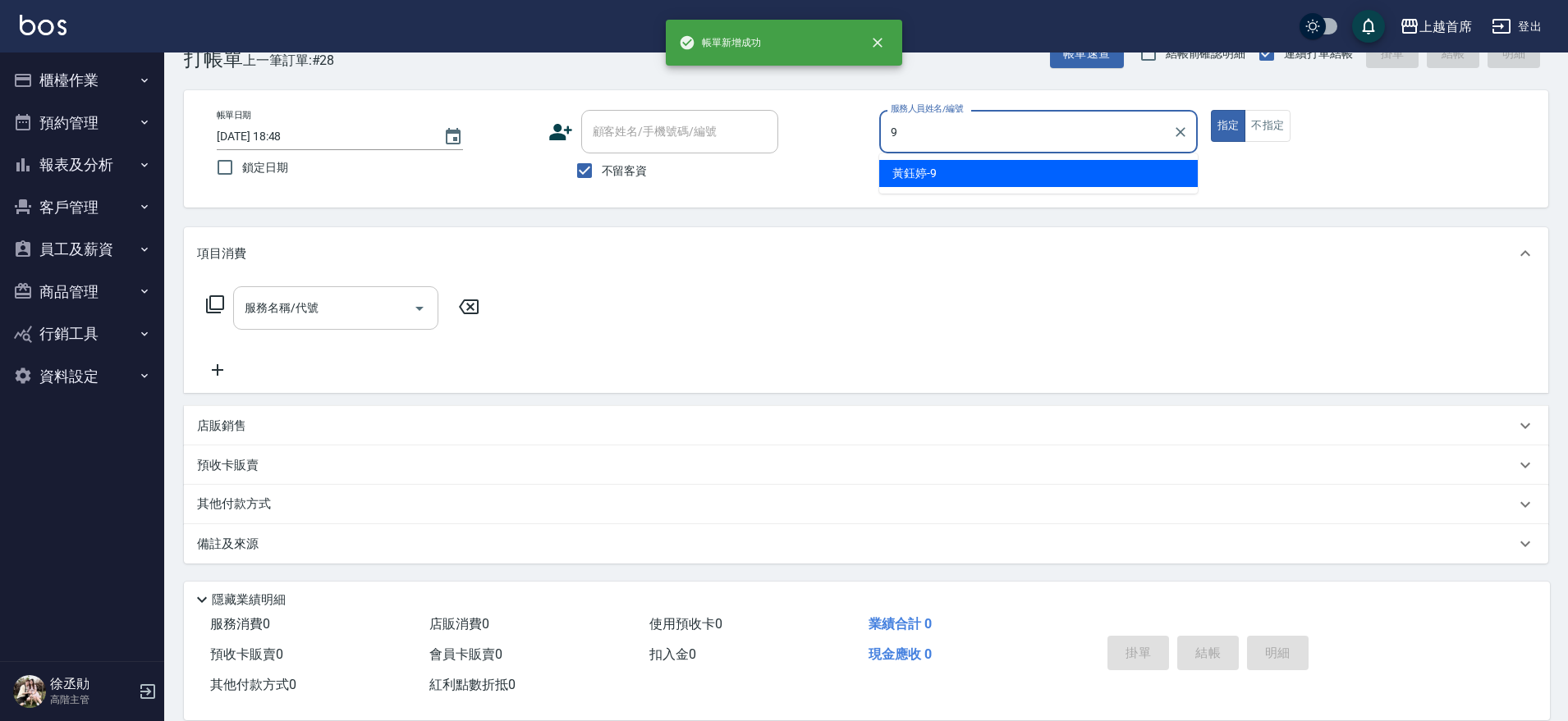
type input "[PERSON_NAME]-9"
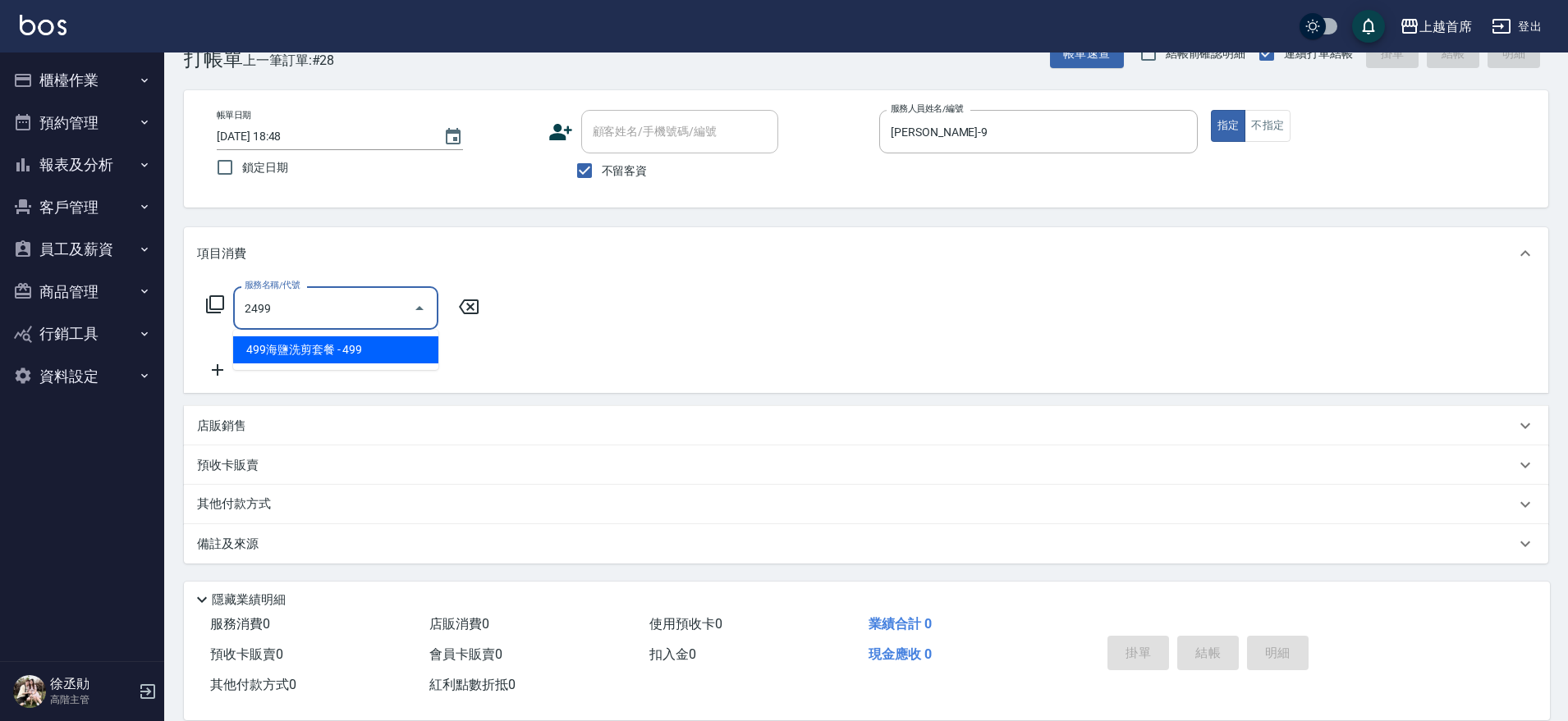
type input "499海鹽洗剪套餐(2499)"
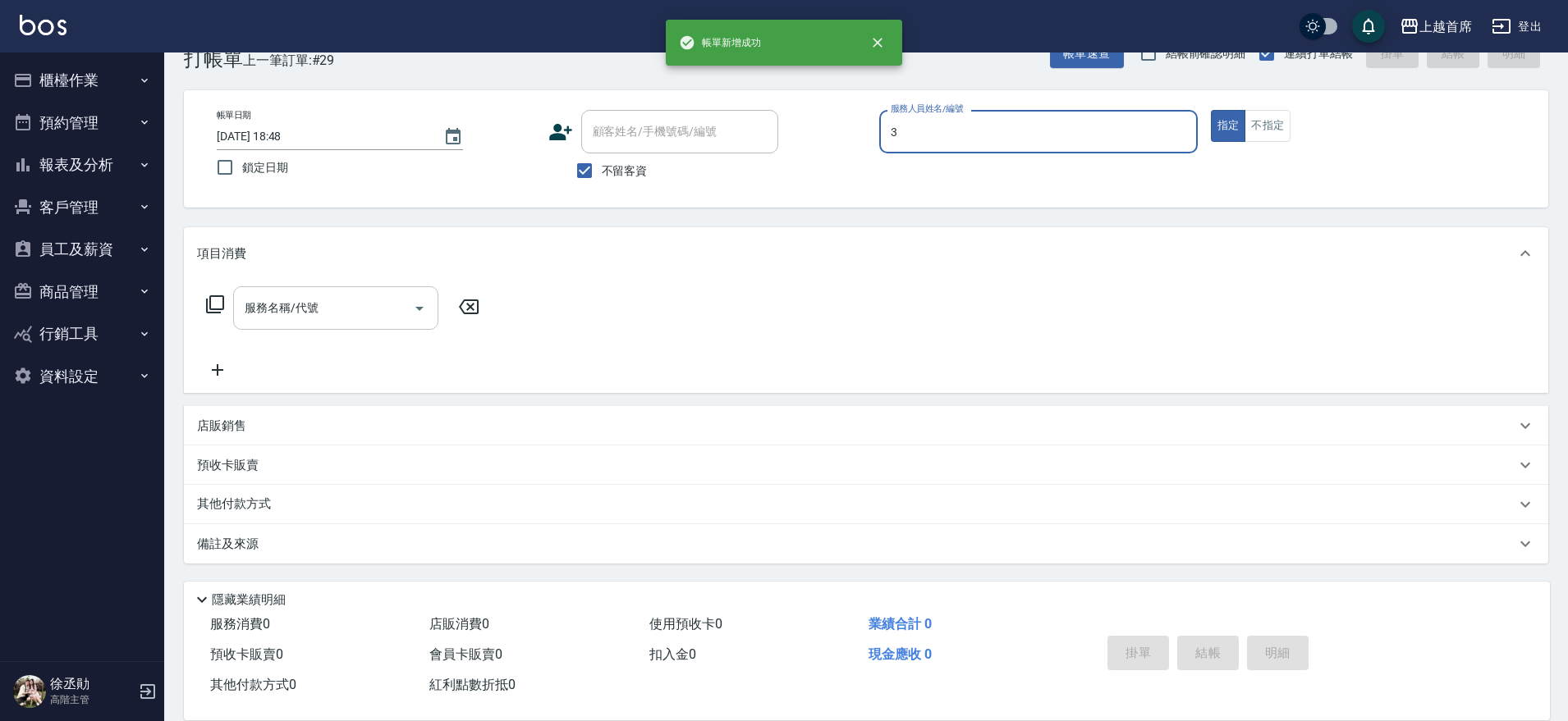
type input "[PERSON_NAME]-3"
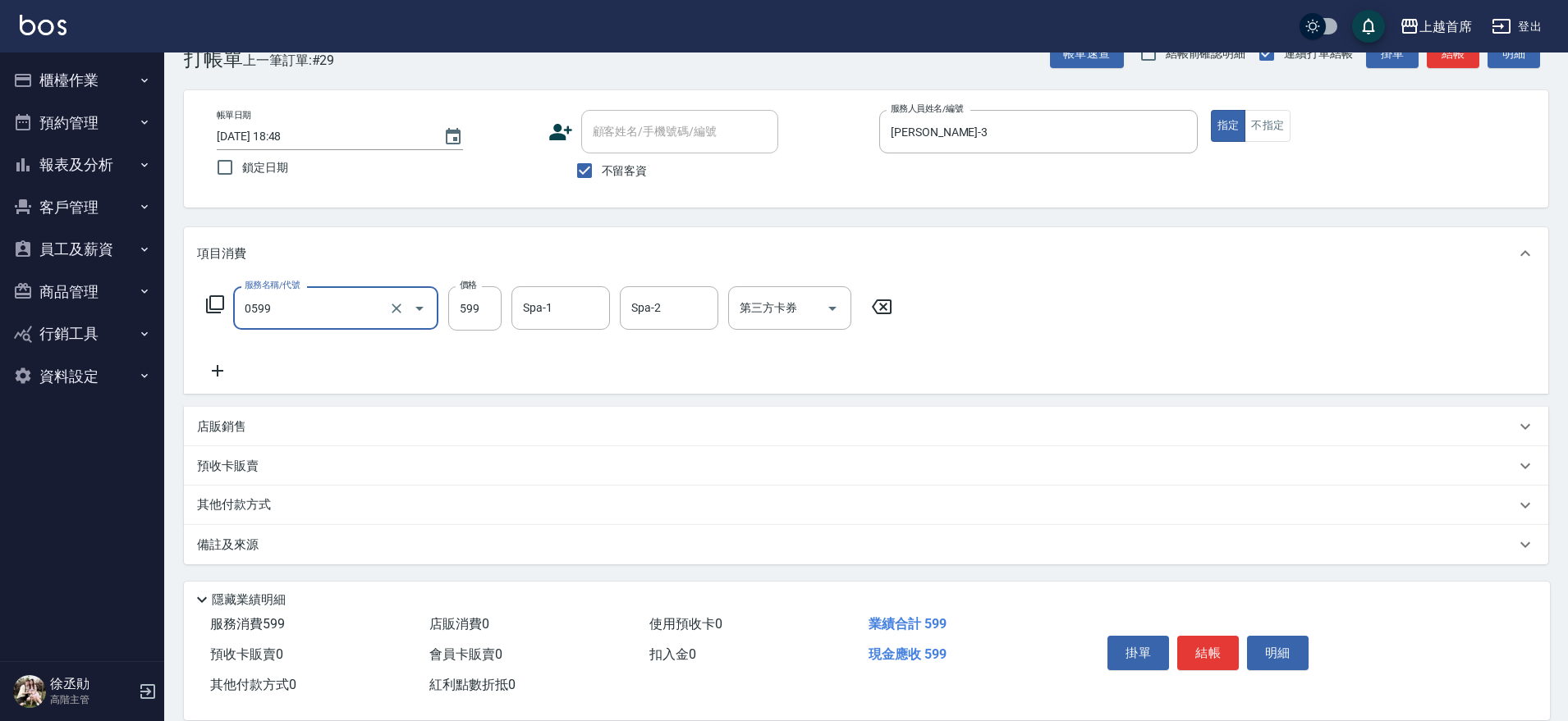
type input "[PERSON_NAME]spa(0599)"
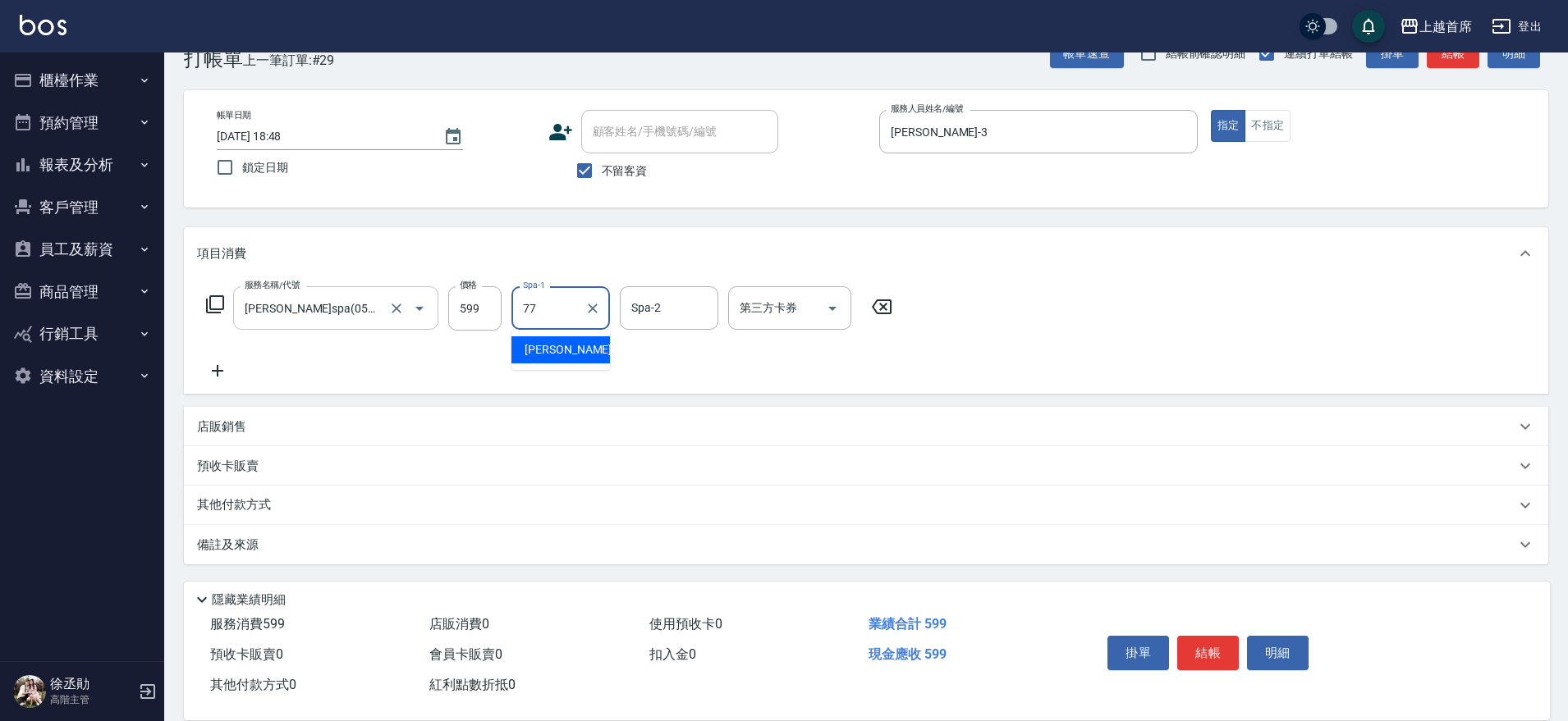
type input "[PERSON_NAME]-77"
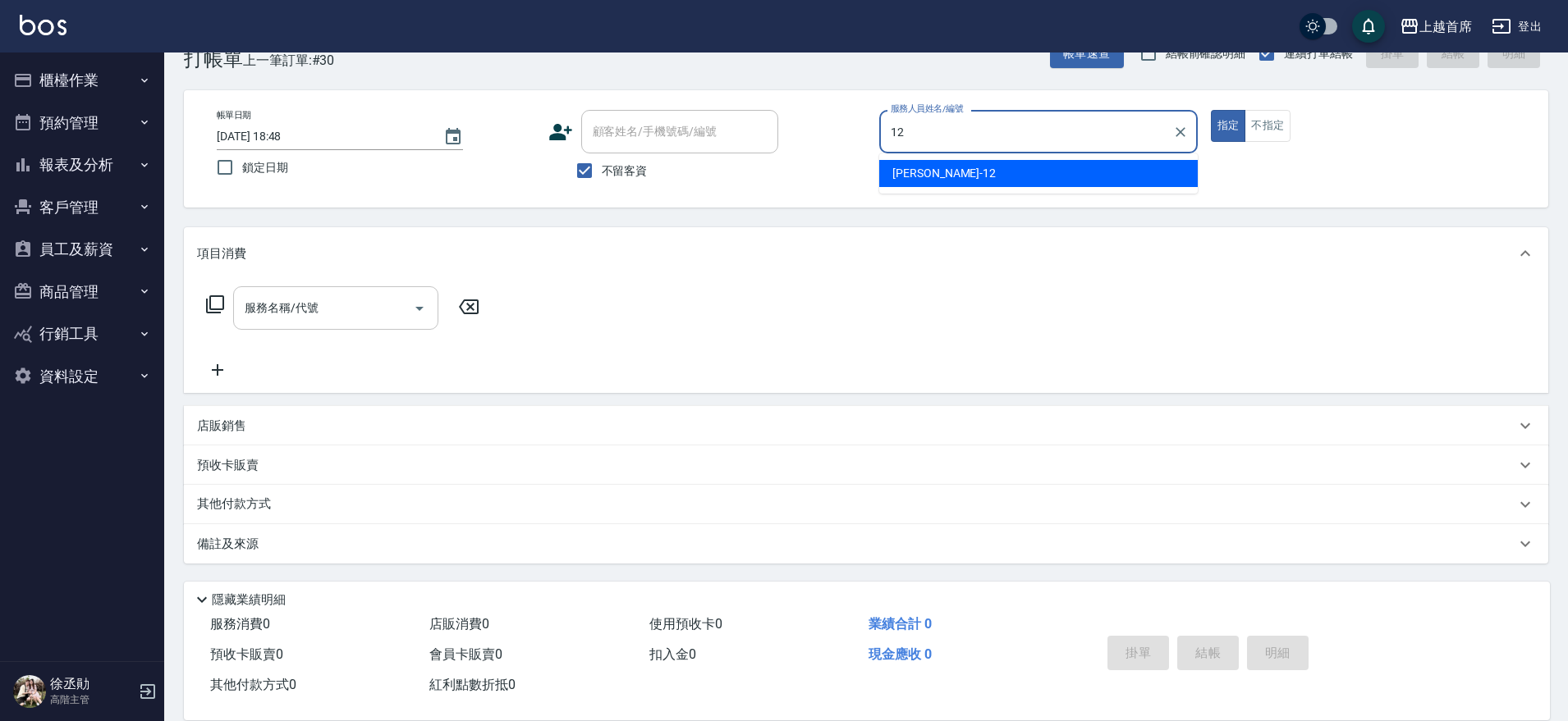
type input "[PERSON_NAME]-12"
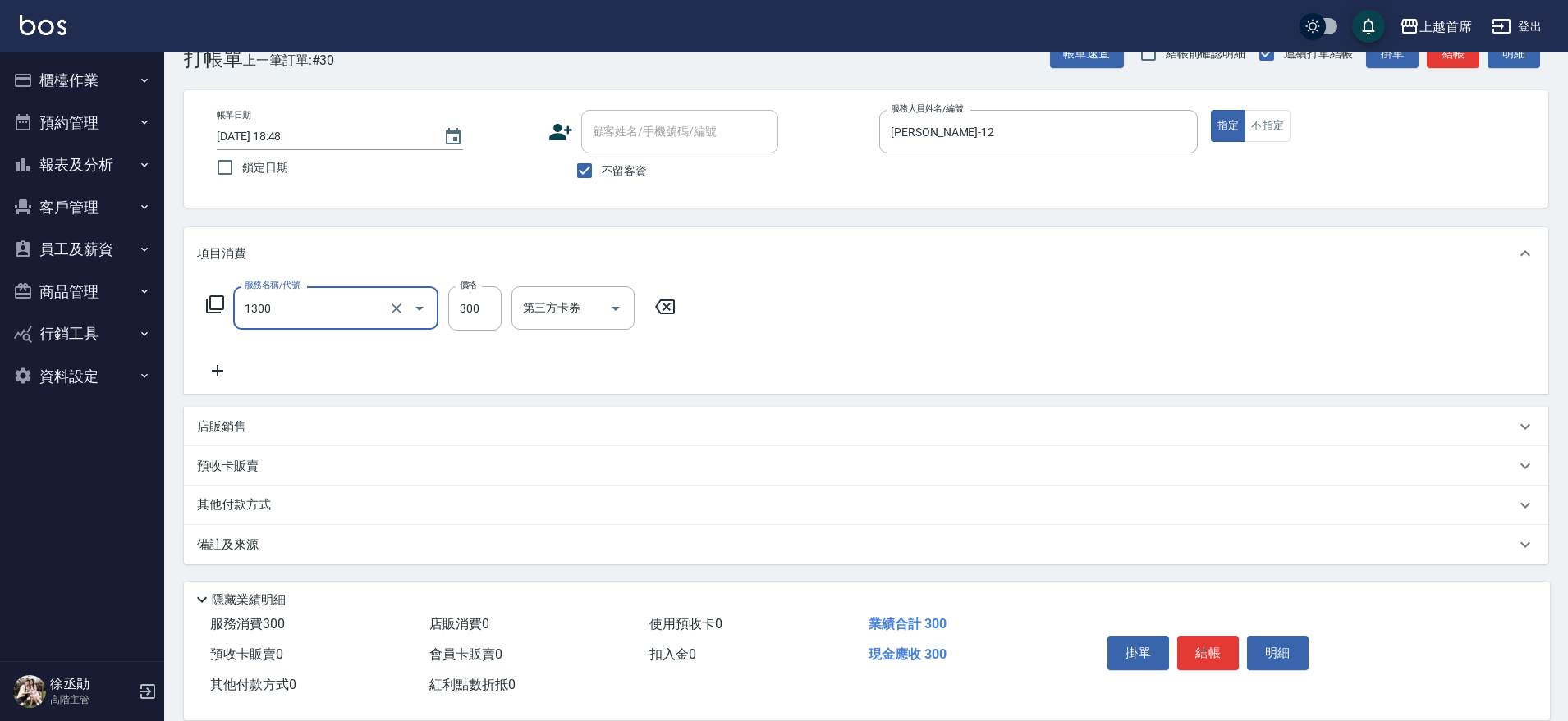
type input "洗髮(1300)"
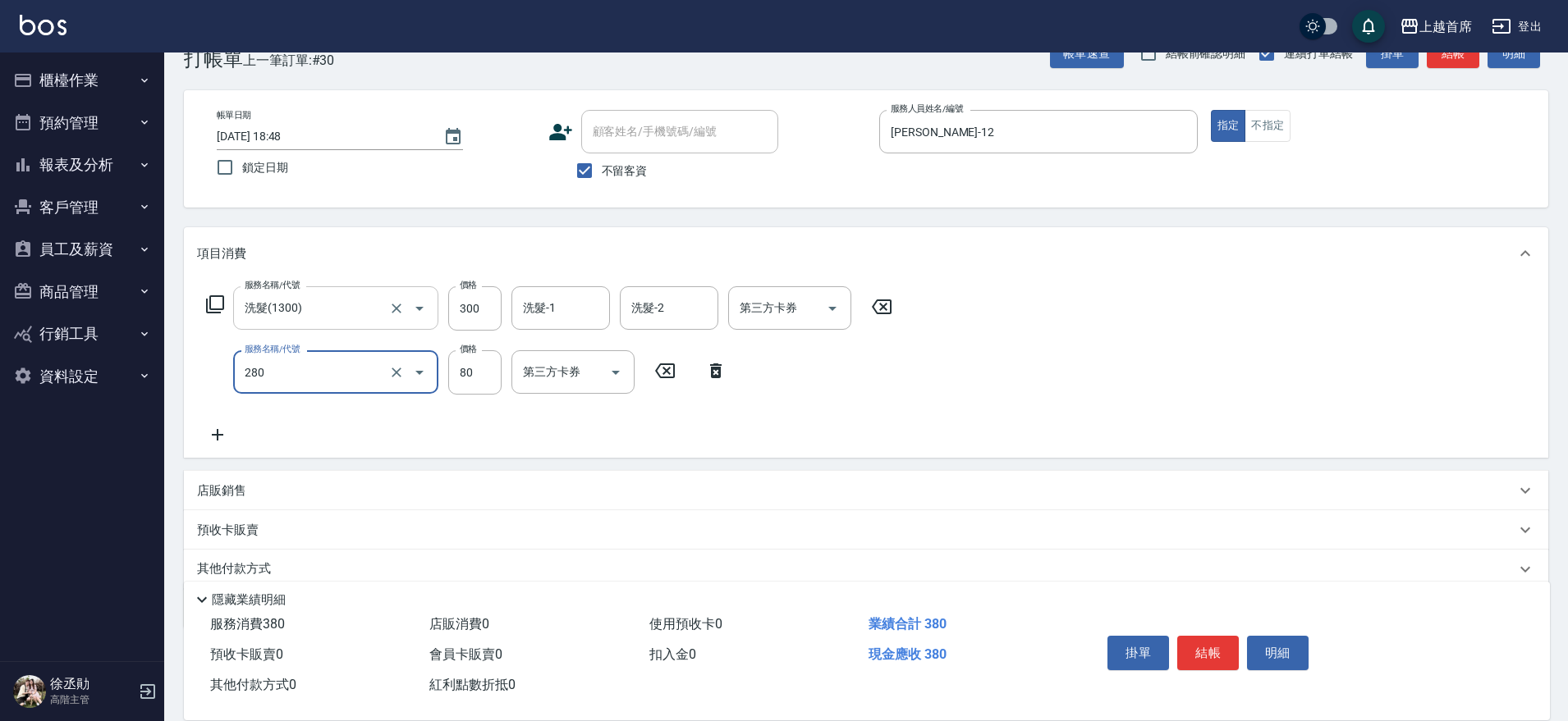
type input "剪瀏海(280)"
type input "50"
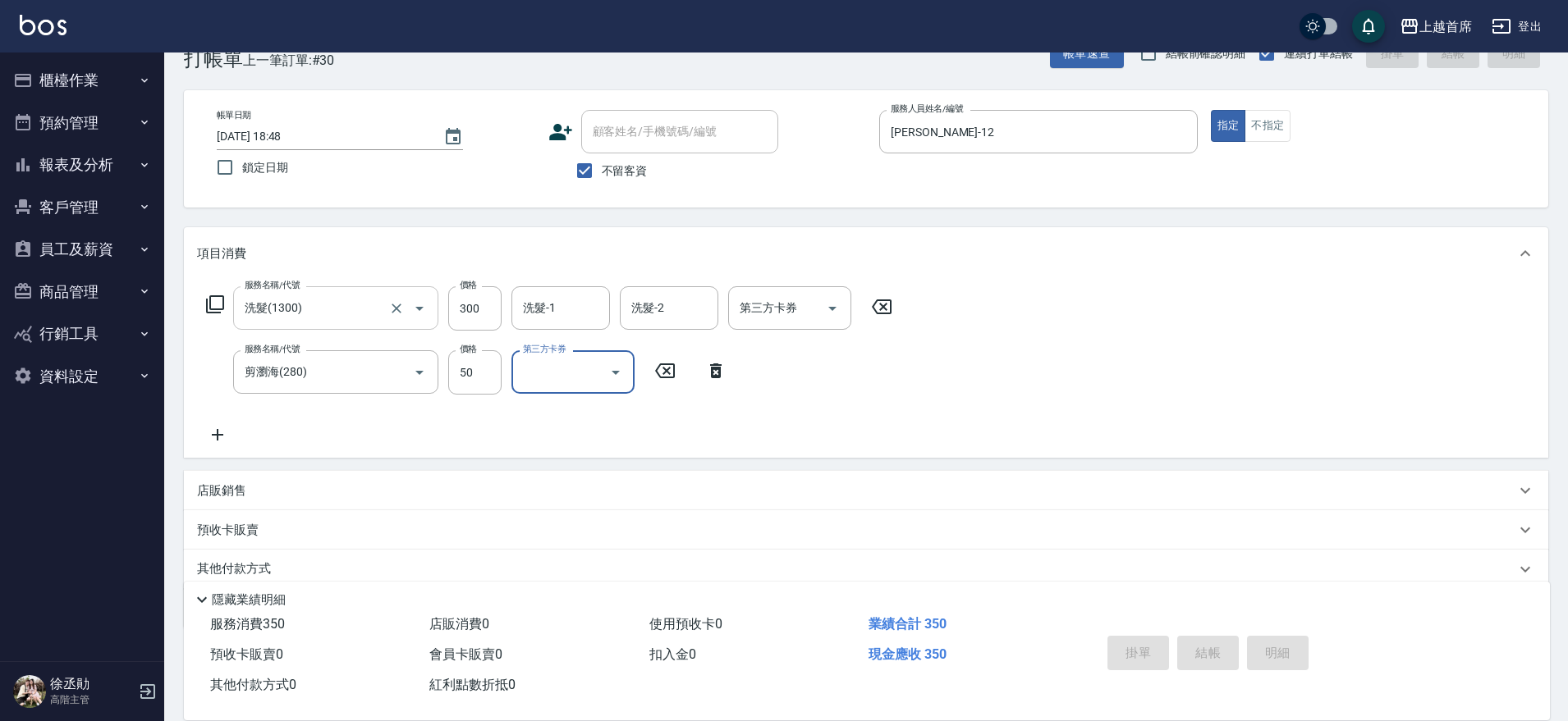
type input "[DATE] 18:49"
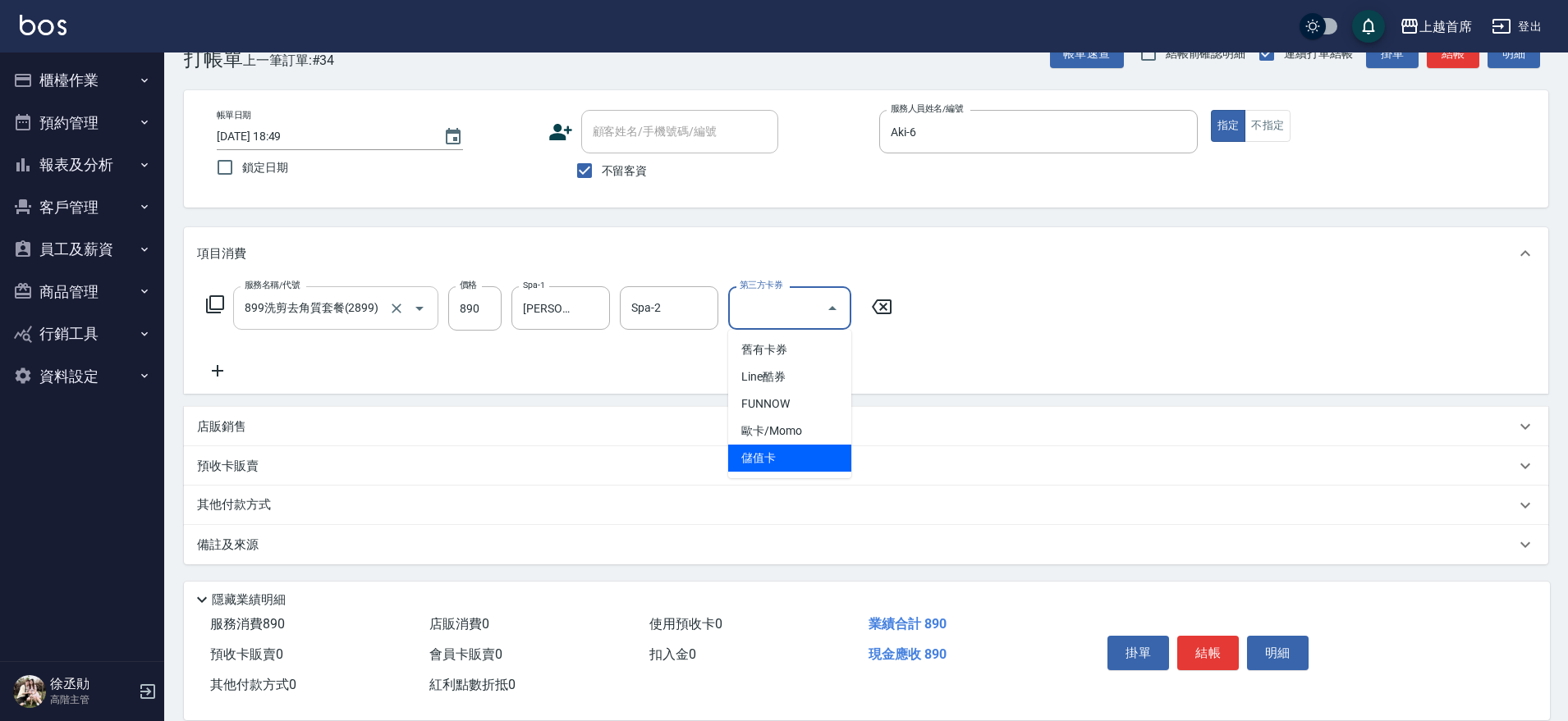
click at [813, 456] on span "儲值卡" at bounding box center [789, 459] width 123 height 27
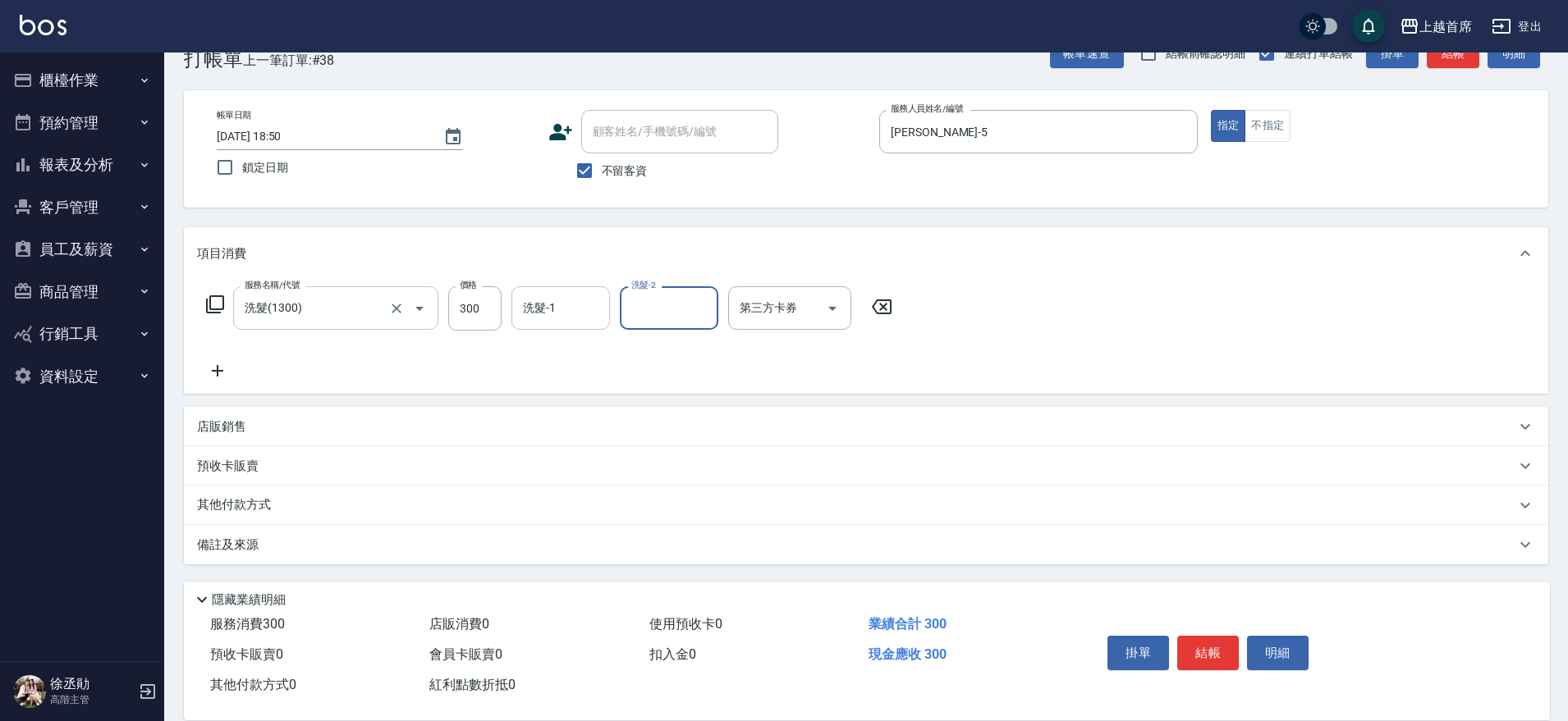
click at [541, 294] on div "洗髮-1 洗髮-1" at bounding box center [560, 308] width 99 height 44
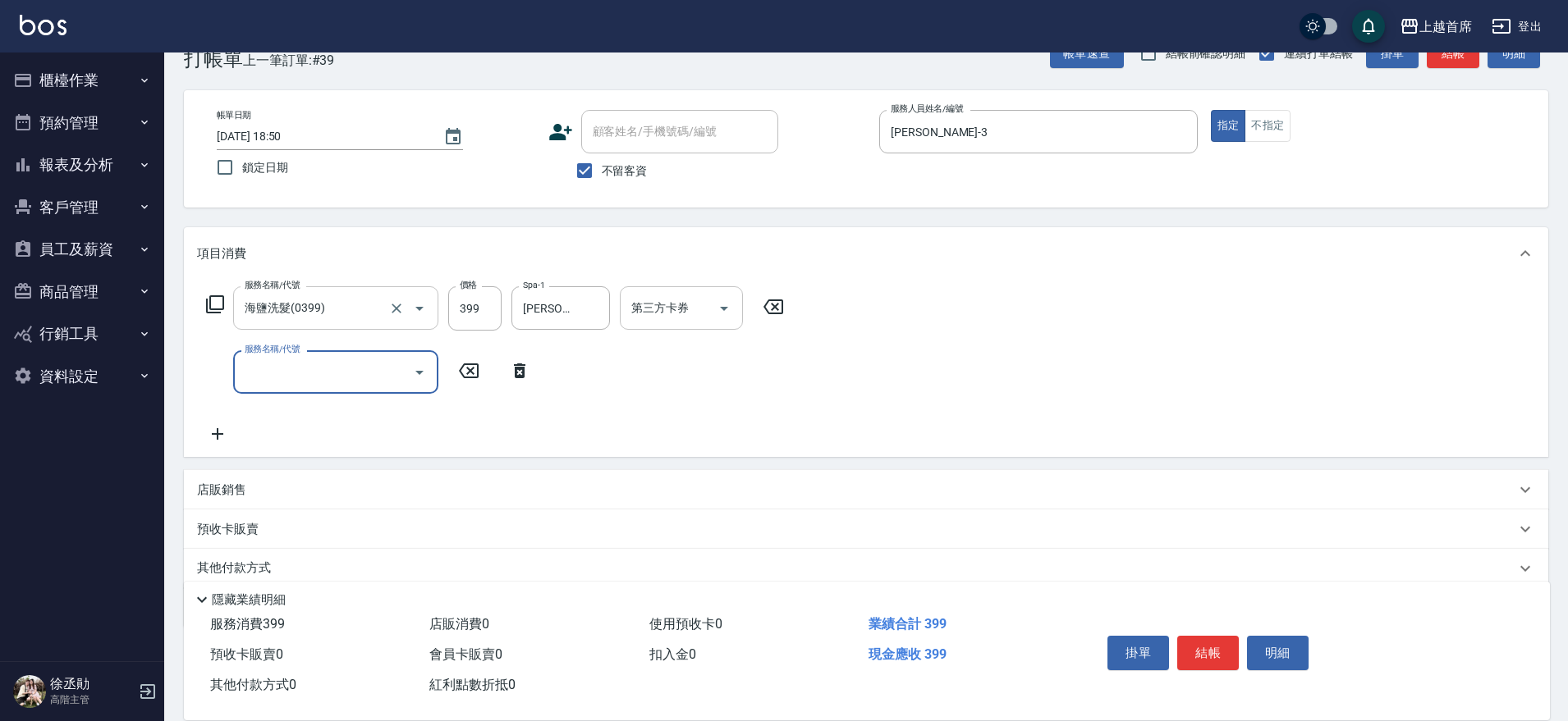
click at [699, 303] on input "第三方卡券" at bounding box center [669, 307] width 84 height 28
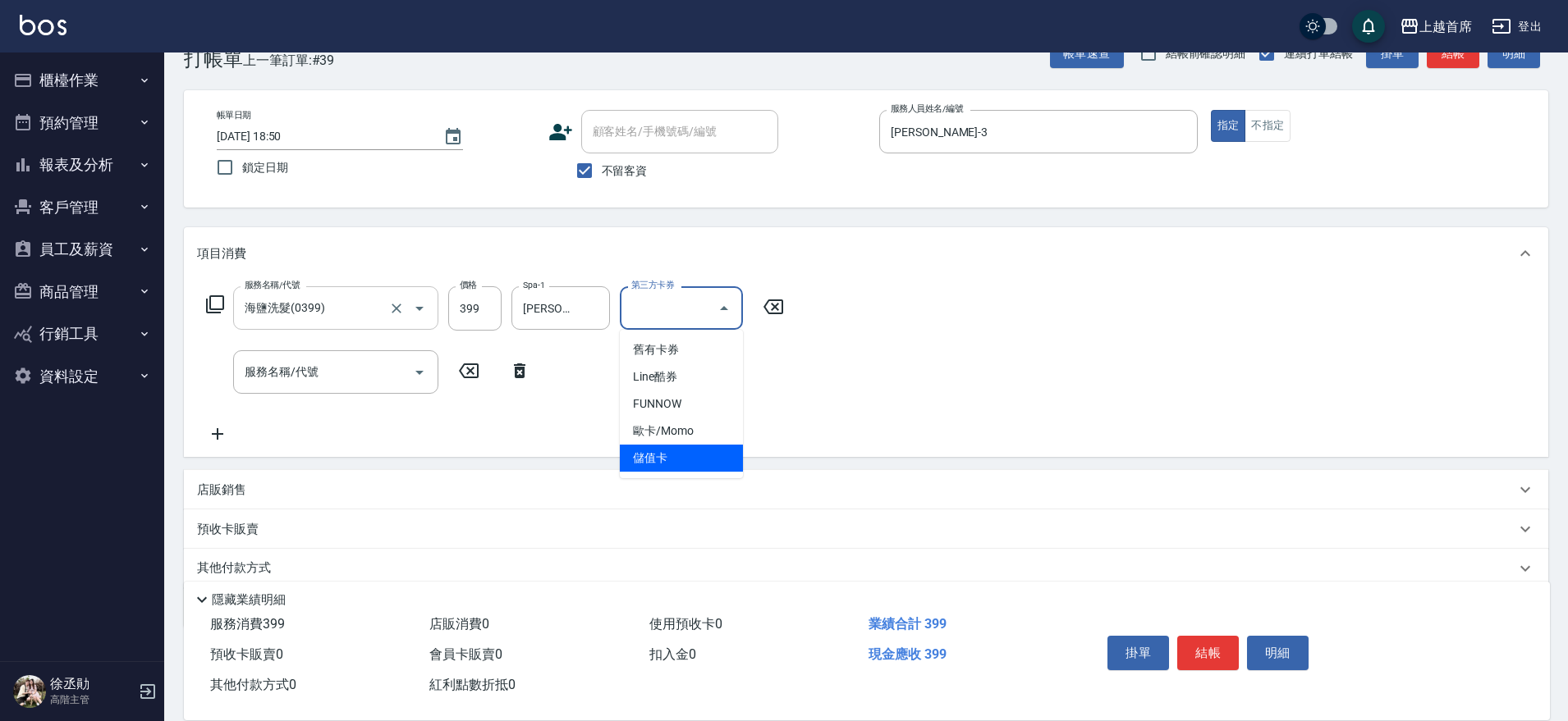
click at [638, 445] on span "儲值卡" at bounding box center [681, 459] width 123 height 27
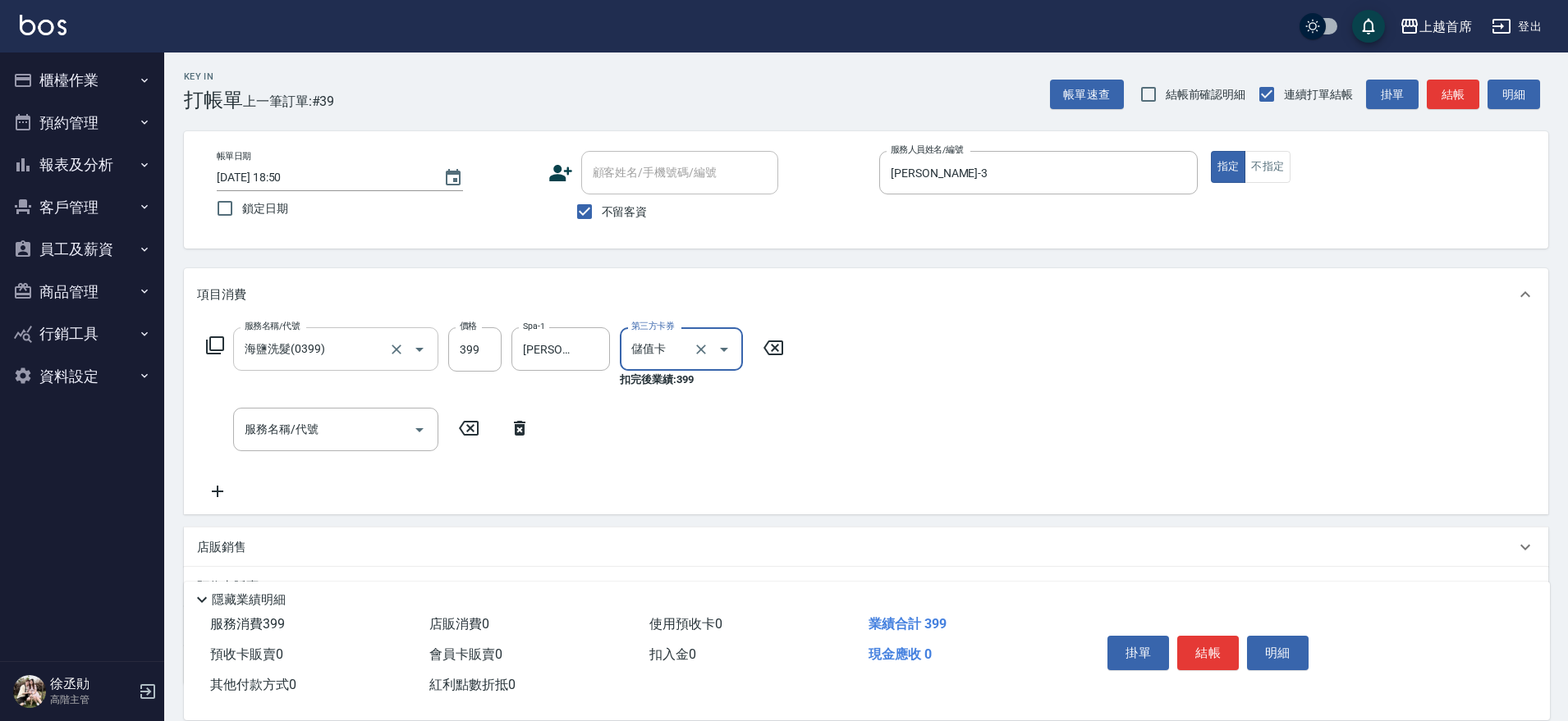
scroll to position [0, 0]
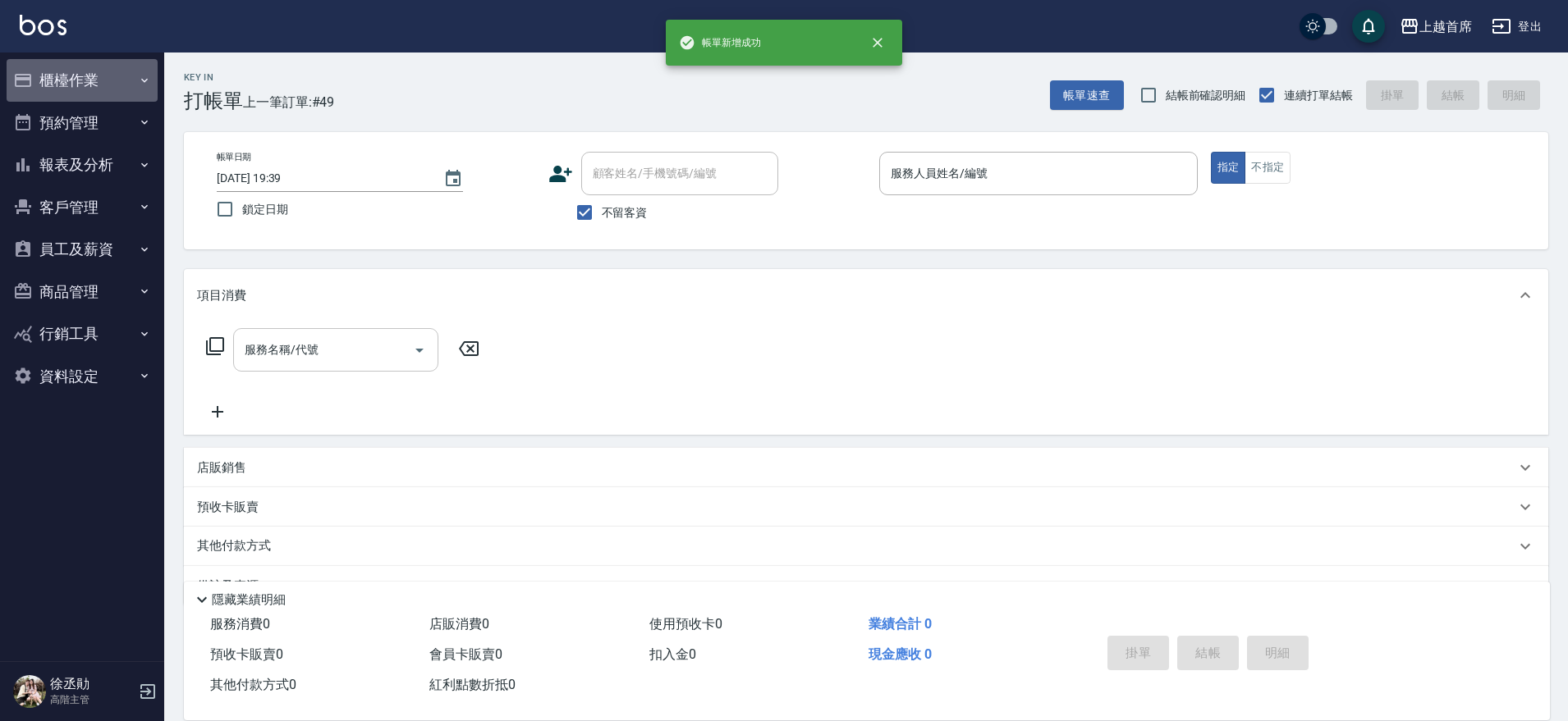
click at [107, 84] on button "櫃檯作業" at bounding box center [81, 80] width 151 height 43
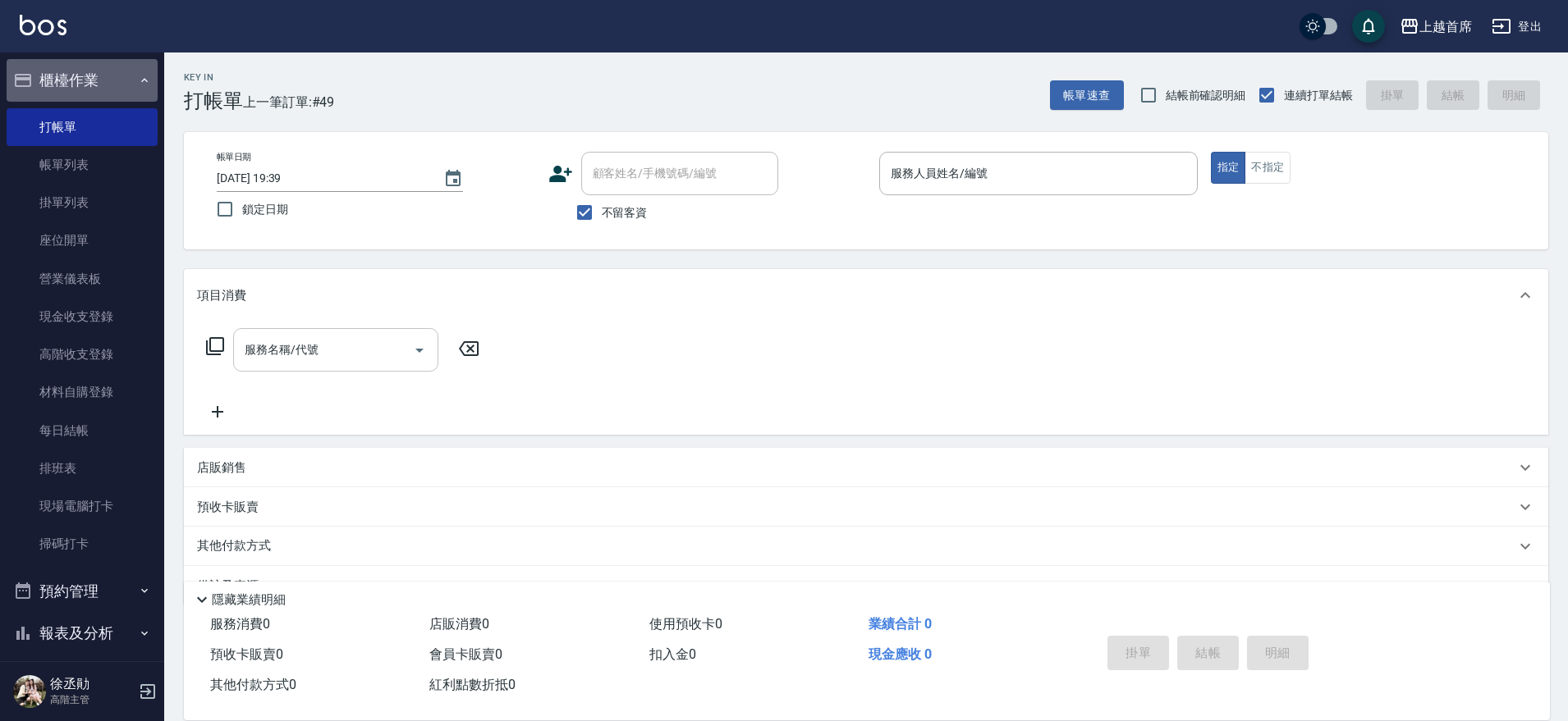
click at [107, 84] on button "櫃檯作業" at bounding box center [81, 80] width 151 height 43
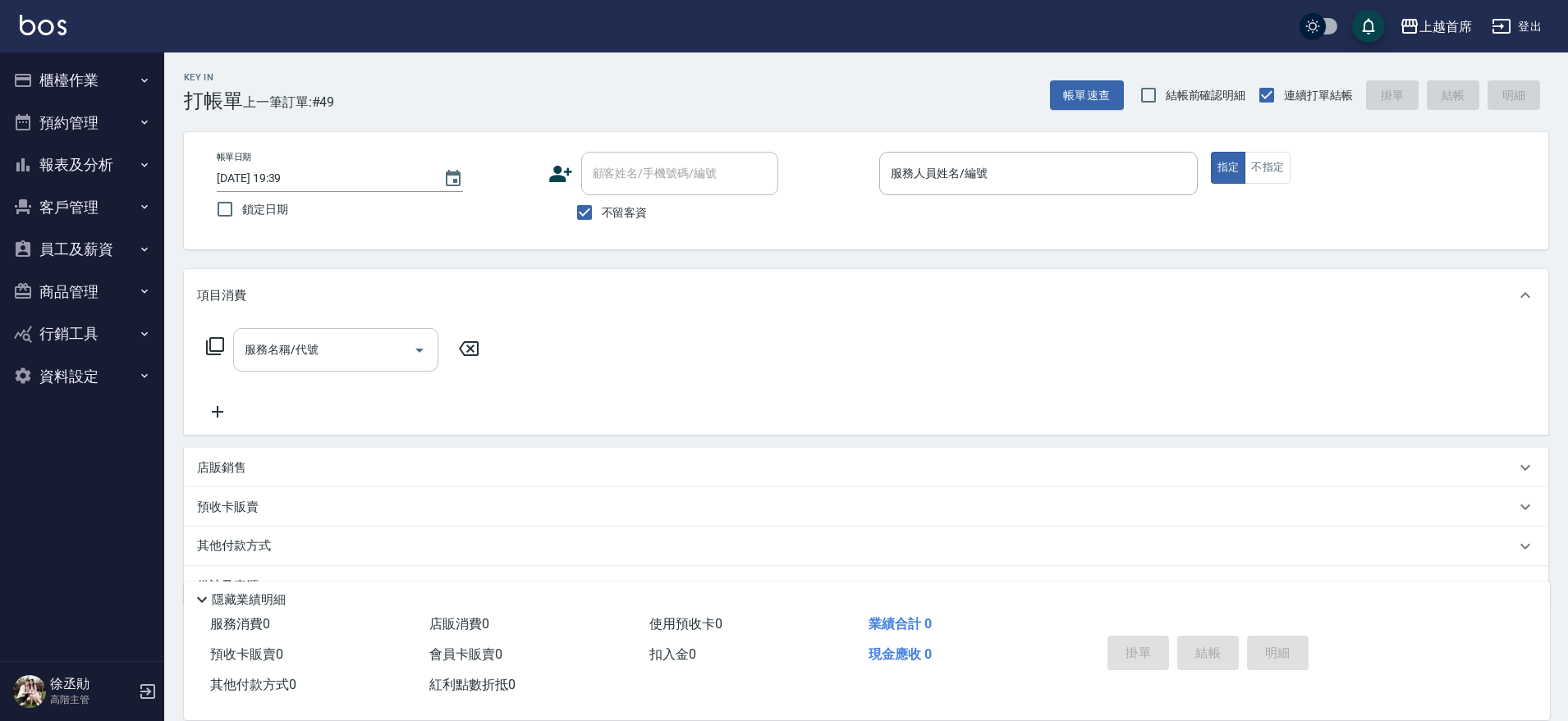
click at [106, 164] on button "報表及分析" at bounding box center [81, 164] width 151 height 43
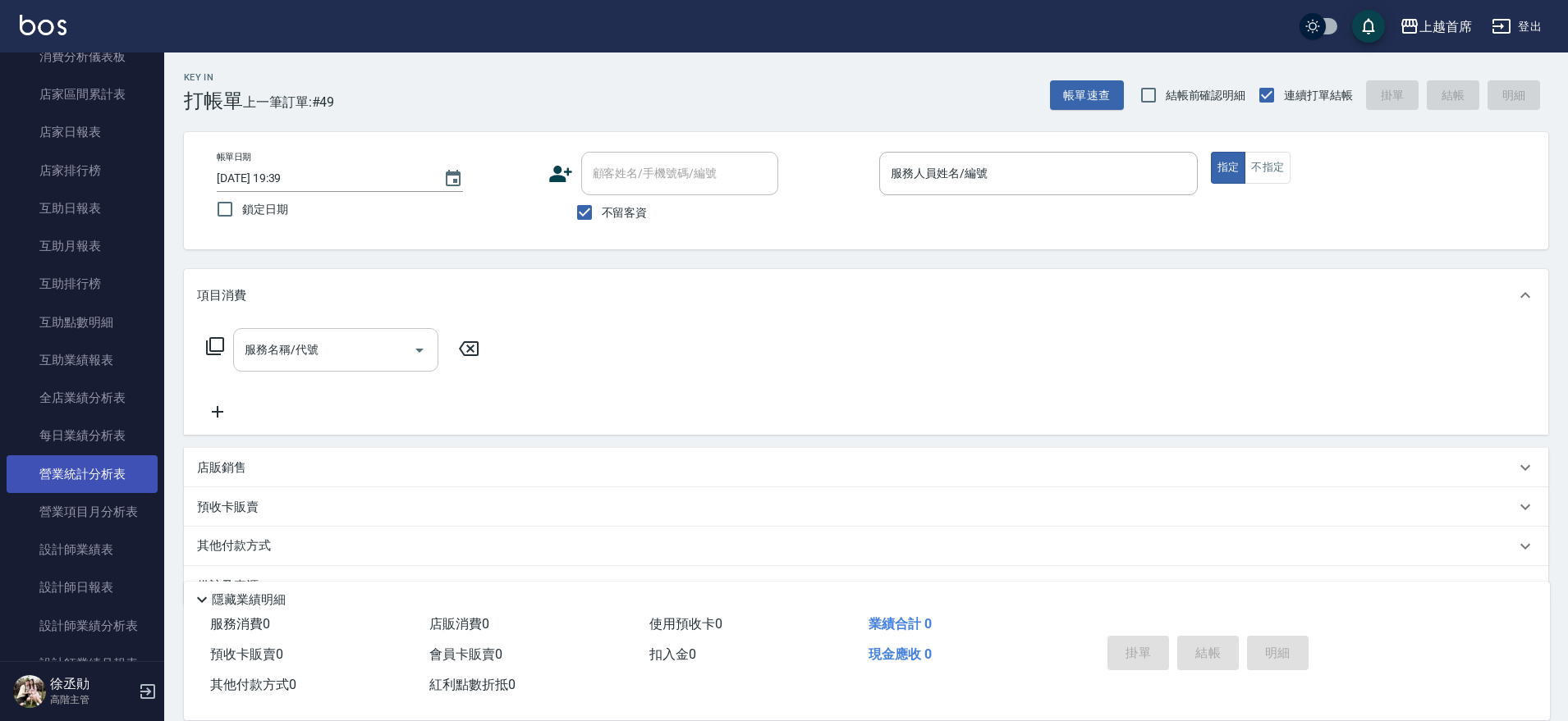
scroll to position [308, 0]
click at [101, 482] on link "設計師日報表" at bounding box center [81, 472] width 151 height 37
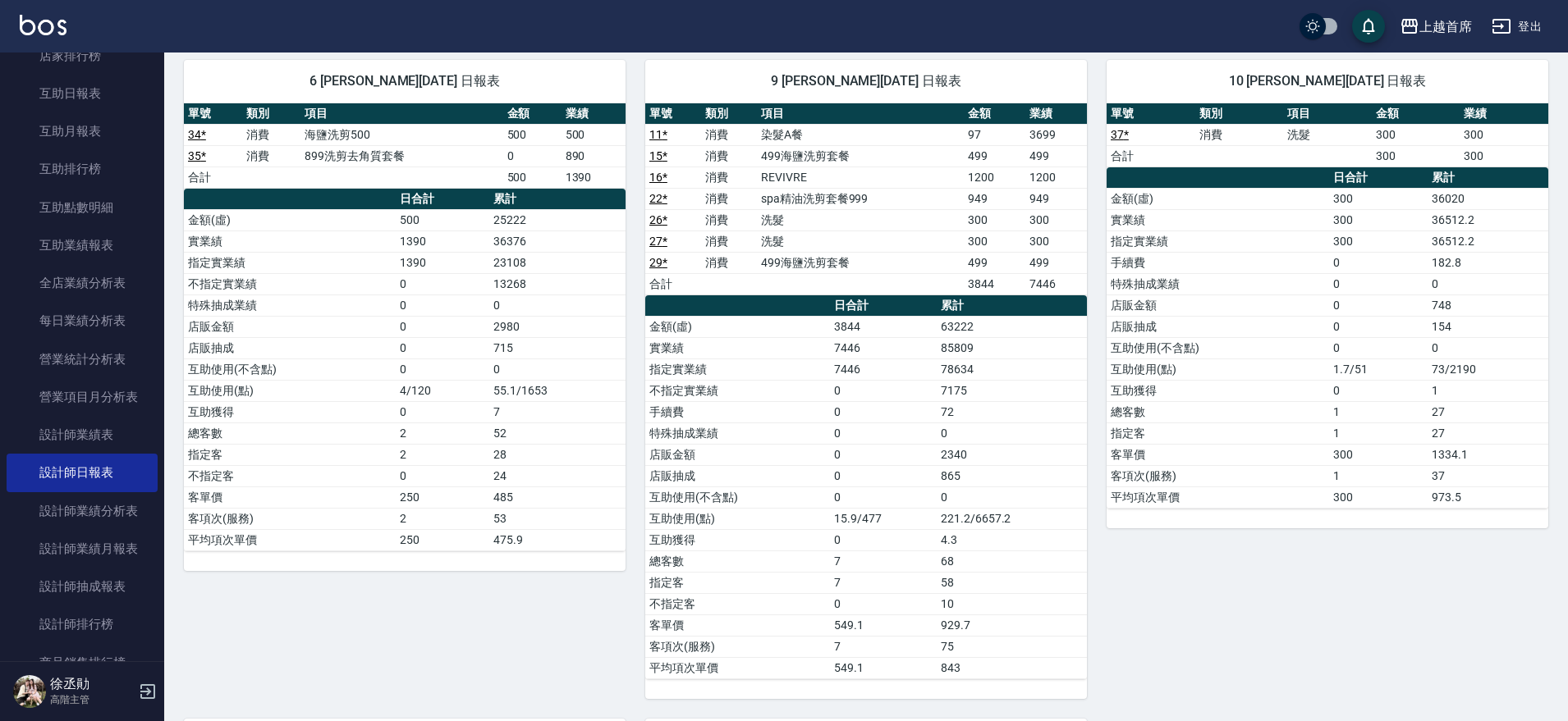
scroll to position [938, 0]
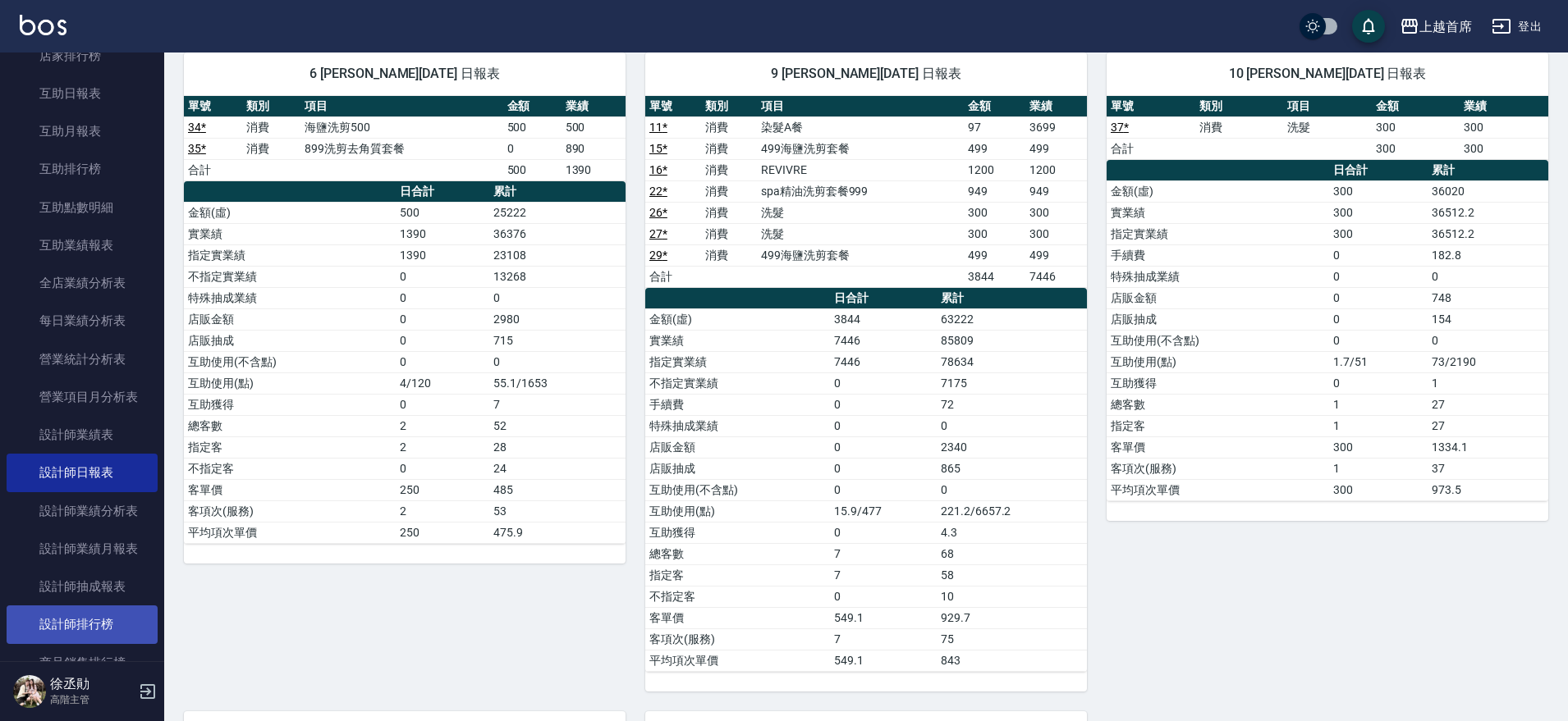
click at [48, 625] on link "設計師排行榜" at bounding box center [81, 623] width 151 height 37
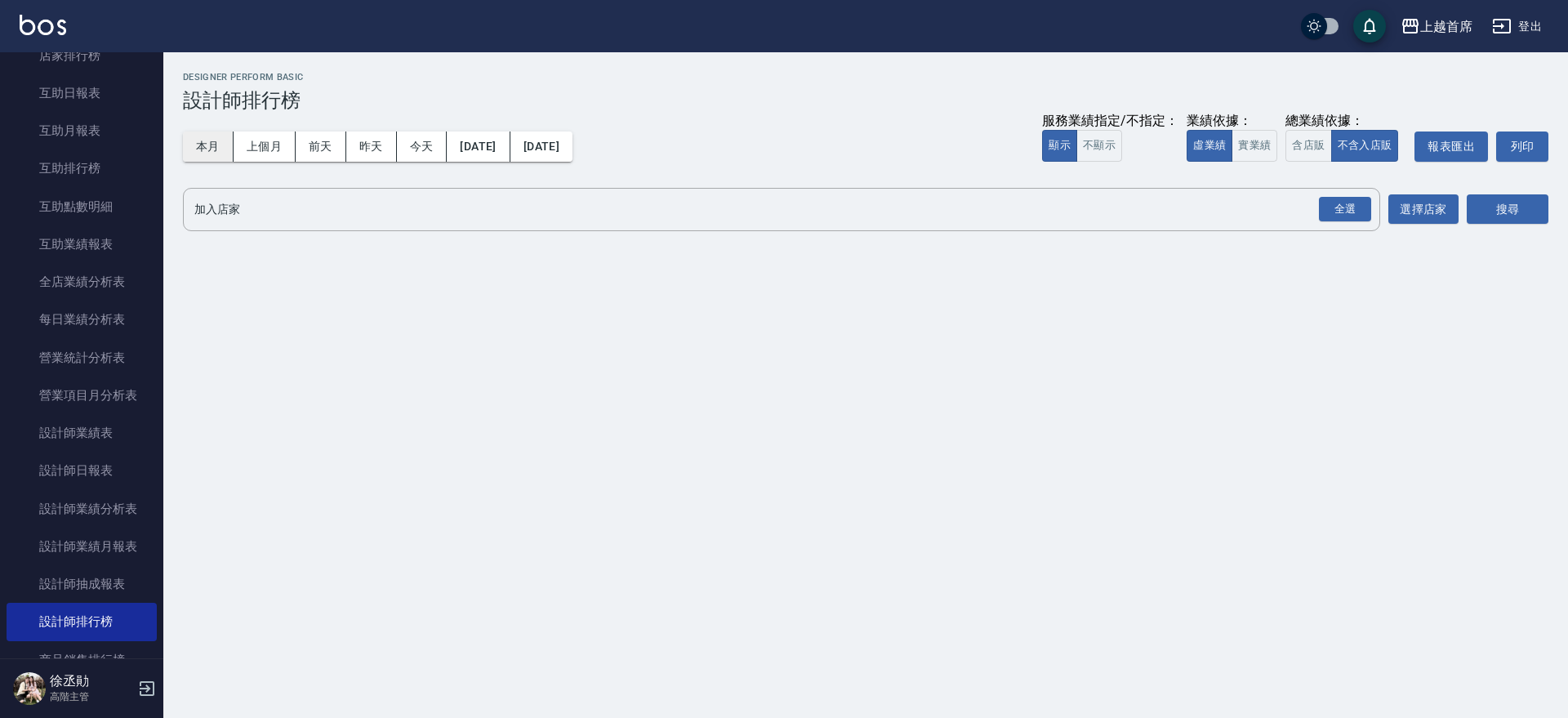
click at [206, 147] on button "本月" at bounding box center [208, 147] width 51 height 30
click at [1248, 152] on button "實業績" at bounding box center [1254, 146] width 45 height 32
click at [1336, 217] on div "全選" at bounding box center [1344, 209] width 52 height 25
click at [1509, 198] on button "搜尋" at bounding box center [1507, 210] width 82 height 30
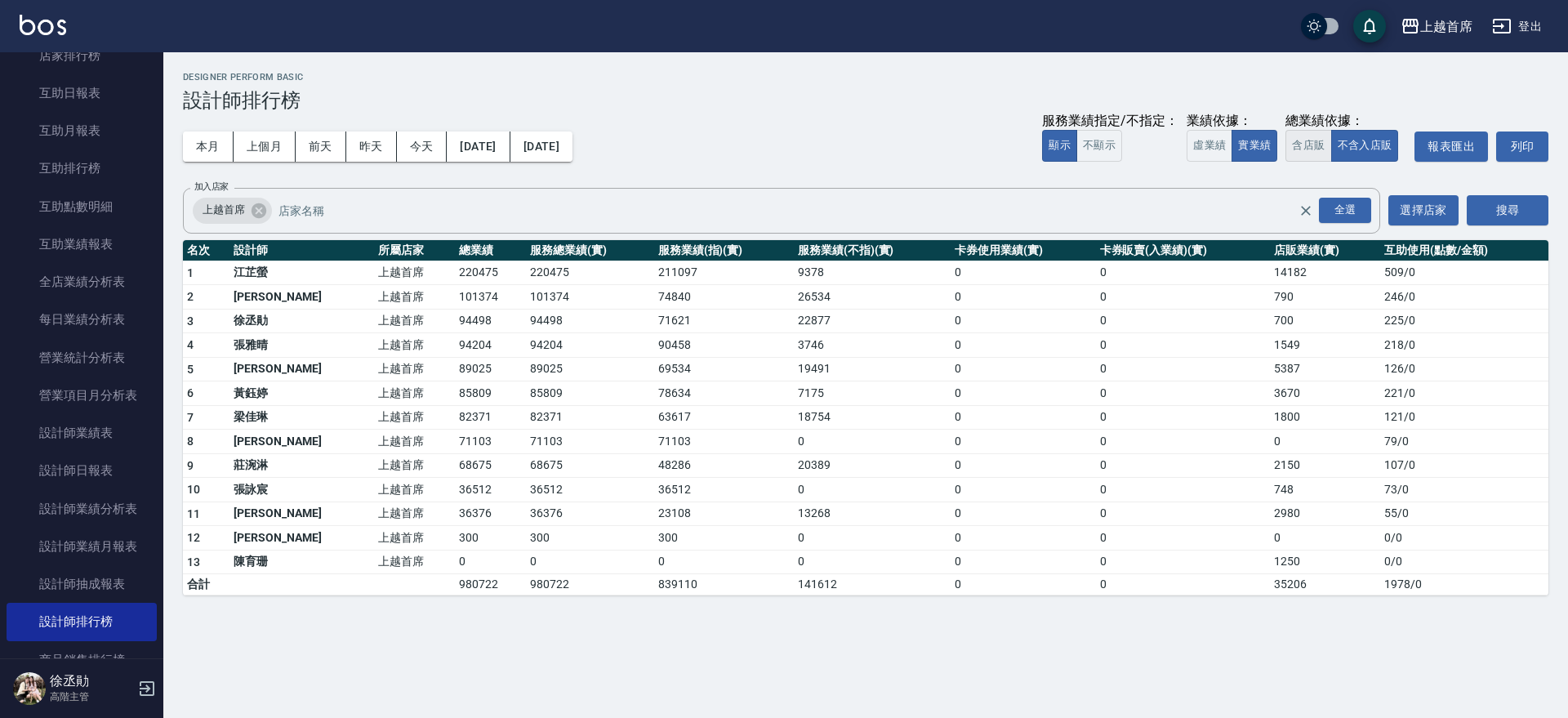
click at [1313, 147] on button "含店販" at bounding box center [1308, 146] width 45 height 32
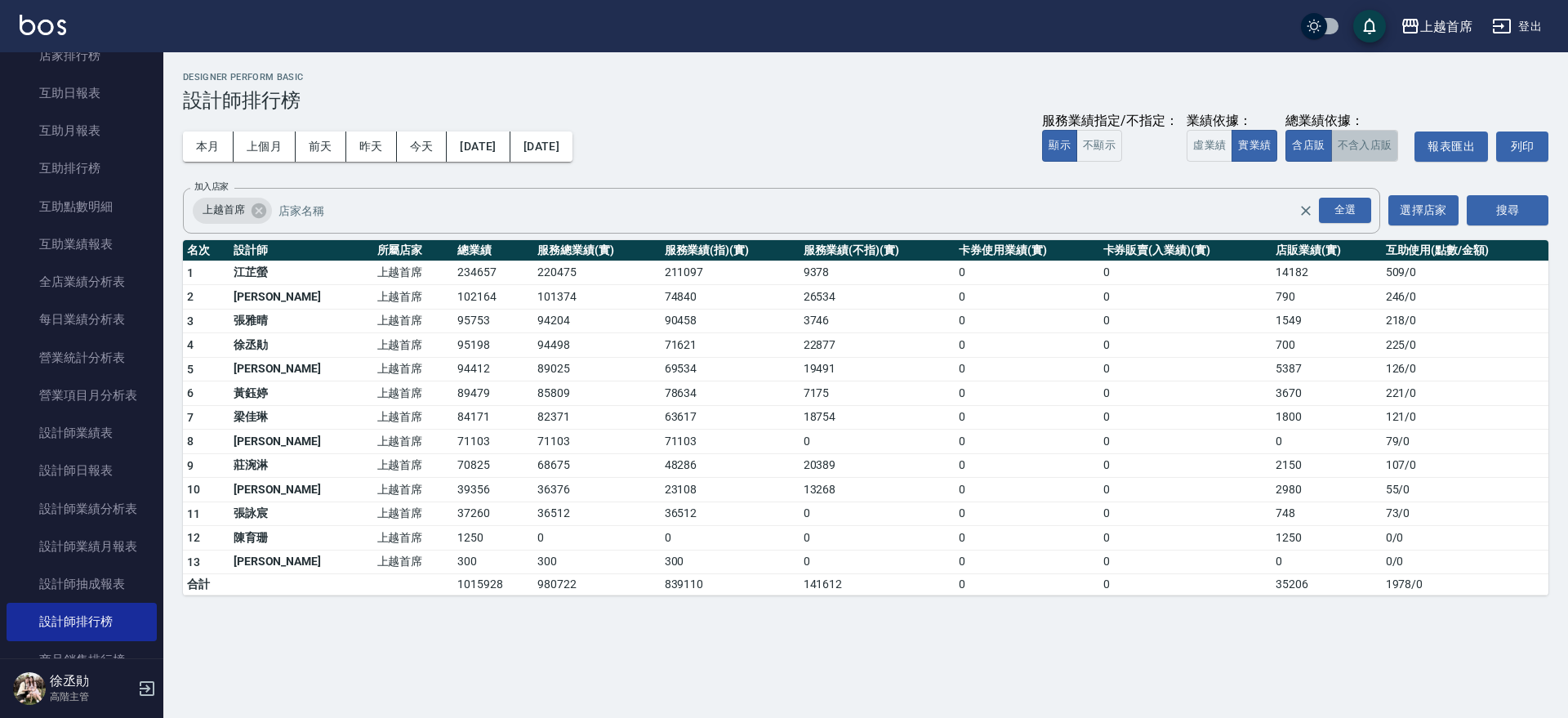
click at [1357, 147] on button "不含入店販" at bounding box center [1364, 146] width 68 height 32
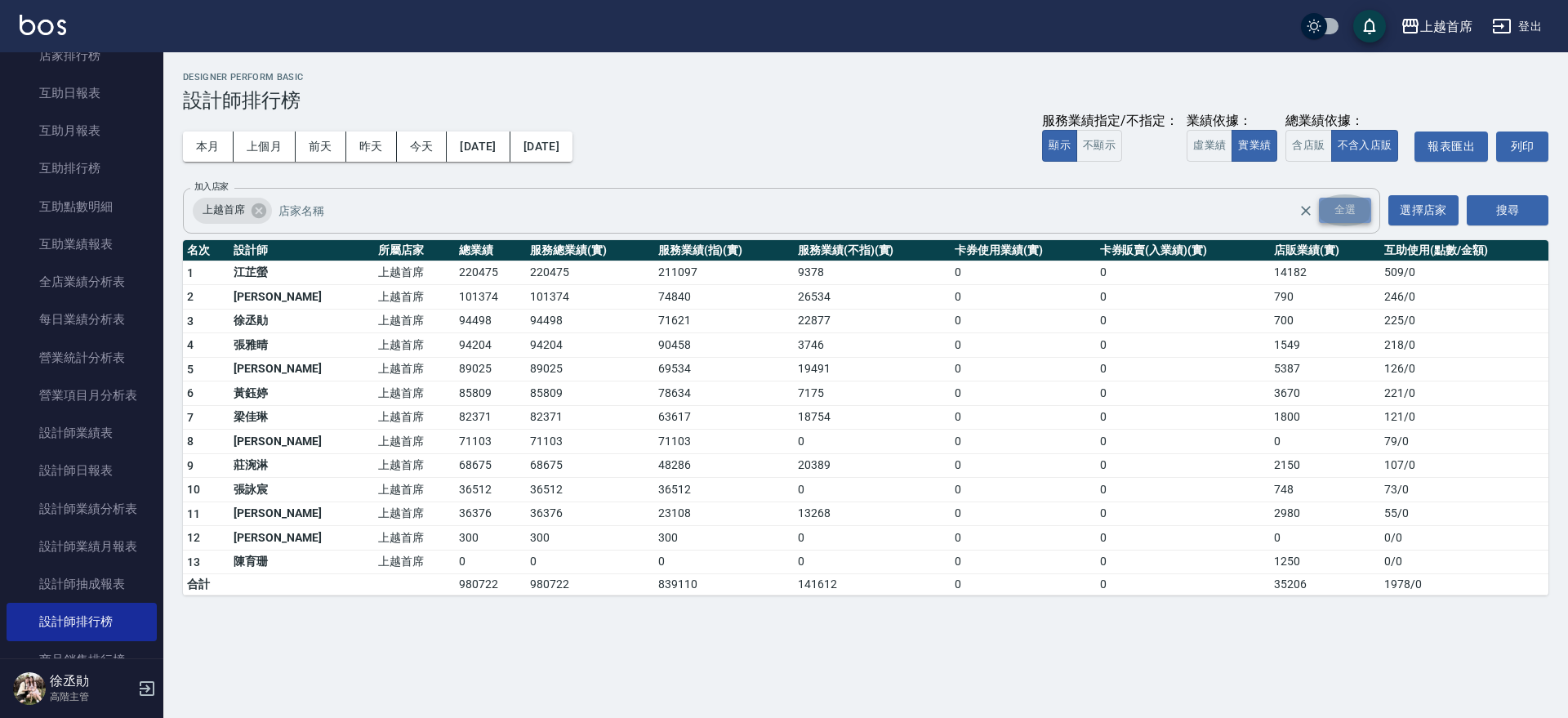
click at [1351, 219] on div "全選" at bounding box center [1344, 210] width 52 height 25
click at [1543, 209] on button "搜尋" at bounding box center [1507, 210] width 82 height 30
click at [123, 167] on link "互助排行榜" at bounding box center [81, 167] width 150 height 37
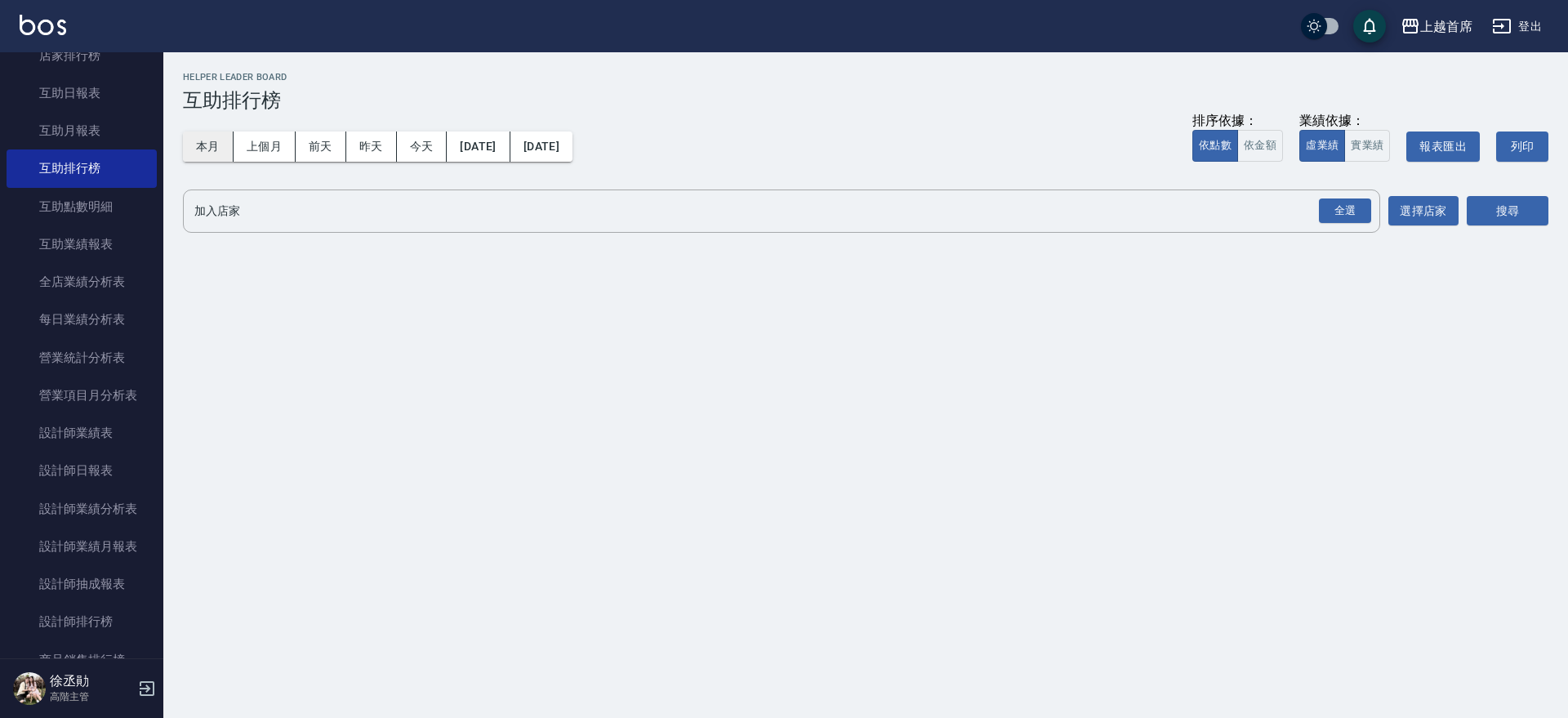
click at [208, 150] on button "本月" at bounding box center [208, 147] width 51 height 30
click at [1354, 148] on button "實業績" at bounding box center [1367, 146] width 45 height 32
click at [1345, 205] on div "全選" at bounding box center [1344, 211] width 52 height 25
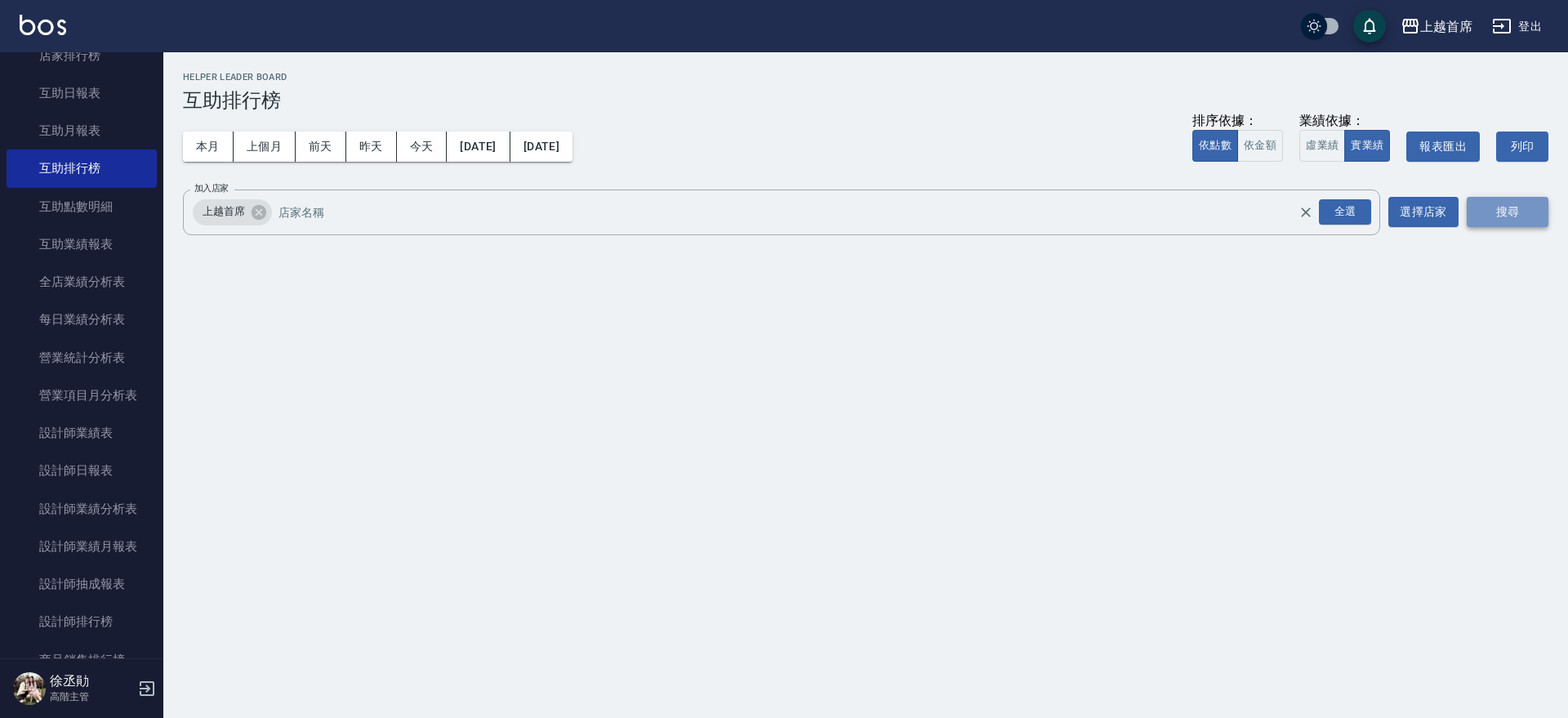
click at [1503, 208] on button "搜尋" at bounding box center [1507, 211] width 82 height 30
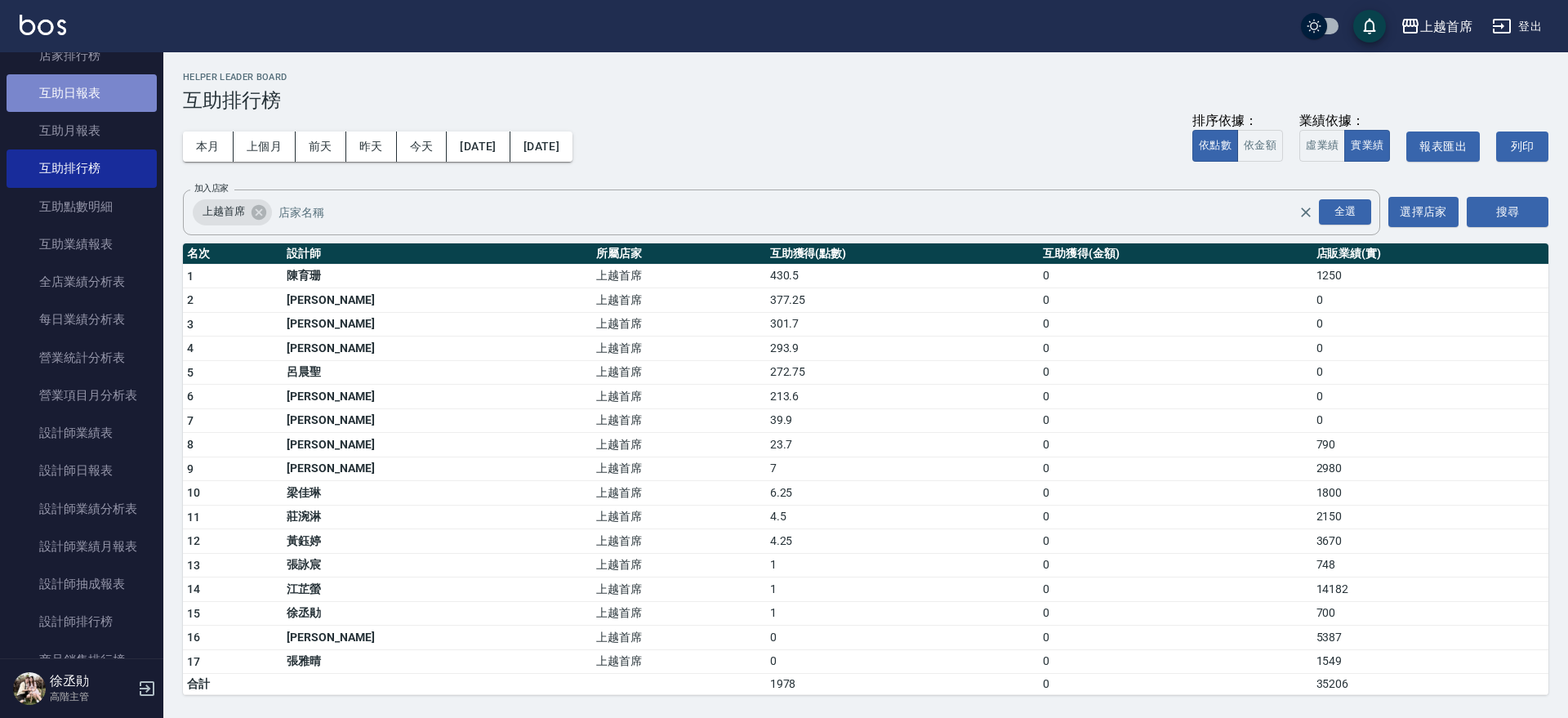
click at [100, 99] on link "互助日報表" at bounding box center [81, 93] width 150 height 37
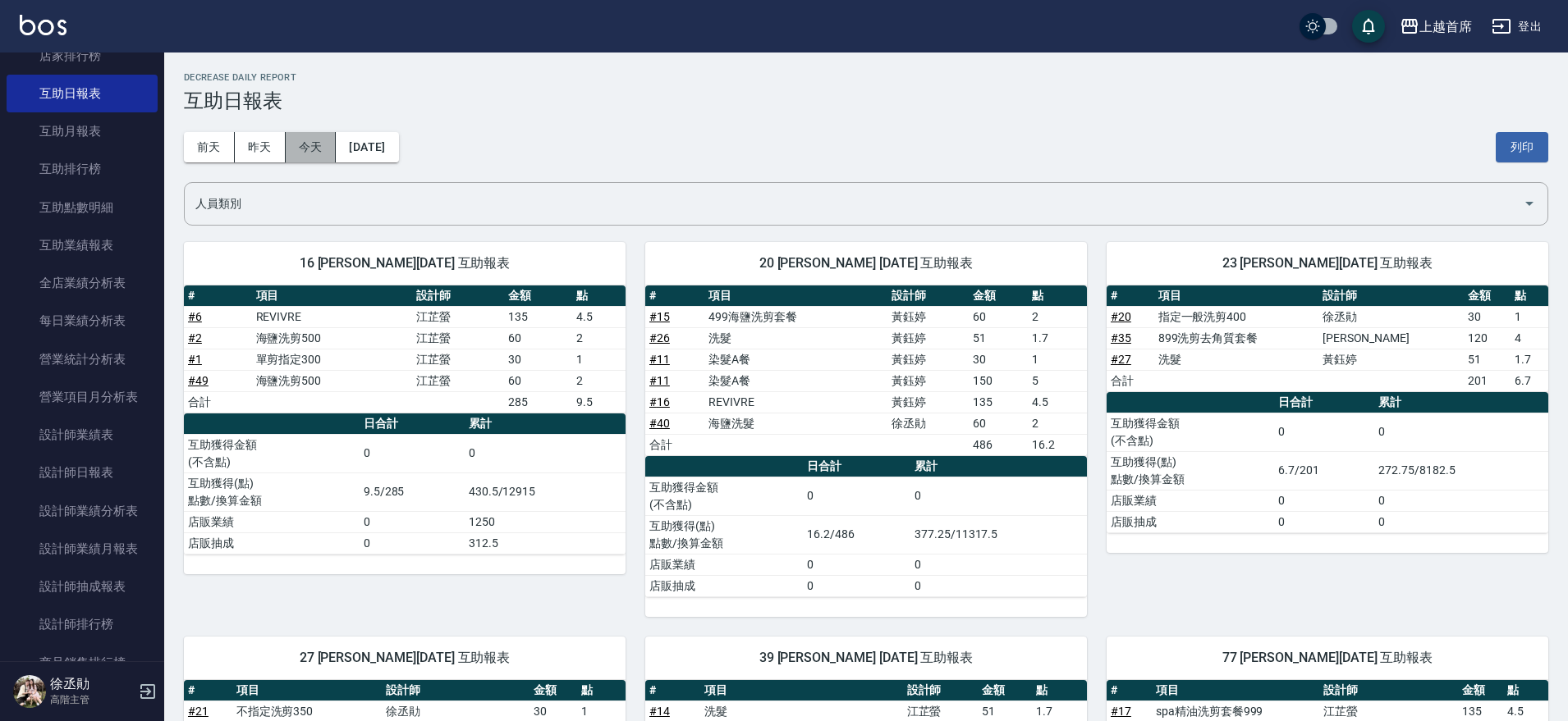
click at [314, 140] on button "今天" at bounding box center [311, 147] width 51 height 30
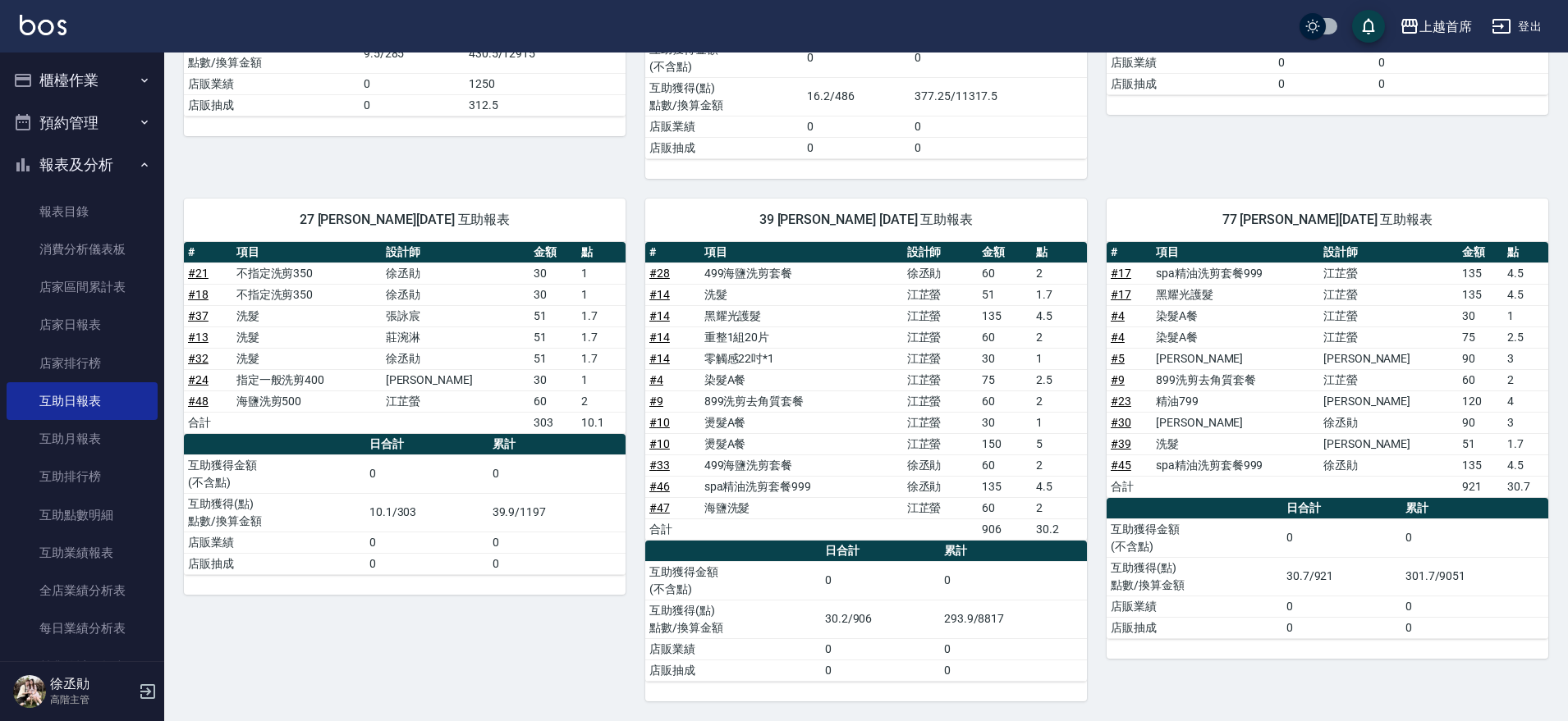
click at [138, 164] on icon "button" at bounding box center [144, 164] width 13 height 13
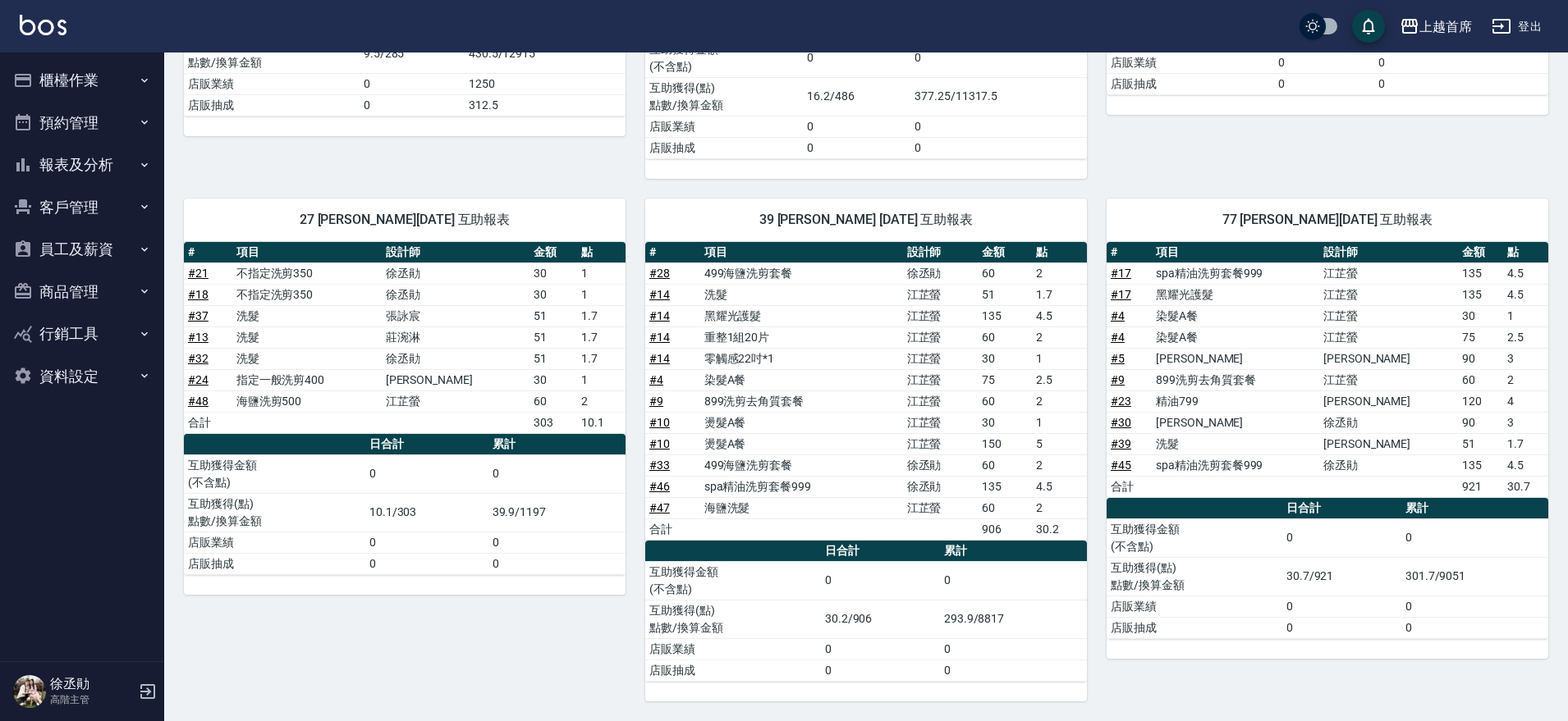
click at [134, 164] on button "報表及分析" at bounding box center [81, 164] width 151 height 43
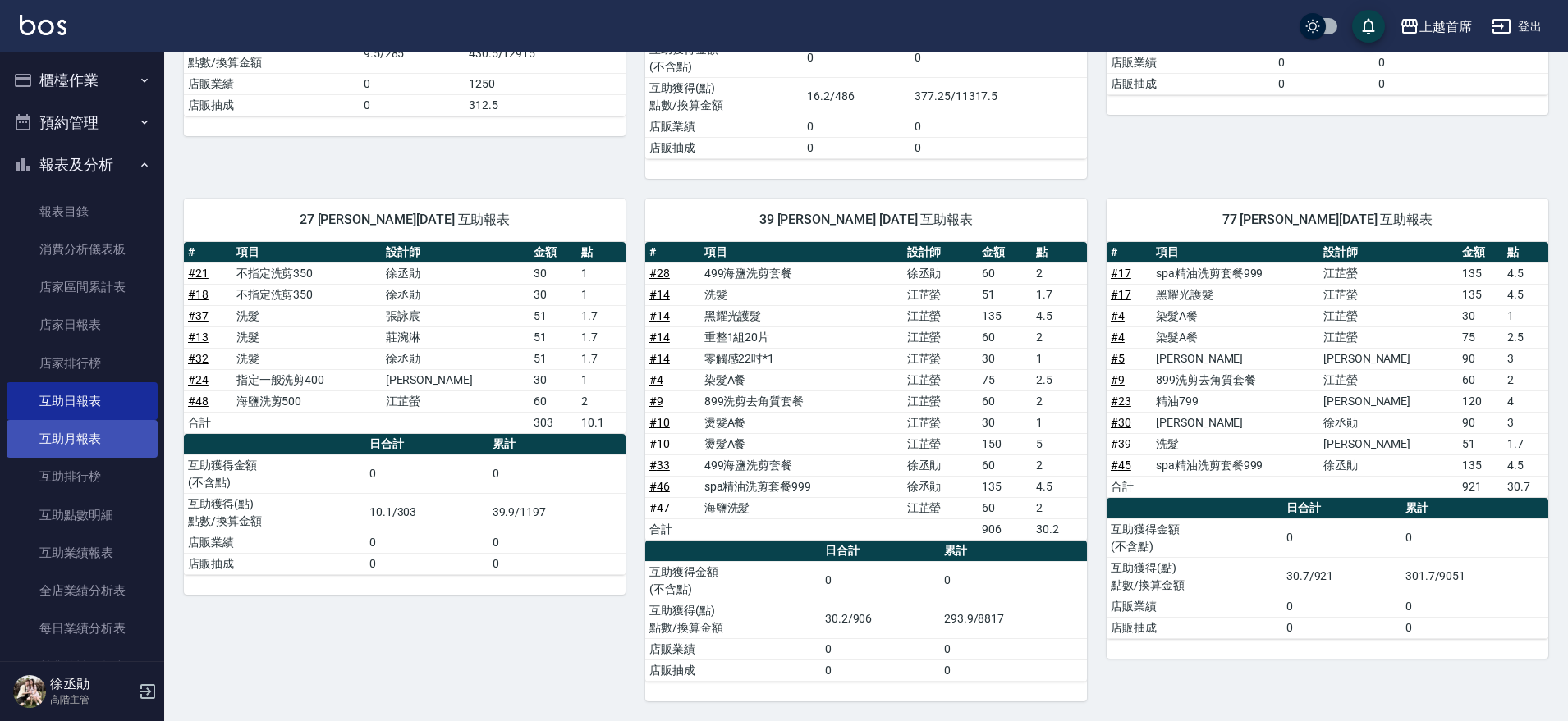
click at [67, 436] on link "互助月報表" at bounding box center [81, 439] width 151 height 37
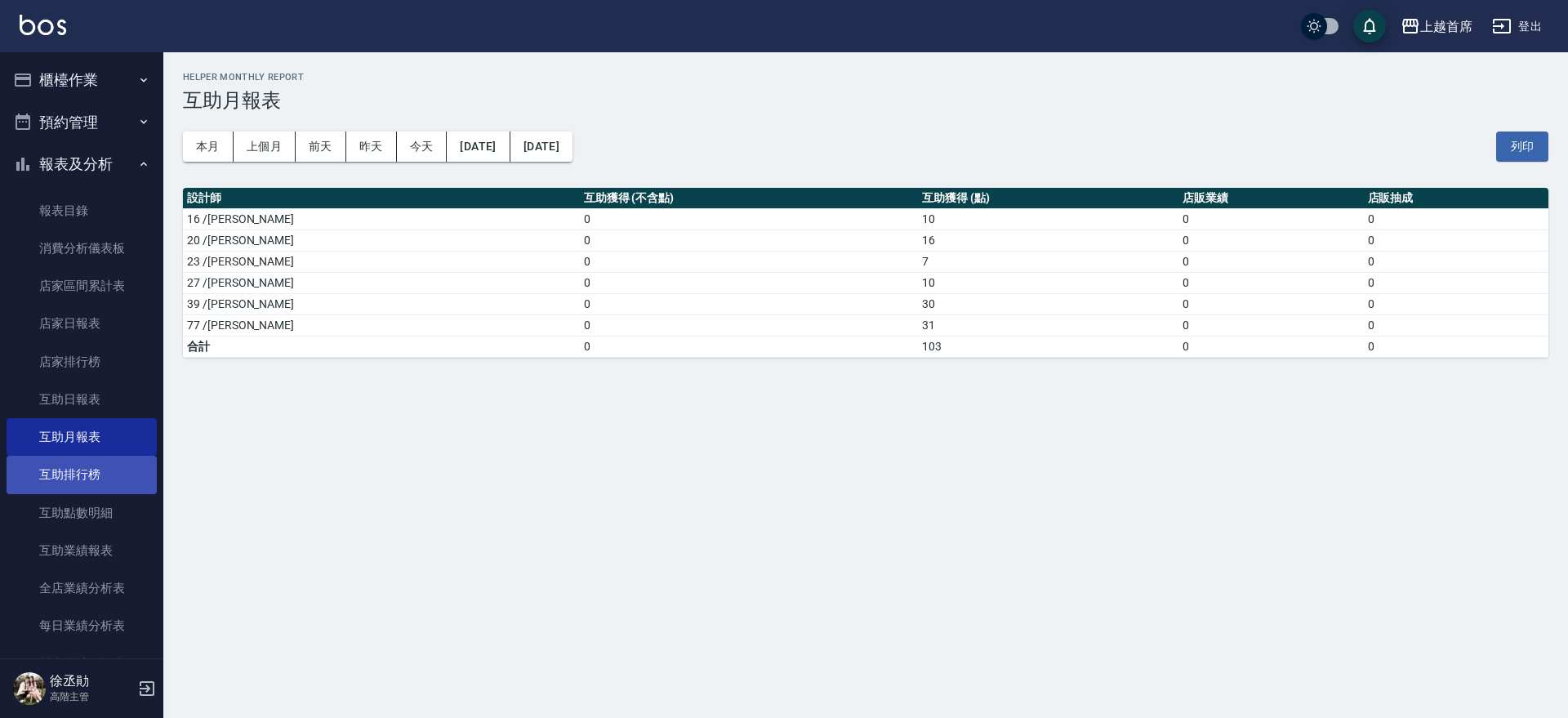
click at [105, 475] on link "互助排行榜" at bounding box center [81, 474] width 150 height 37
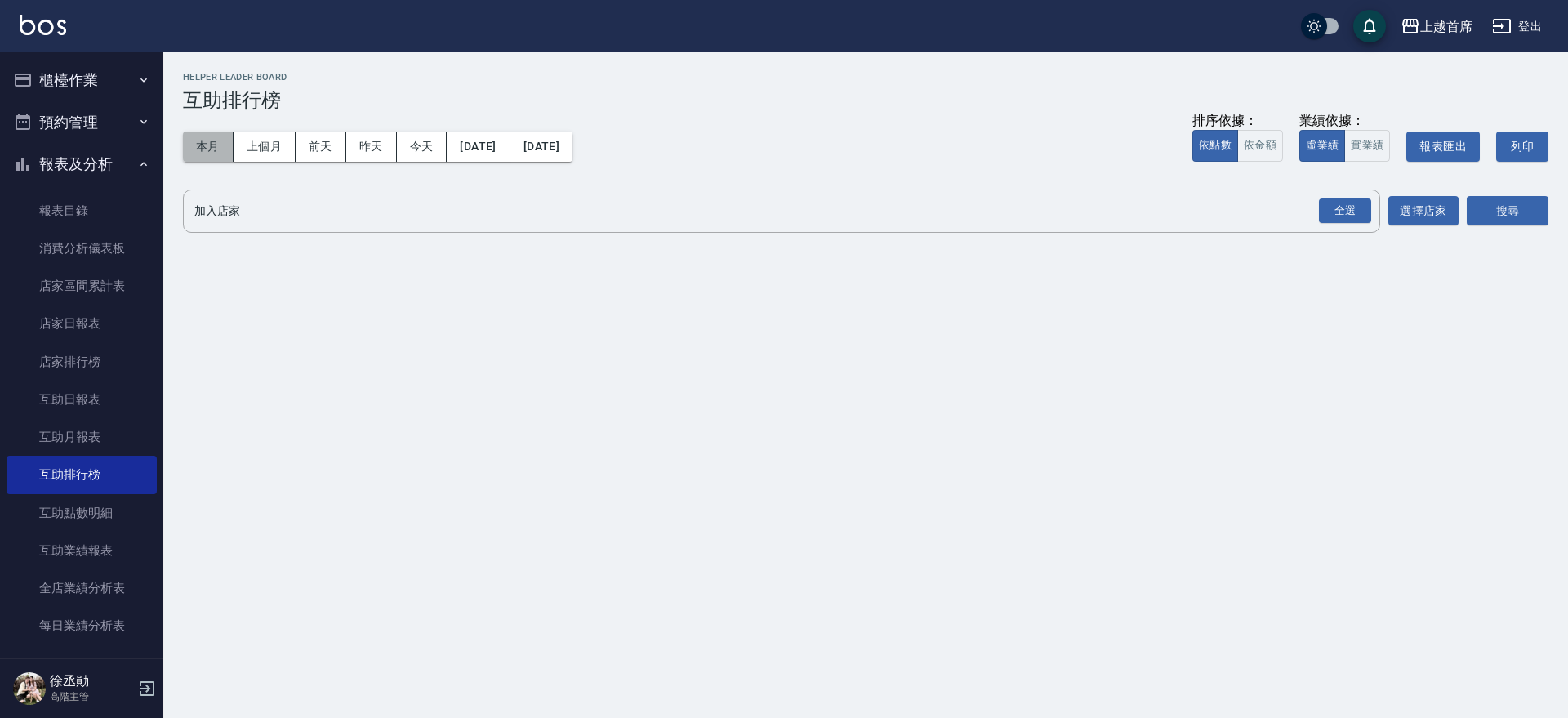
drag, startPoint x: 209, startPoint y: 155, endPoint x: 219, endPoint y: 161, distance: 11.7
click at [213, 157] on button "本月" at bounding box center [208, 147] width 51 height 30
click at [1360, 209] on div "全選" at bounding box center [1344, 211] width 52 height 25
click at [1488, 208] on button "搜尋" at bounding box center [1507, 211] width 82 height 30
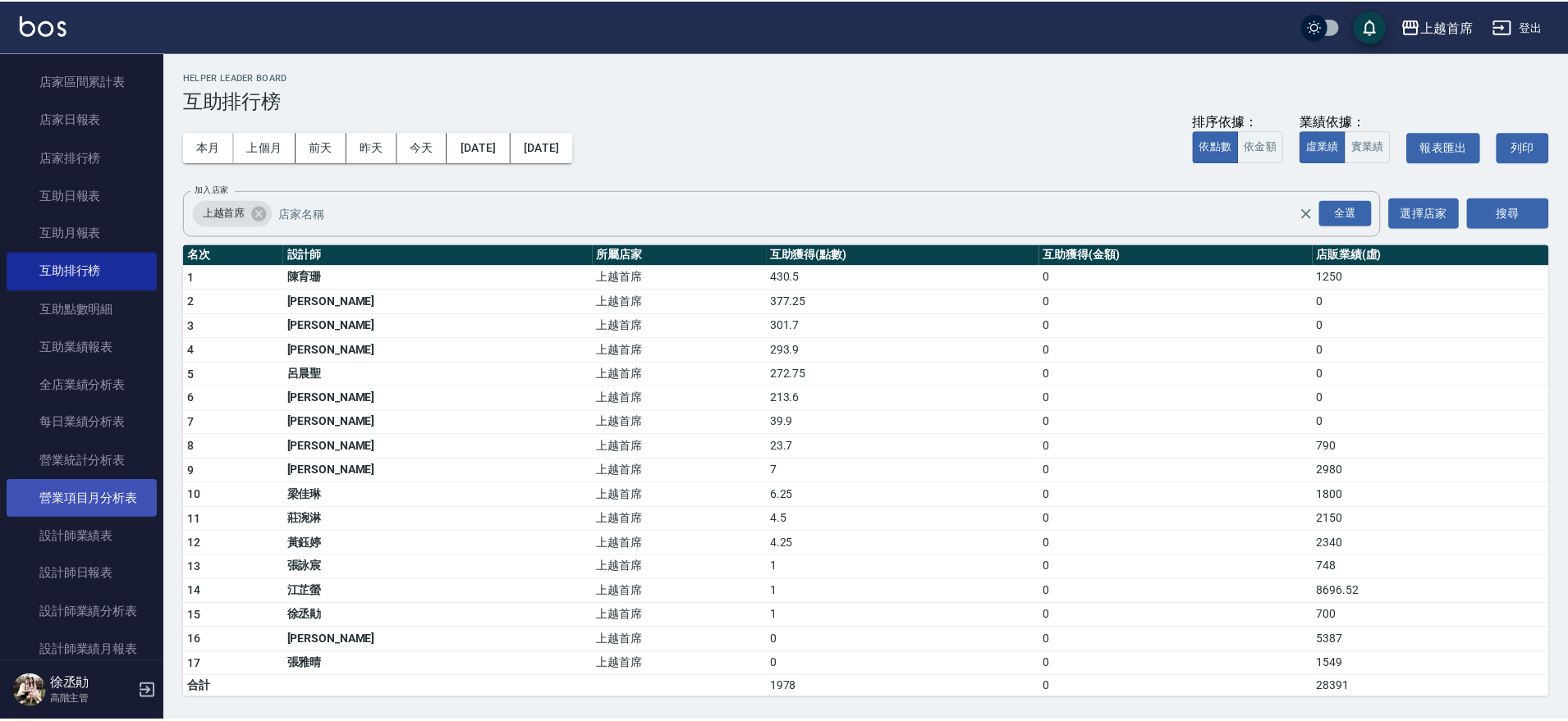
scroll to position [308, 0]
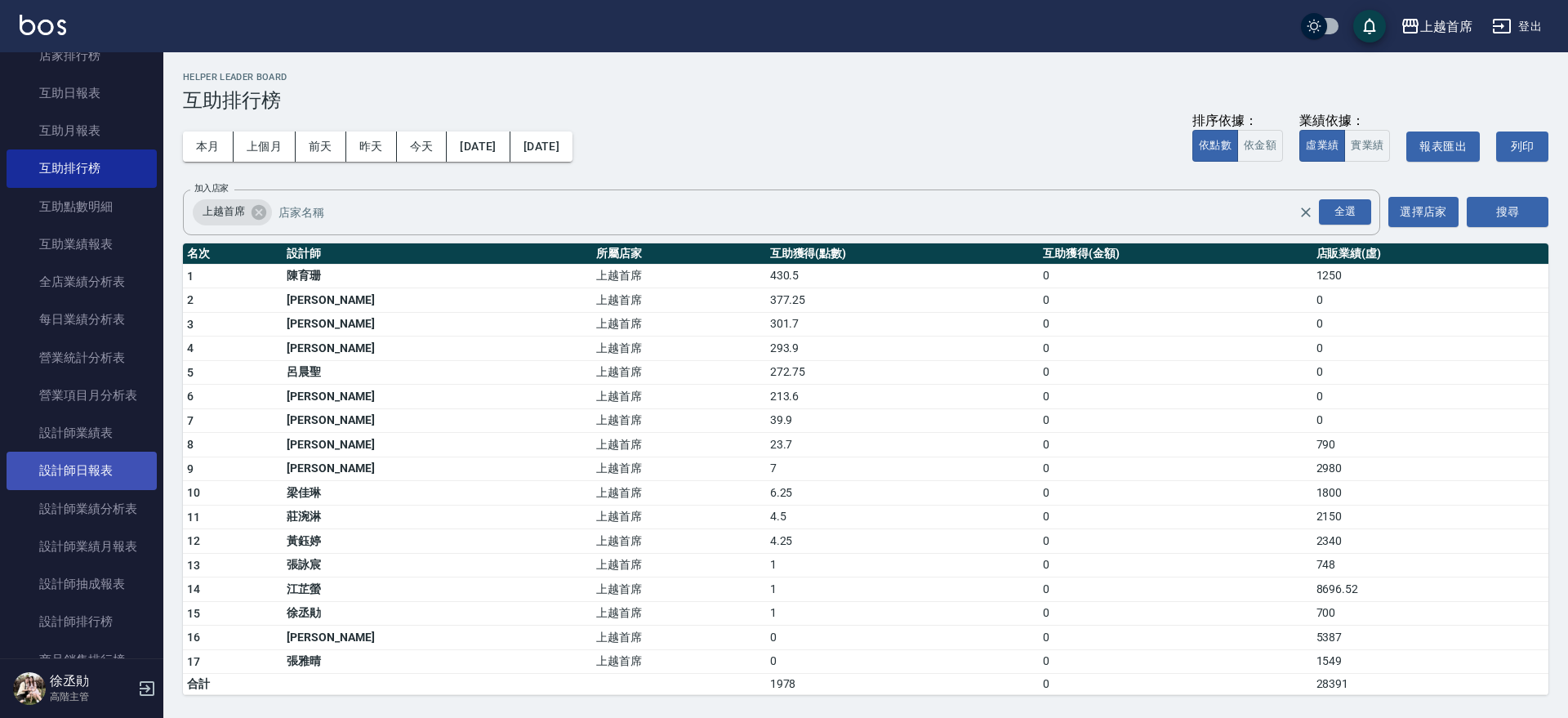
click at [95, 467] on link "設計師日報表" at bounding box center [81, 470] width 150 height 37
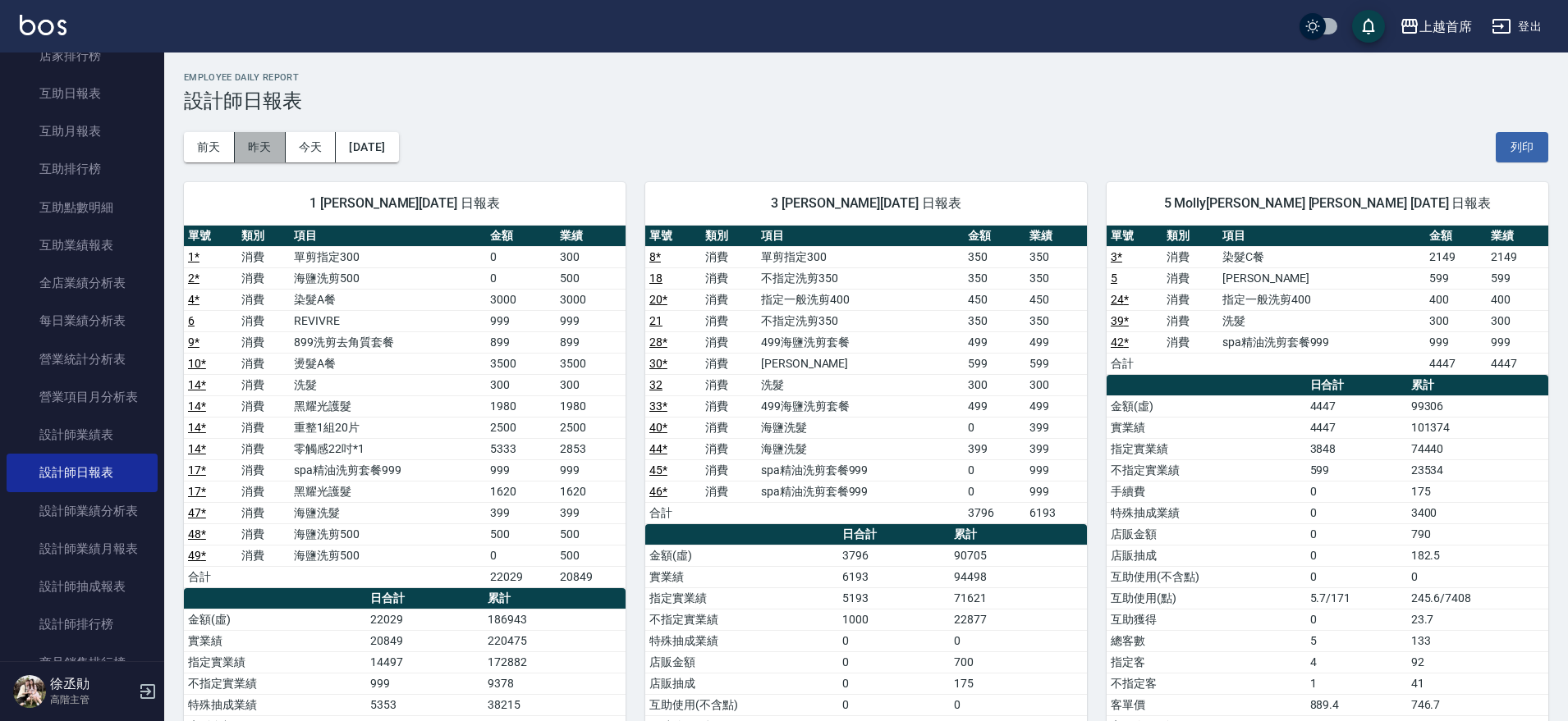
click at [254, 149] on button "昨天" at bounding box center [261, 147] width 51 height 30
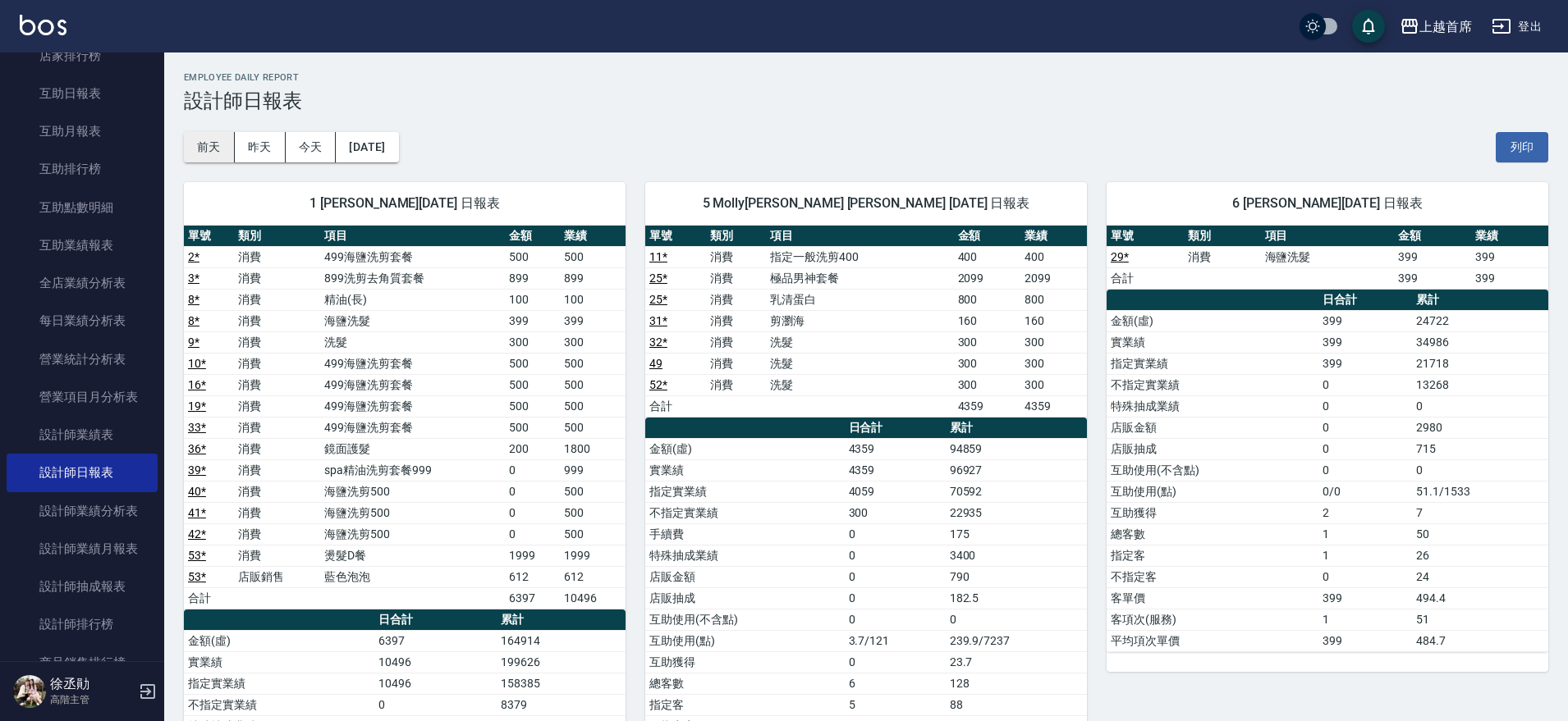
click at [214, 143] on button "前天" at bounding box center [209, 147] width 51 height 30
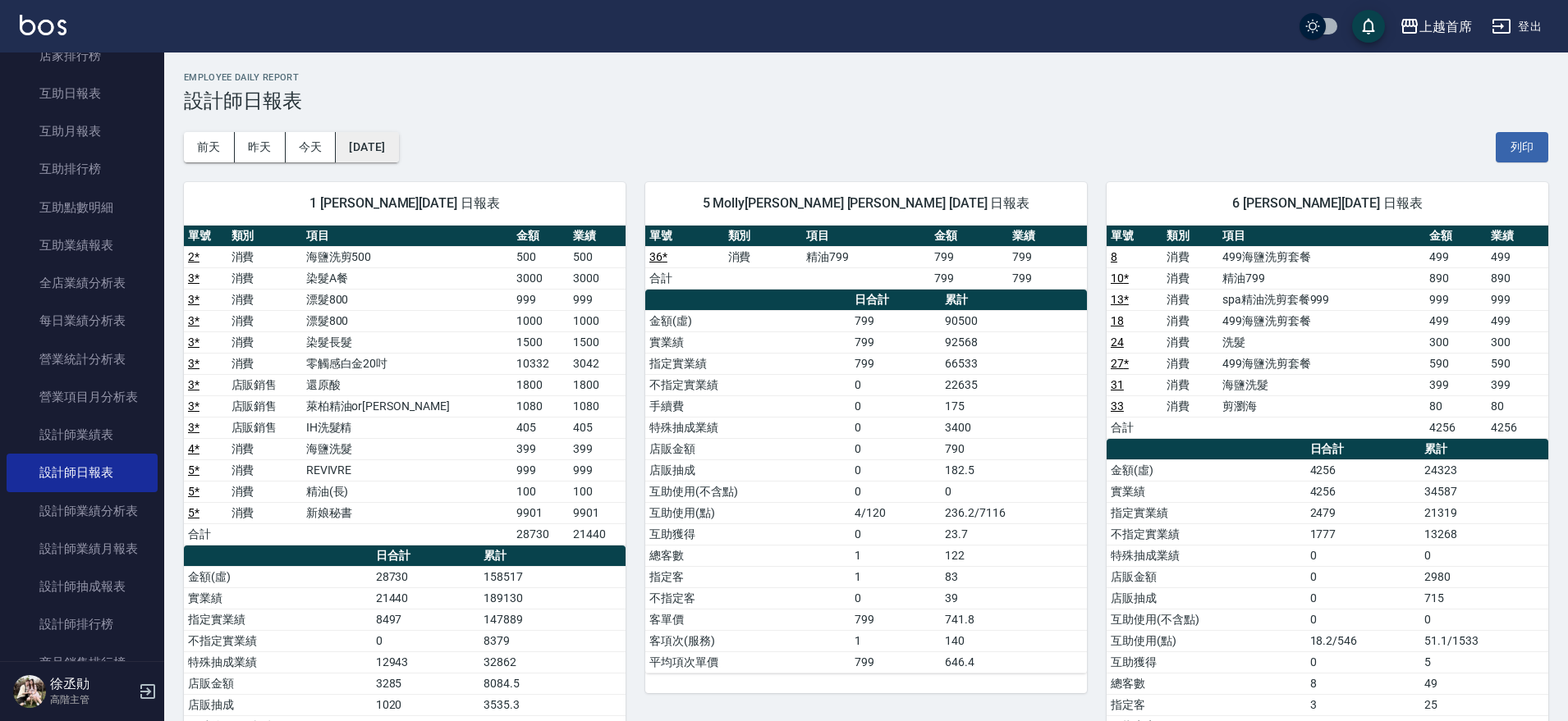
click at [370, 142] on button "[DATE]" at bounding box center [367, 147] width 62 height 30
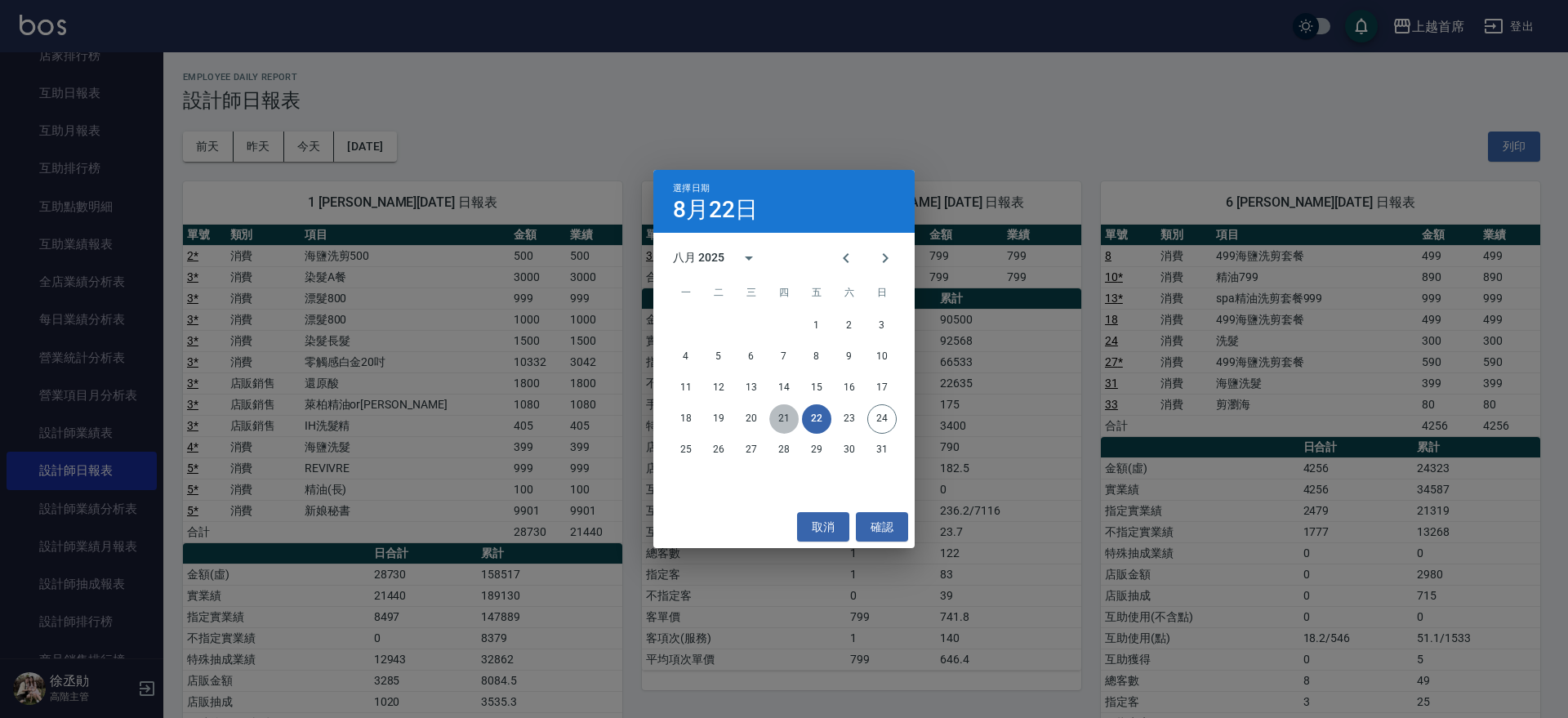
click at [778, 414] on button "21" at bounding box center [784, 419] width 29 height 29
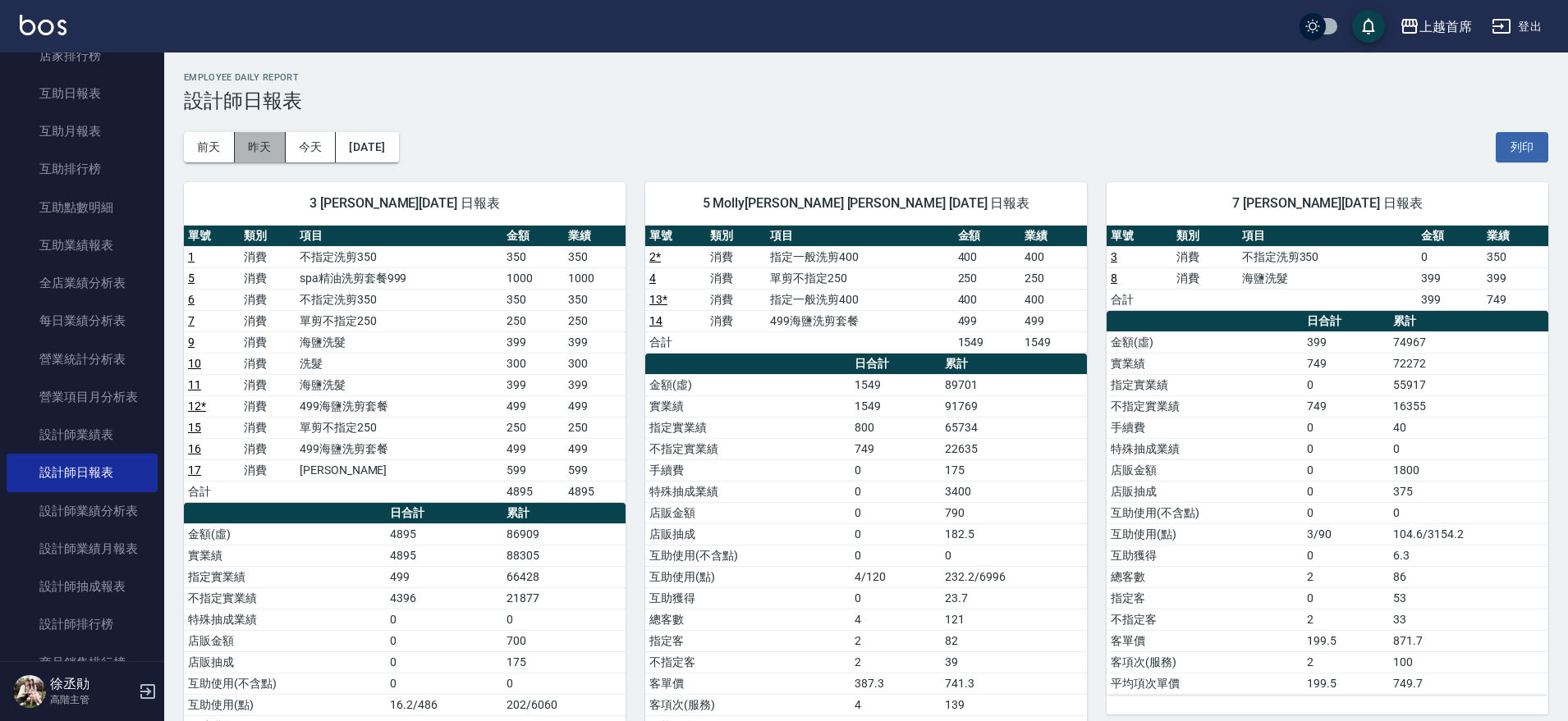
click at [275, 146] on button "昨天" at bounding box center [261, 147] width 51 height 30
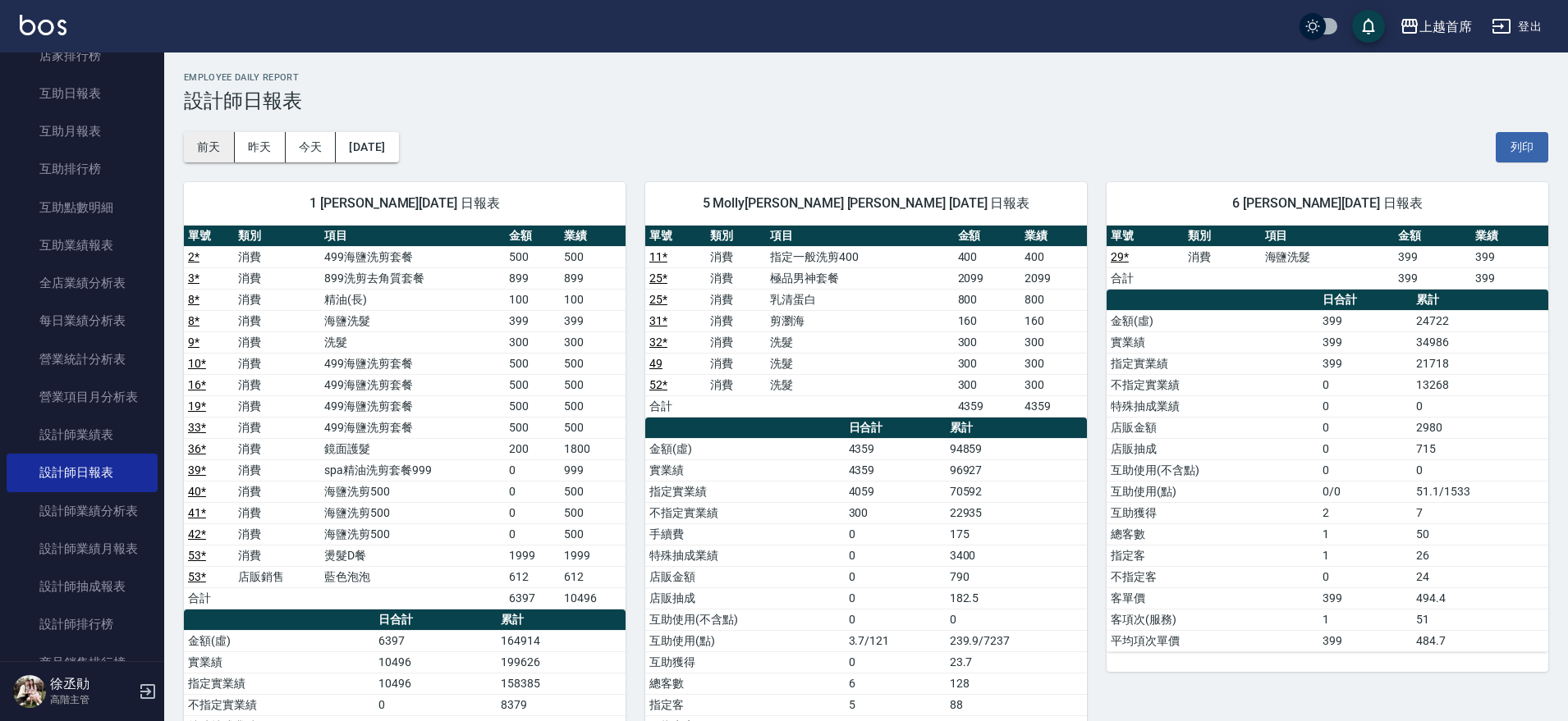
click at [221, 141] on button "前天" at bounding box center [209, 147] width 51 height 30
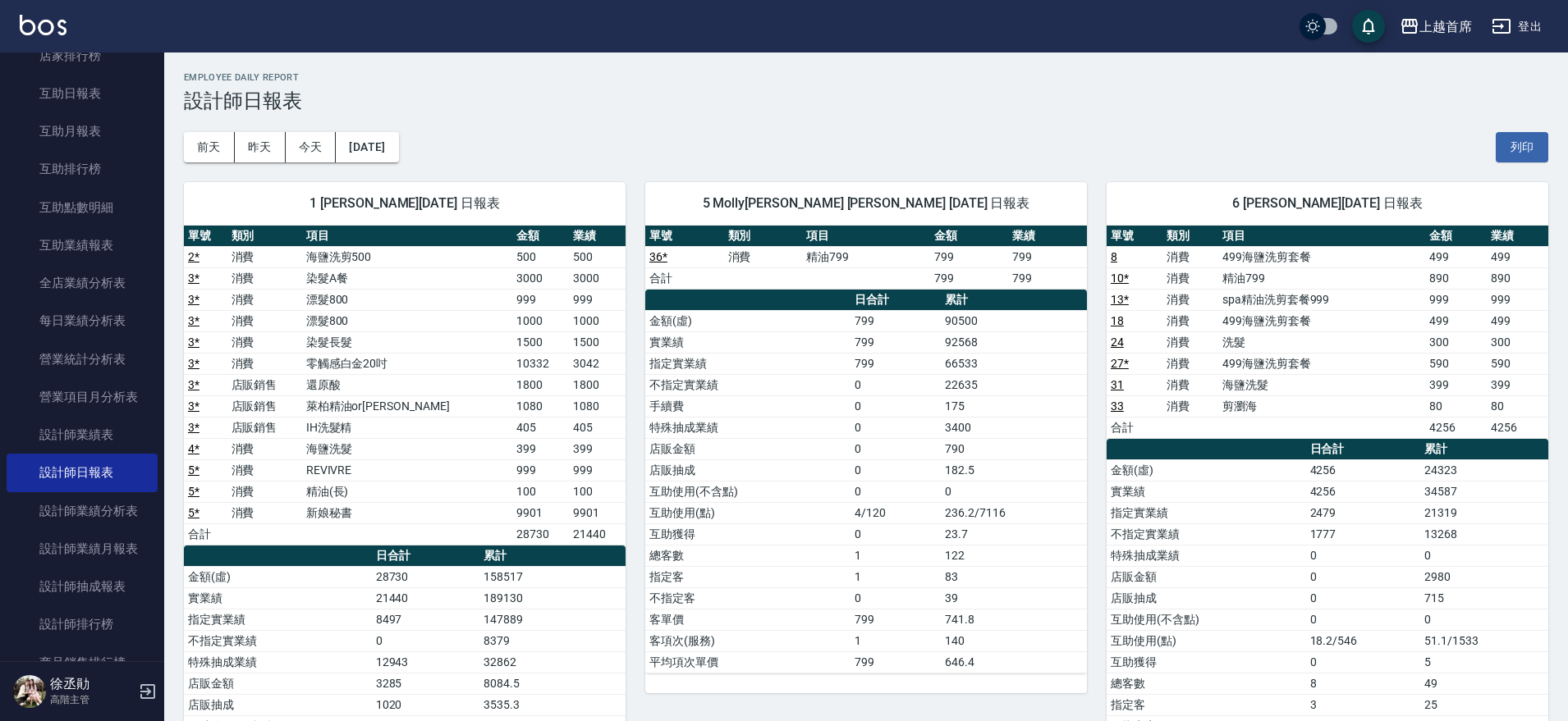
click at [392, 148] on button "[DATE]" at bounding box center [367, 147] width 62 height 30
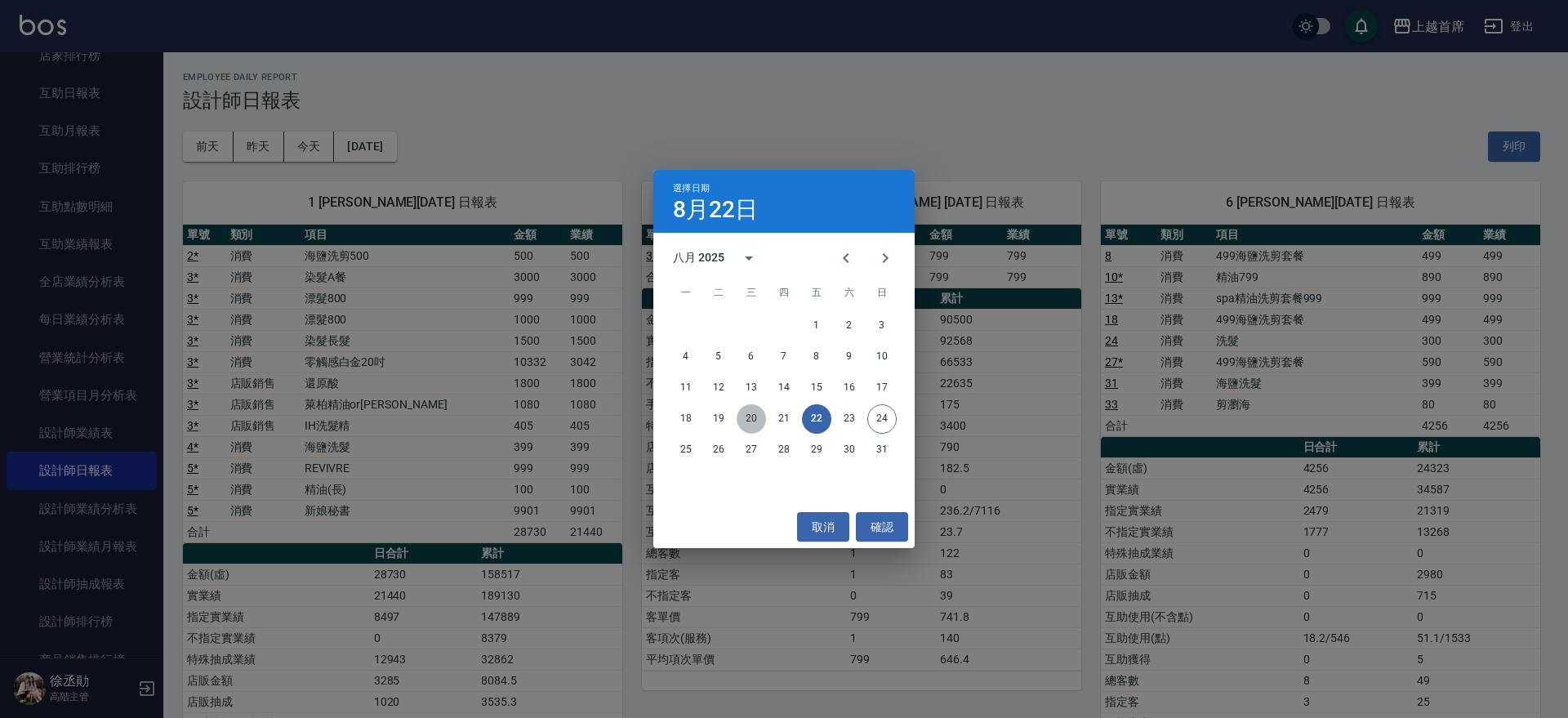
click at [763, 419] on button "20" at bounding box center [751, 419] width 29 height 29
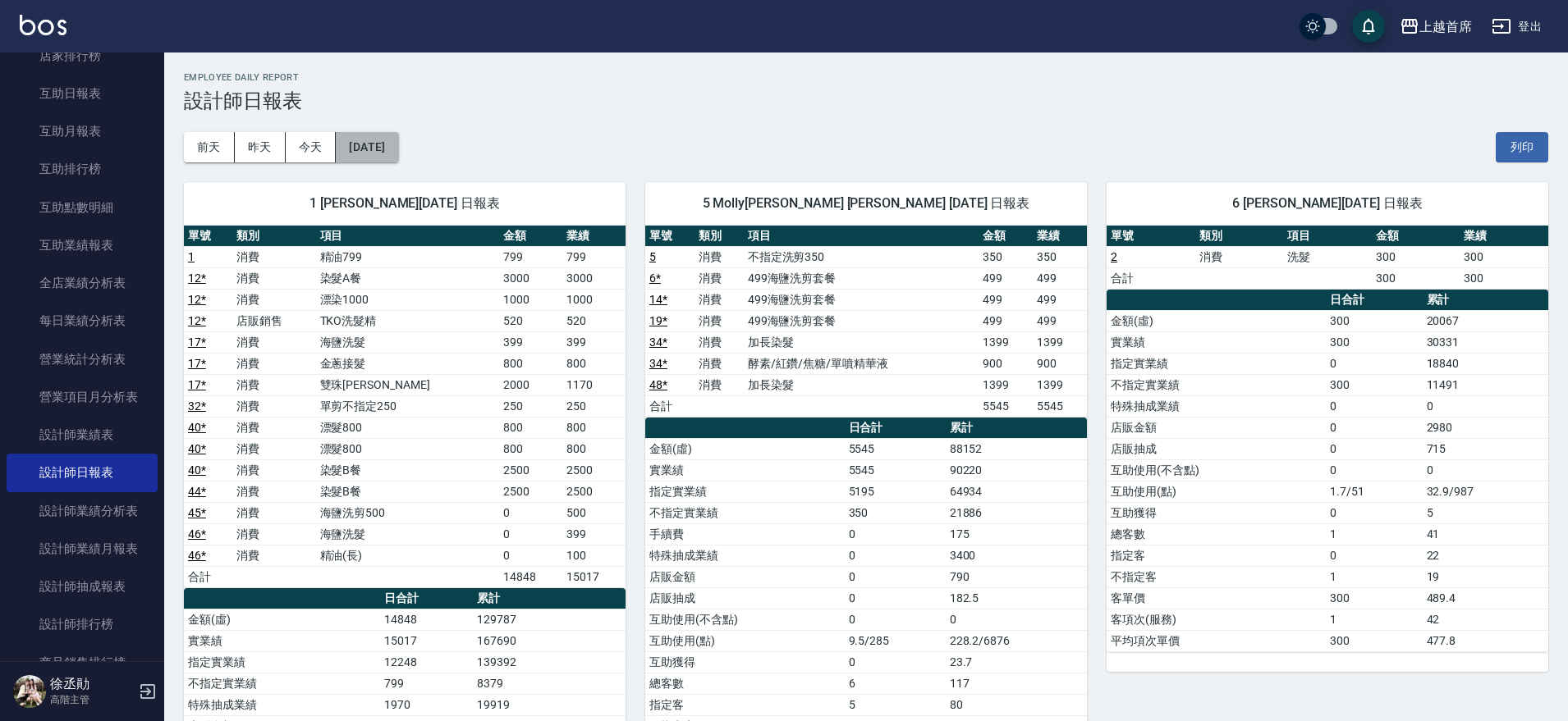
click at [398, 141] on button "[DATE]" at bounding box center [367, 147] width 62 height 30
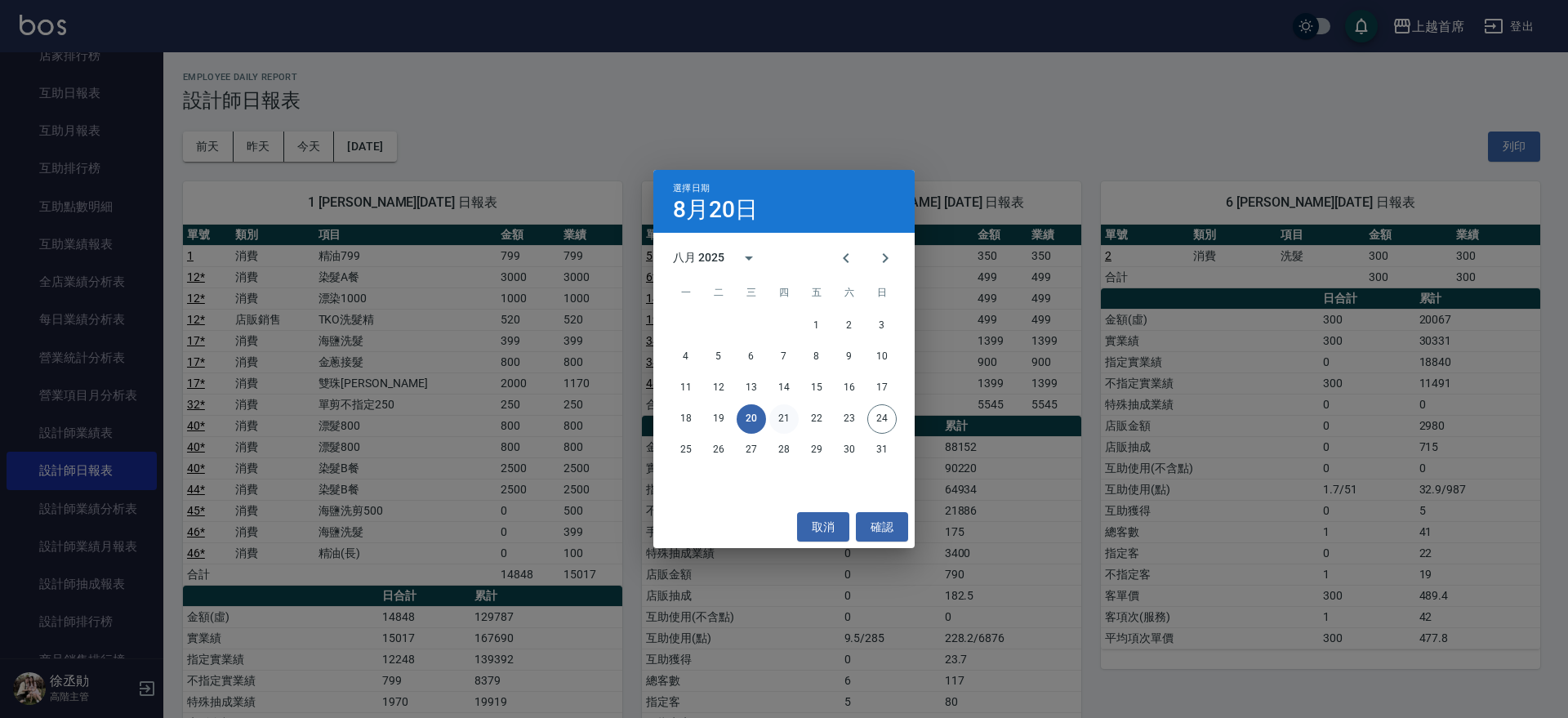
click at [778, 420] on button "21" at bounding box center [784, 419] width 29 height 29
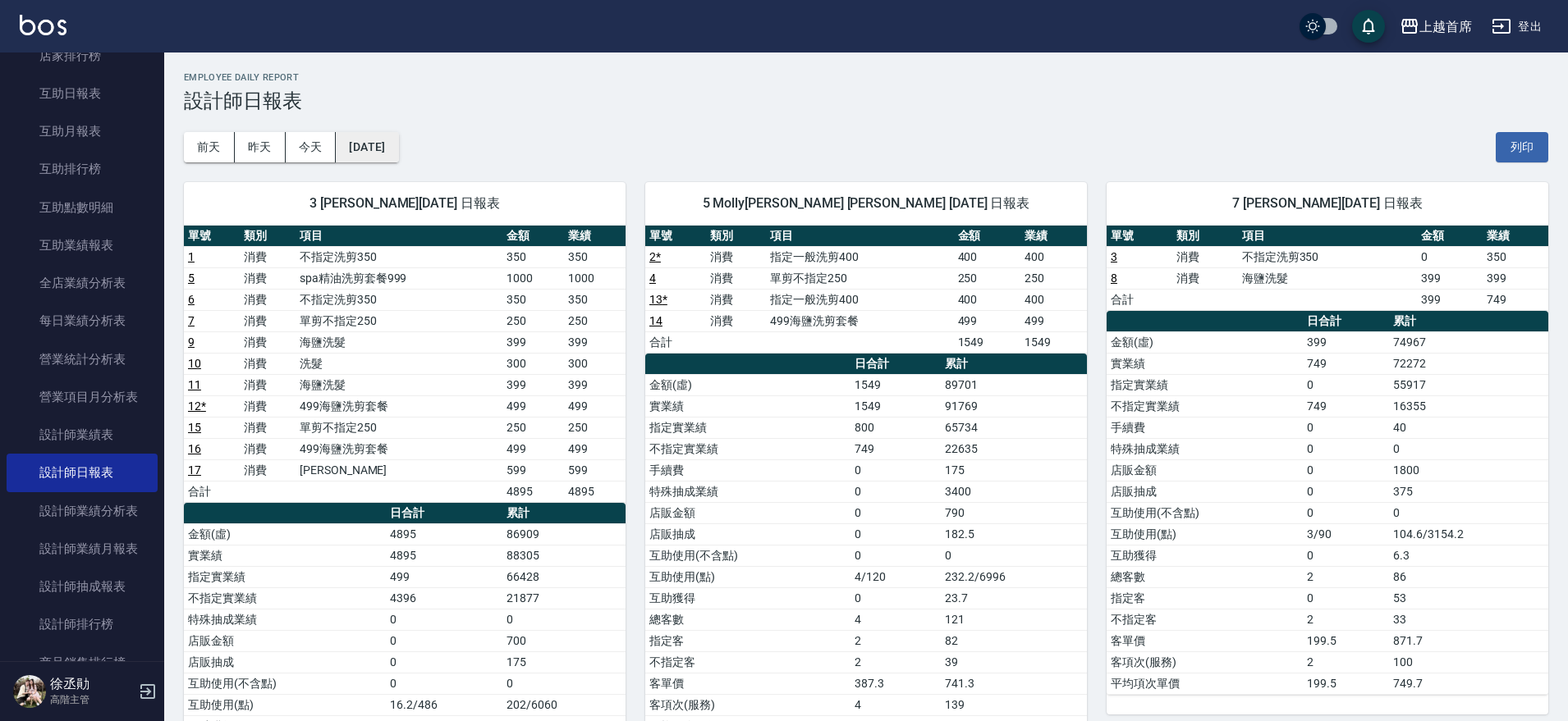
click at [357, 145] on button "[DATE]" at bounding box center [367, 147] width 62 height 30
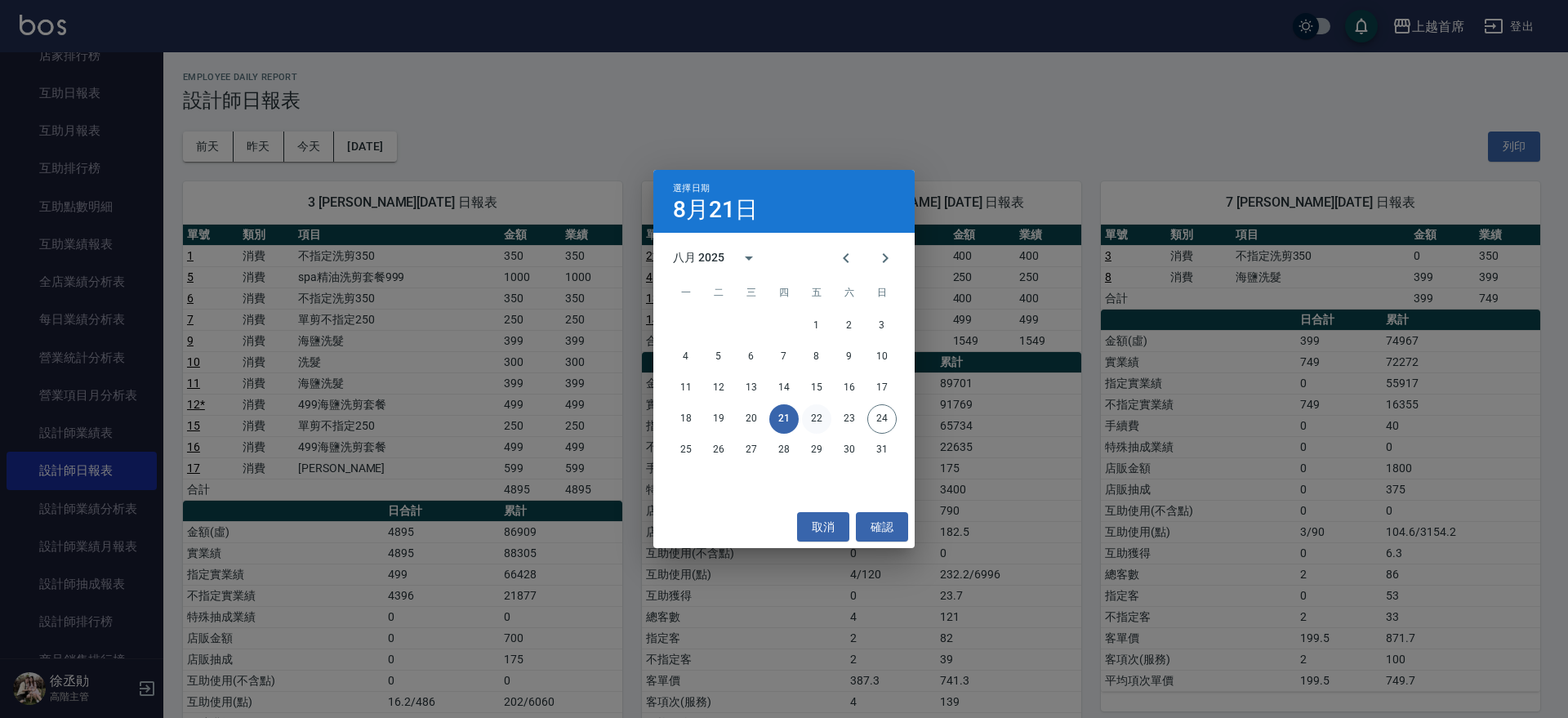
click at [810, 413] on button "22" at bounding box center [817, 419] width 29 height 29
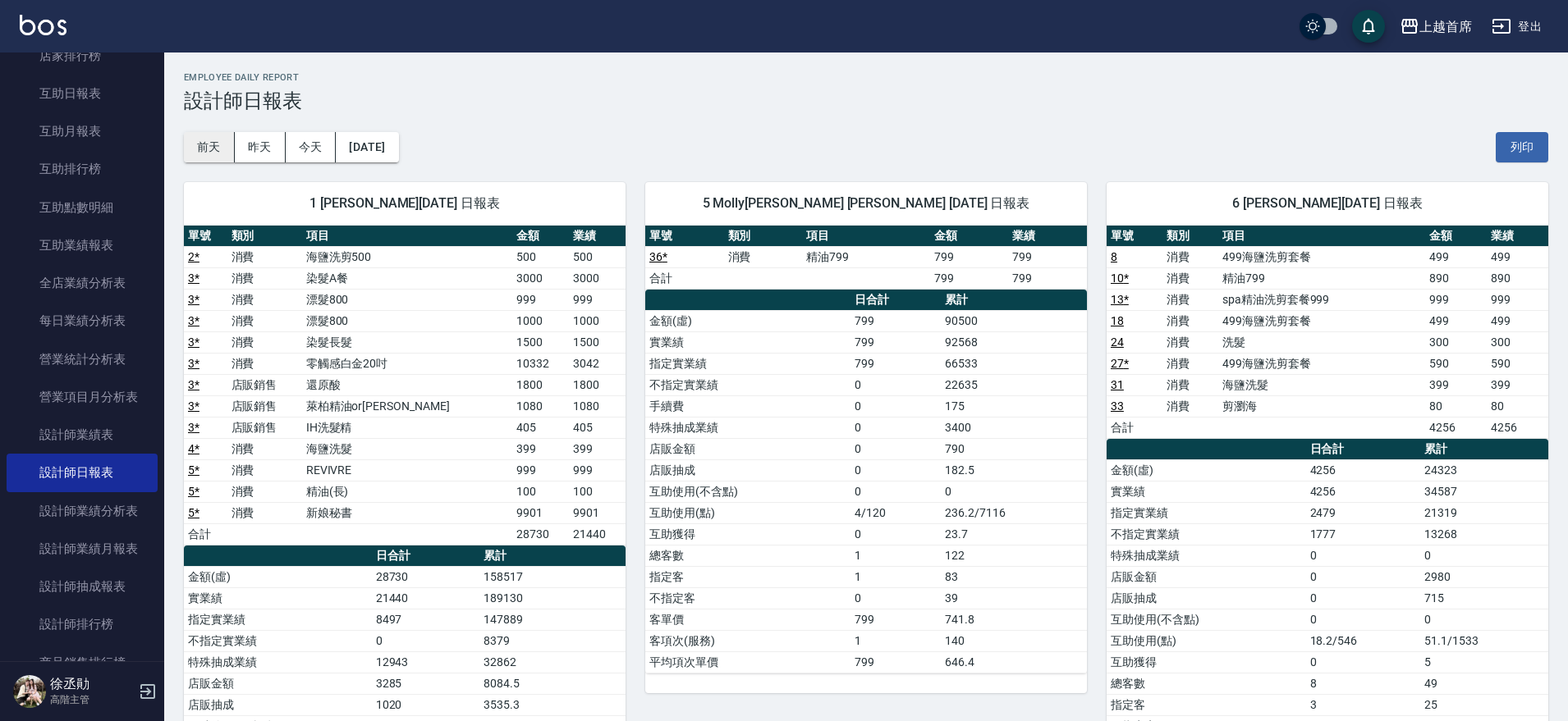
click at [188, 154] on button "前天" at bounding box center [209, 147] width 51 height 30
click at [277, 160] on button "昨天" at bounding box center [261, 147] width 51 height 30
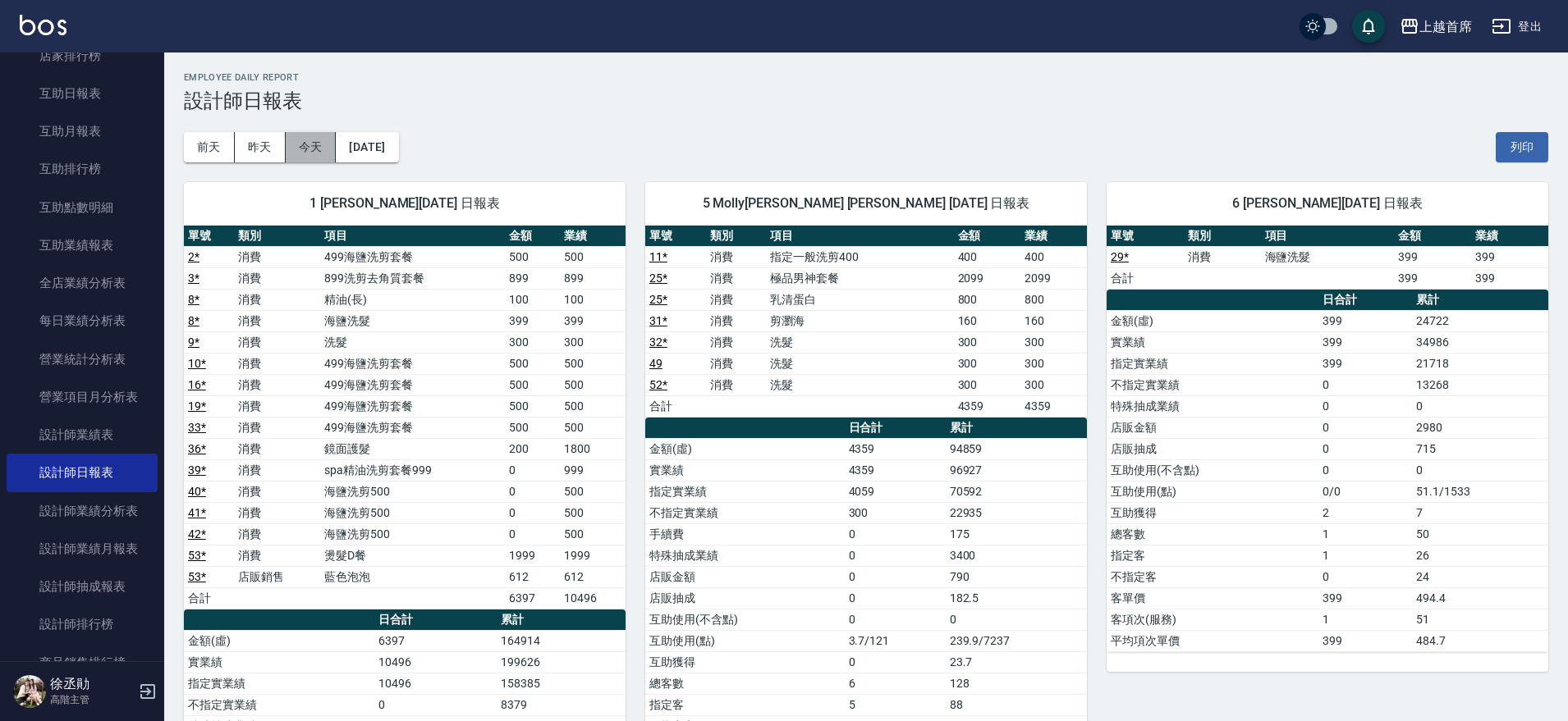
click at [309, 140] on button "今天" at bounding box center [311, 147] width 51 height 30
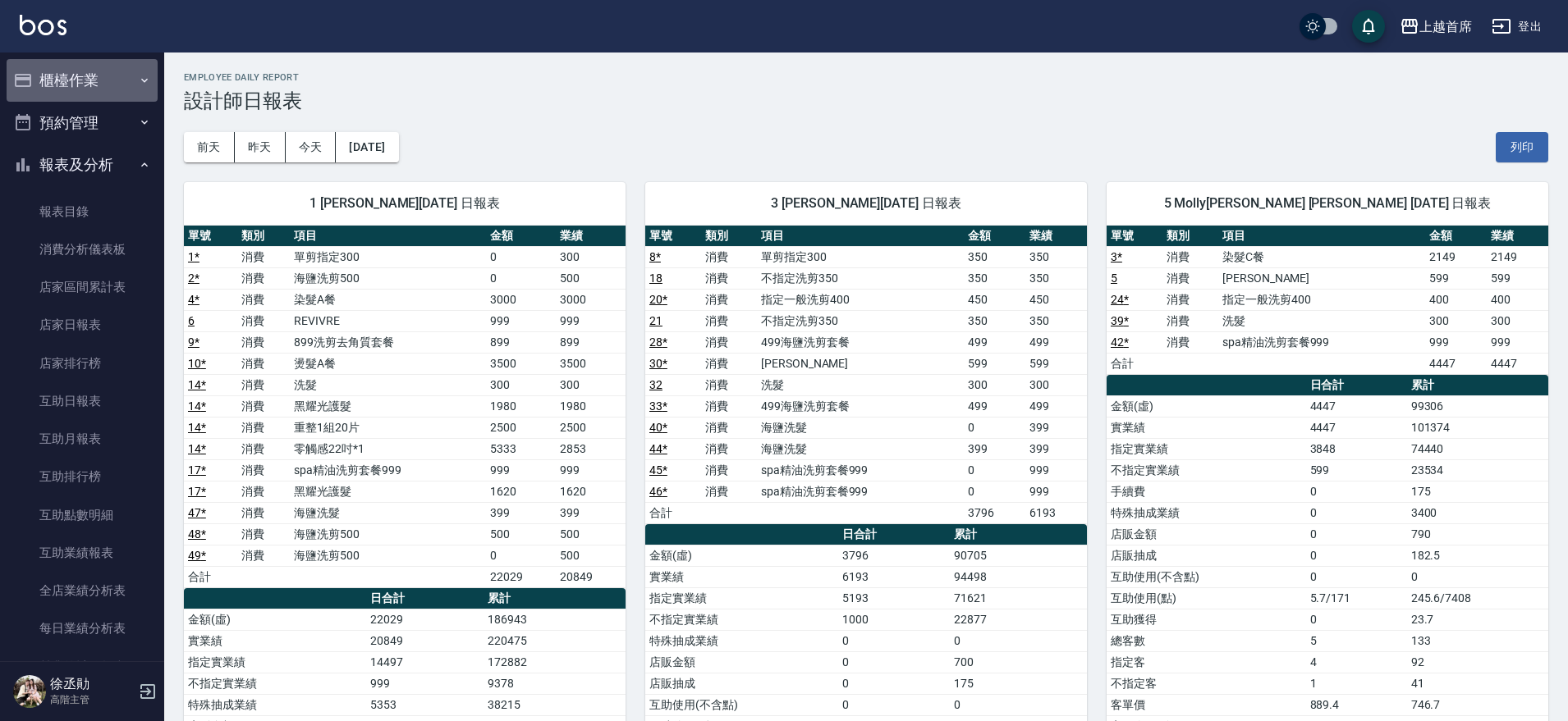
drag, startPoint x: 112, startPoint y: 93, endPoint x: 106, endPoint y: 100, distance: 9.2
click at [109, 93] on button "櫃檯作業" at bounding box center [81, 80] width 151 height 43
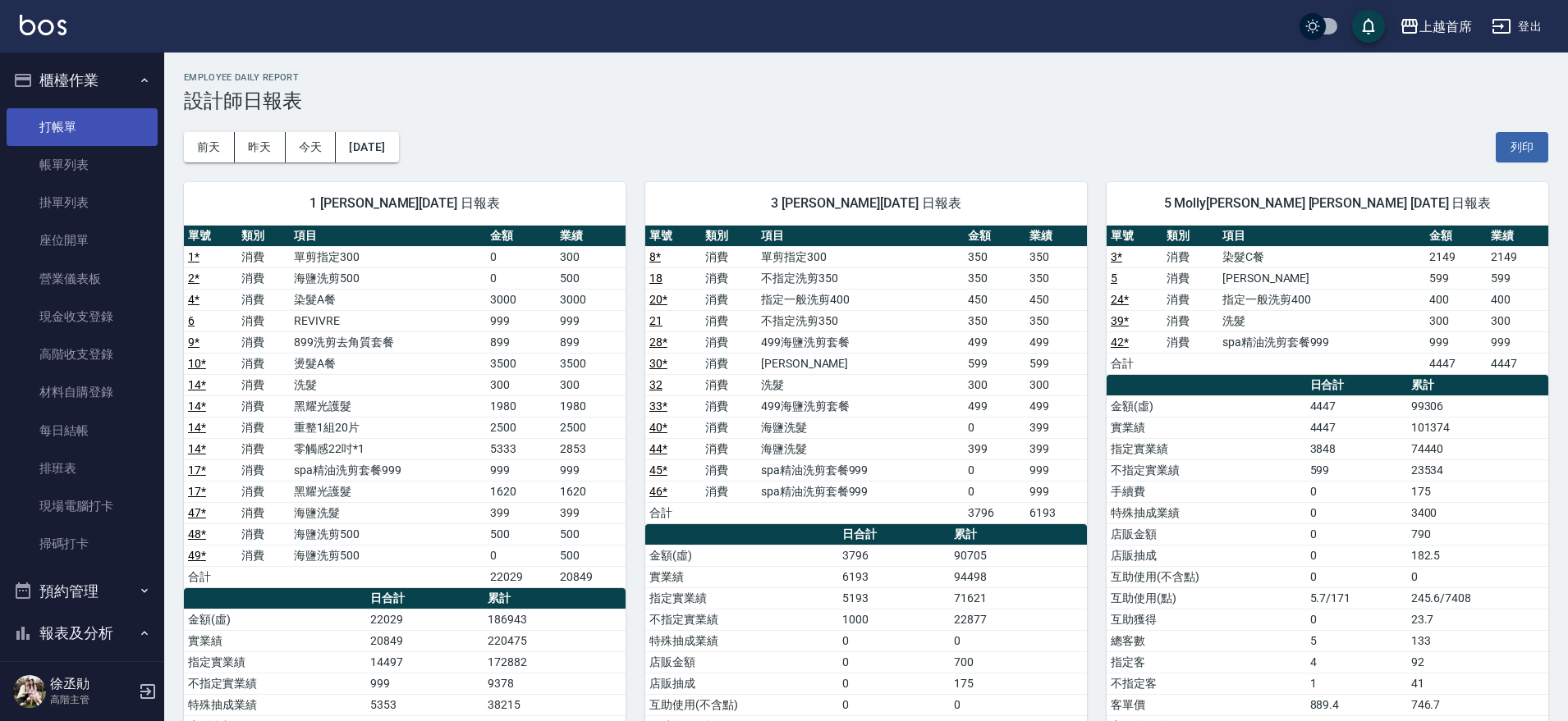
click at [71, 136] on link "打帳單" at bounding box center [81, 126] width 151 height 37
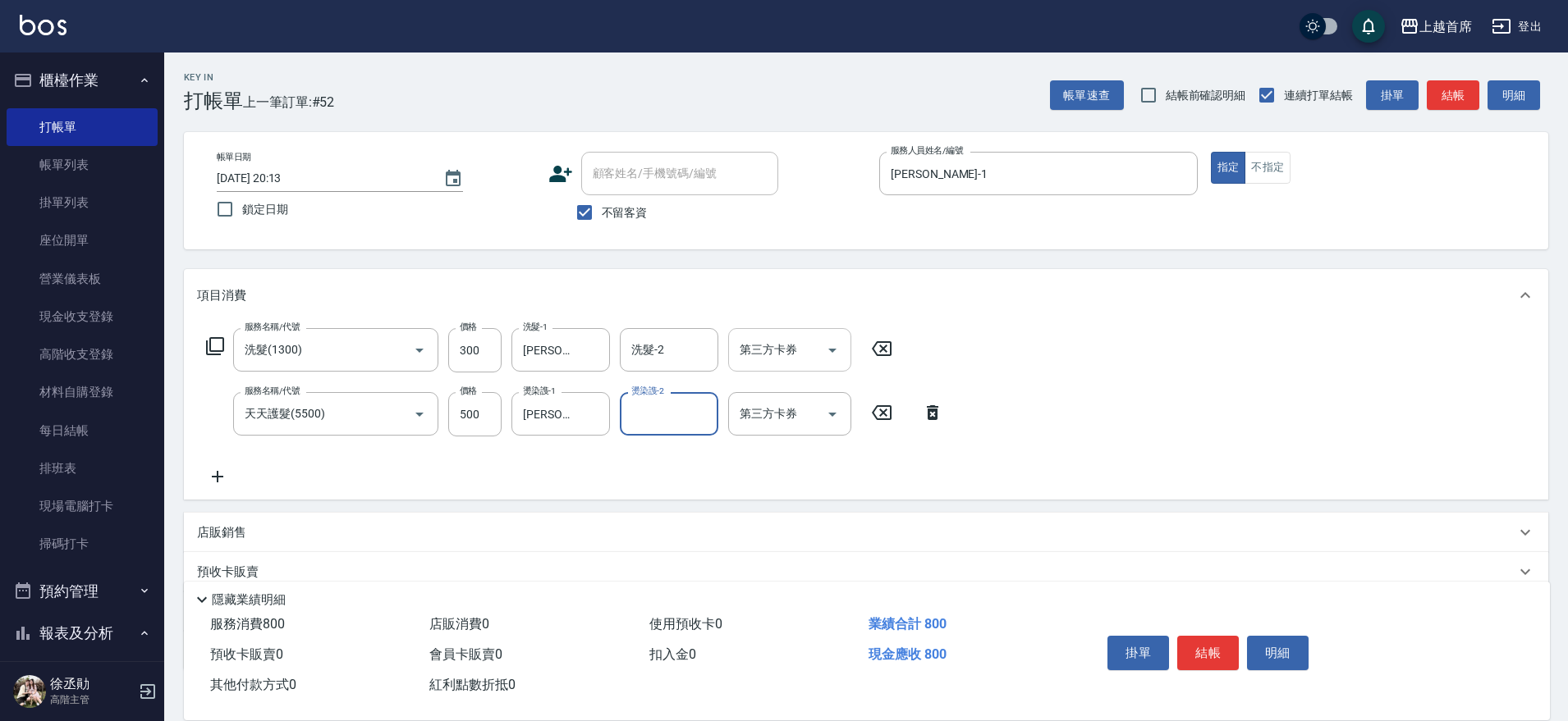
click at [802, 340] on input "第三方卡券" at bounding box center [777, 349] width 84 height 28
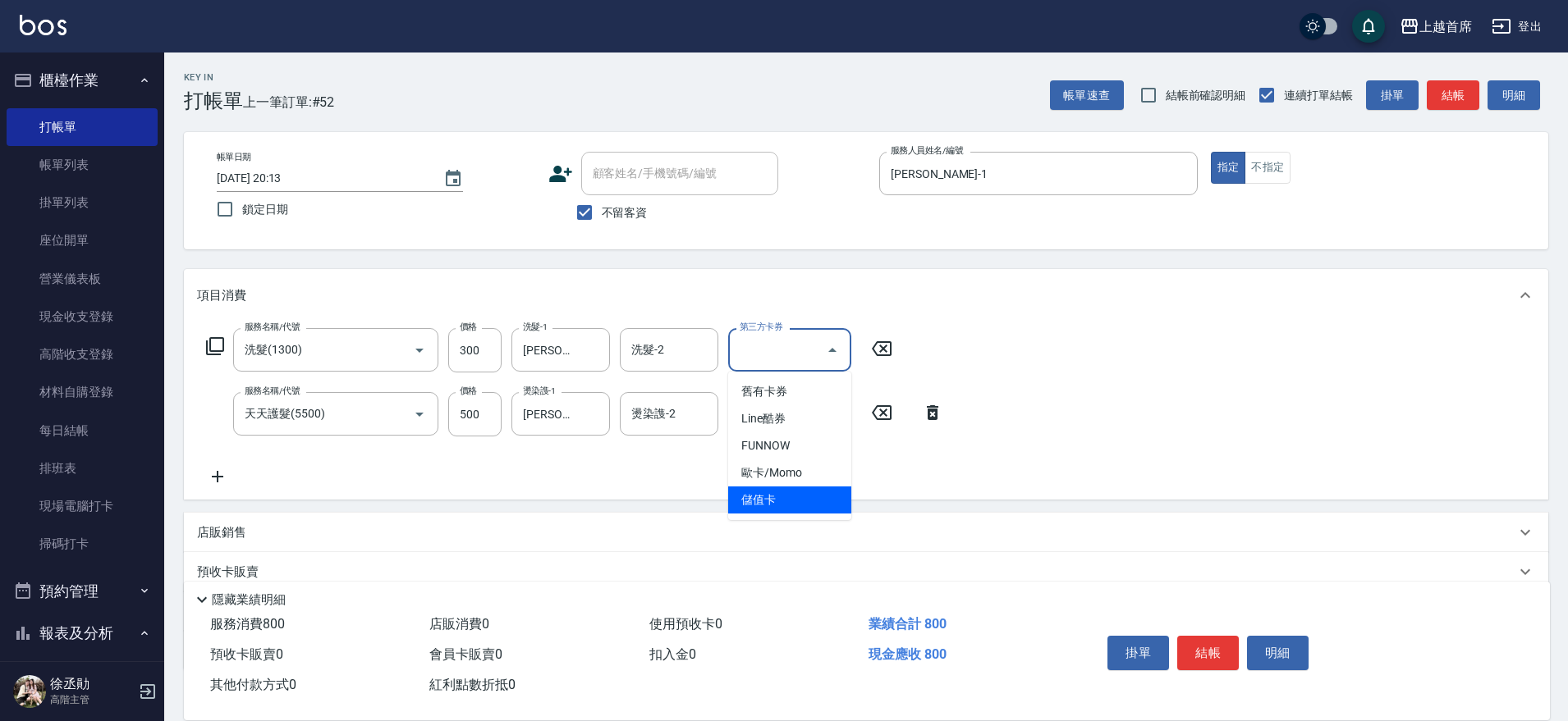
click at [781, 488] on span "儲值卡" at bounding box center [789, 500] width 123 height 27
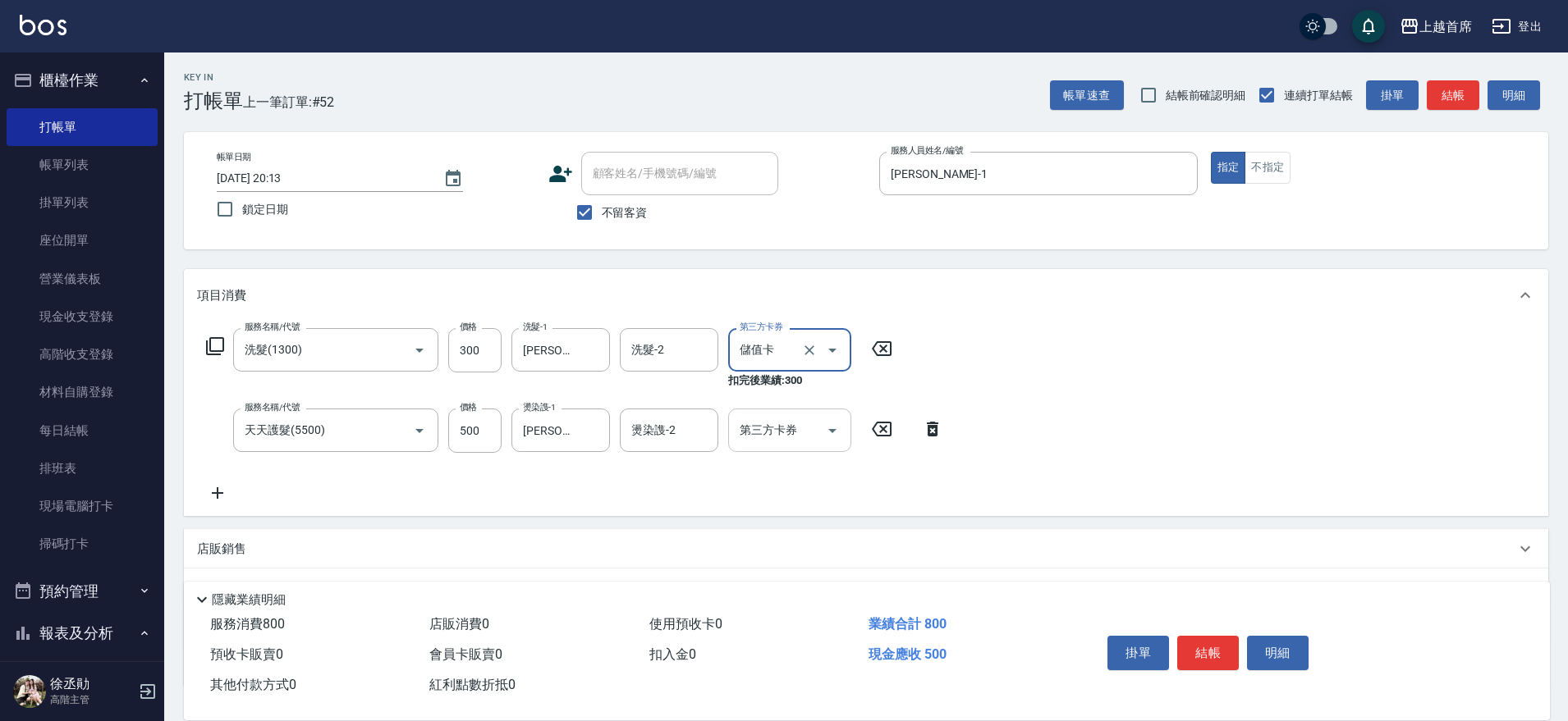
click at [777, 437] on input "第三方卡券" at bounding box center [777, 429] width 84 height 28
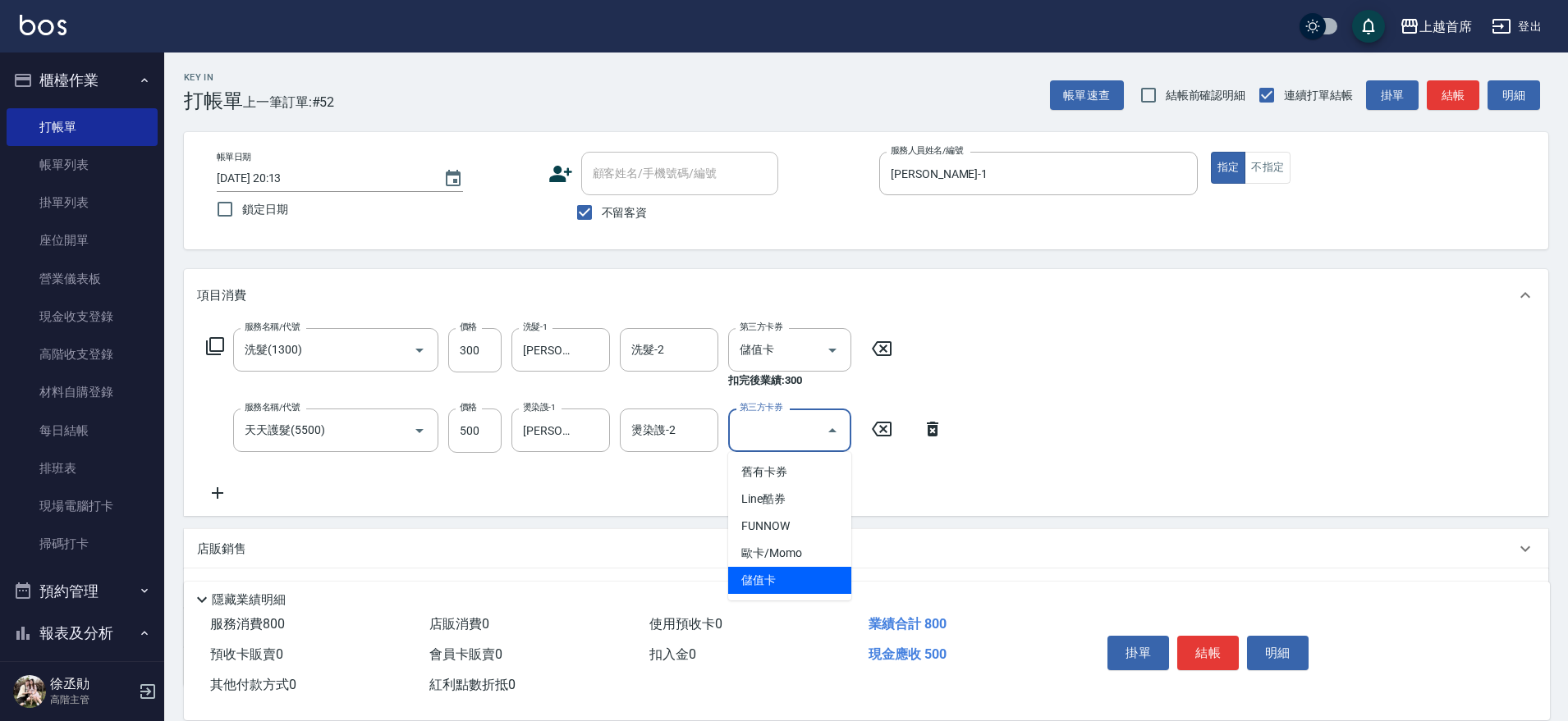
click at [782, 571] on span "儲值卡" at bounding box center [789, 580] width 123 height 27
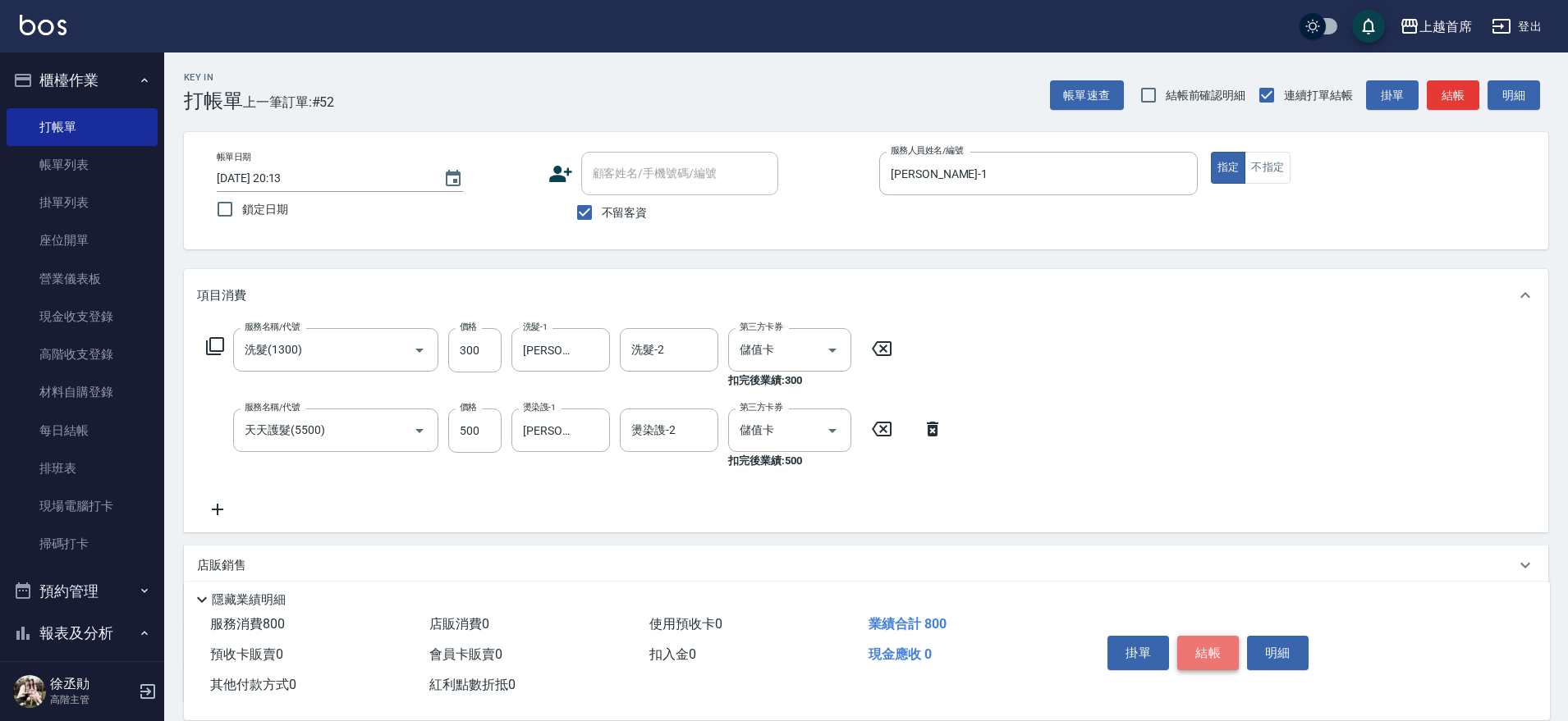
click at [1215, 638] on button "結帳" at bounding box center [1207, 653] width 61 height 35
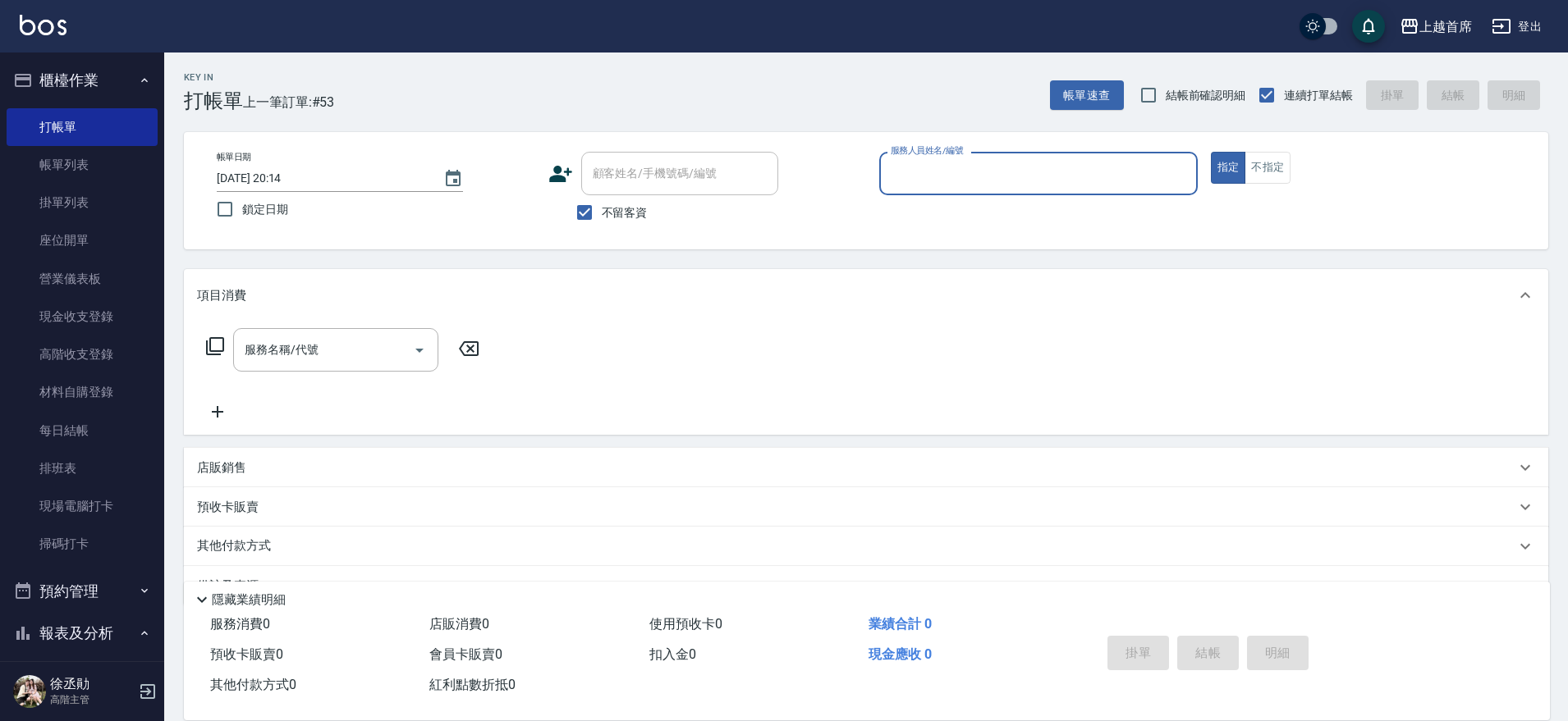
click at [98, 76] on button "櫃檯作業" at bounding box center [81, 80] width 151 height 43
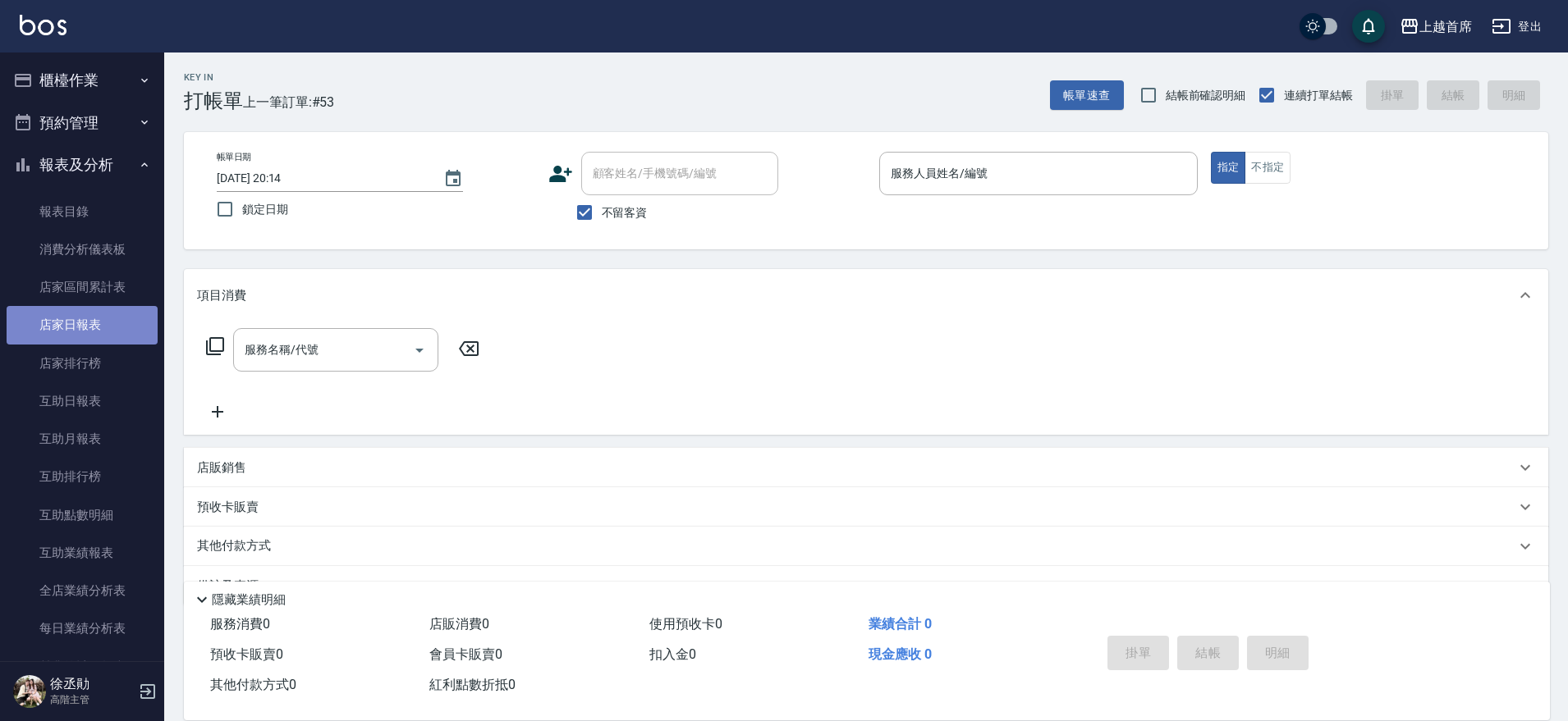
click at [94, 336] on link "店家日報表" at bounding box center [81, 324] width 151 height 37
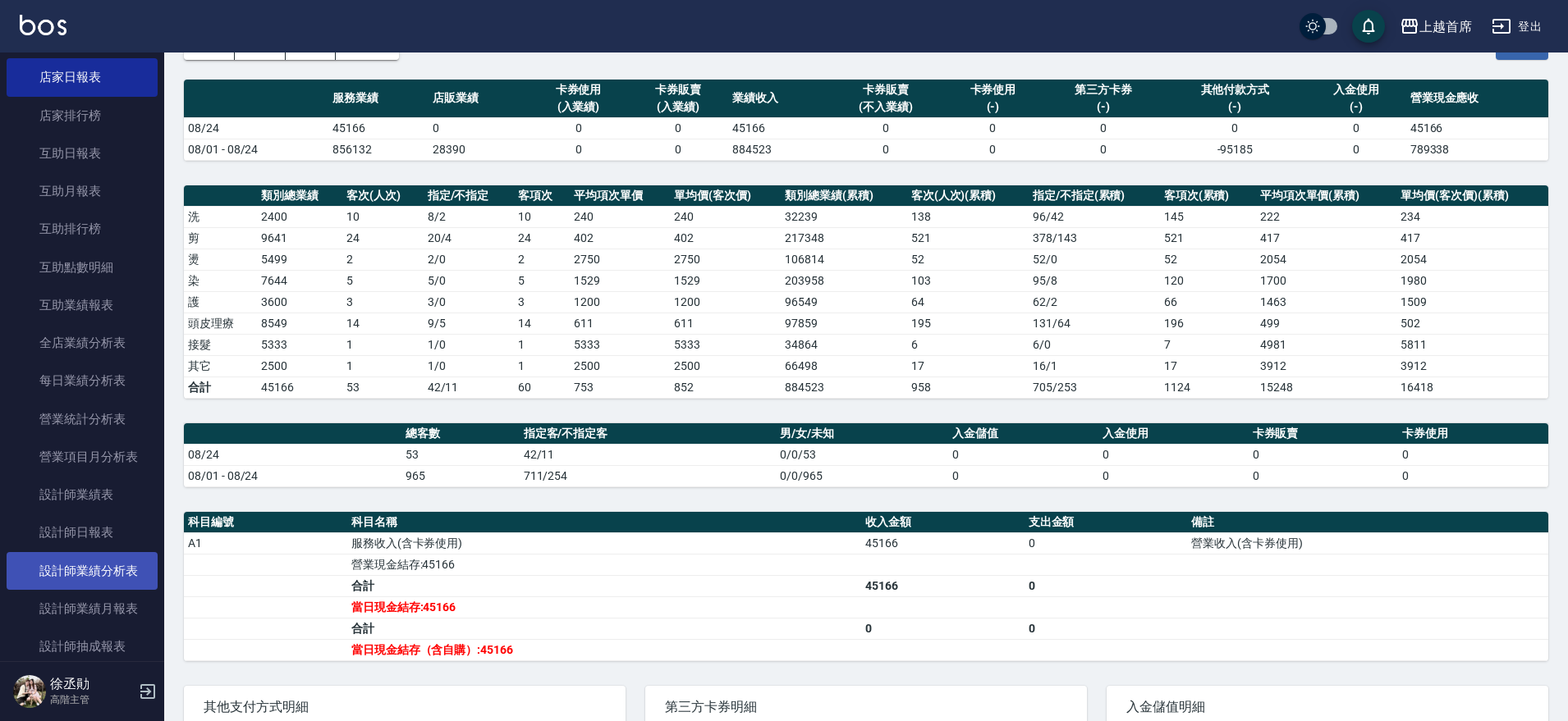
scroll to position [205, 0]
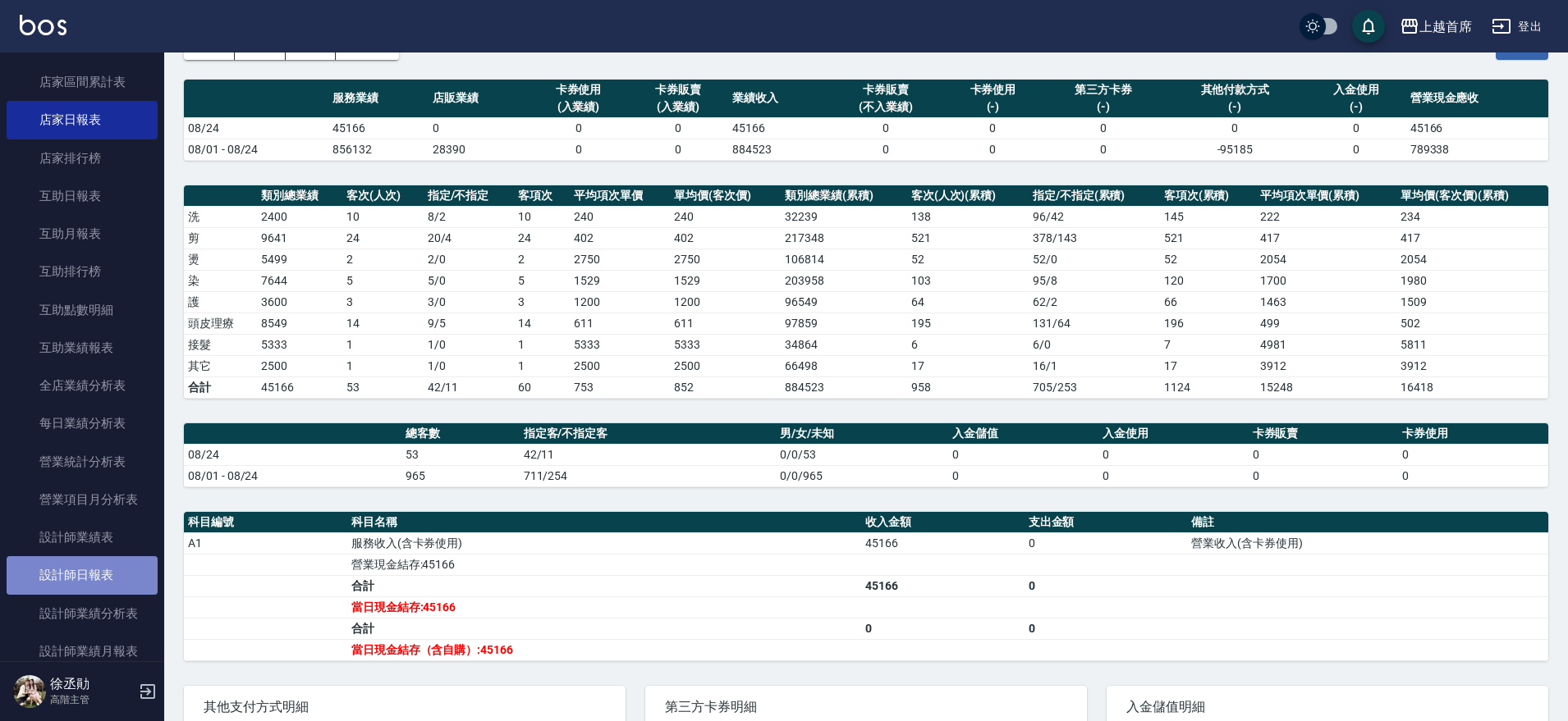
click at [101, 564] on link "設計師日報表" at bounding box center [81, 575] width 151 height 37
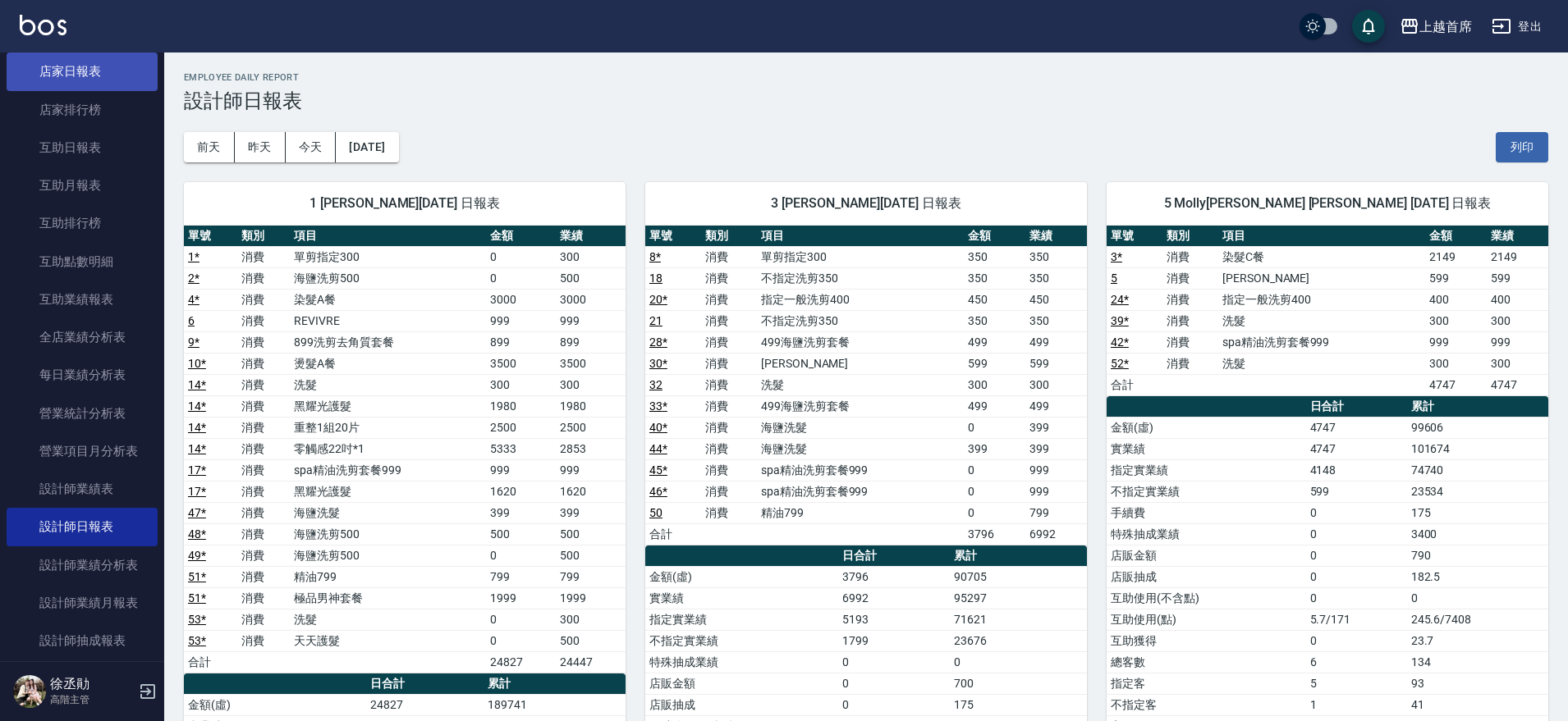
scroll to position [308, 0]
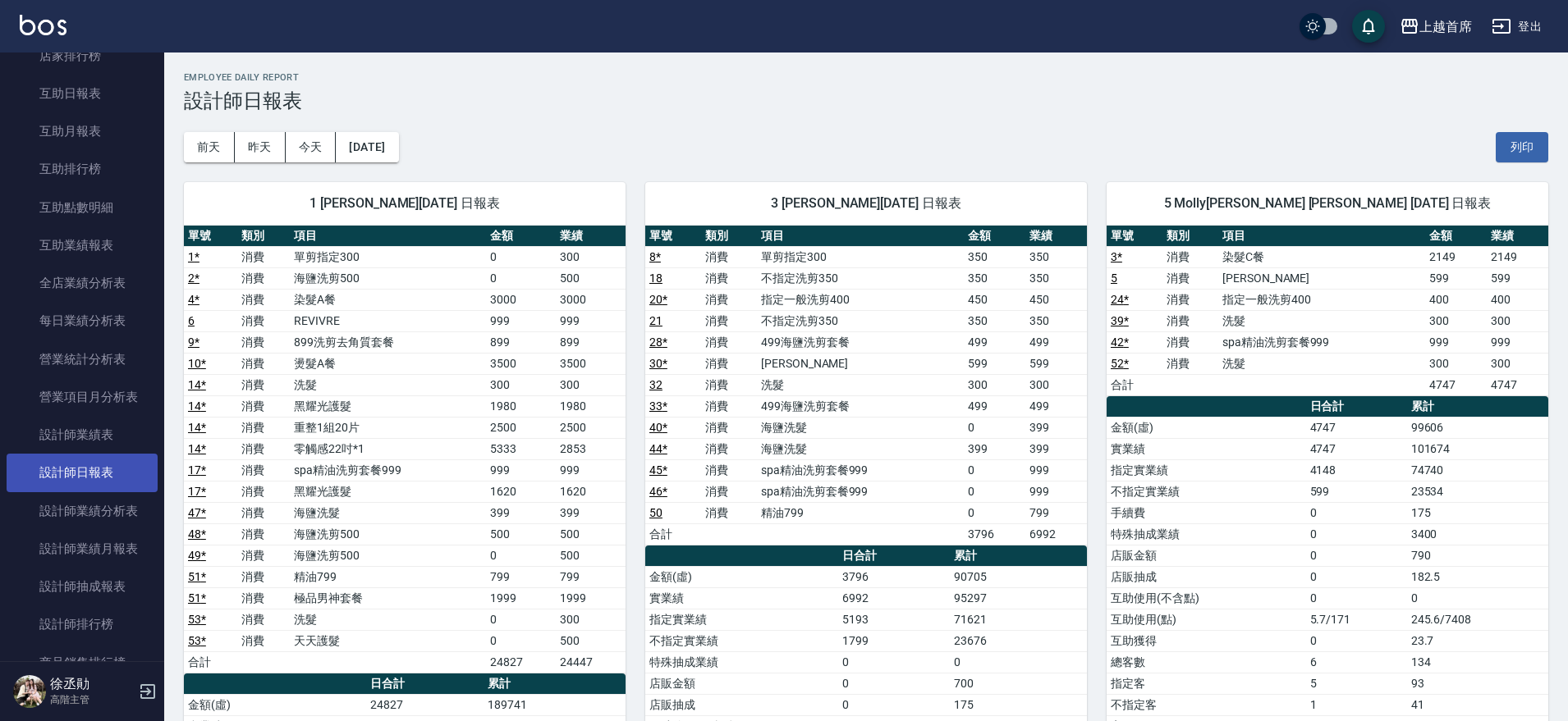
click at [106, 469] on link "設計師日報表" at bounding box center [81, 472] width 151 height 37
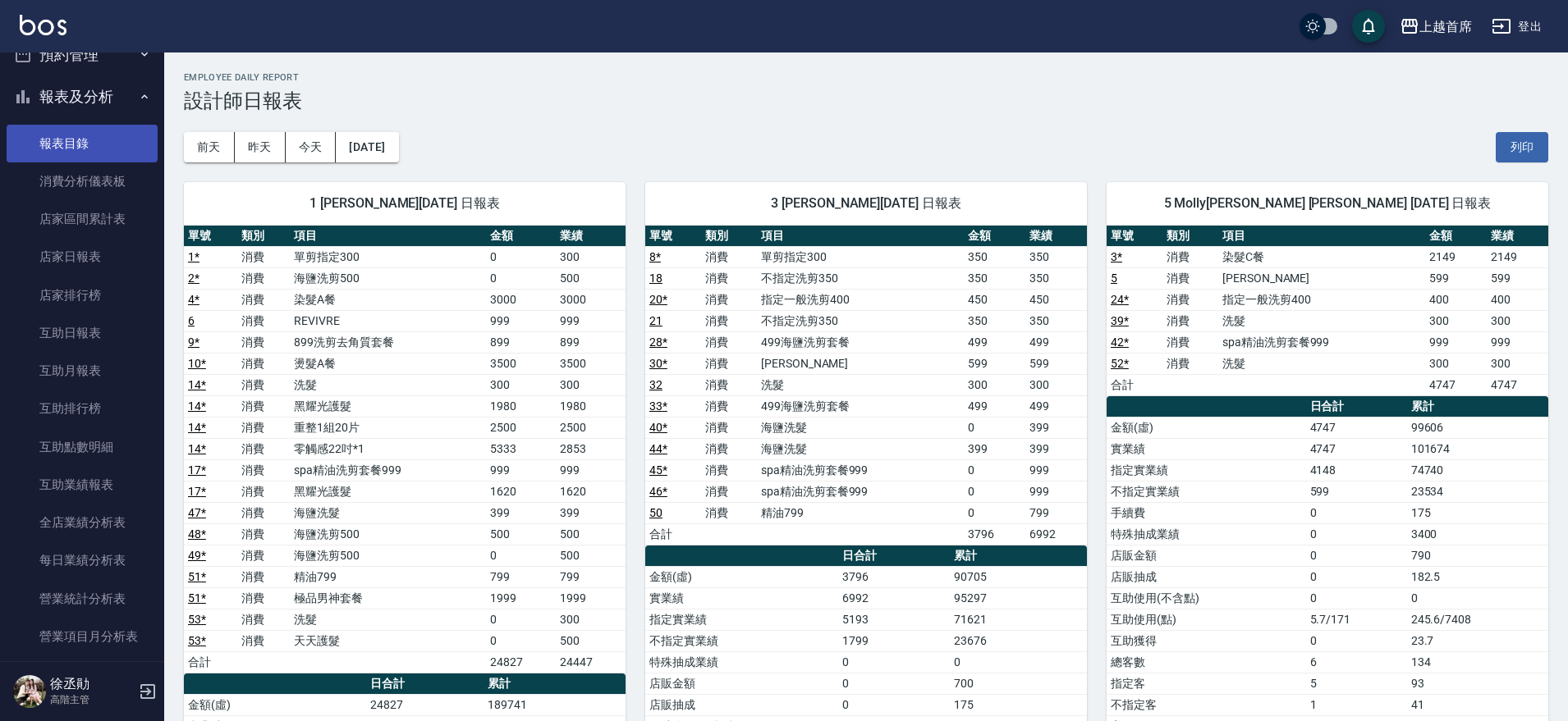
scroll to position [0, 0]
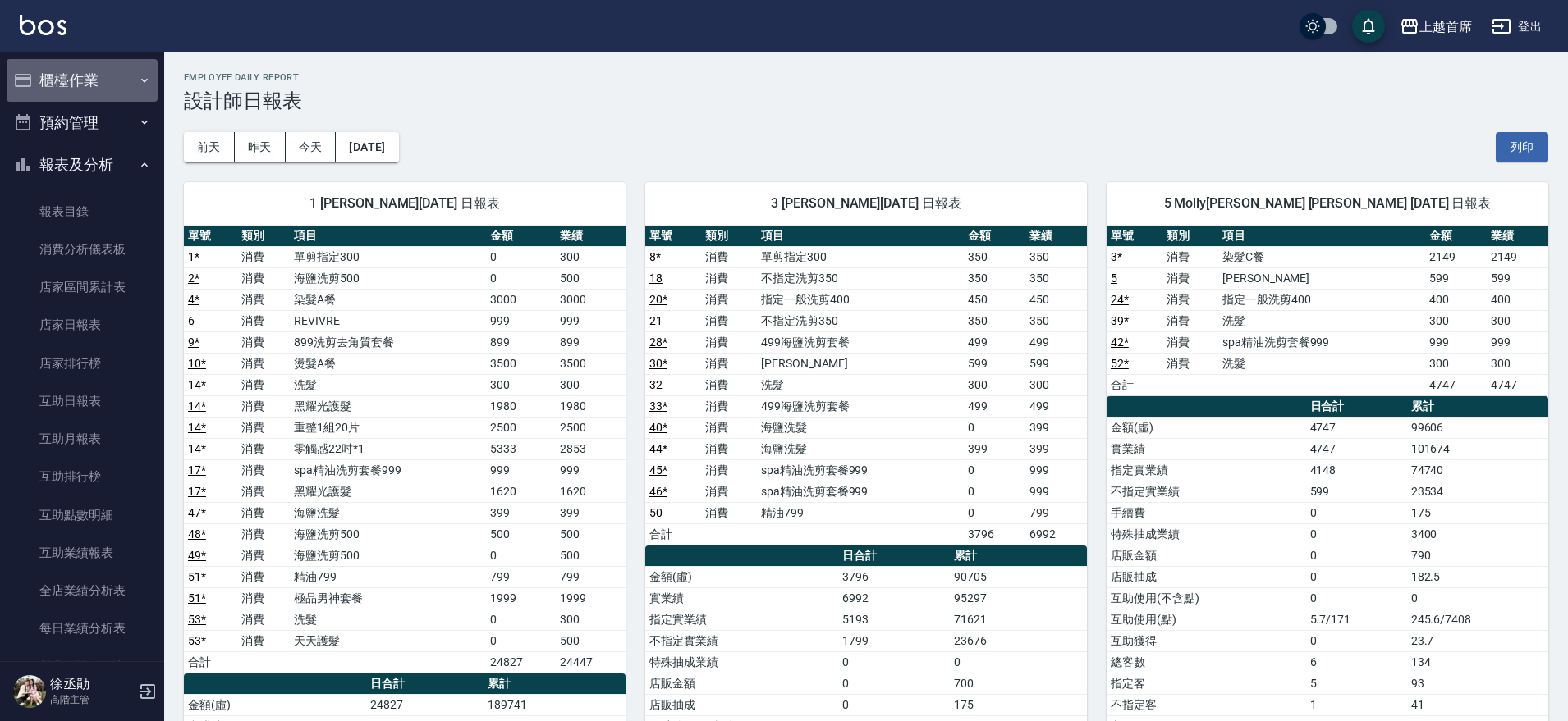
click at [91, 71] on button "櫃檯作業" at bounding box center [81, 80] width 151 height 43
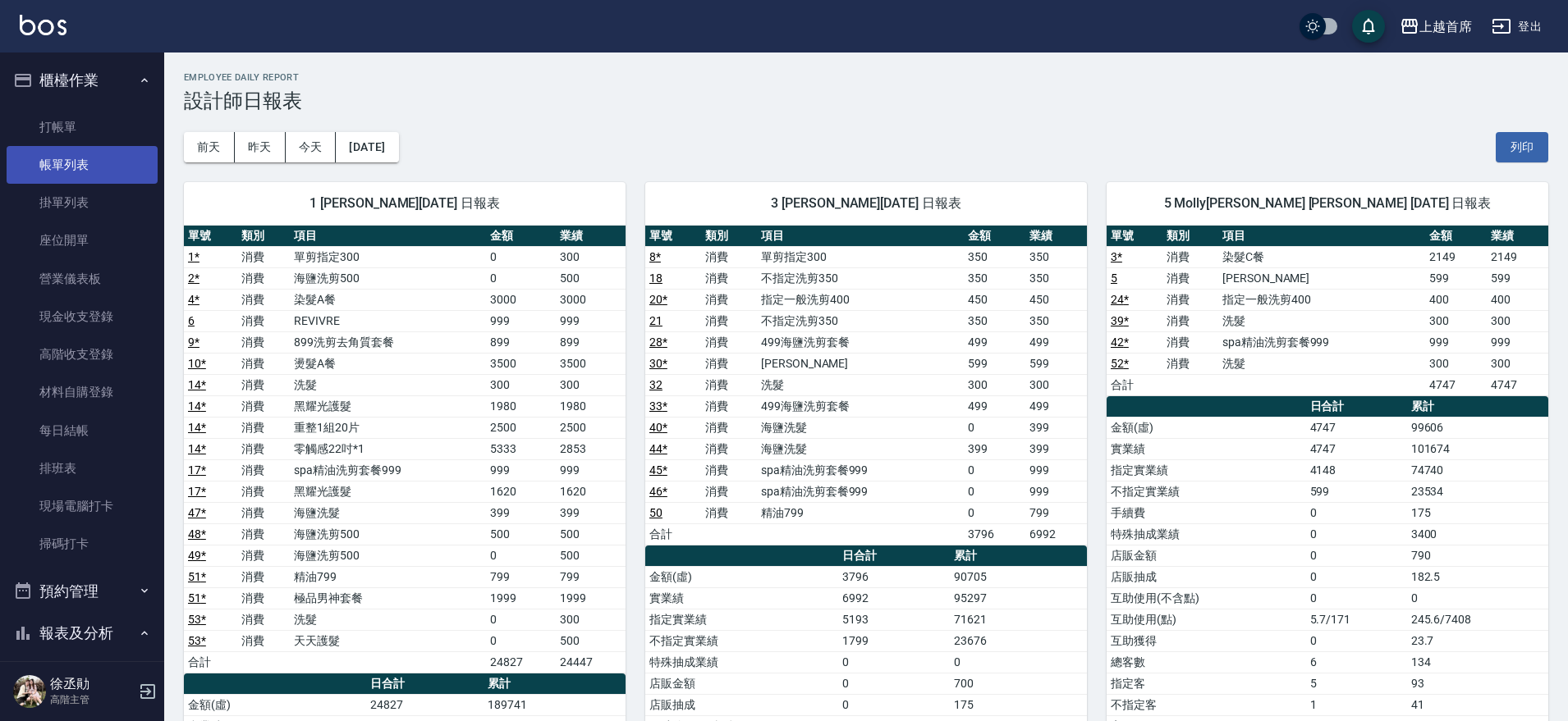
click at [83, 163] on link "帳單列表" at bounding box center [81, 164] width 151 height 37
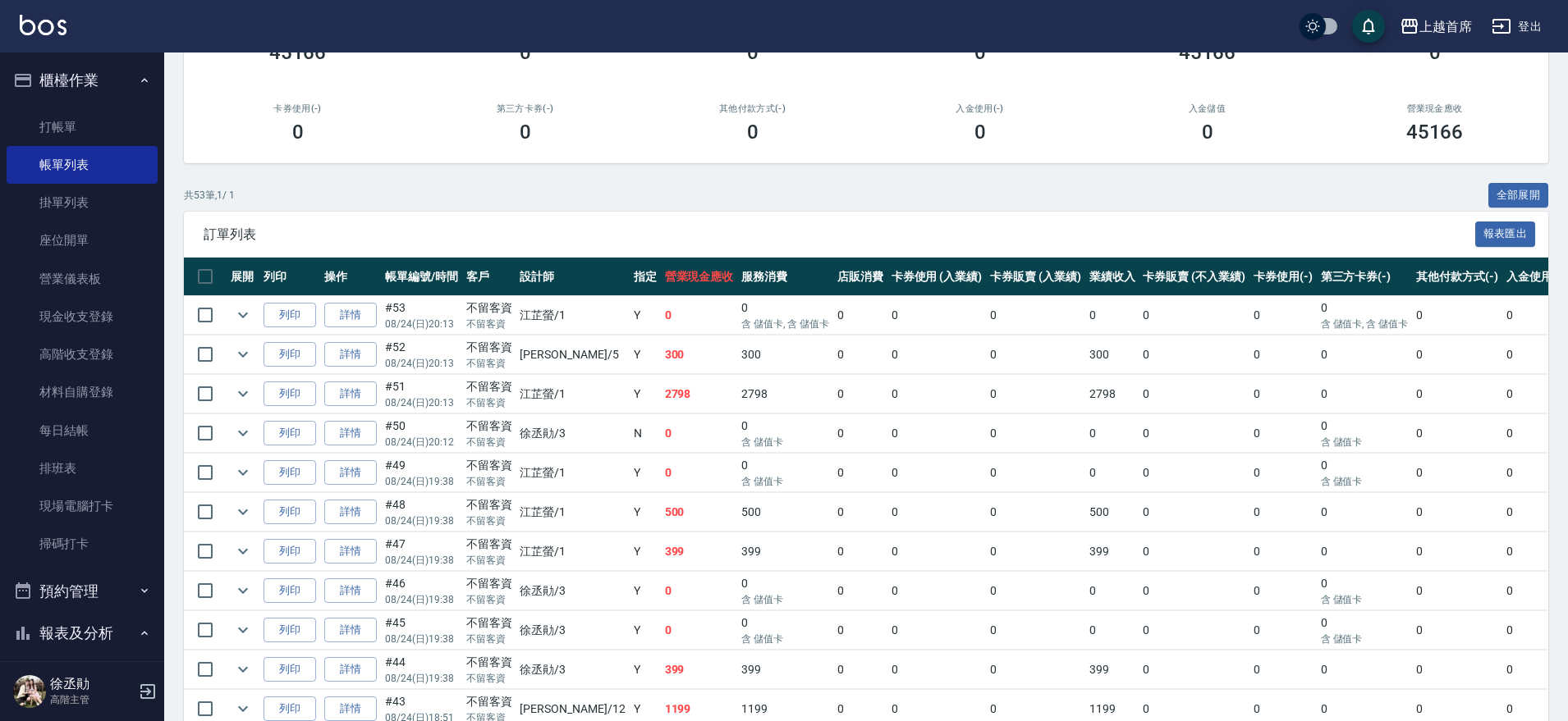
scroll to position [196, 0]
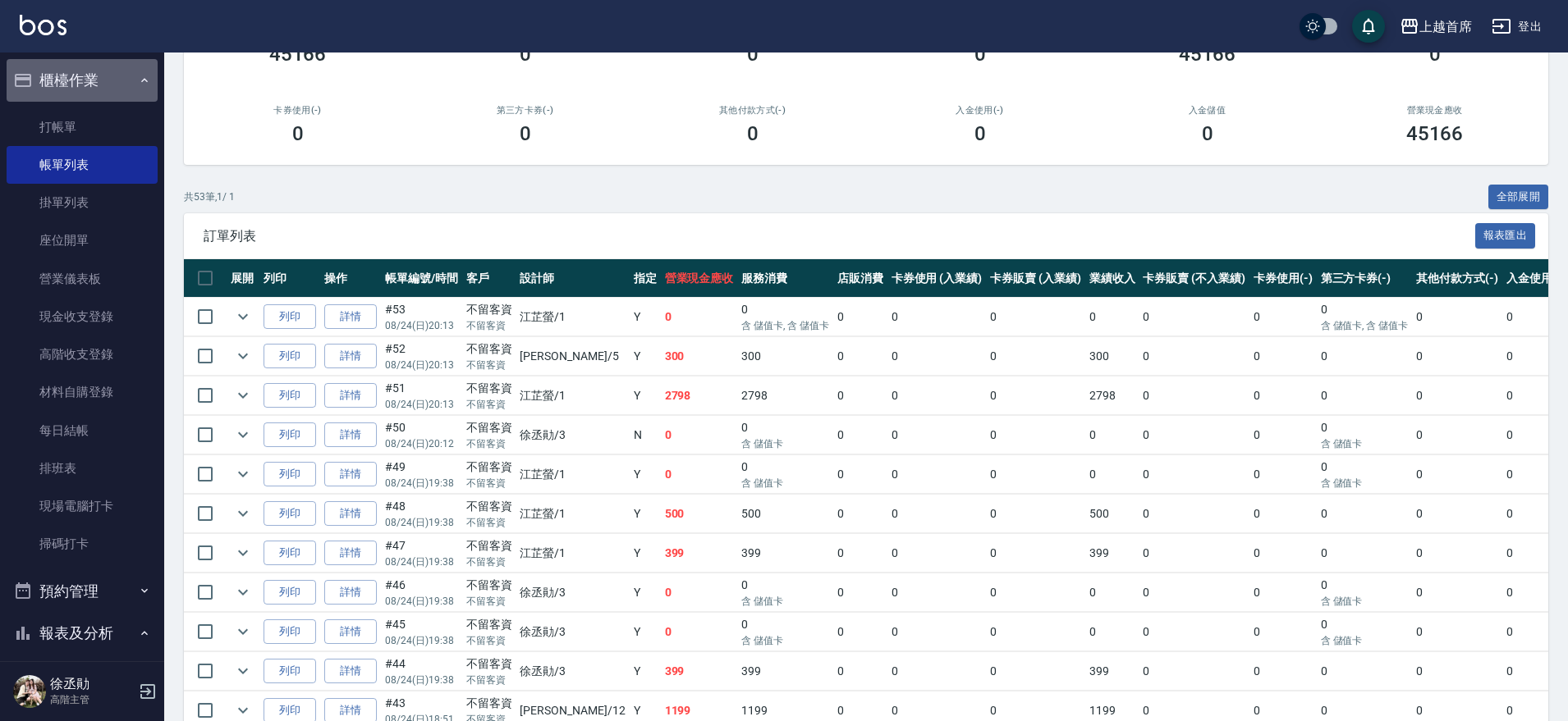
click at [81, 87] on button "櫃檯作業" at bounding box center [81, 80] width 151 height 43
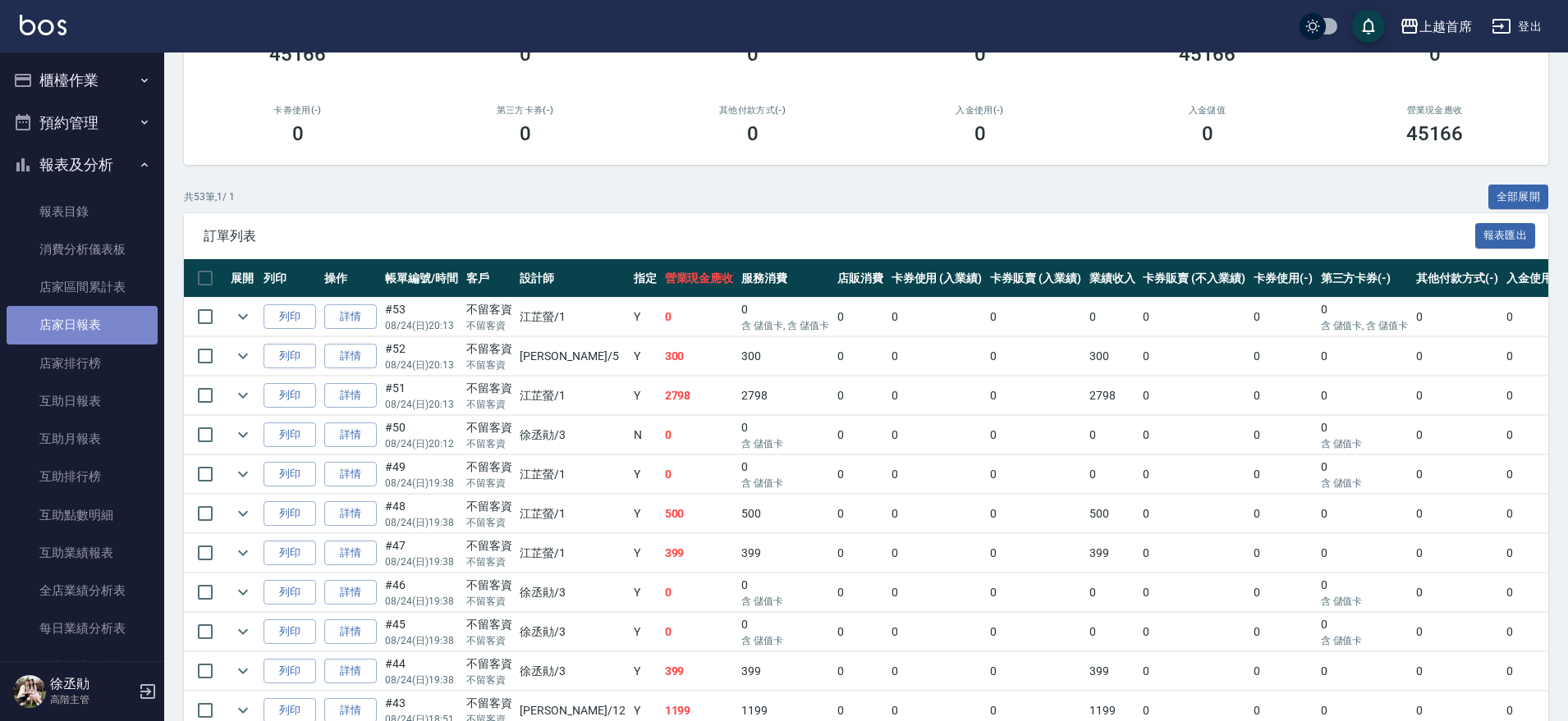
click at [109, 307] on link "店家日報表" at bounding box center [81, 324] width 151 height 37
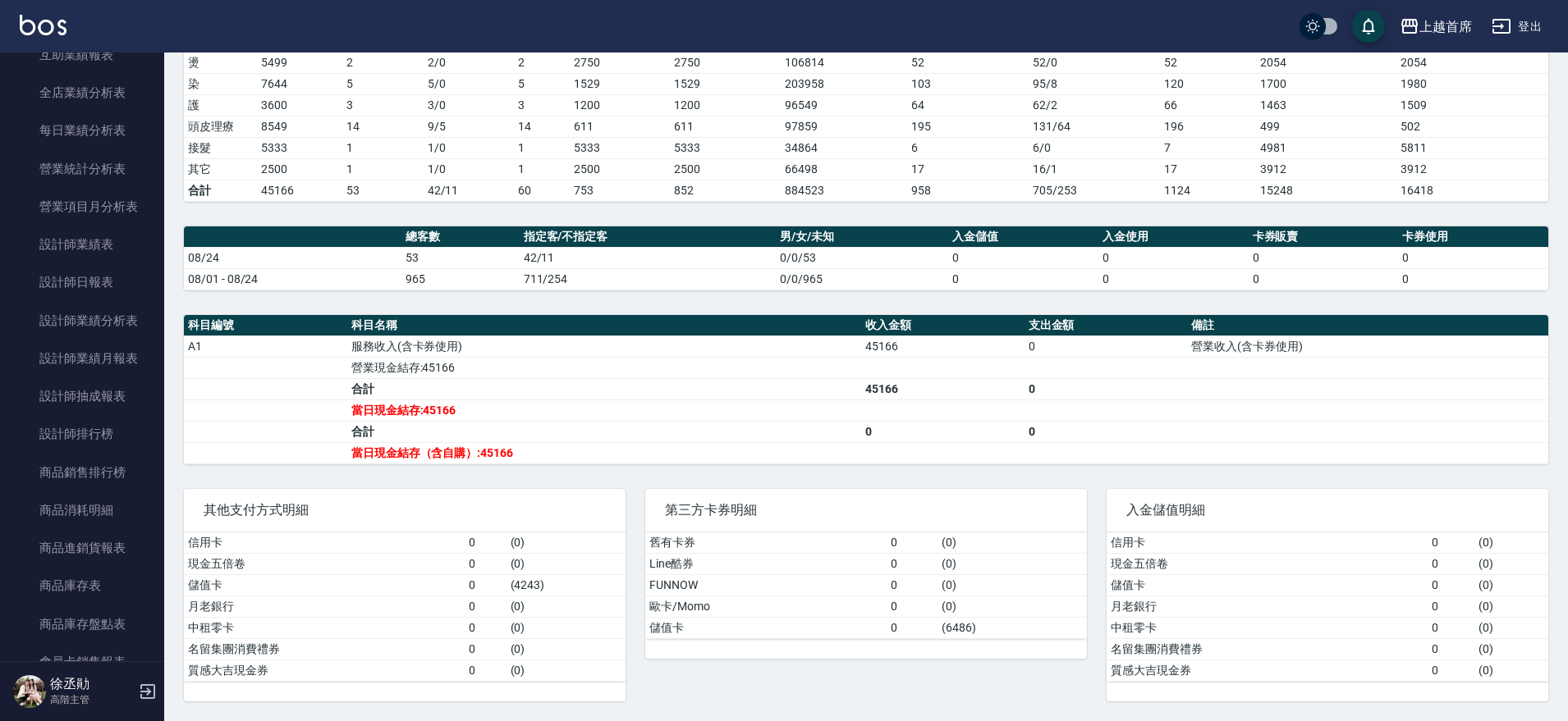
scroll to position [533, 0]
click at [115, 252] on link "設計師日報表" at bounding box center [81, 247] width 151 height 37
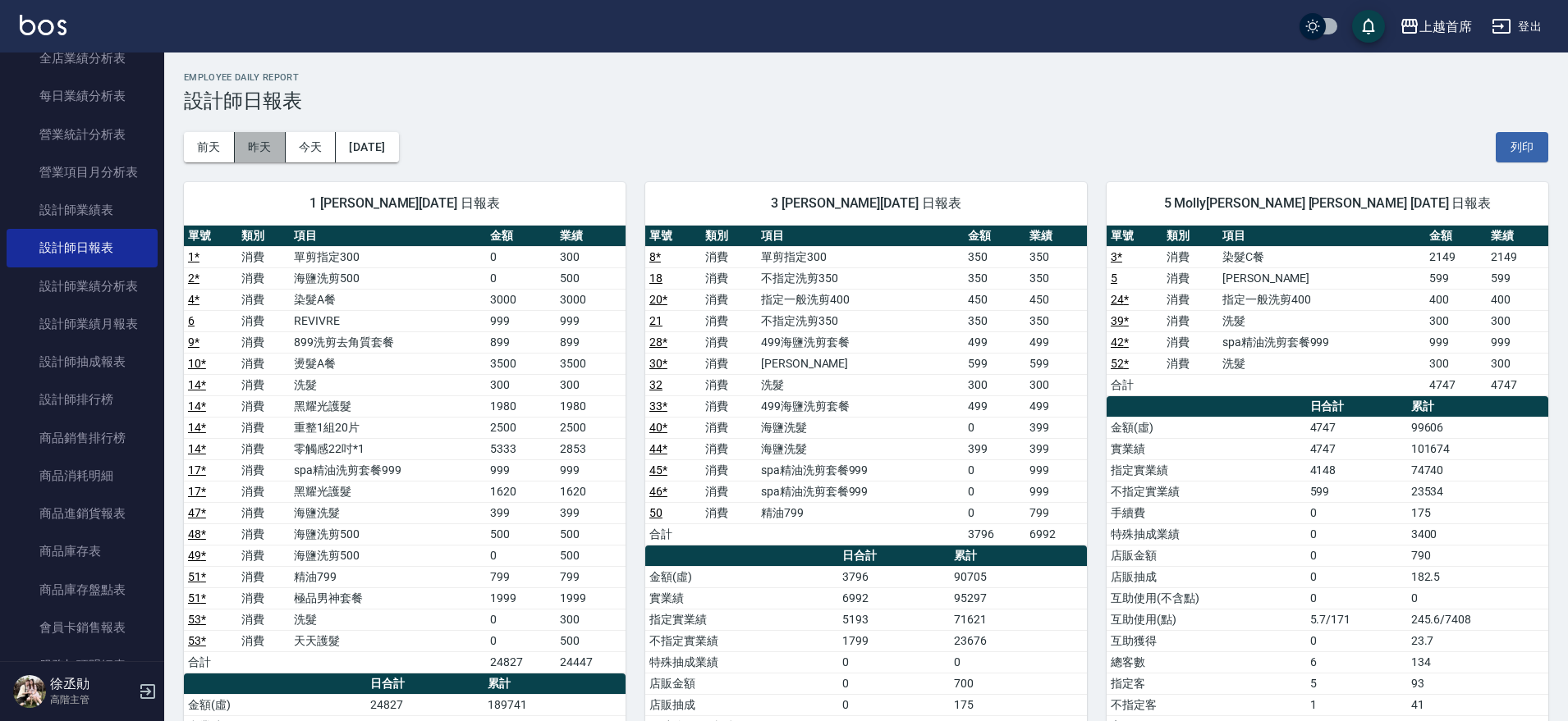
click at [268, 148] on button "昨天" at bounding box center [261, 147] width 51 height 30
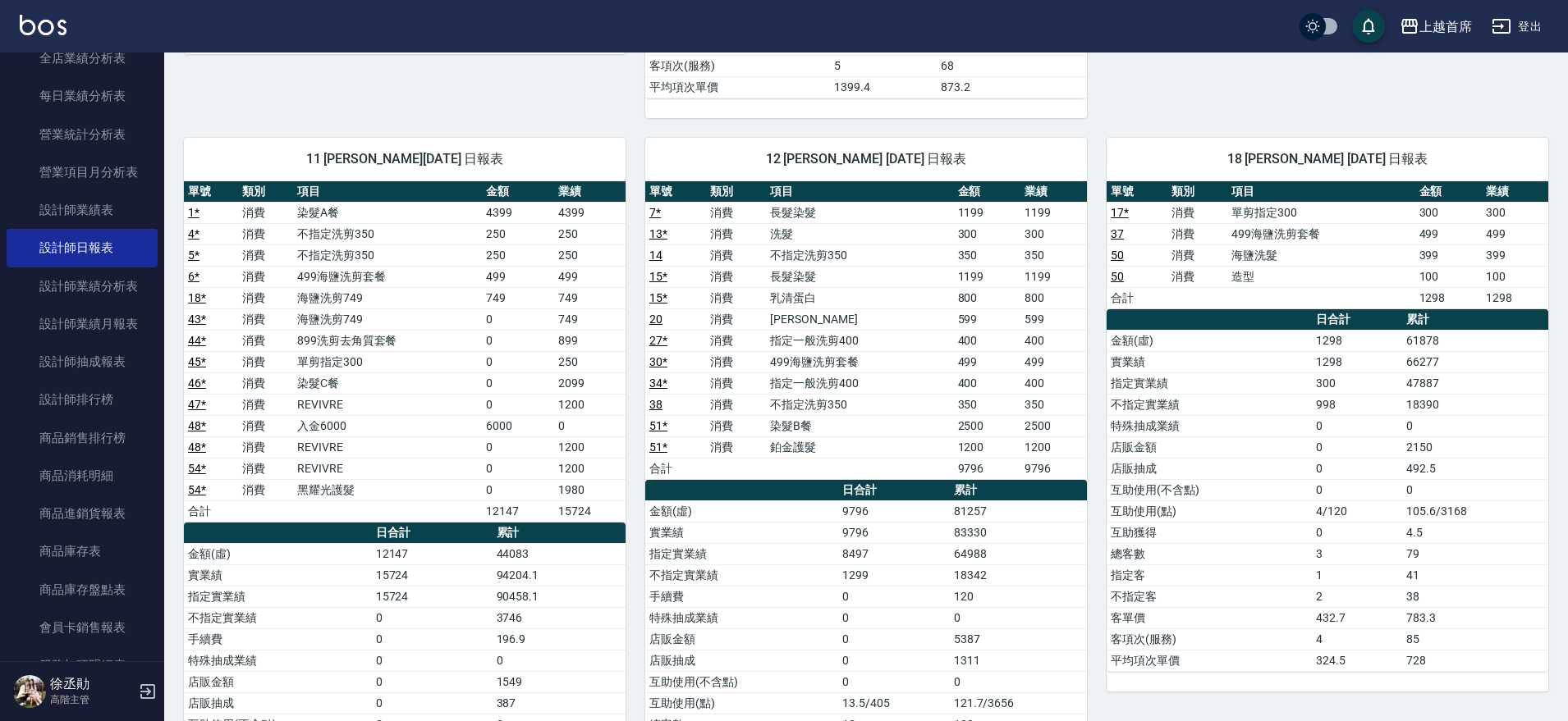
scroll to position [1495, 0]
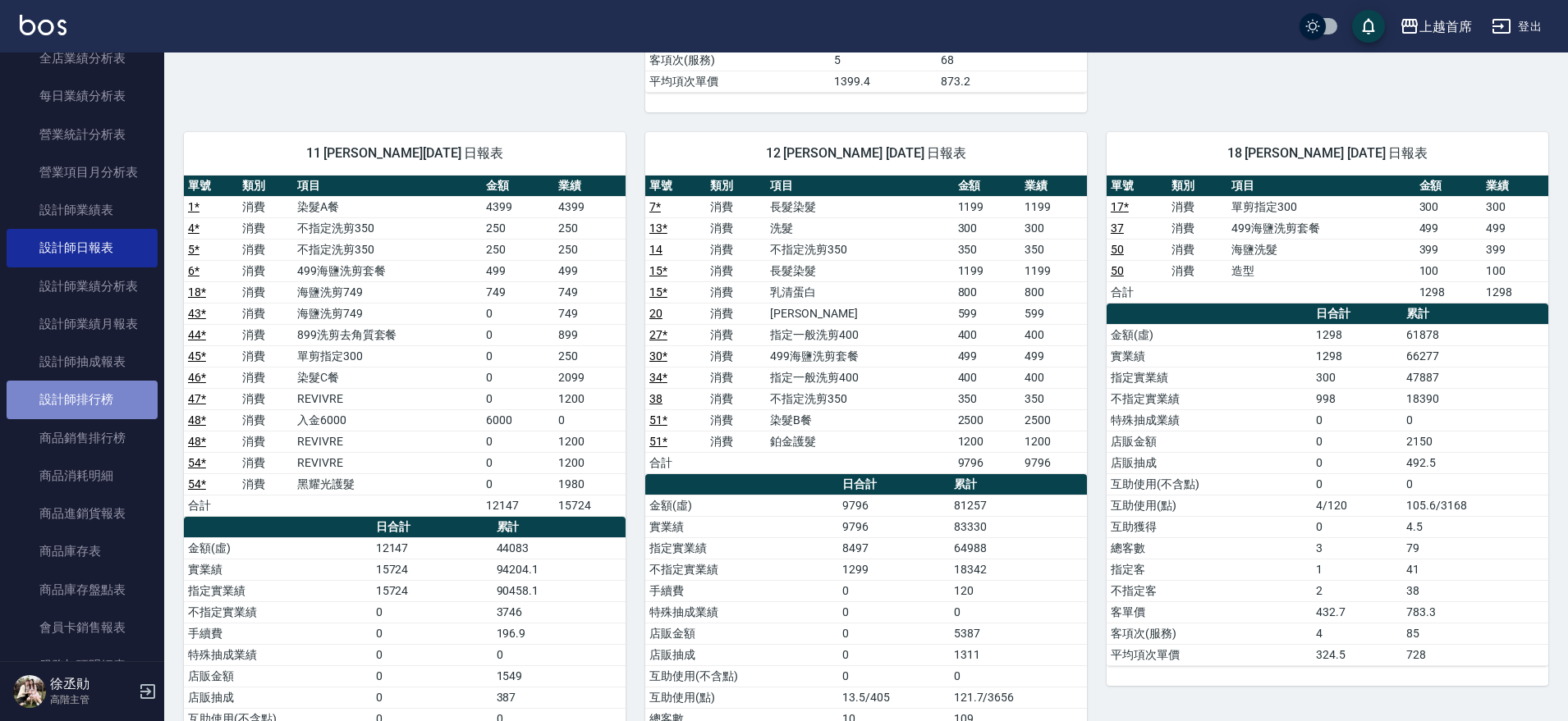
click at [109, 387] on link "設計師排行榜" at bounding box center [81, 399] width 151 height 37
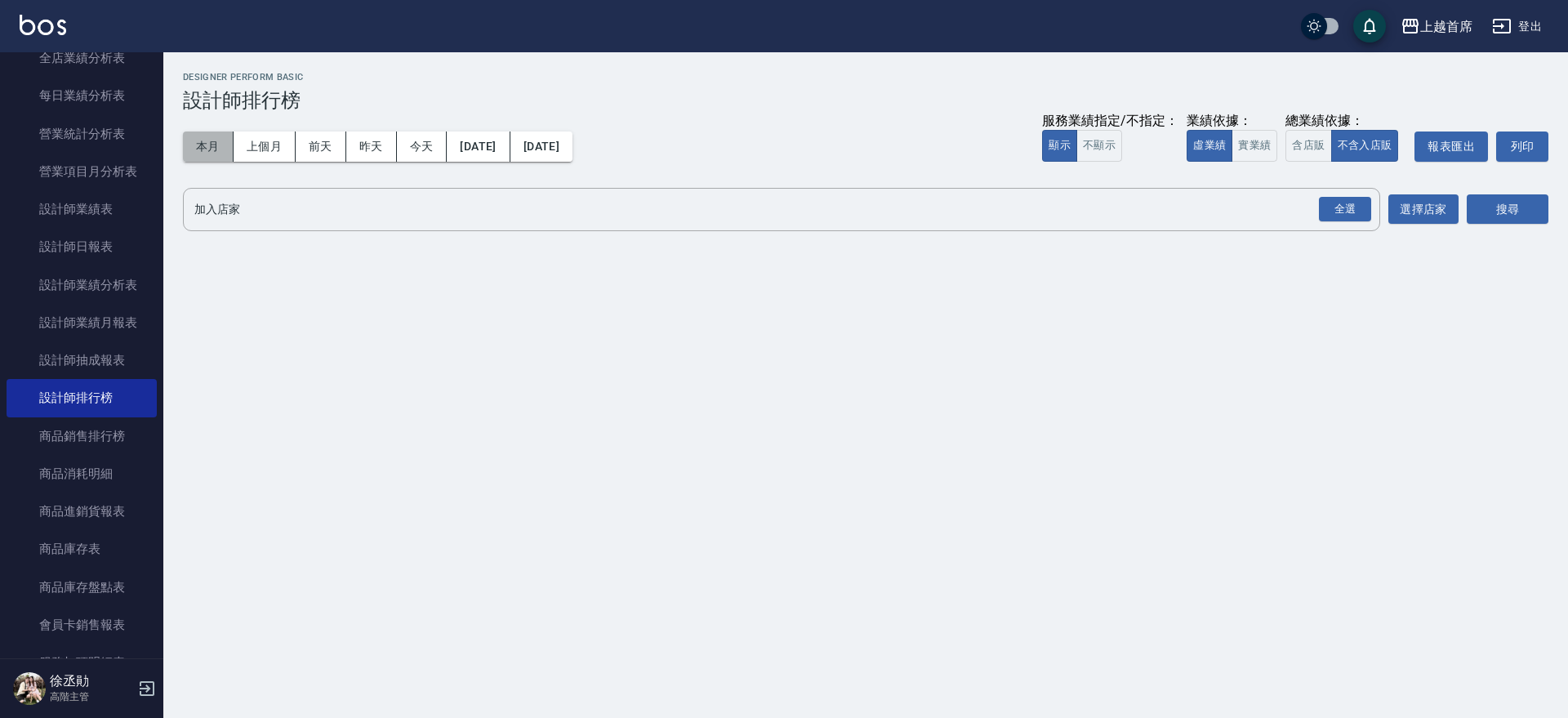
click at [209, 139] on button "本月" at bounding box center [208, 147] width 51 height 30
click at [1255, 139] on button "實業績" at bounding box center [1254, 146] width 45 height 32
click at [1333, 203] on div "全選" at bounding box center [1344, 209] width 52 height 25
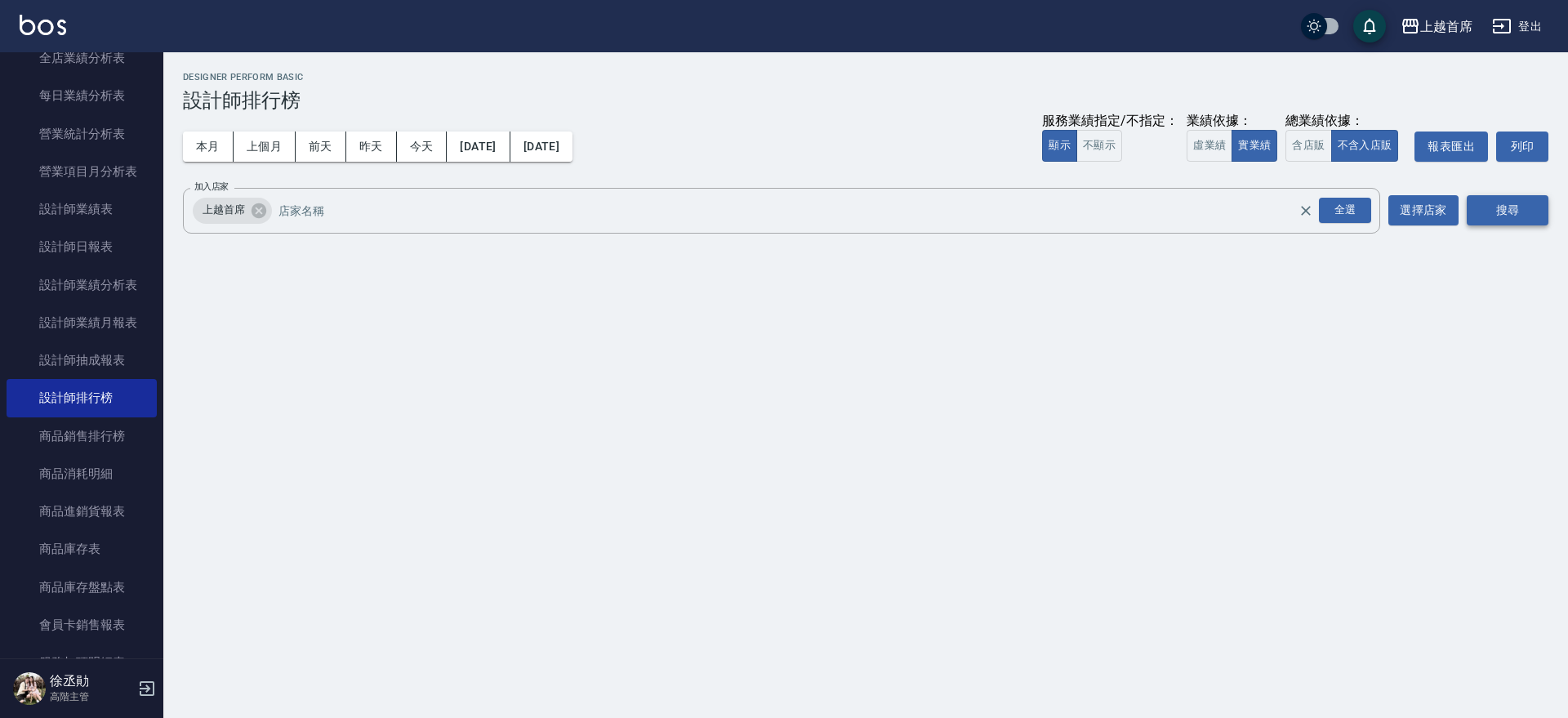
click at [1490, 197] on button "搜尋" at bounding box center [1507, 210] width 82 height 30
